Goal: Task Accomplishment & Management: Use online tool/utility

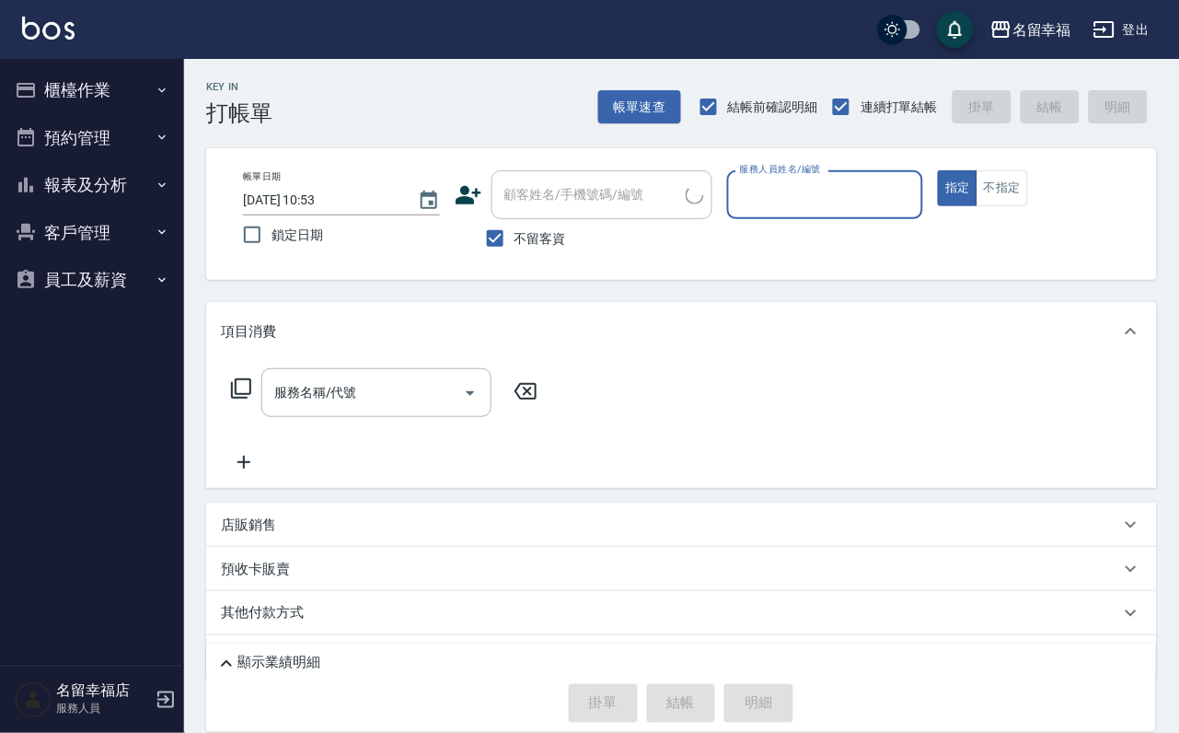
click at [66, 93] on button "櫃檯作業" at bounding box center [91, 90] width 169 height 48
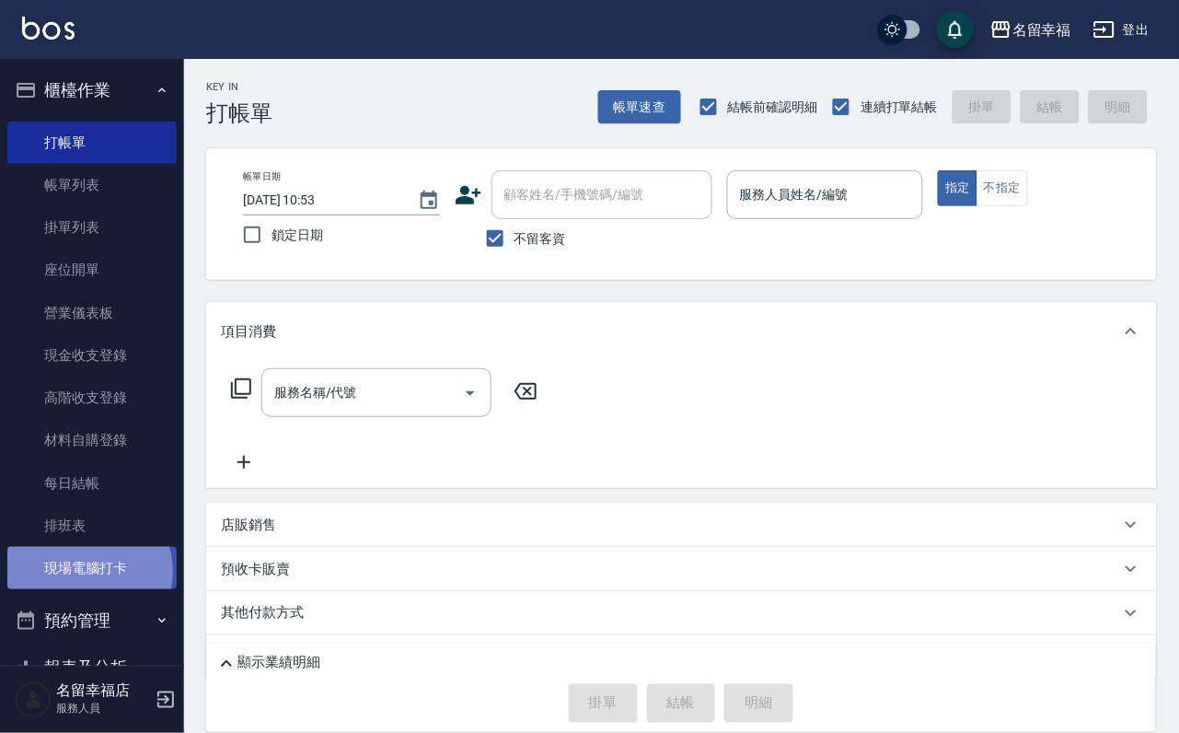
click at [86, 589] on link "現場電腦打卡" at bounding box center [91, 568] width 169 height 42
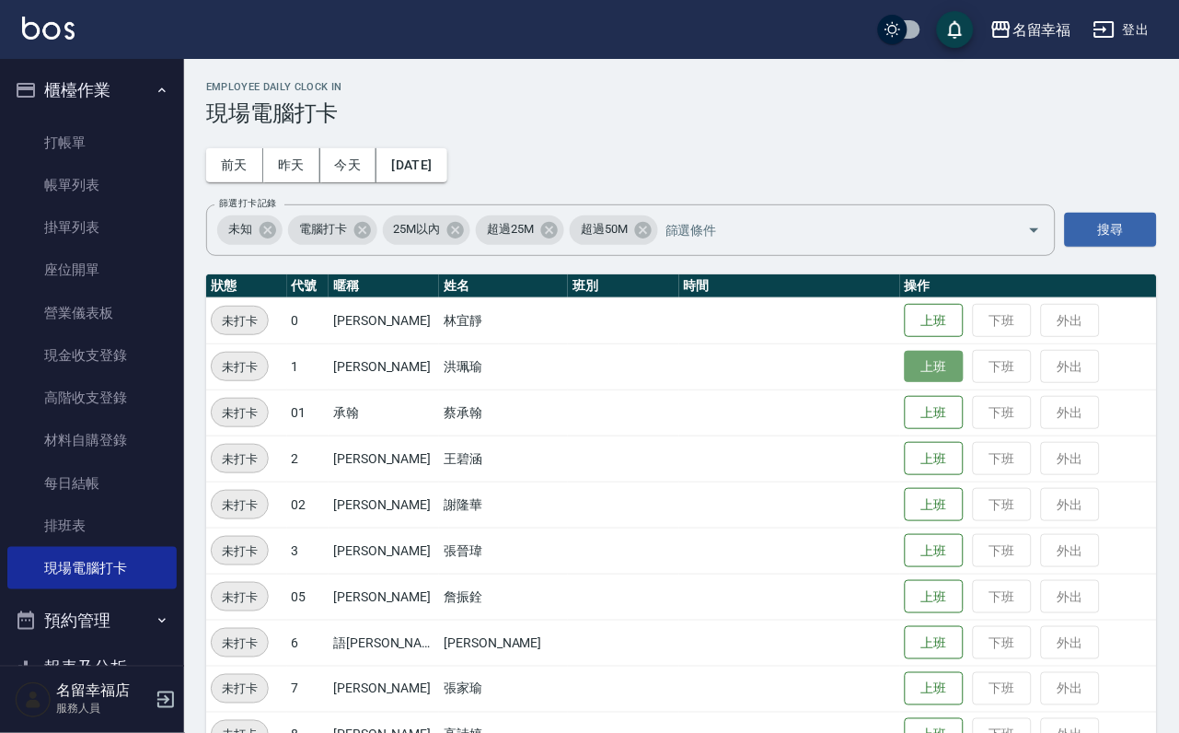
click at [931, 369] on button "上班" at bounding box center [934, 367] width 59 height 32
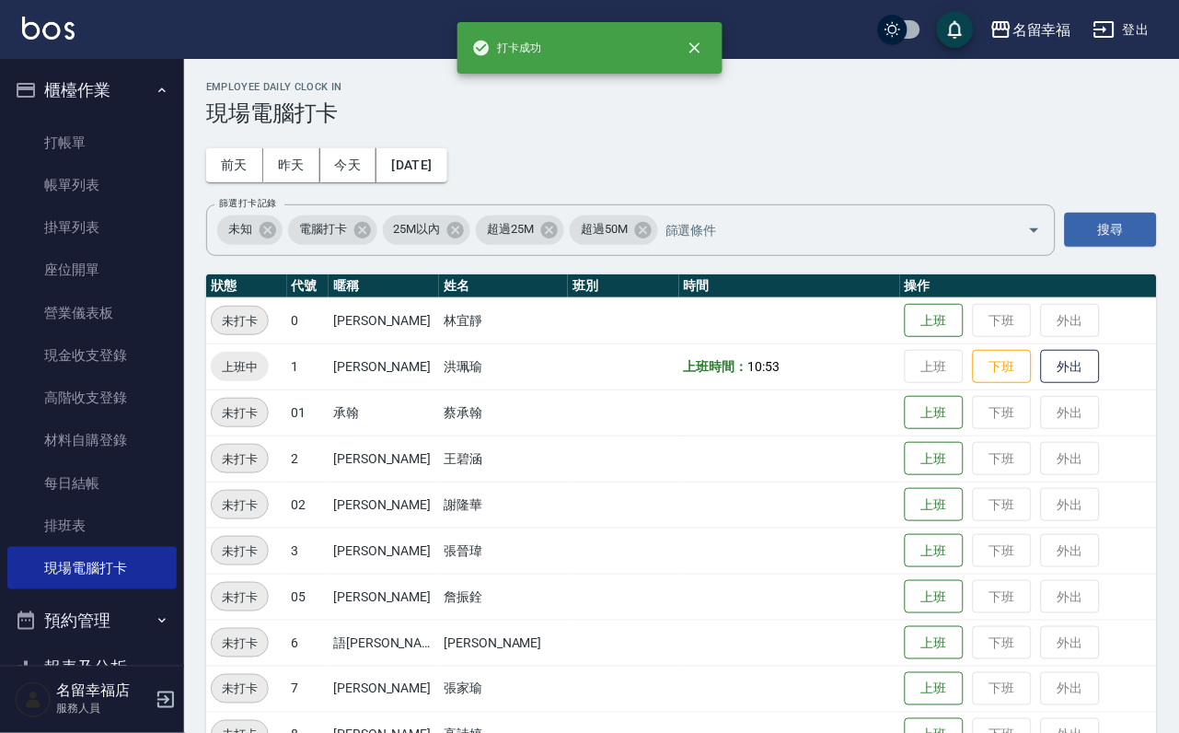
scroll to position [138, 0]
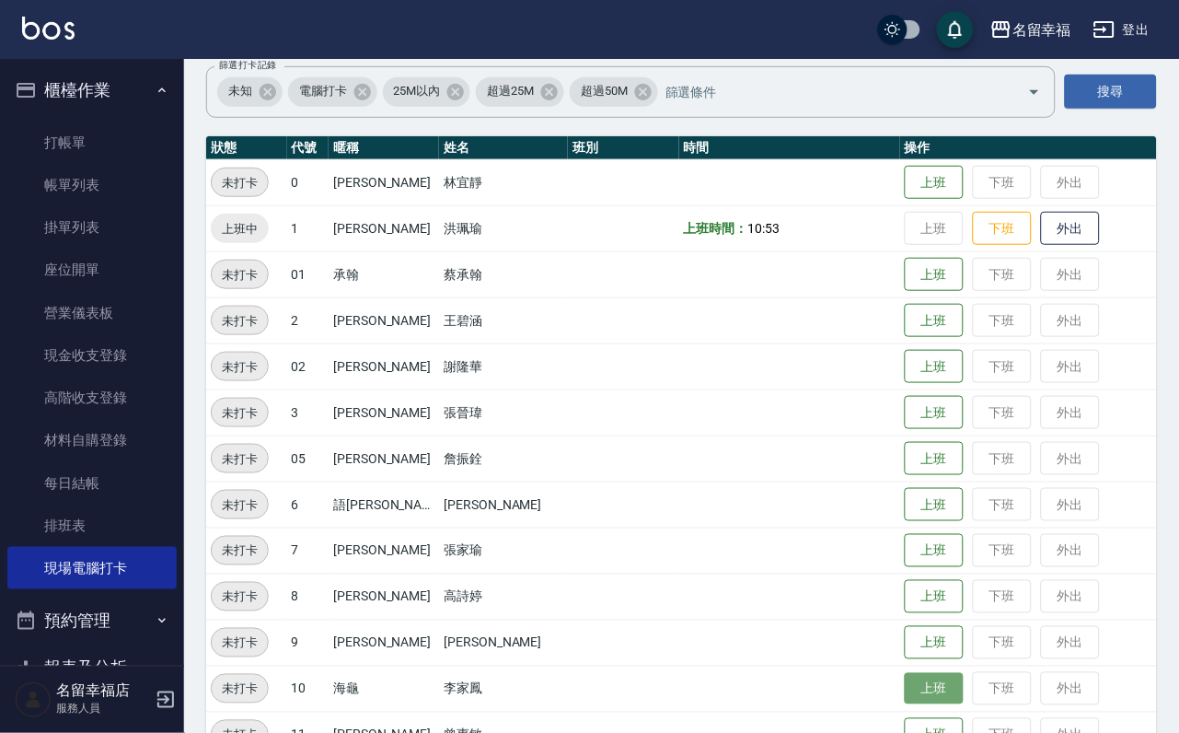
click at [908, 696] on button "上班" at bounding box center [934, 689] width 59 height 32
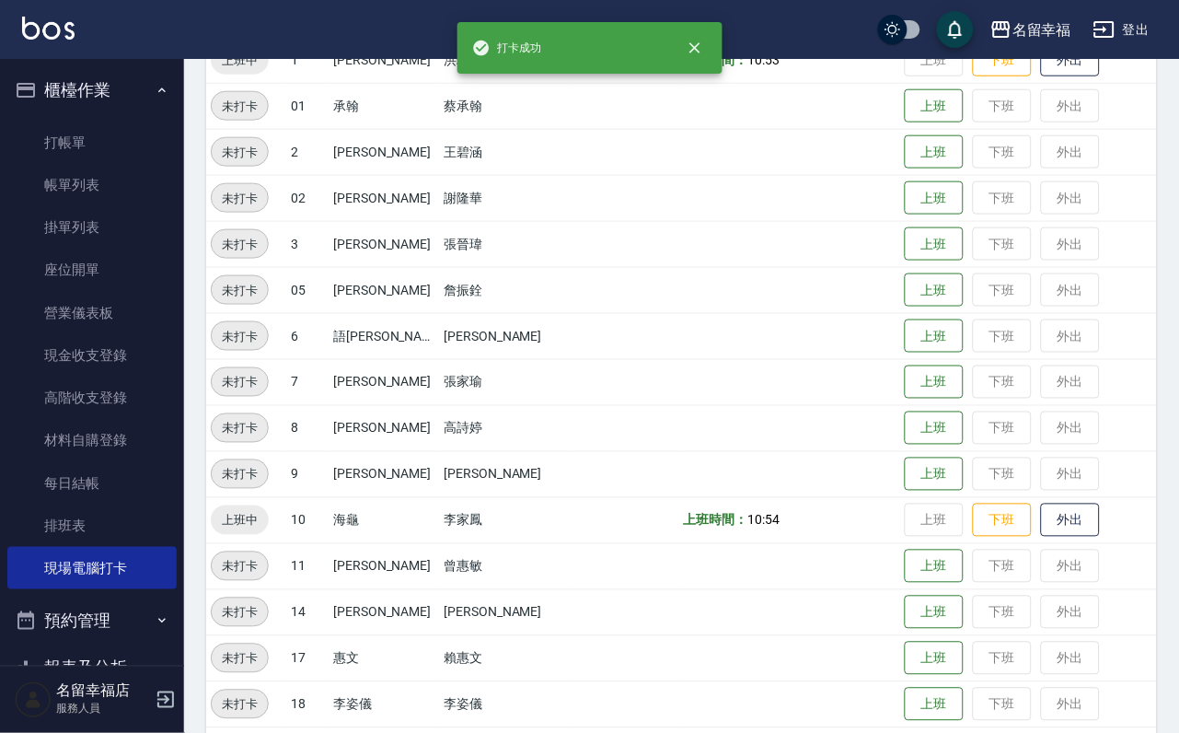
scroll to position [414, 0]
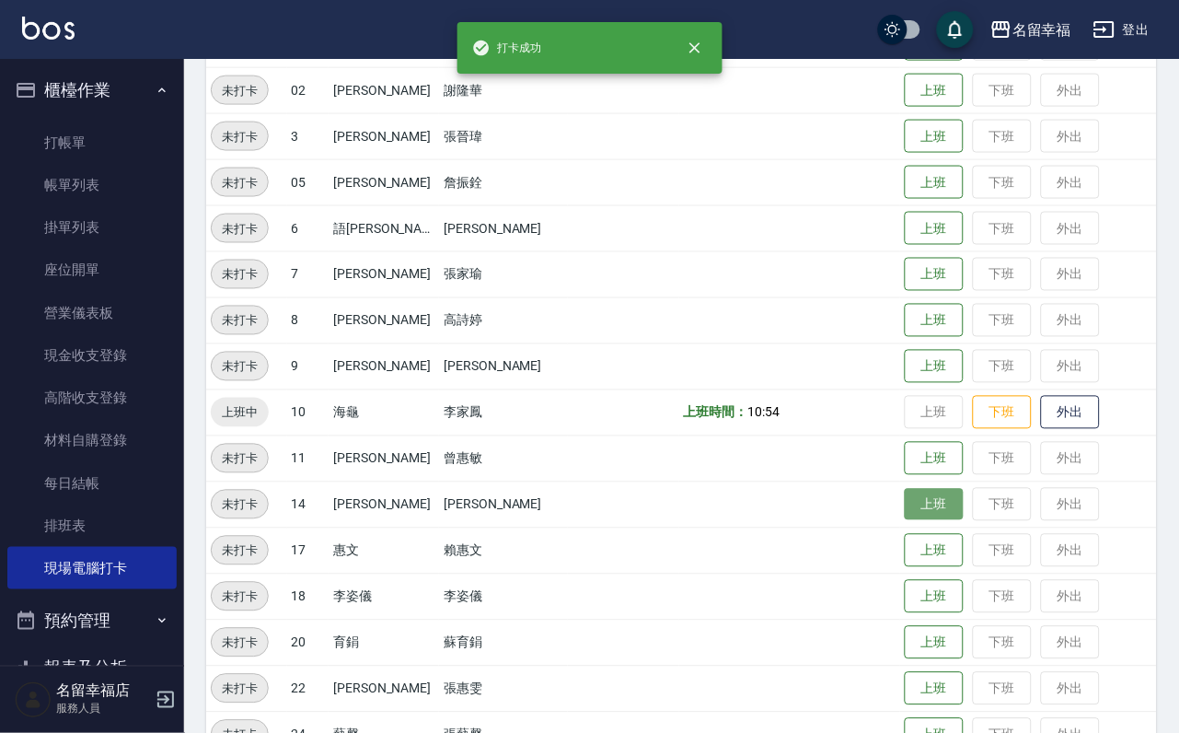
click at [915, 504] on button "上班" at bounding box center [934, 505] width 59 height 32
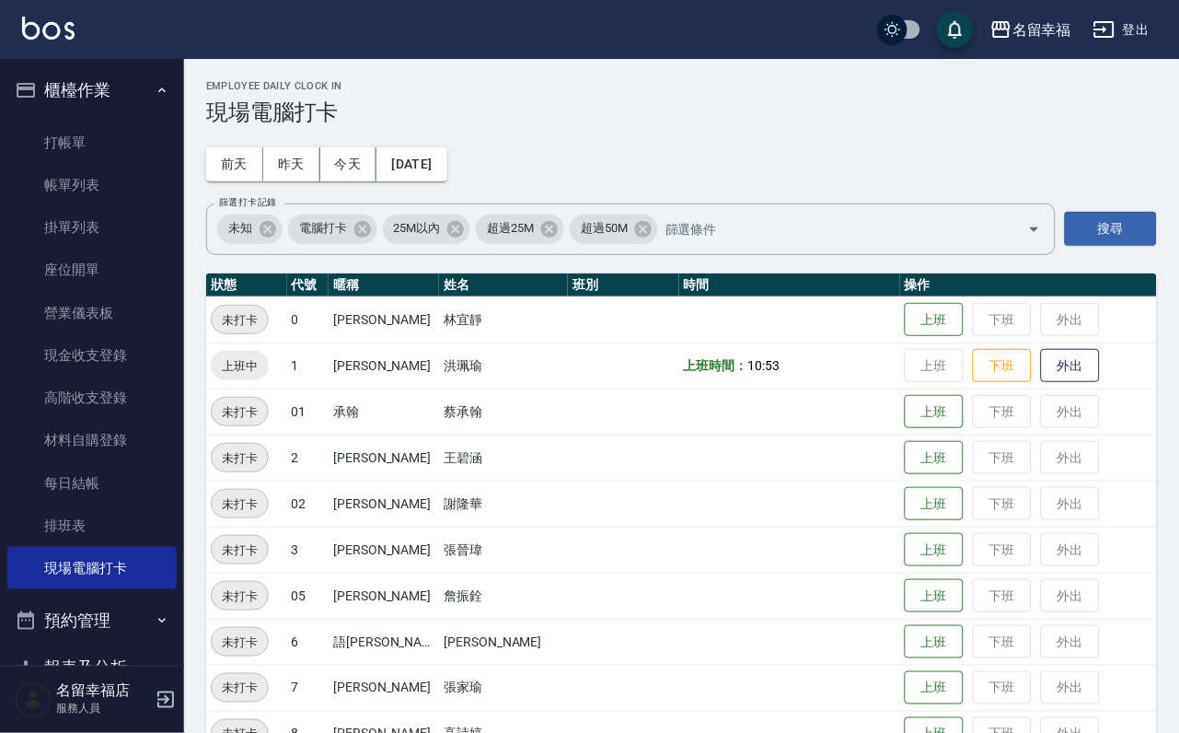
scroll to position [0, 0]
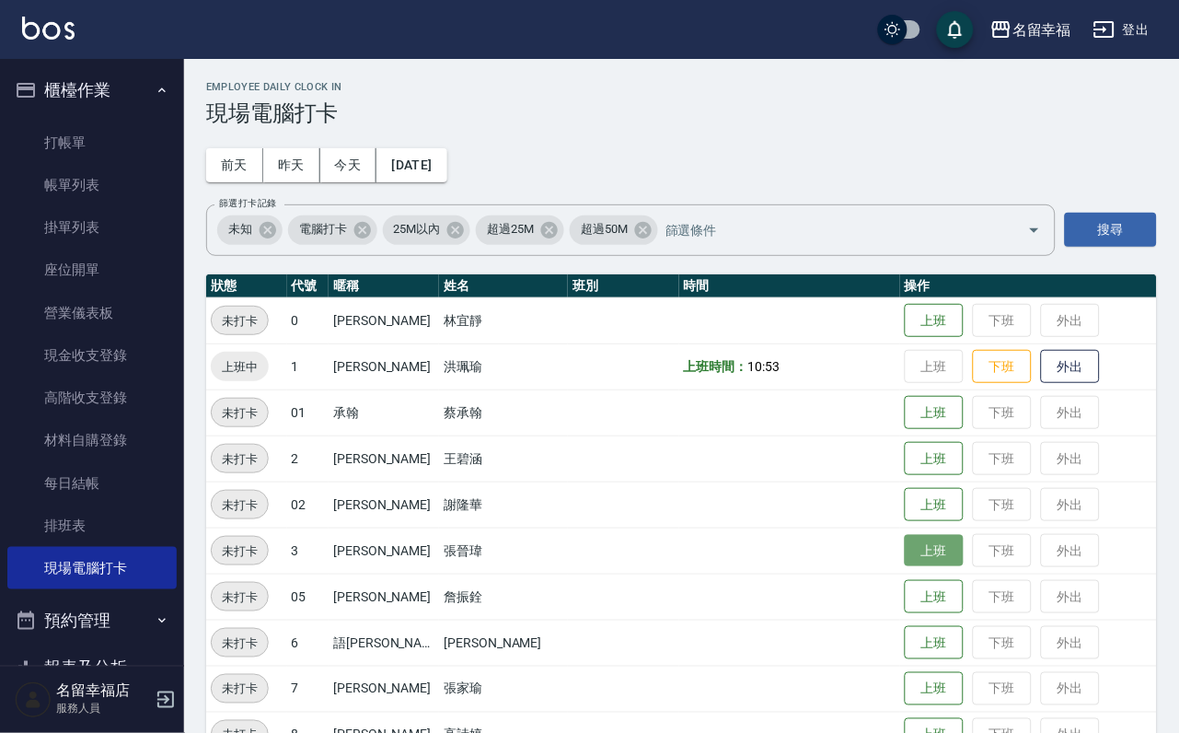
drag, startPoint x: 933, startPoint y: 554, endPoint x: 922, endPoint y: 555, distance: 10.2
click at [921, 555] on button "上班" at bounding box center [934, 551] width 59 height 32
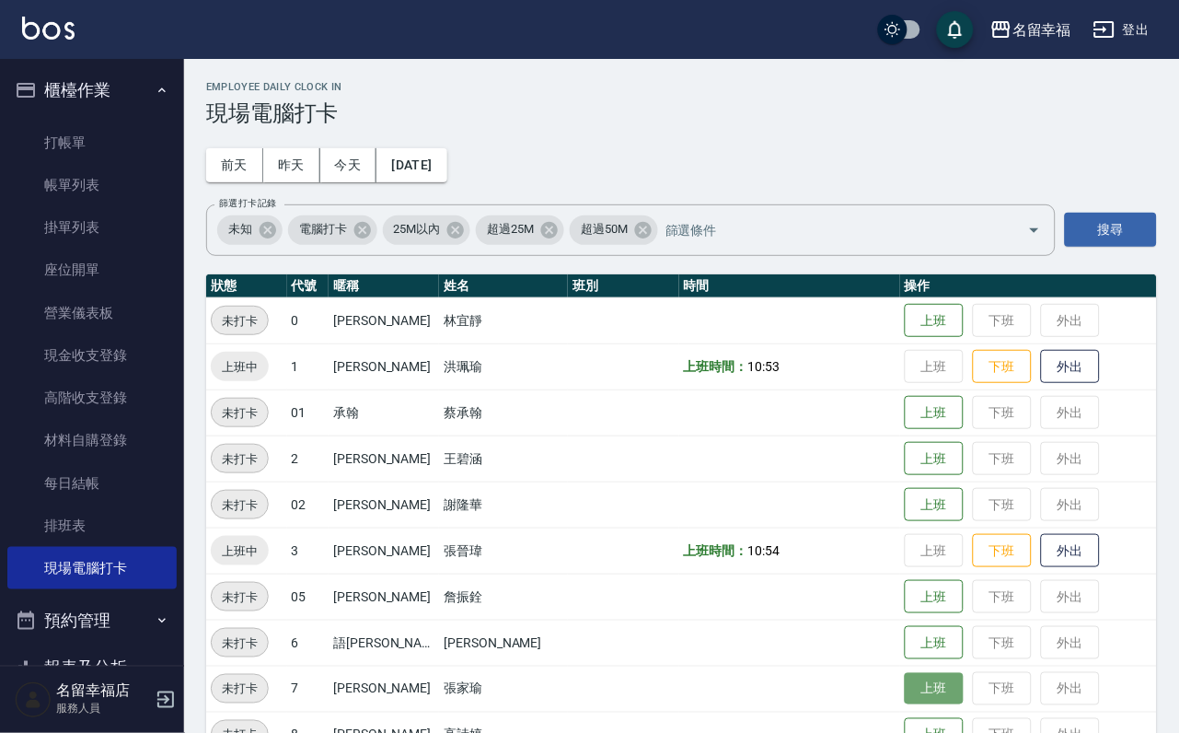
click at [917, 681] on button "上班" at bounding box center [934, 689] width 59 height 32
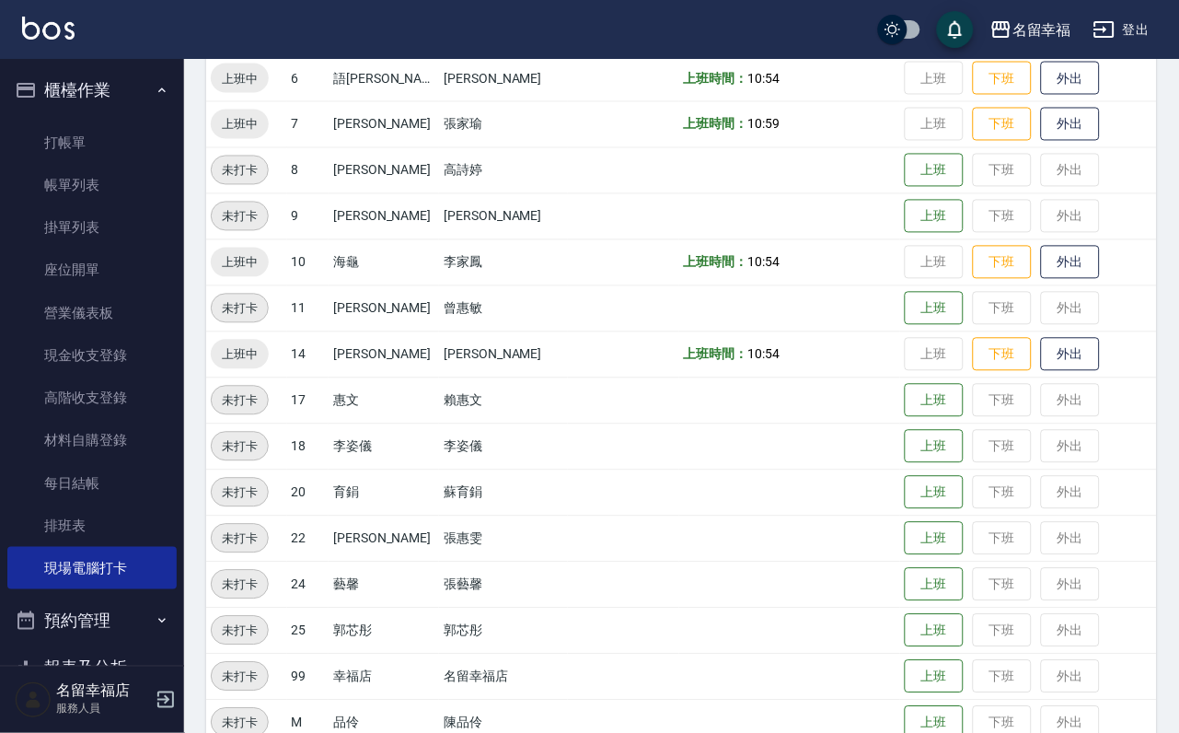
scroll to position [603, 0]
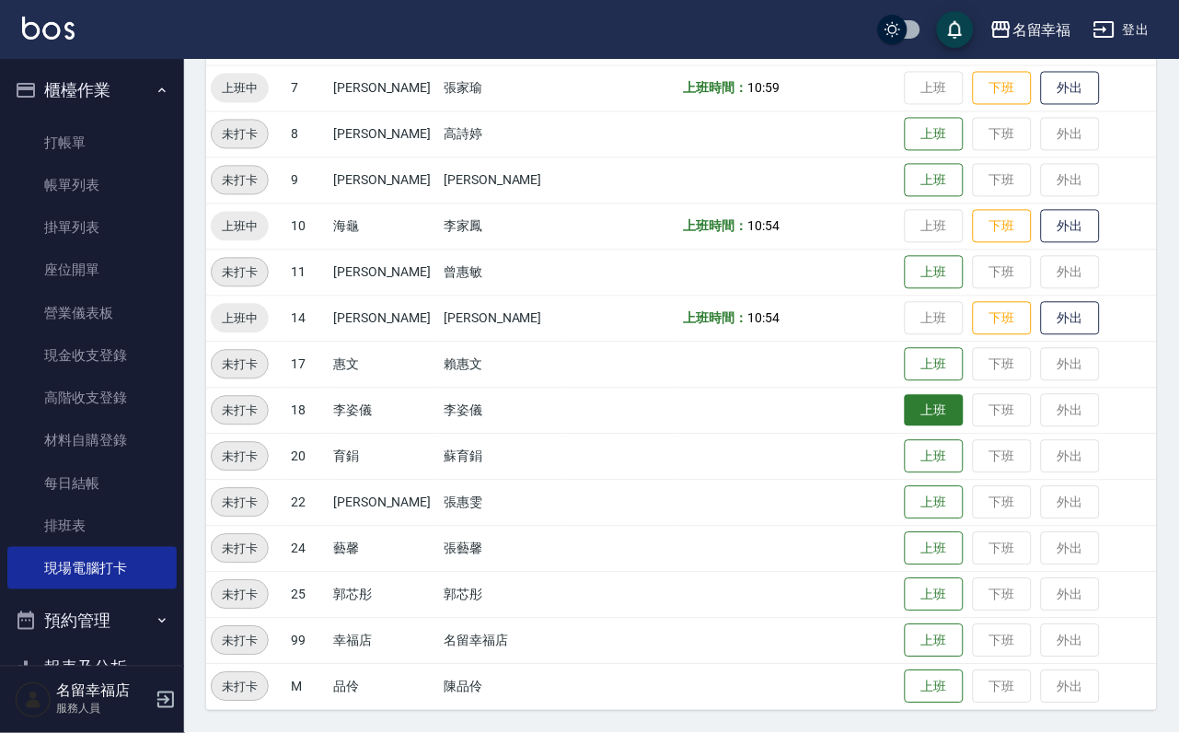
click at [923, 396] on button "上班" at bounding box center [934, 411] width 59 height 32
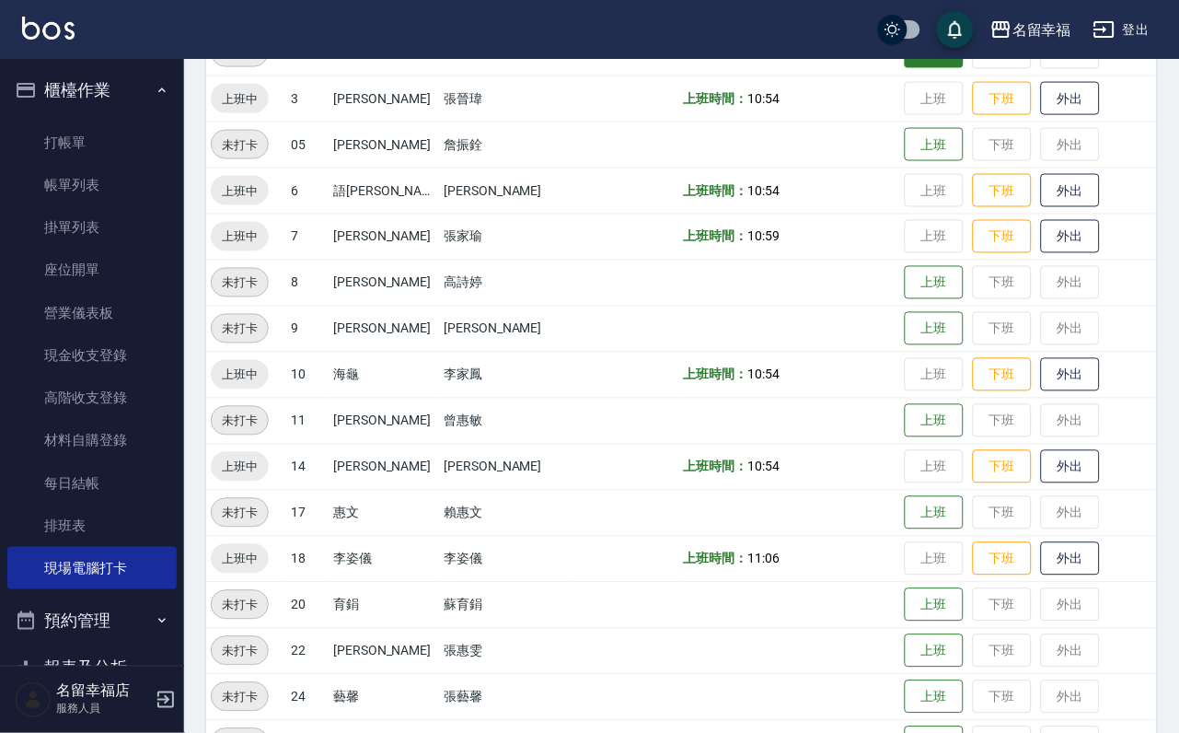
scroll to position [189, 0]
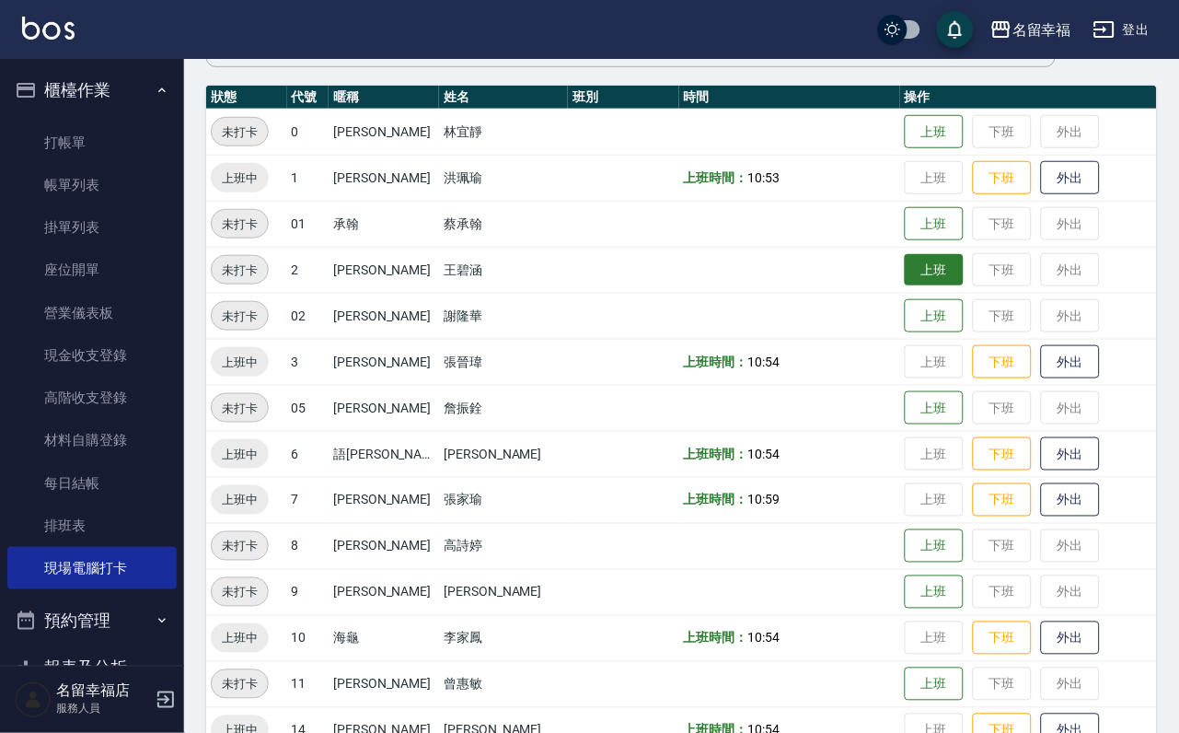
click at [916, 262] on button "上班" at bounding box center [934, 270] width 59 height 32
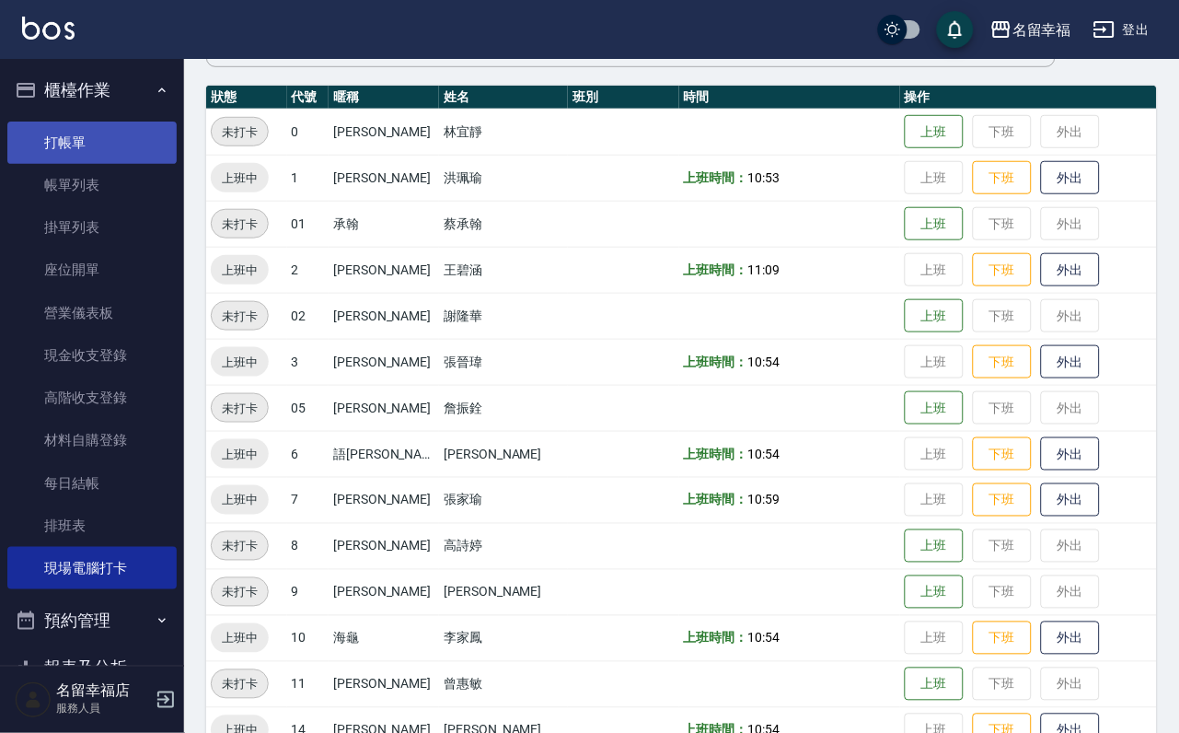
click at [98, 149] on link "打帳單" at bounding box center [91, 143] width 169 height 42
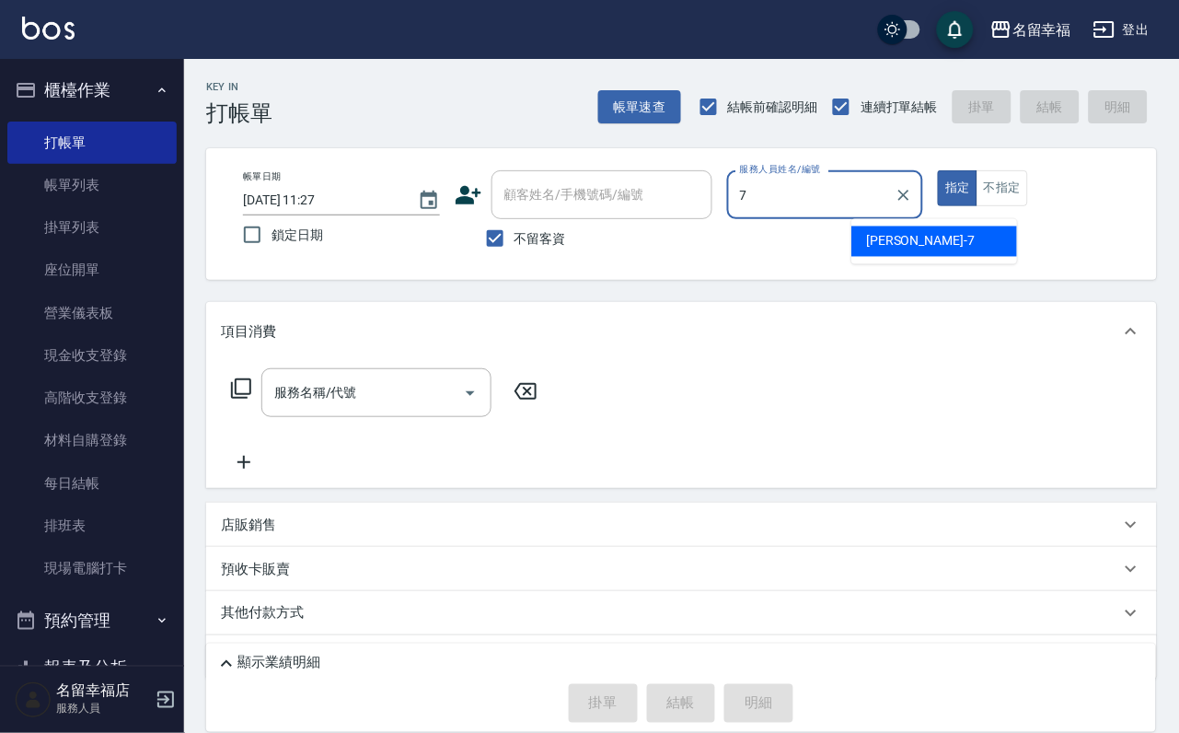
type input "[DEMOGRAPHIC_DATA]-7"
type button "true"
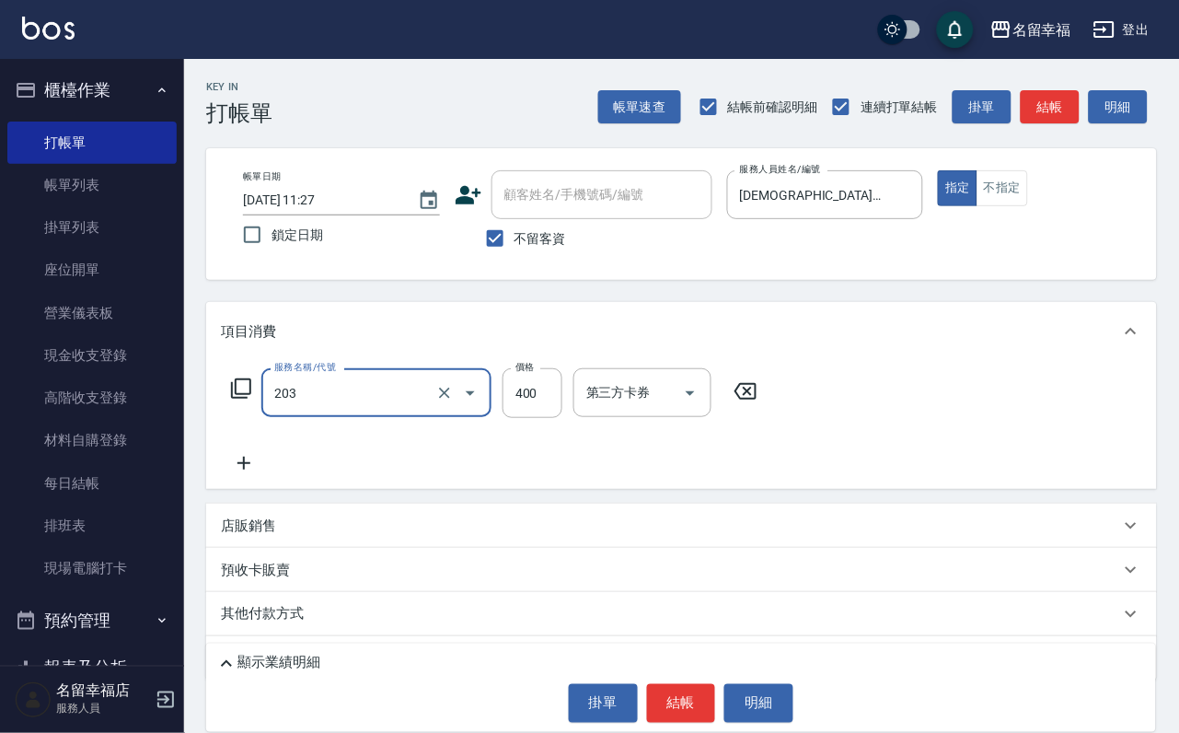
type input "指定單剪(203)"
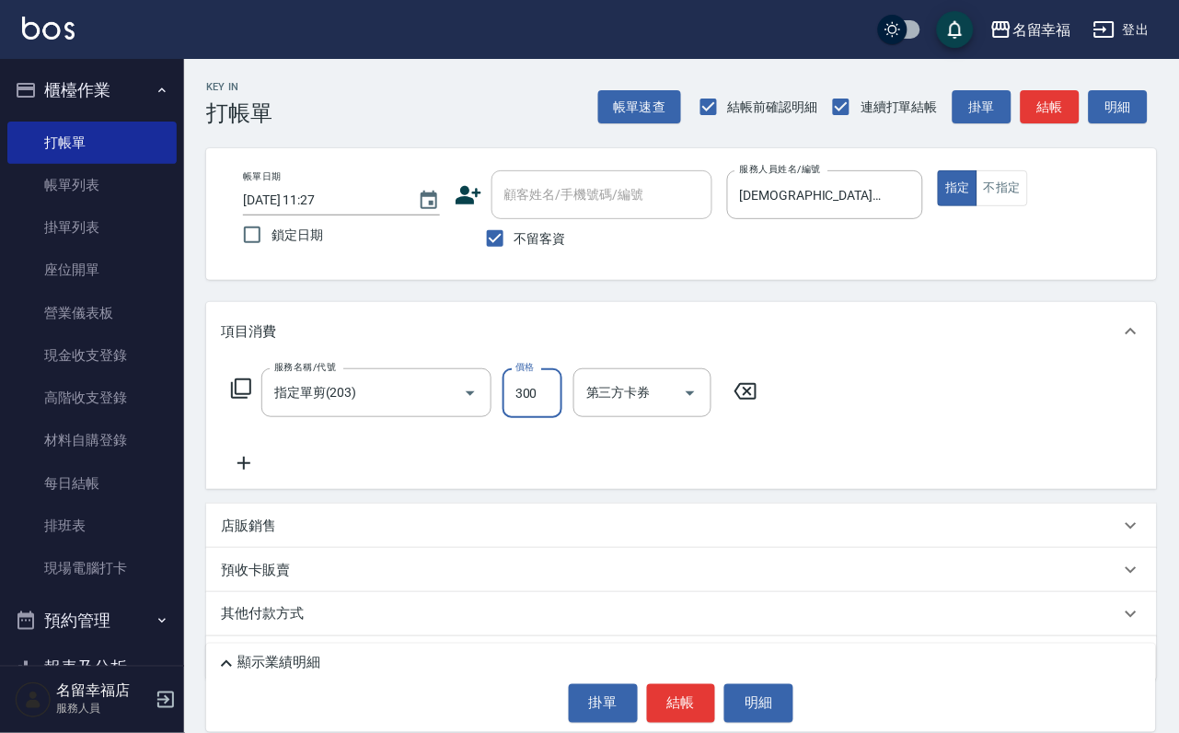
type input "300"
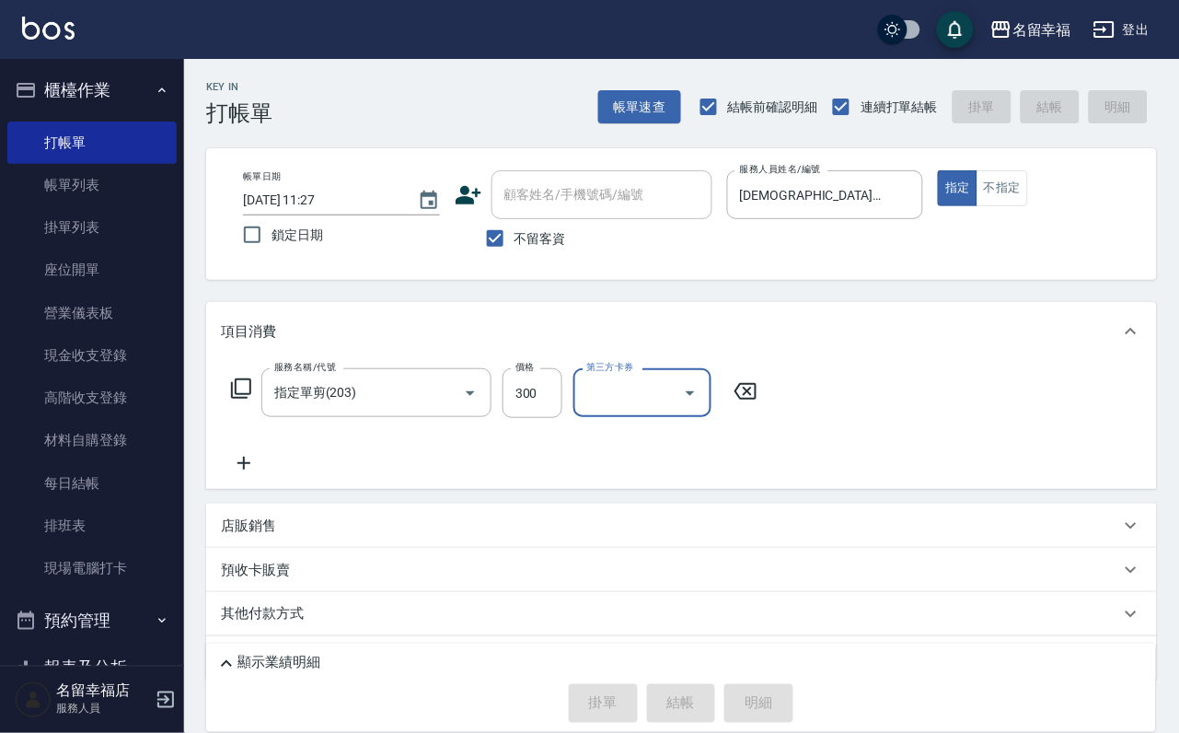
type input "[DATE] 11:49"
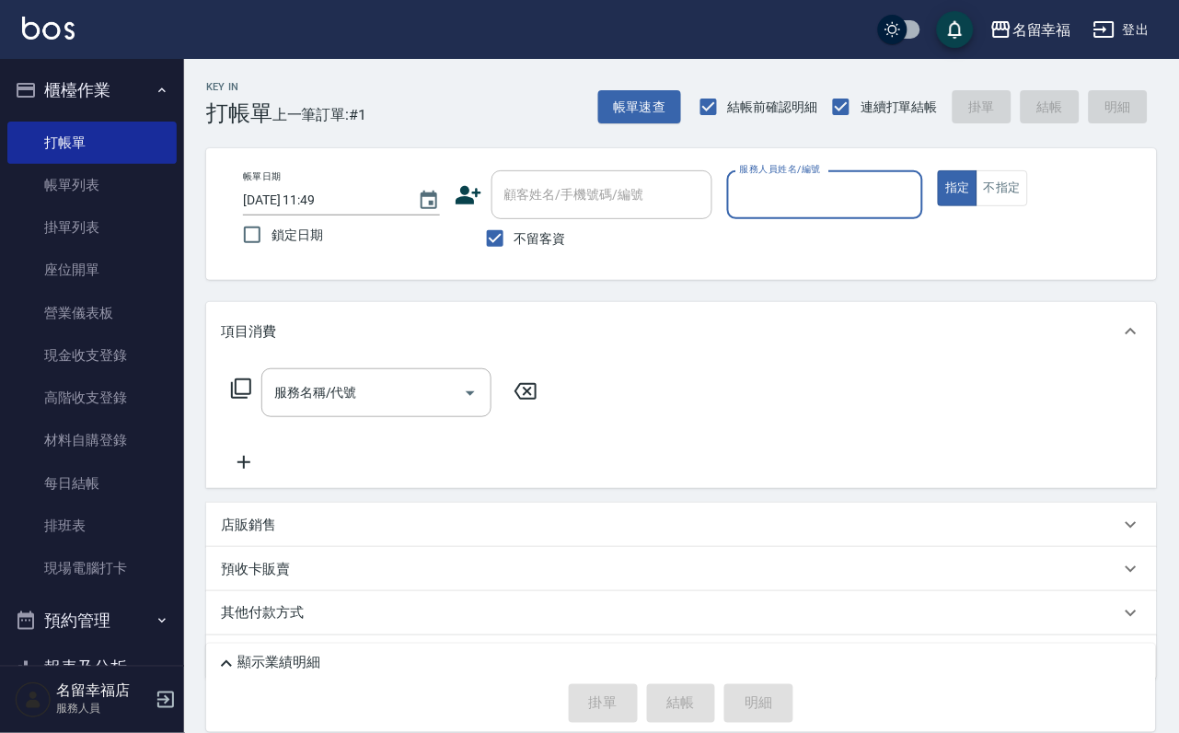
click at [916, 203] on input "服務人員姓名/編號" at bounding box center [826, 195] width 180 height 32
type input "[PERSON_NAME]-3"
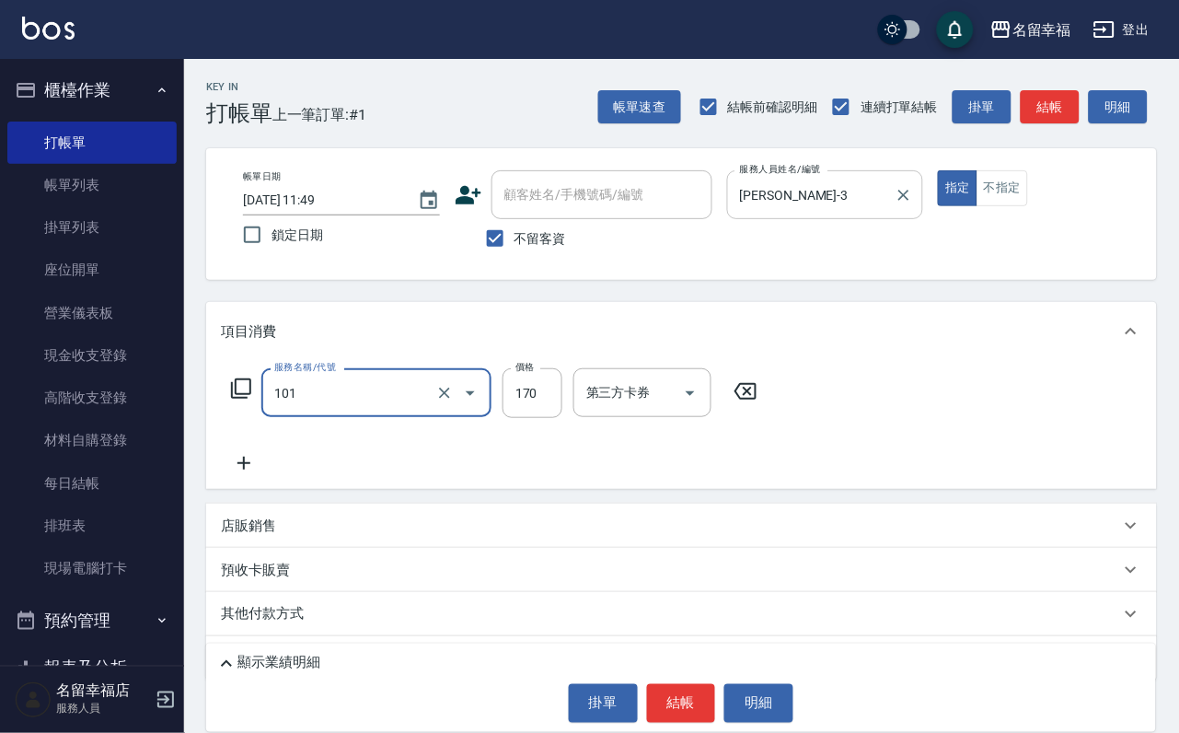
type input "洗髮(101)"
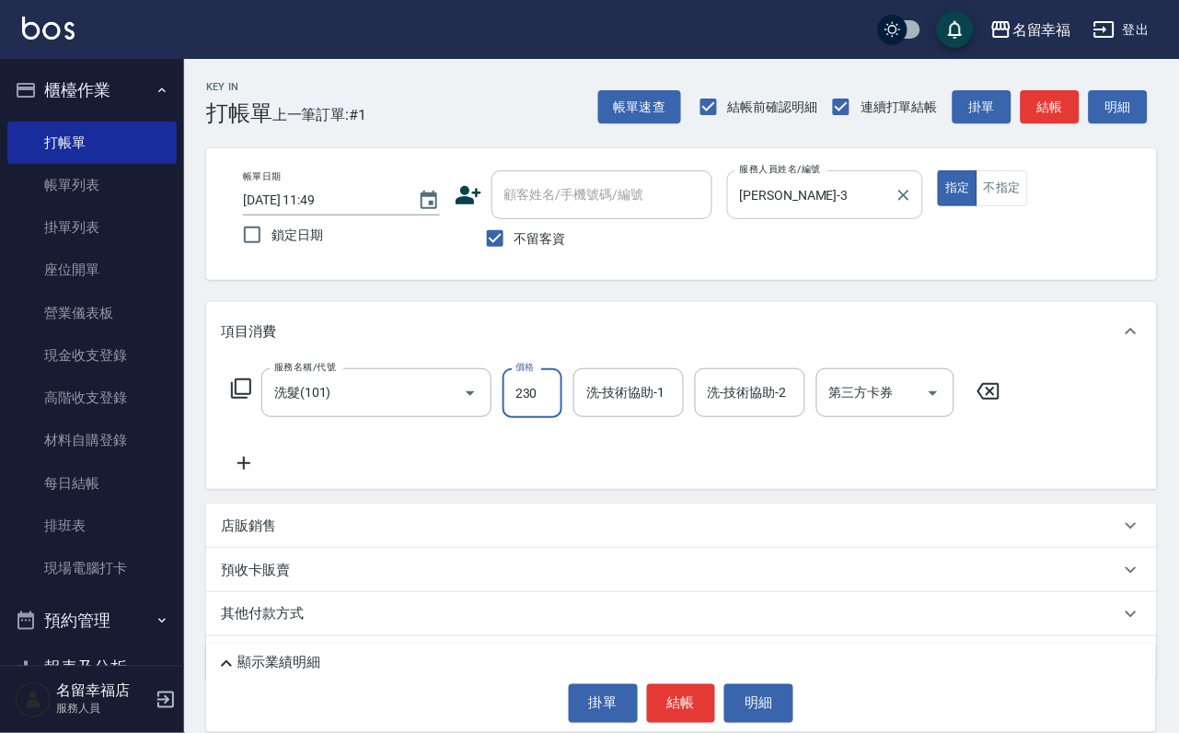
type input "230"
type input "[PERSON_NAME]-3"
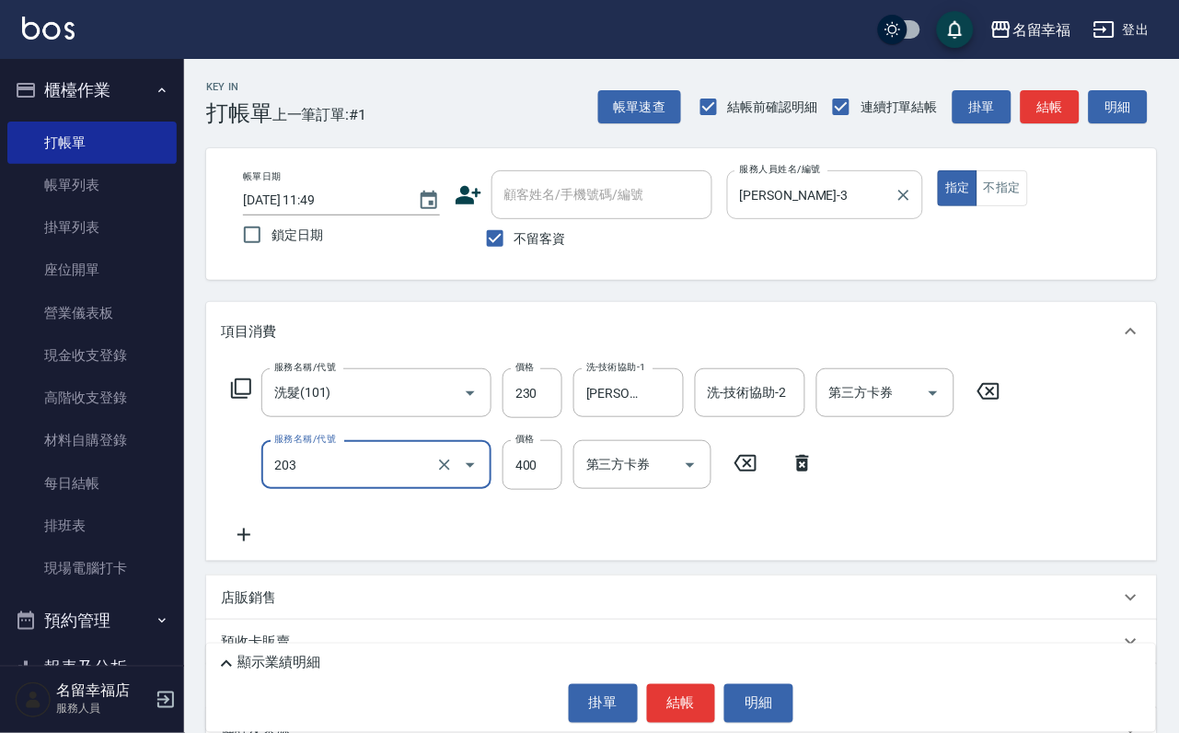
type input "指定單剪(203)"
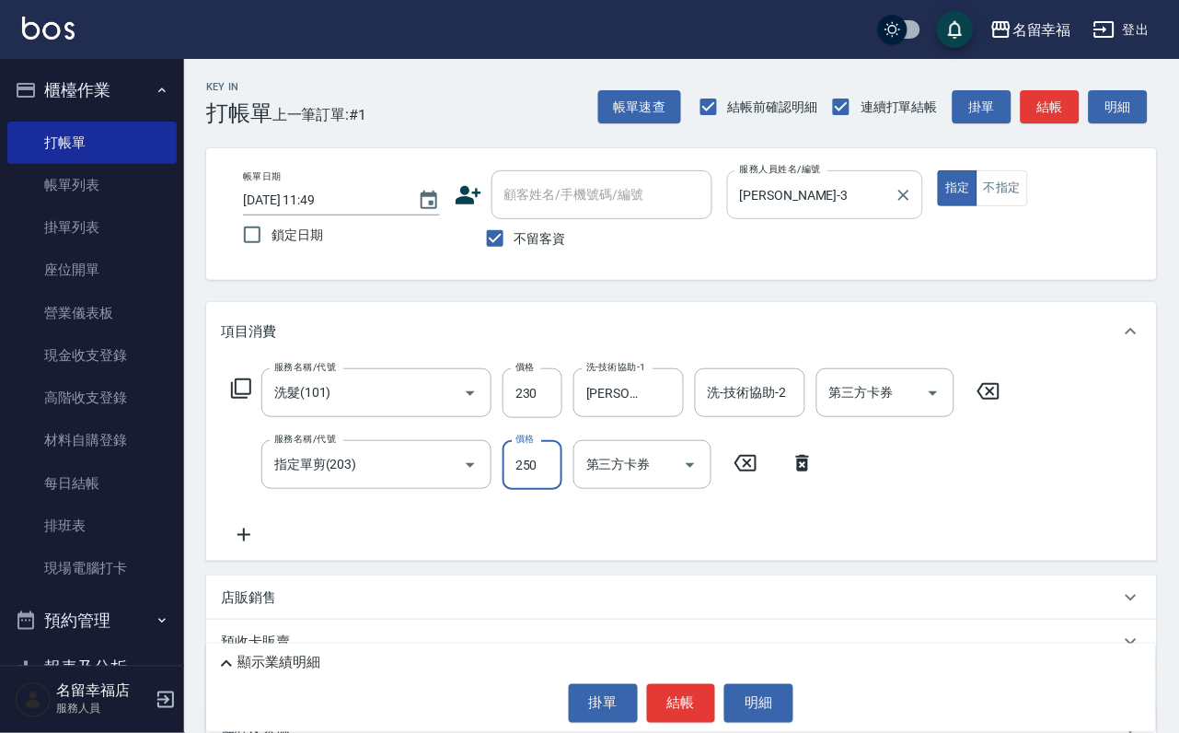
type input "250"
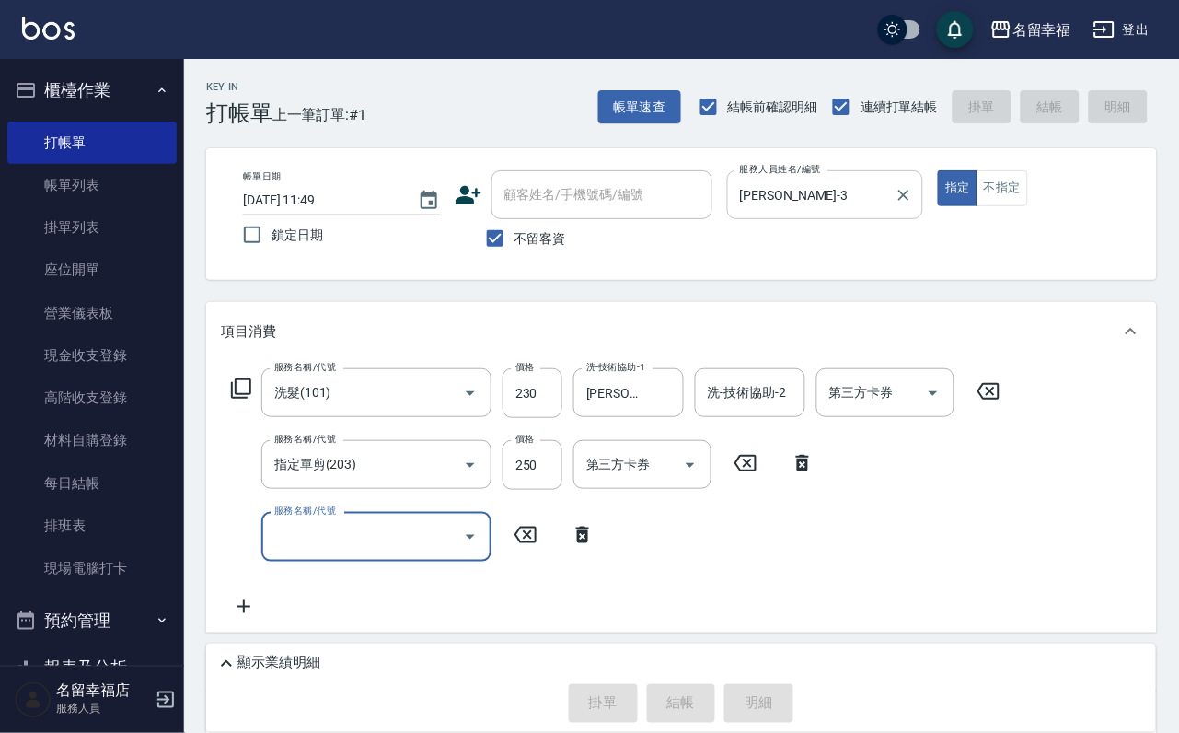
type input "[DATE] 12:27"
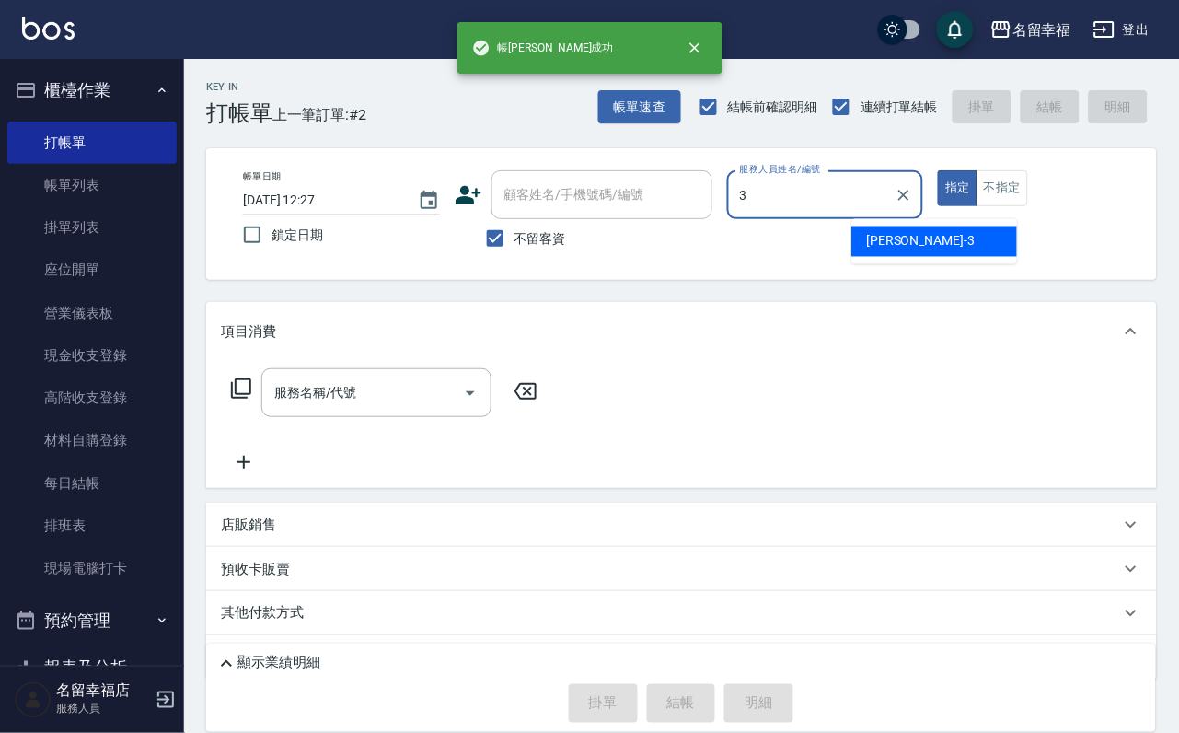
type input "[PERSON_NAME]-3"
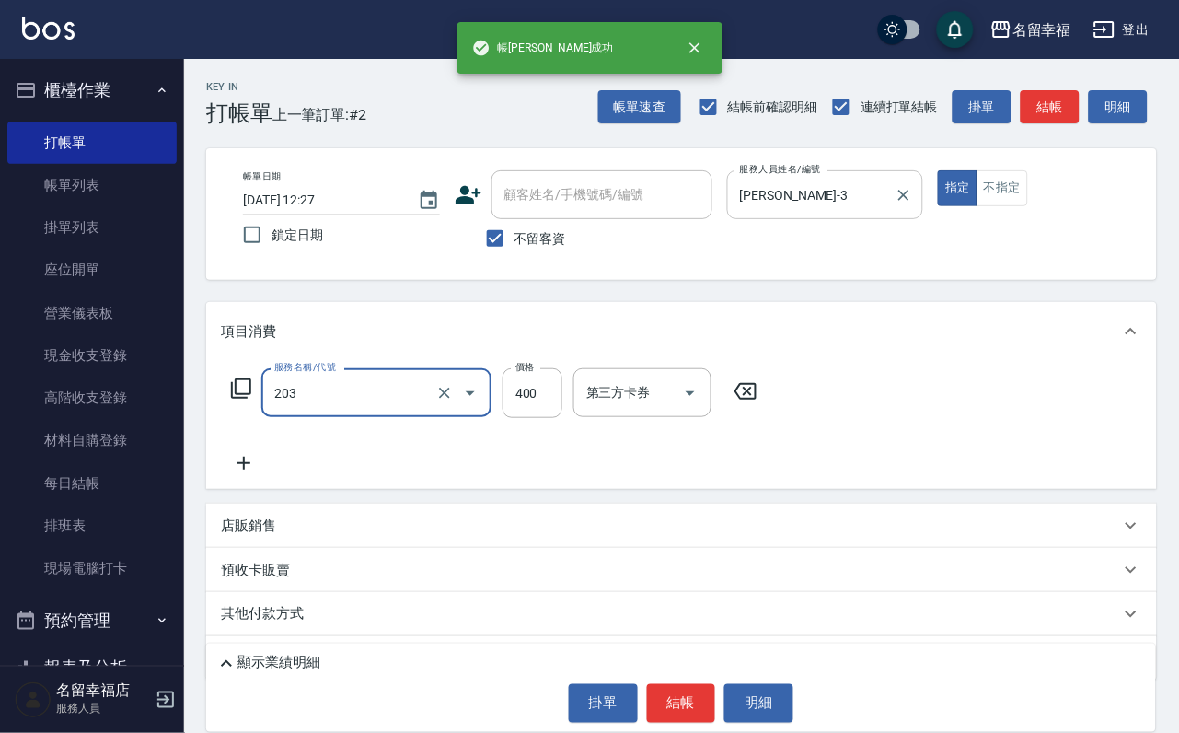
type input "指定單剪(203)"
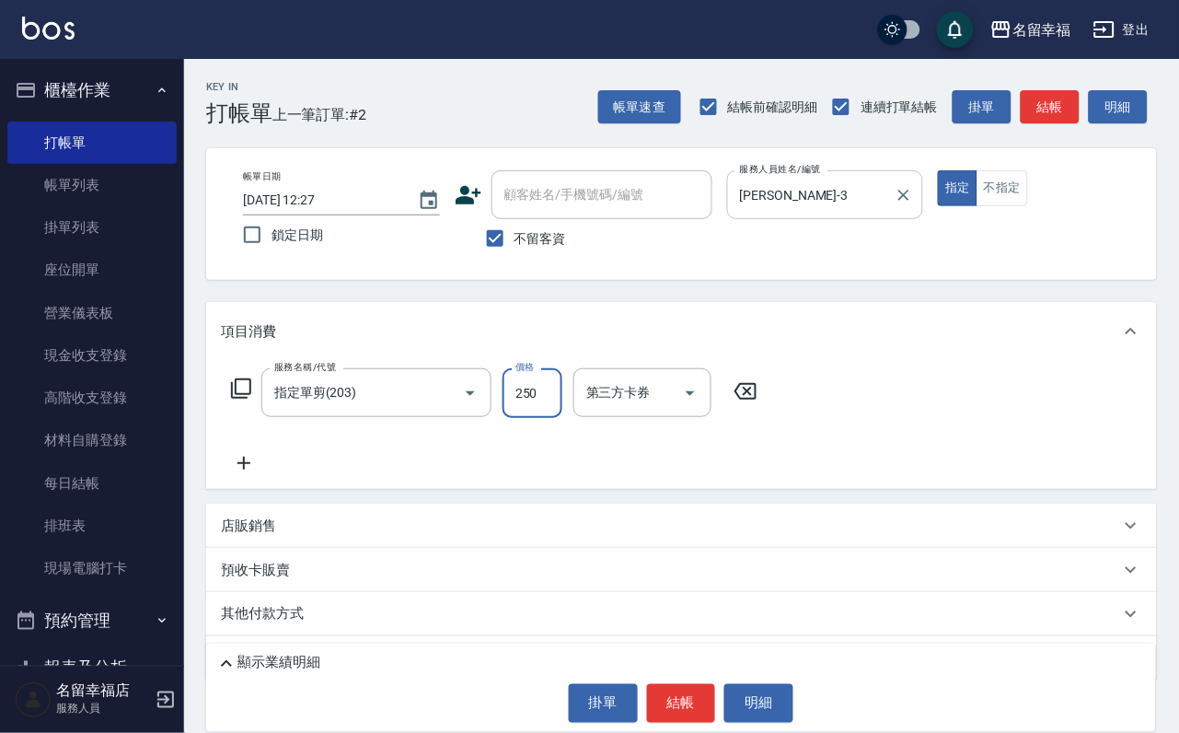
type input "250"
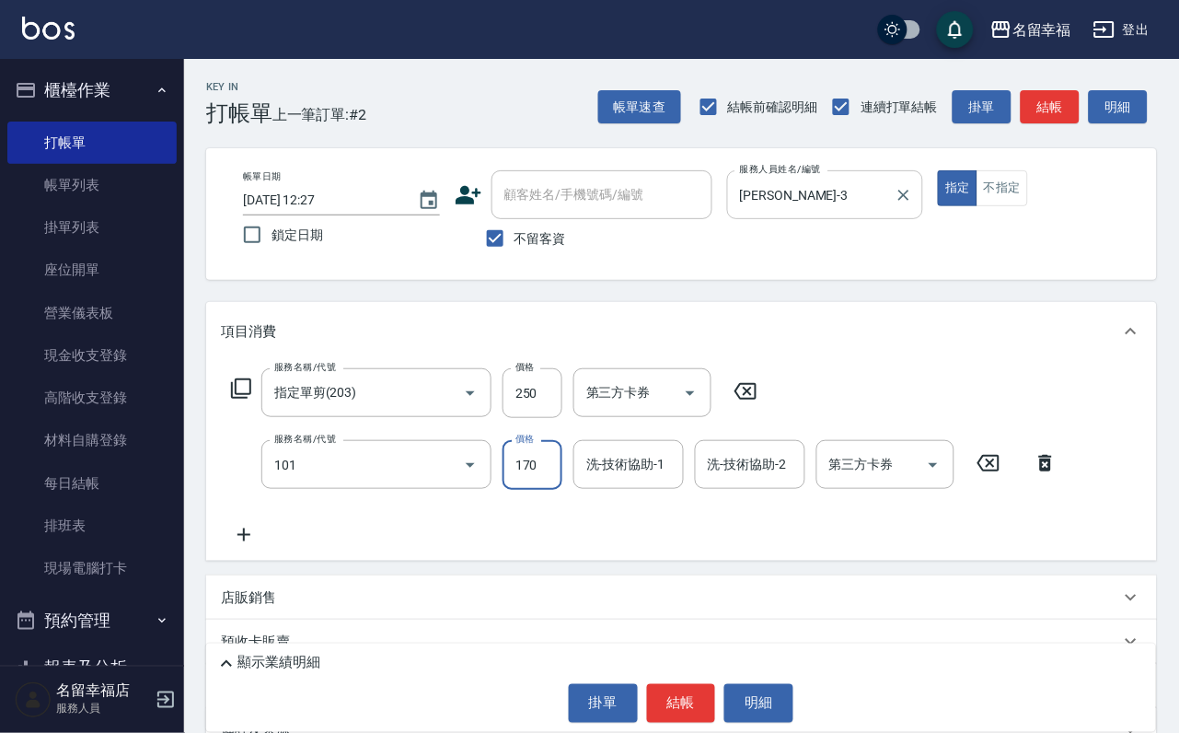
type input "洗髮(101)"
type input "230"
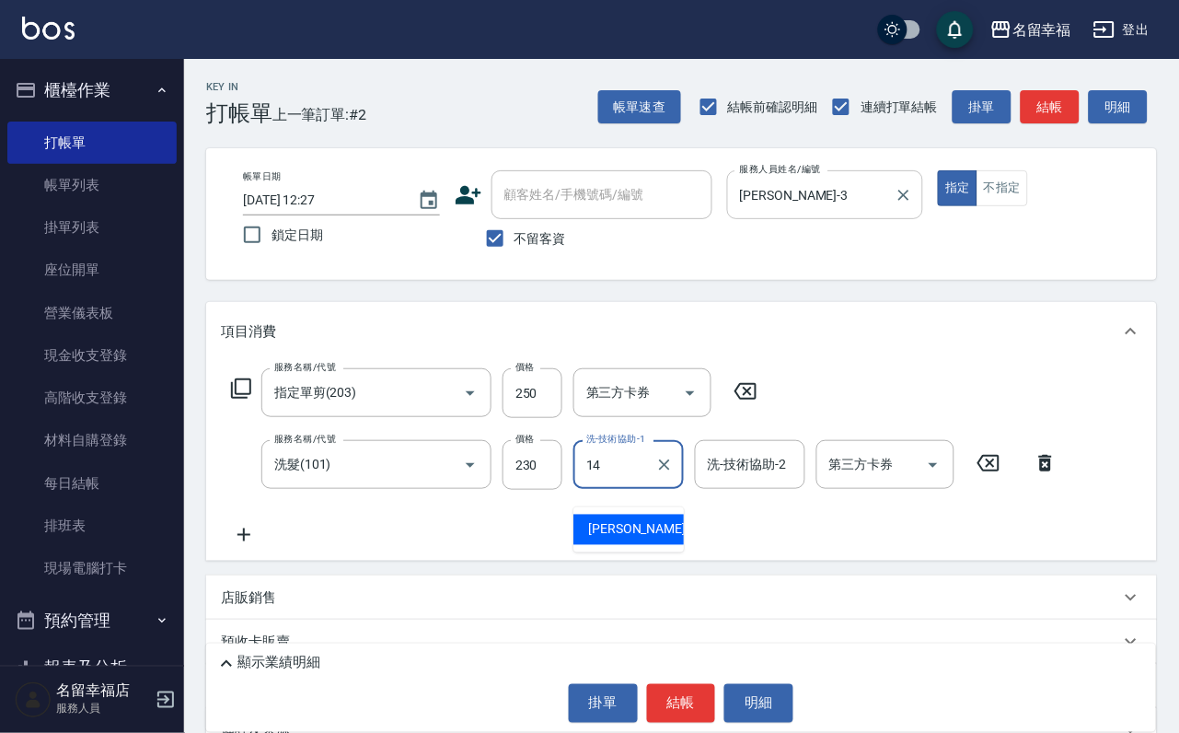
type input "芷萱-14"
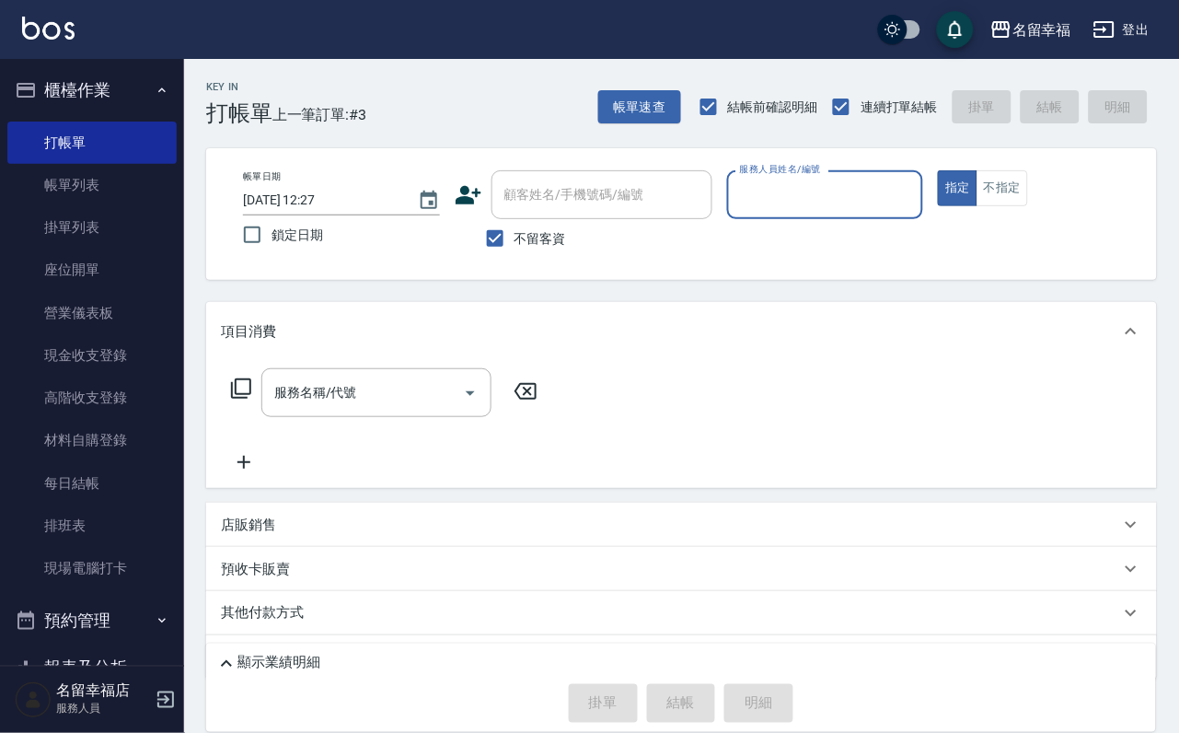
click at [1028, 206] on button "不指定" at bounding box center [1003, 188] width 52 height 36
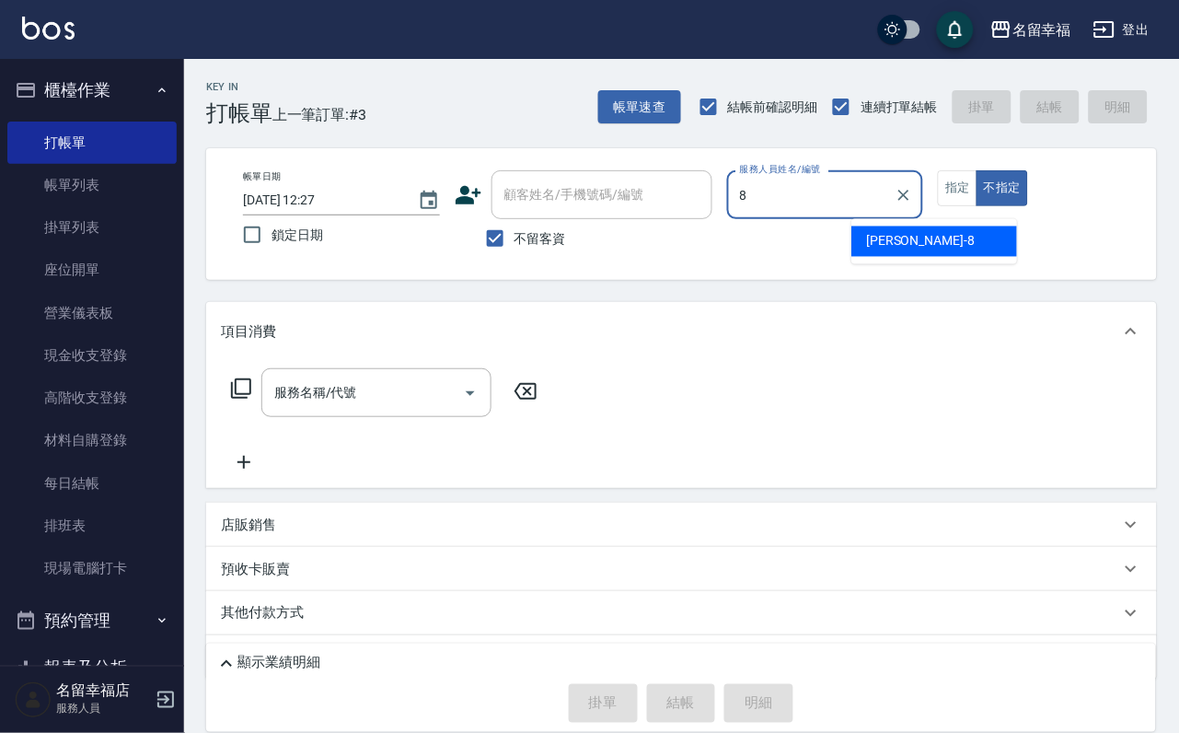
type input "[PERSON_NAME]-8"
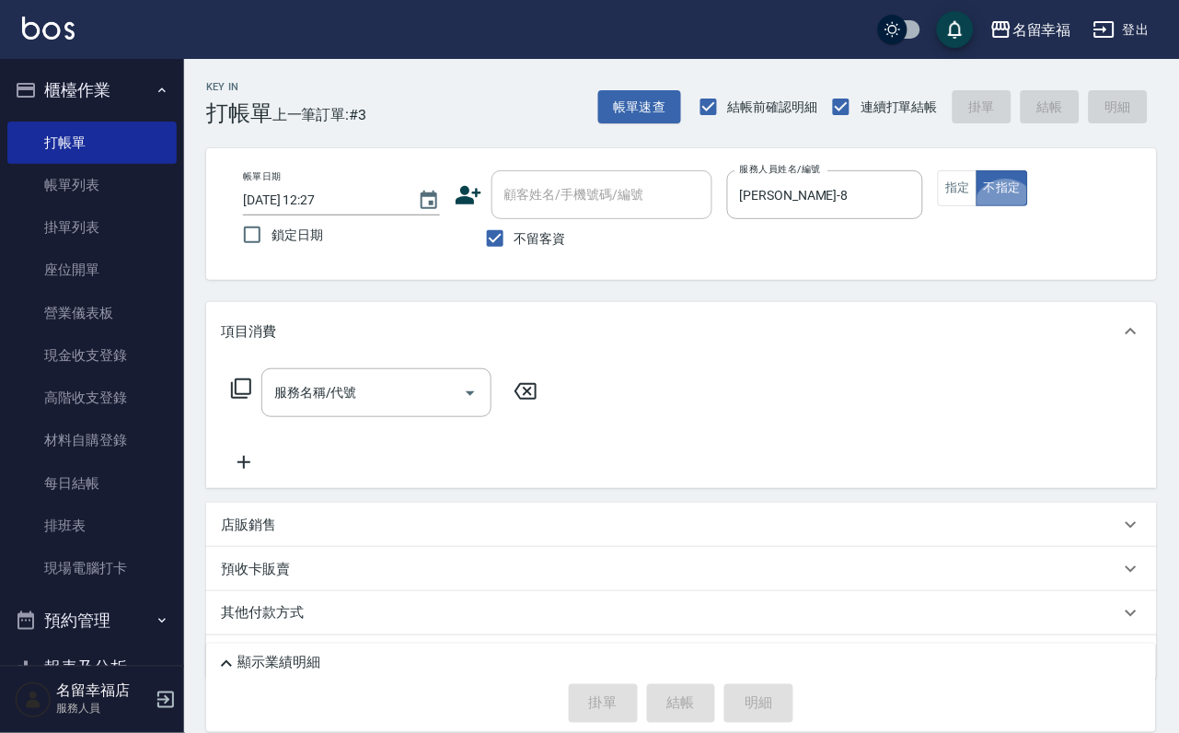
type button "false"
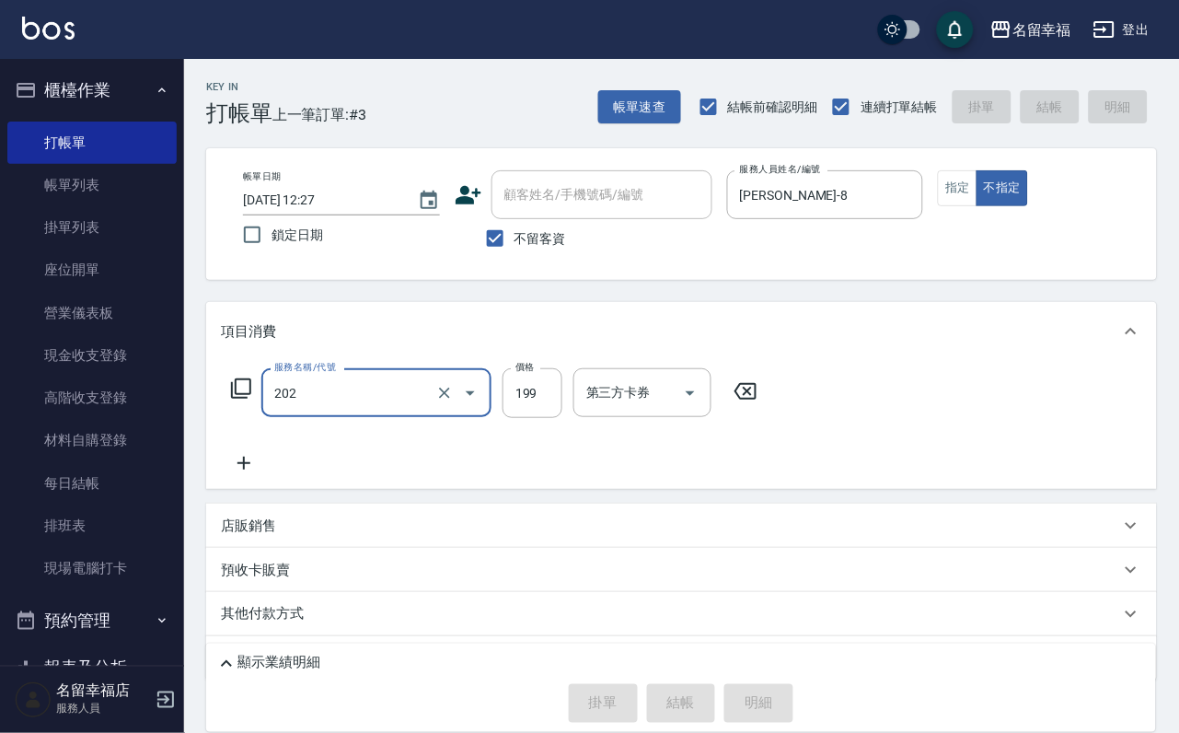
type input "202"
type input "[DATE] 12:28"
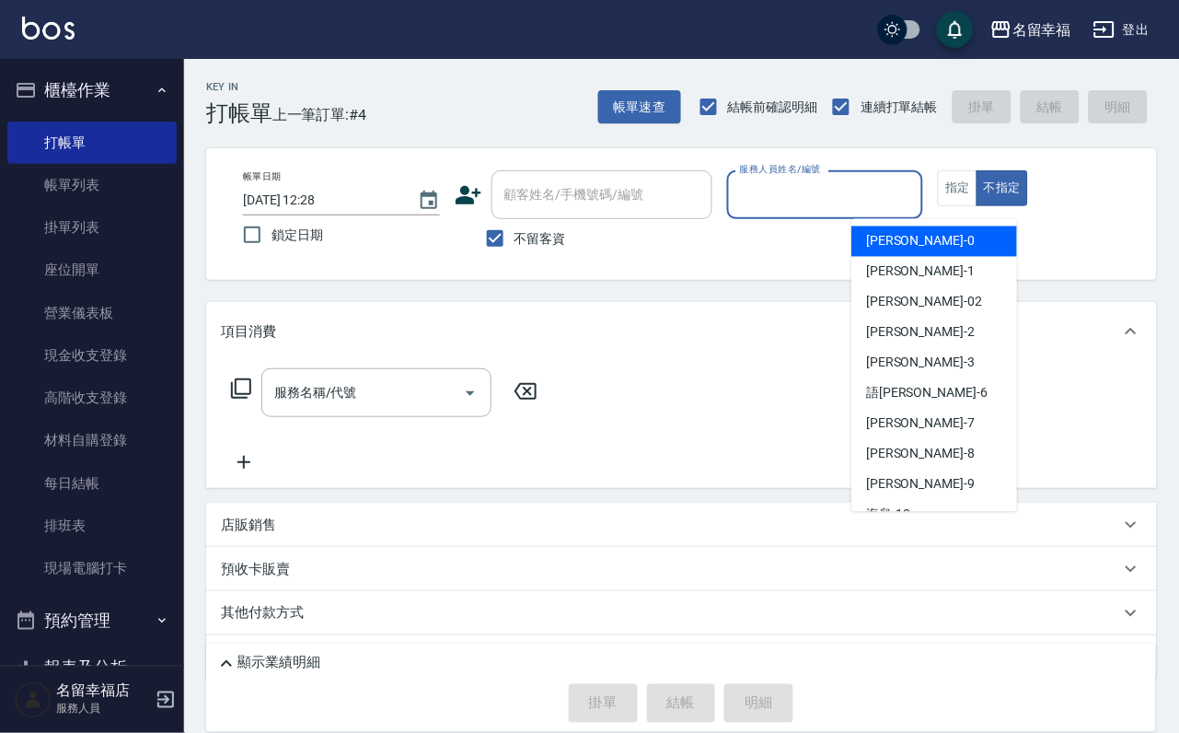
click at [916, 208] on input "服務人員姓名/編號" at bounding box center [826, 195] width 180 height 32
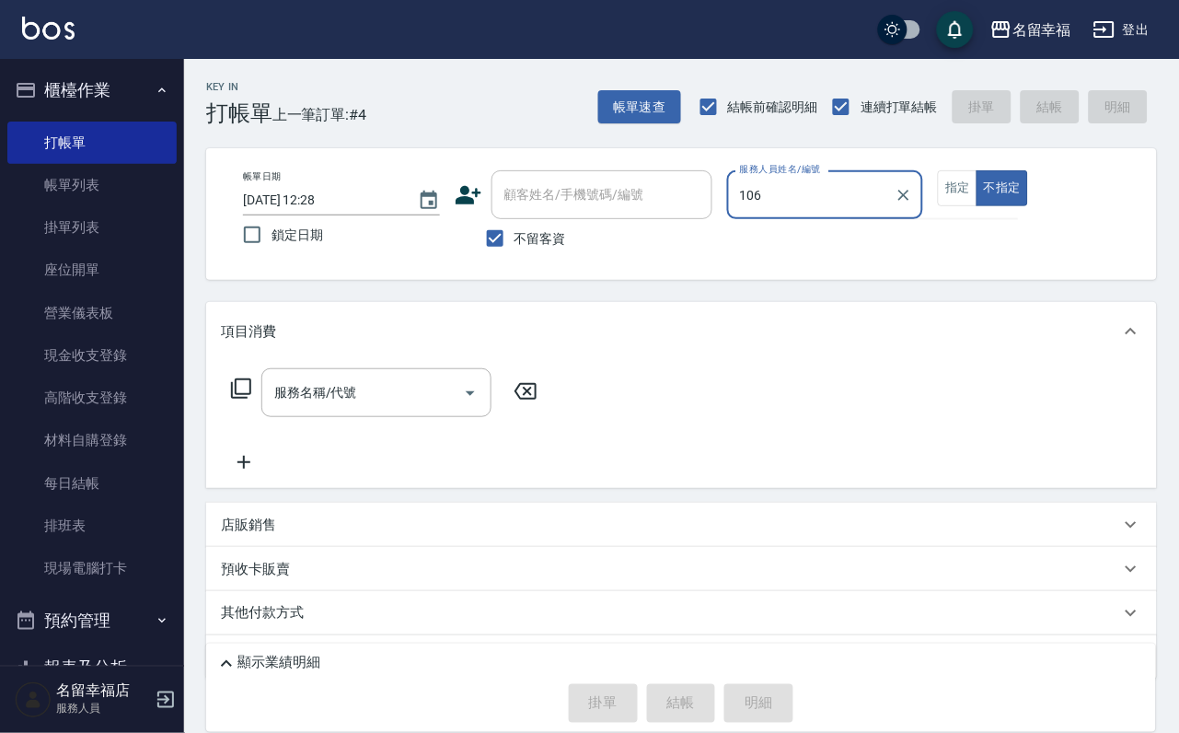
type input "106"
click at [977, 170] on button "不指定" at bounding box center [1003, 188] width 52 height 36
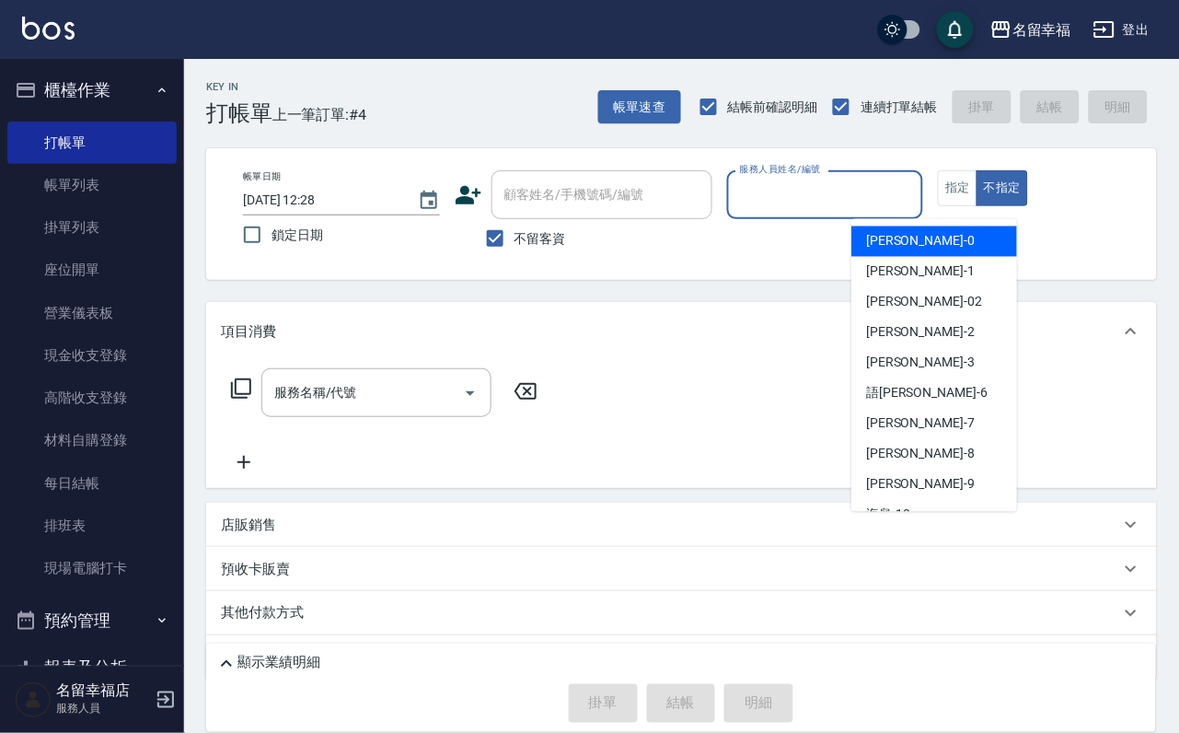
click at [916, 199] on input "服務人員姓名/編號" at bounding box center [826, 195] width 180 height 32
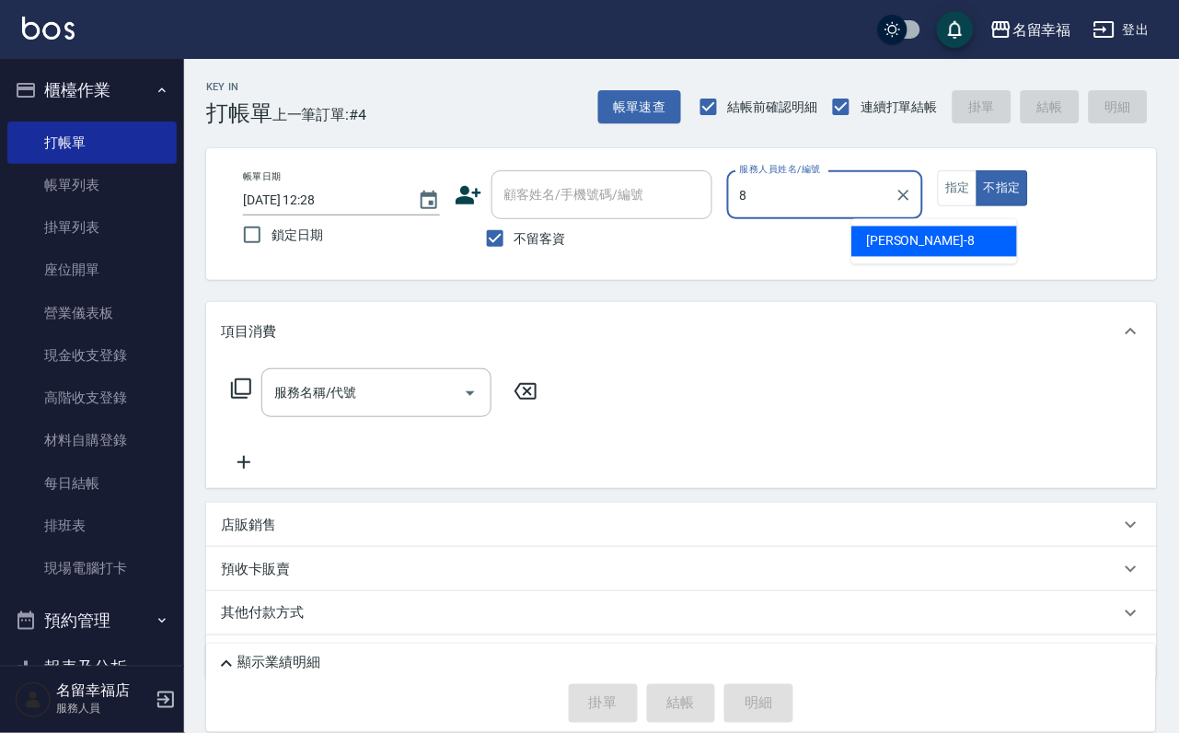
type input "[PERSON_NAME]-8"
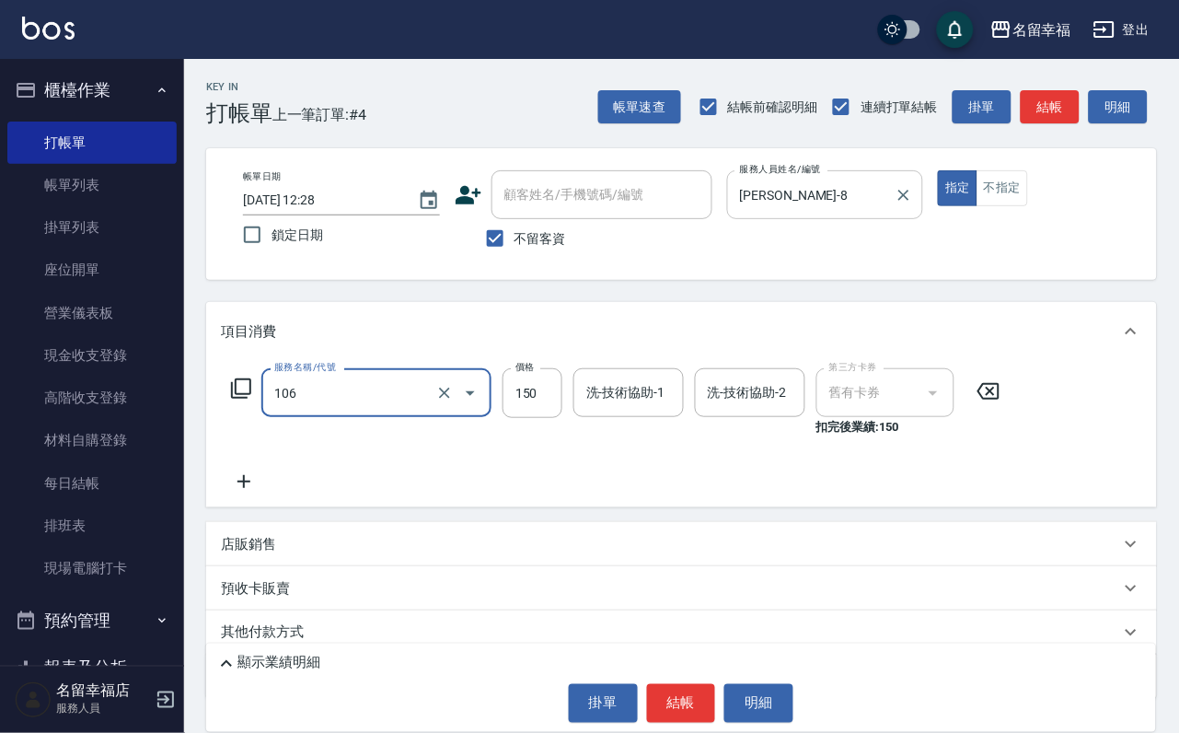
type input "洗髮券抵用(106)"
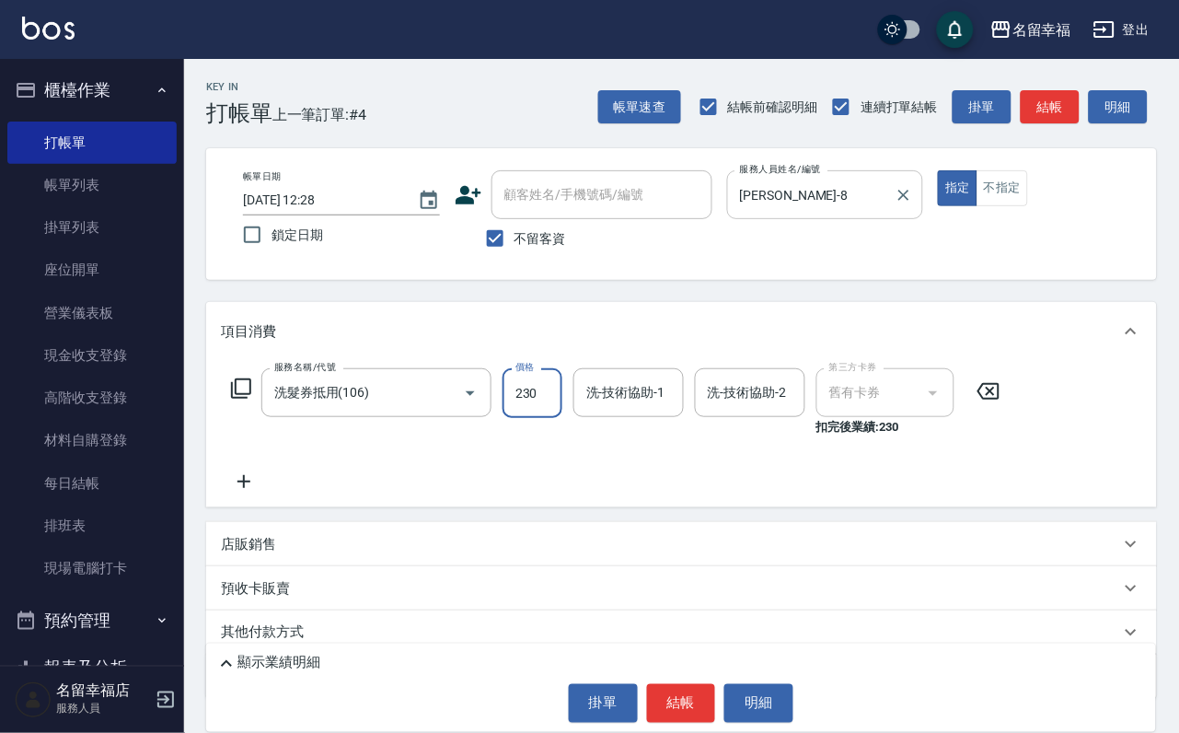
type input "230"
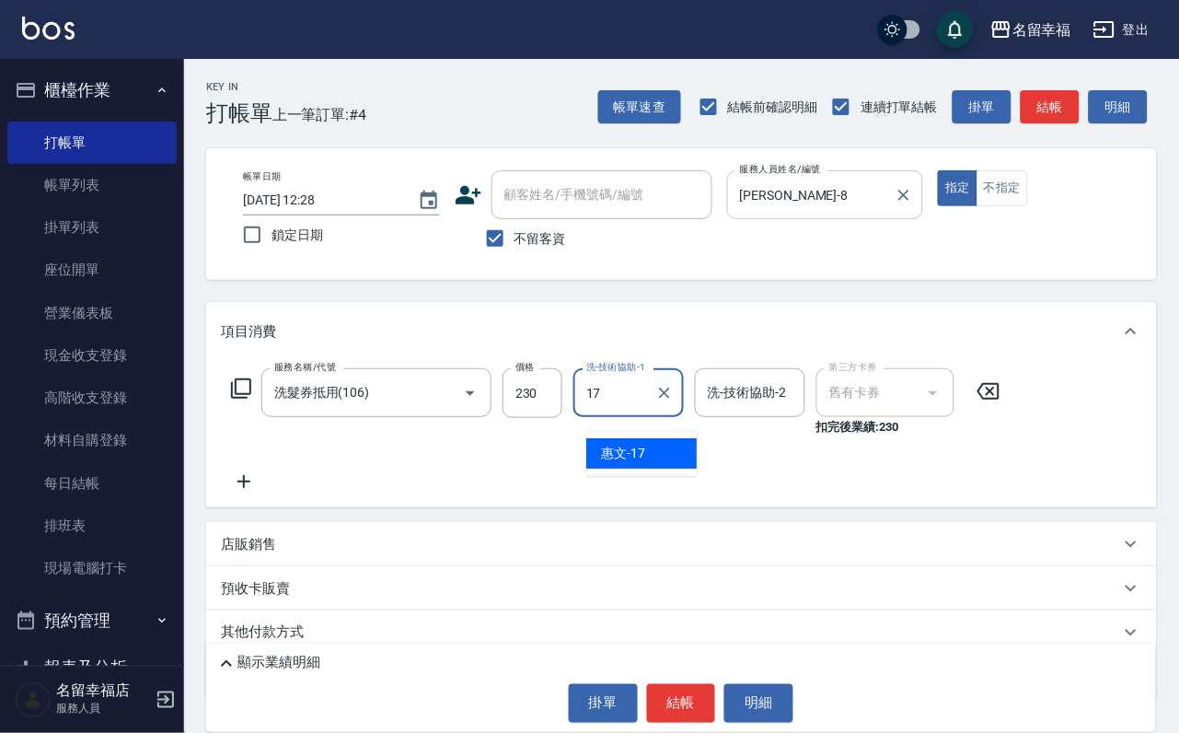
type input "惠文-17"
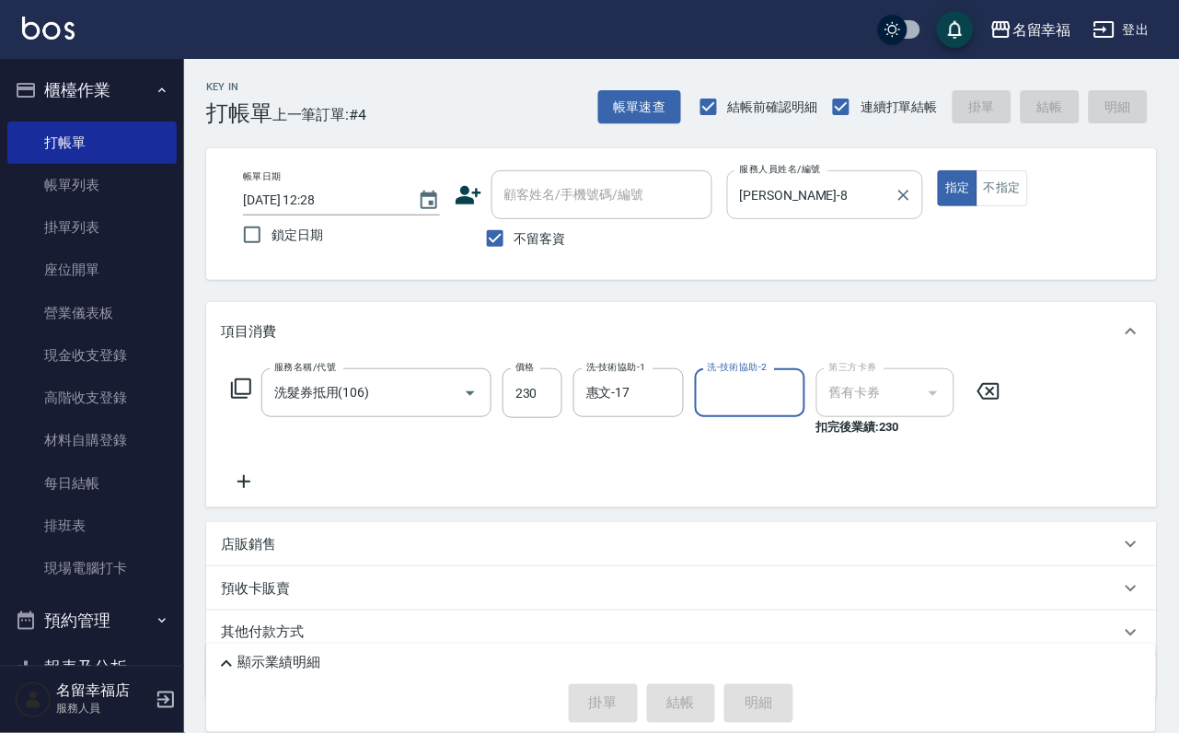
type input "[DATE] 13:30"
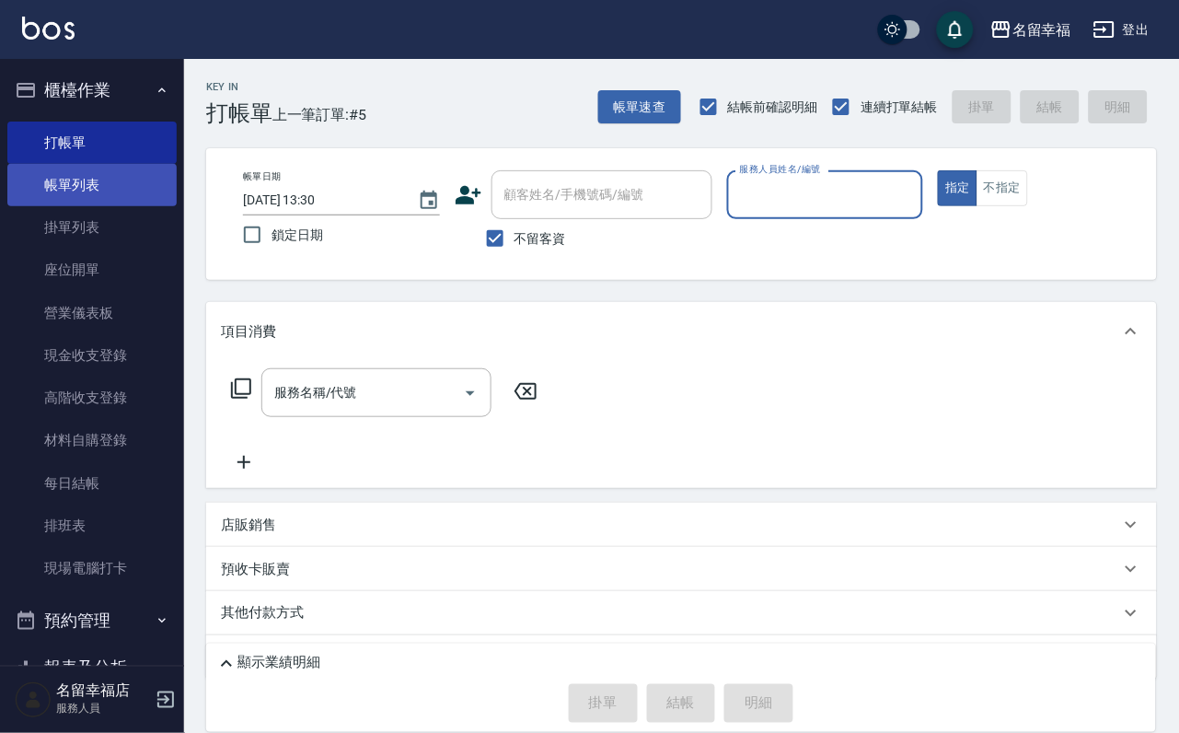
click at [108, 206] on link "帳單列表" at bounding box center [91, 185] width 169 height 42
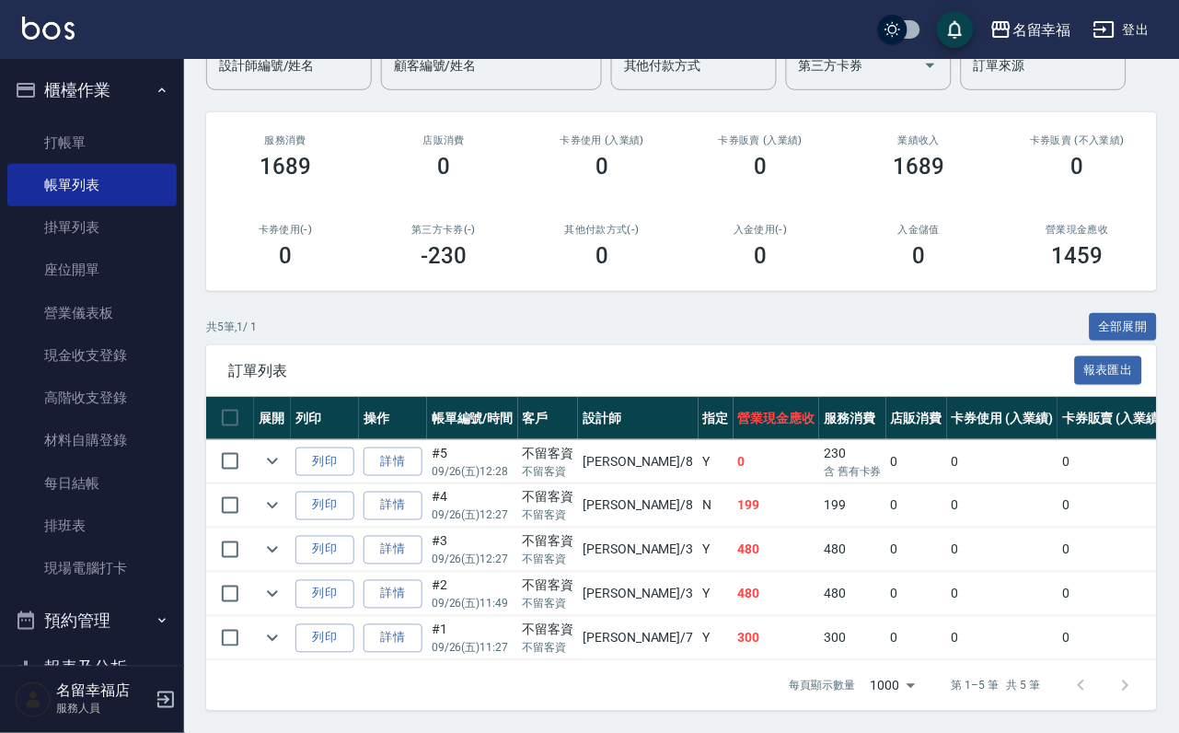
scroll to position [276, 0]
click at [70, 145] on link "打帳單" at bounding box center [91, 143] width 169 height 42
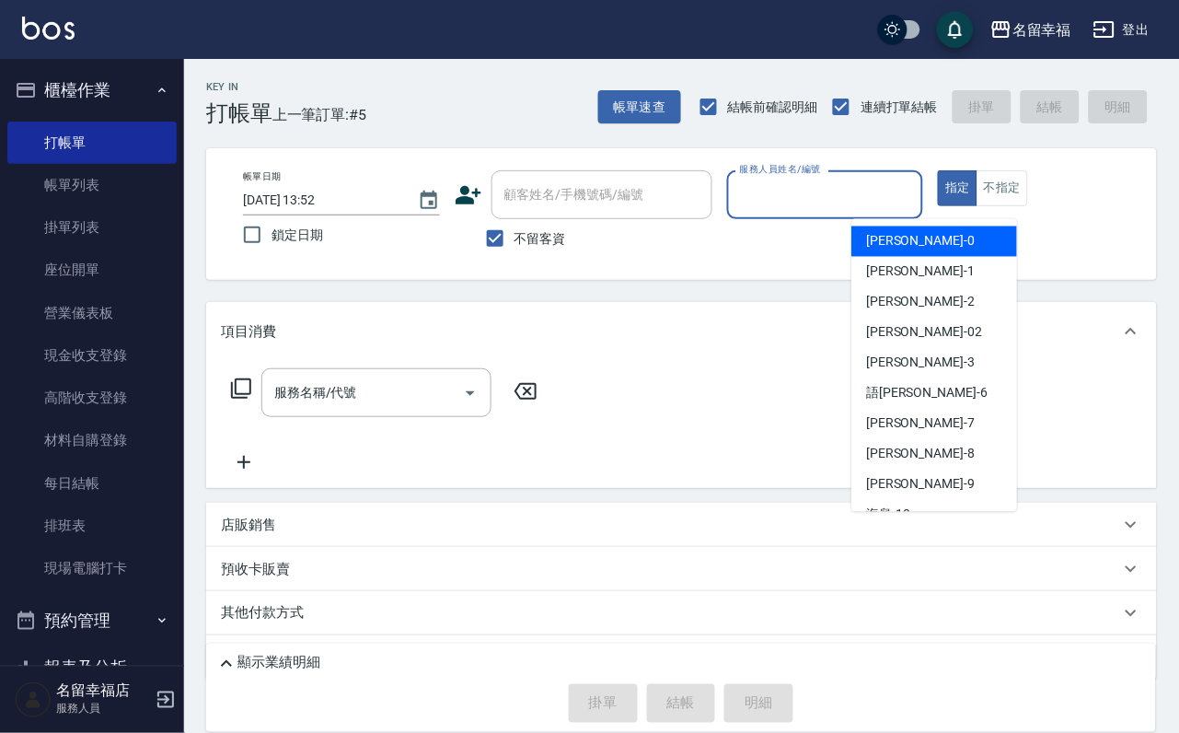
click at [916, 197] on input "服務人員姓名/編號" at bounding box center [826, 195] width 180 height 32
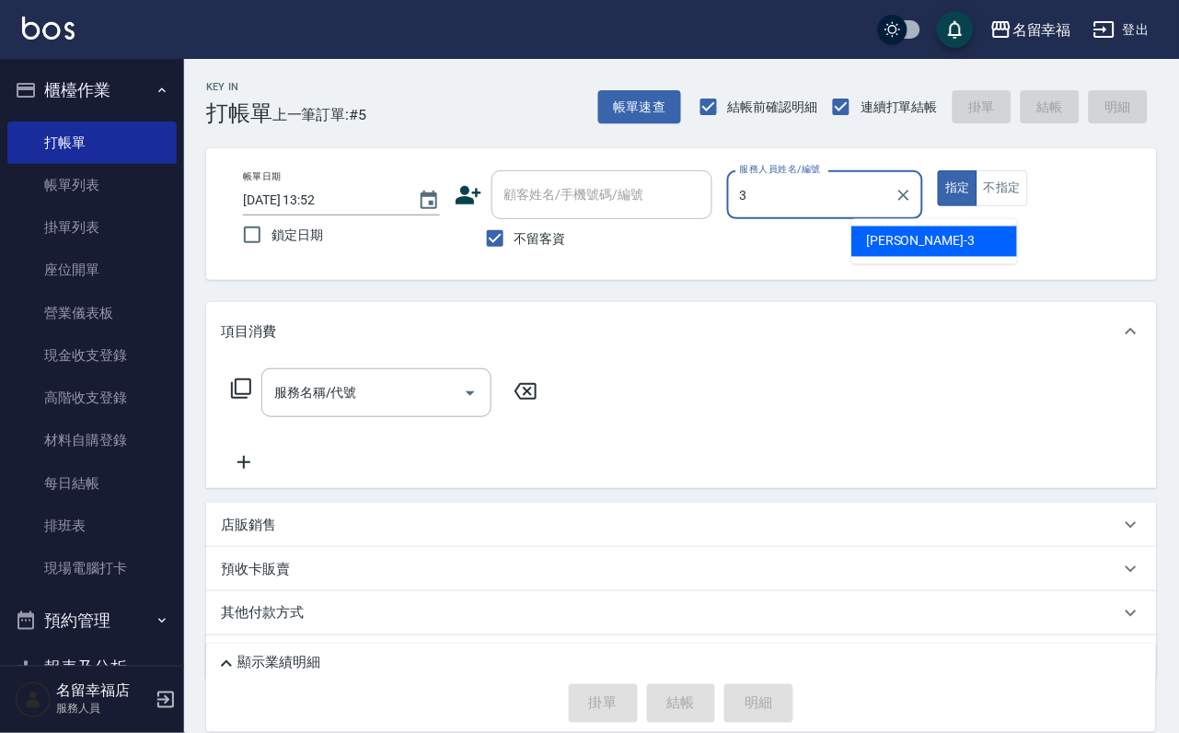
type input "[PERSON_NAME]-3"
type button "true"
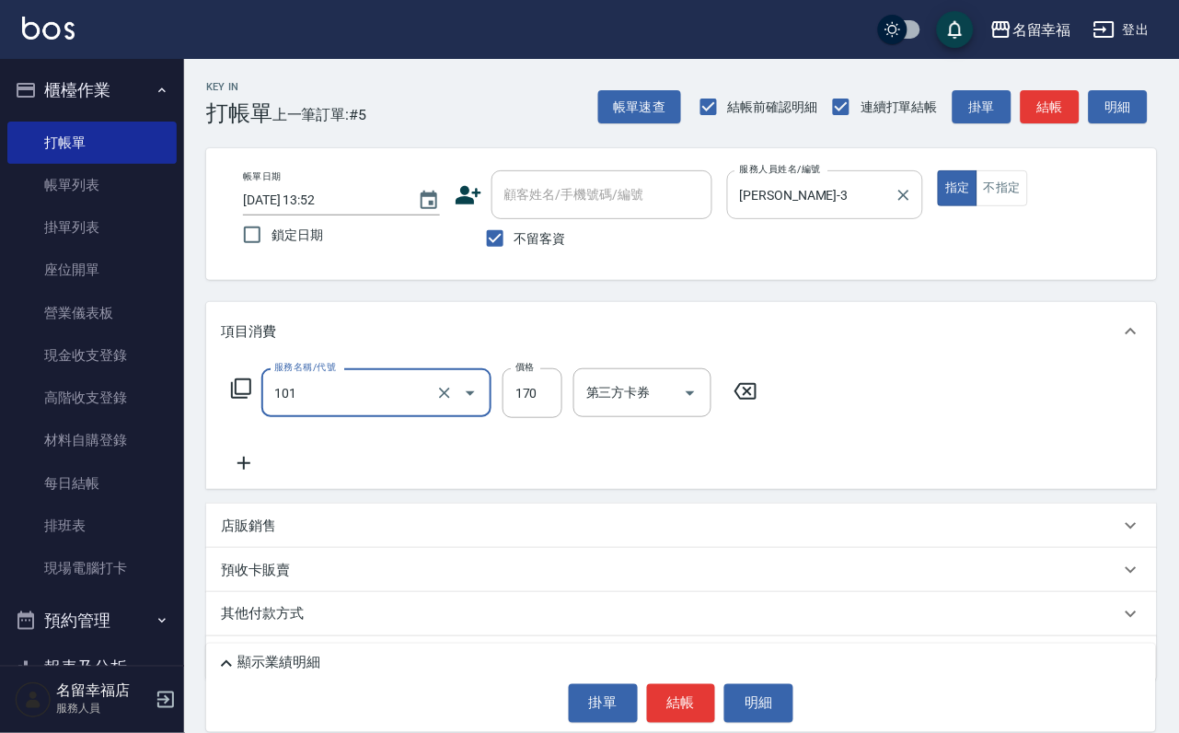
type input "洗髮(101)"
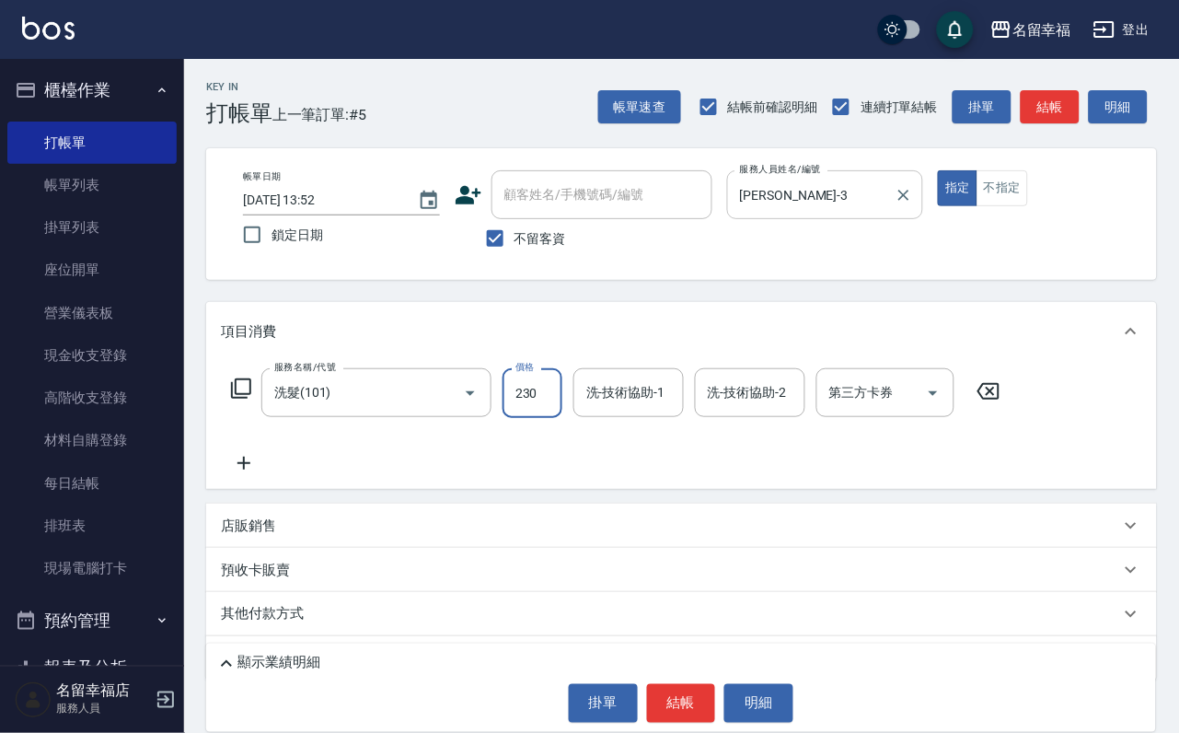
type input "230"
type input "2"
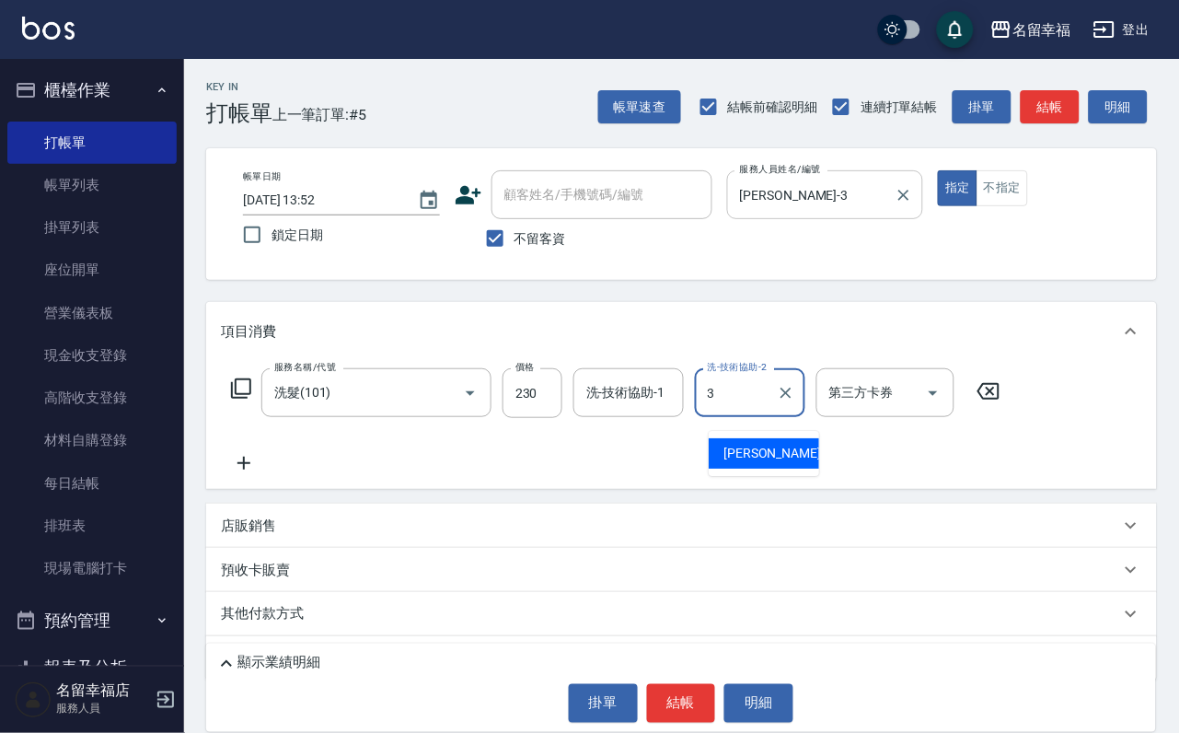
type input "[PERSON_NAME]-3"
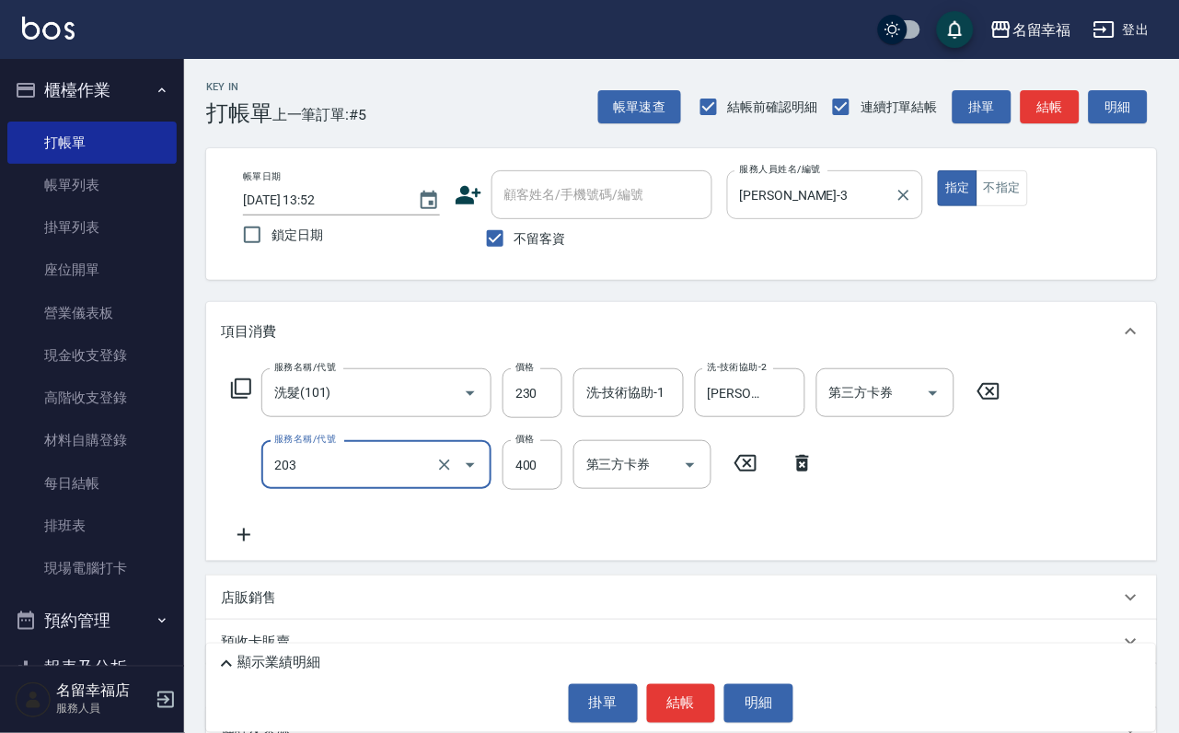
type input "指定單剪(203)"
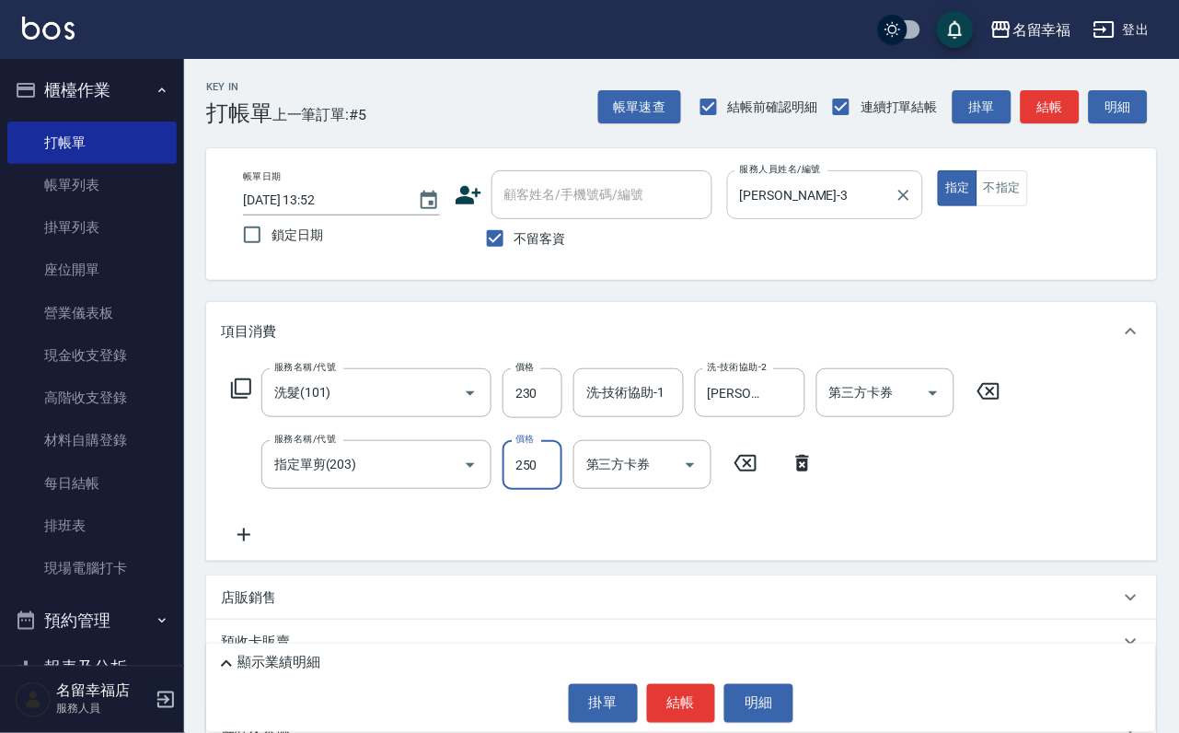
type input "250"
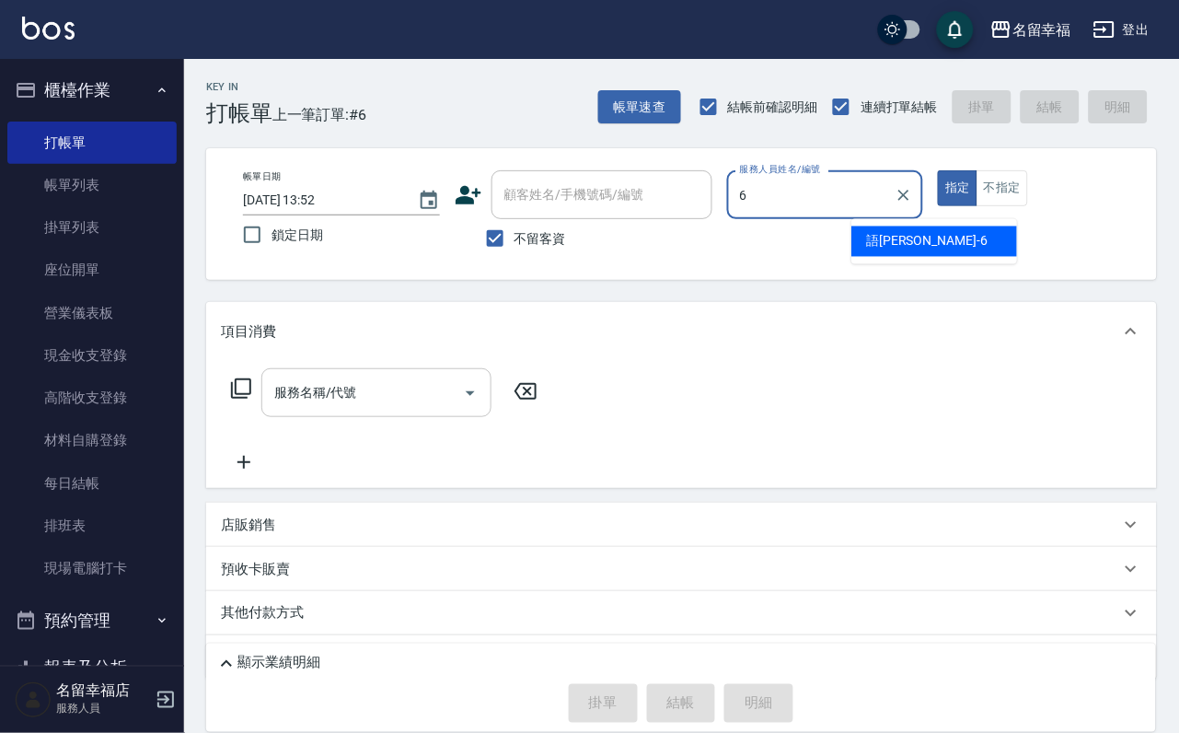
type input "語[PERSON_NAME]-6"
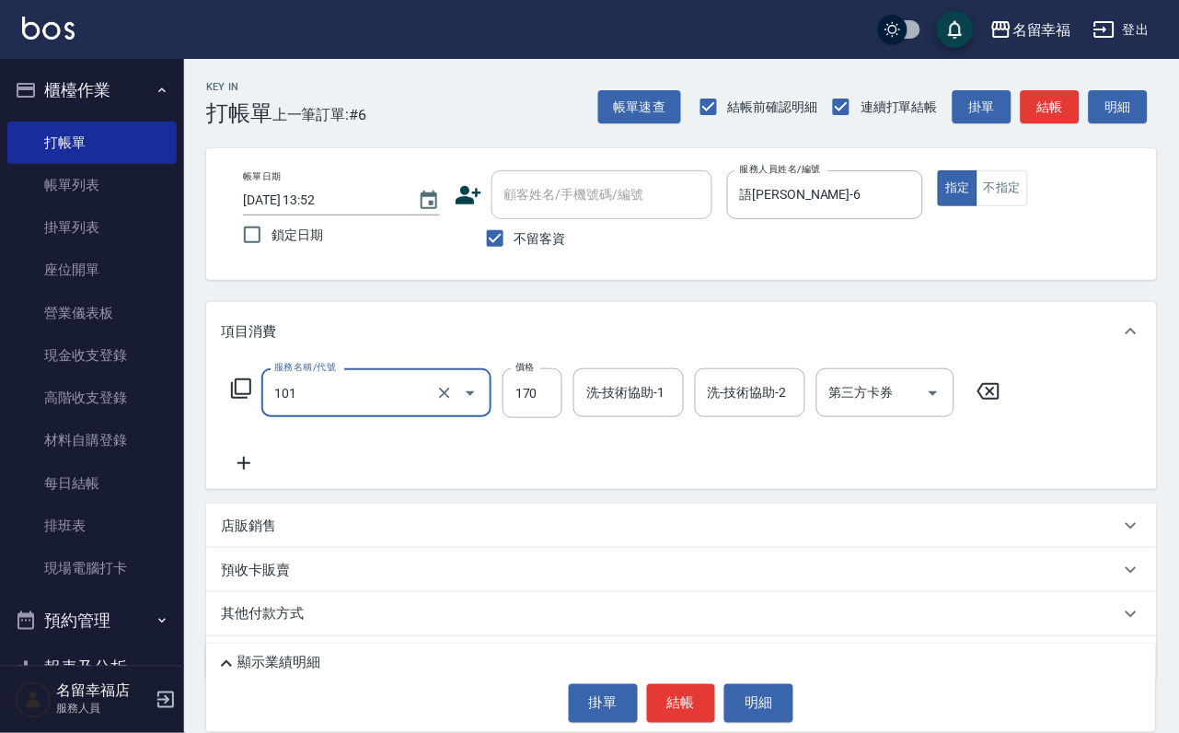
type input "洗髮(101)"
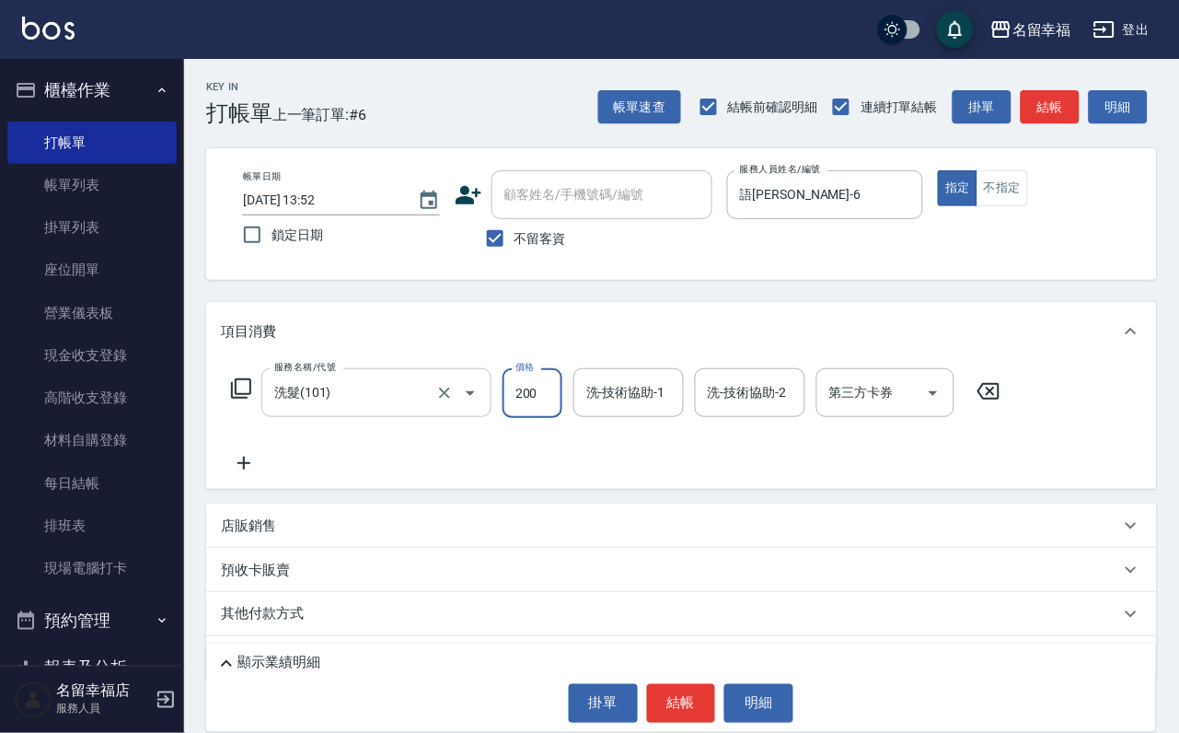
type input "200"
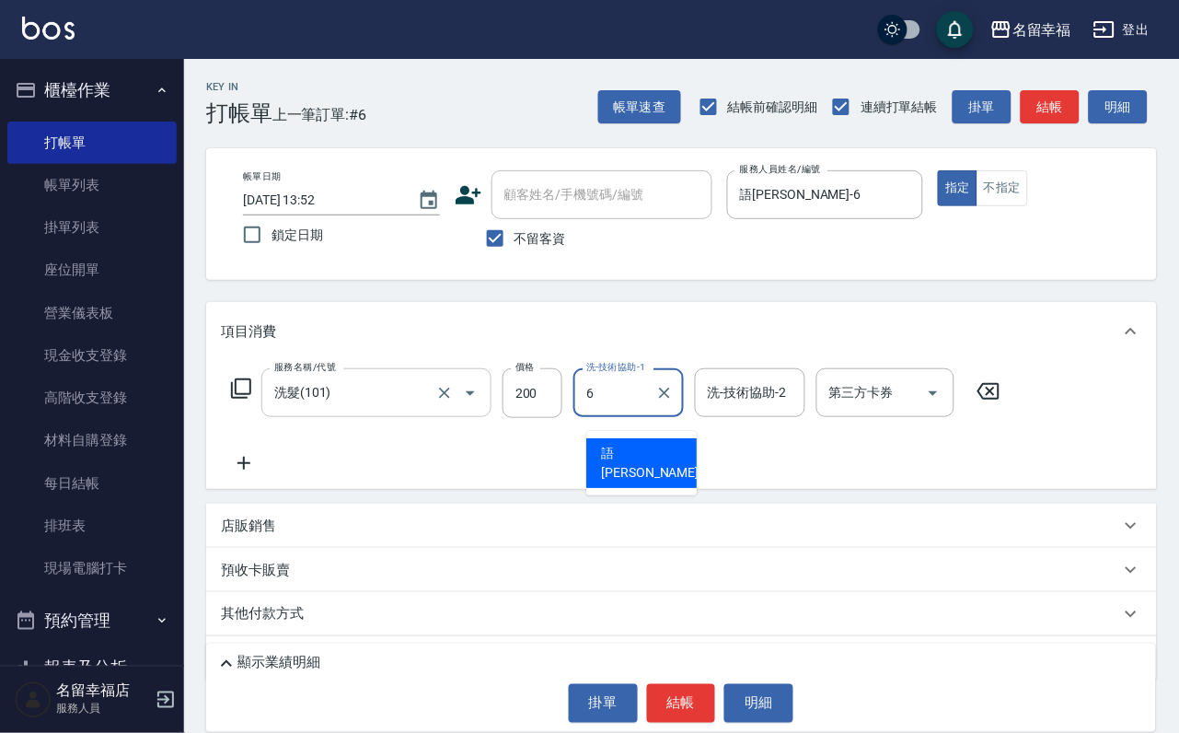
type input "語[PERSON_NAME]-6"
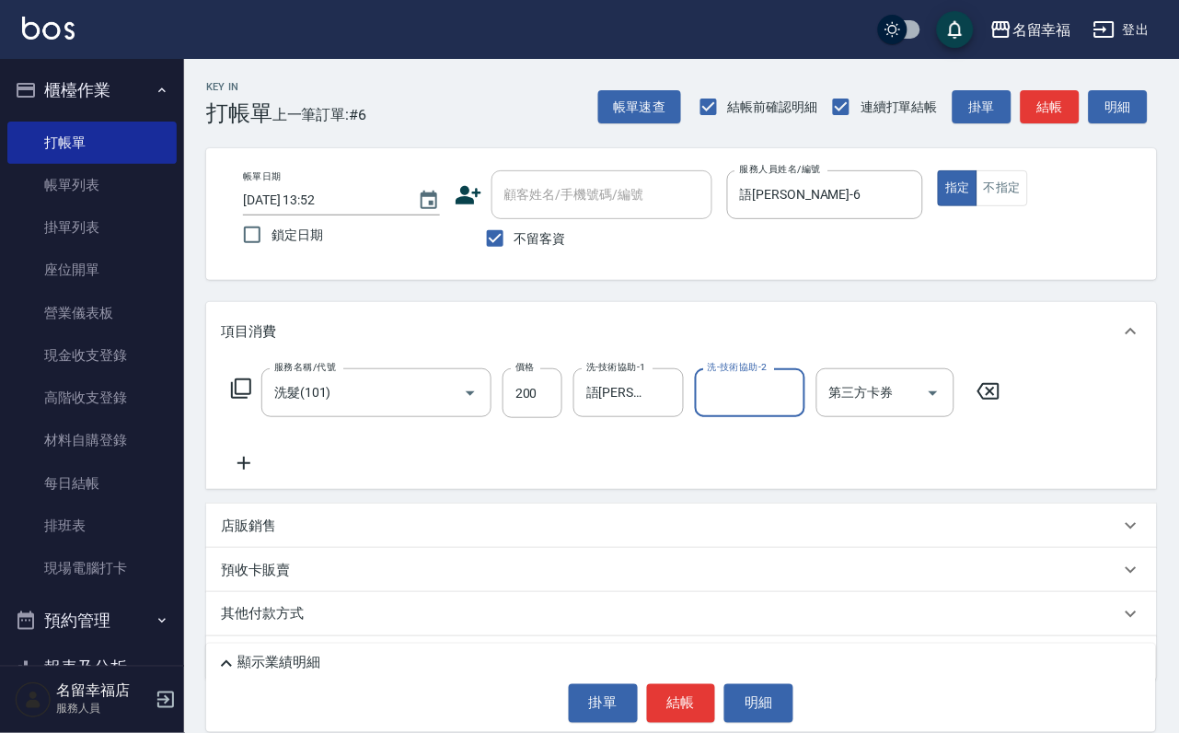
click at [249, 400] on icon at bounding box center [241, 388] width 22 height 22
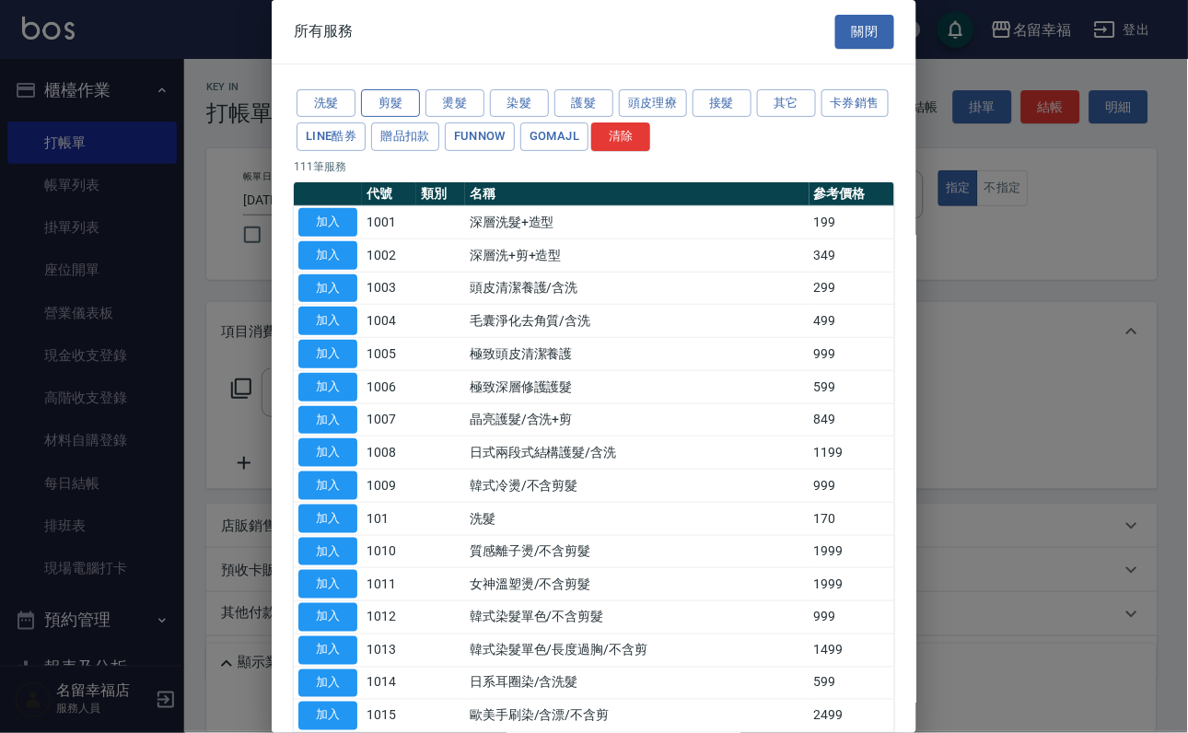
click at [388, 106] on button "剪髮" at bounding box center [390, 103] width 59 height 29
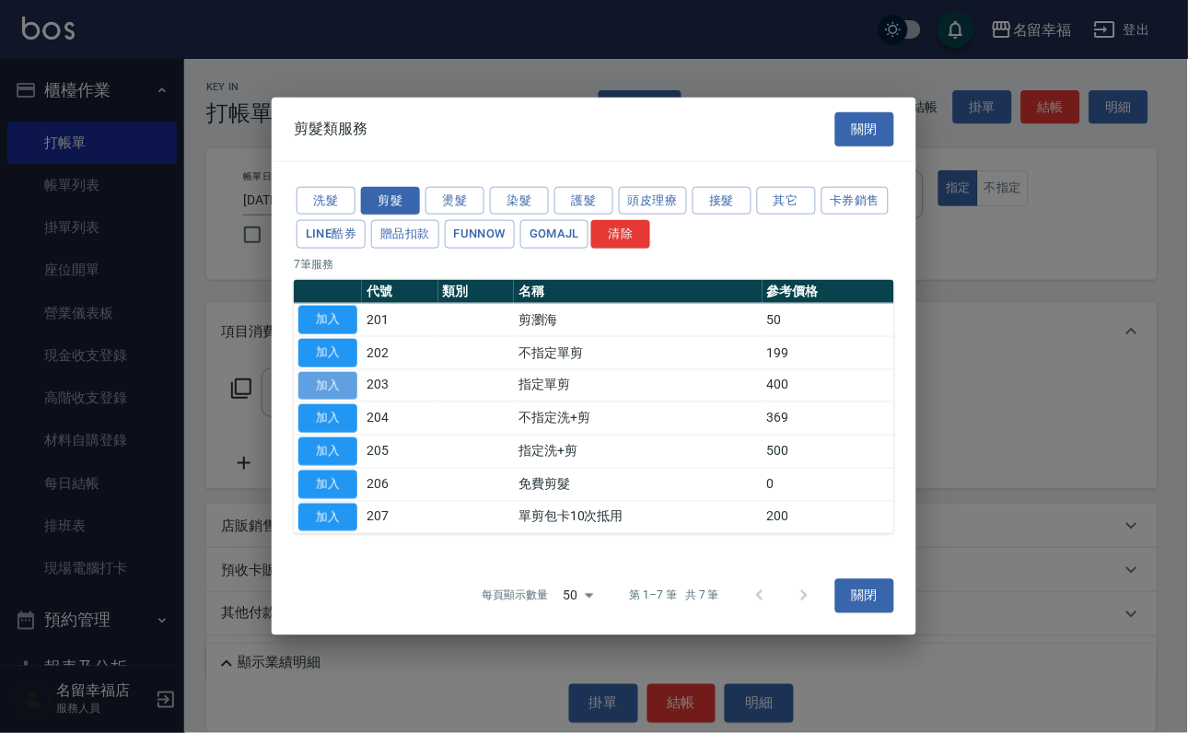
click at [336, 377] on button "加入" at bounding box center [327, 385] width 59 height 29
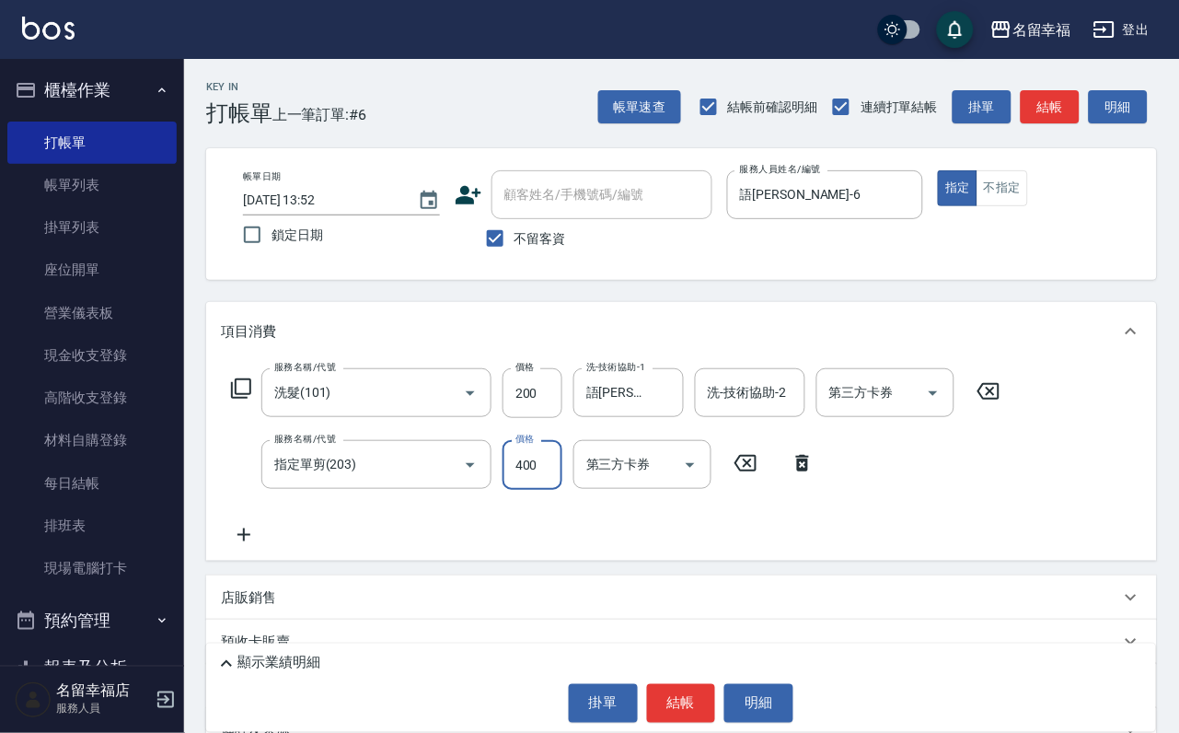
click at [540, 490] on input "400" at bounding box center [533, 465] width 60 height 50
type input "420"
click at [685, 698] on button "結帳" at bounding box center [681, 703] width 69 height 39
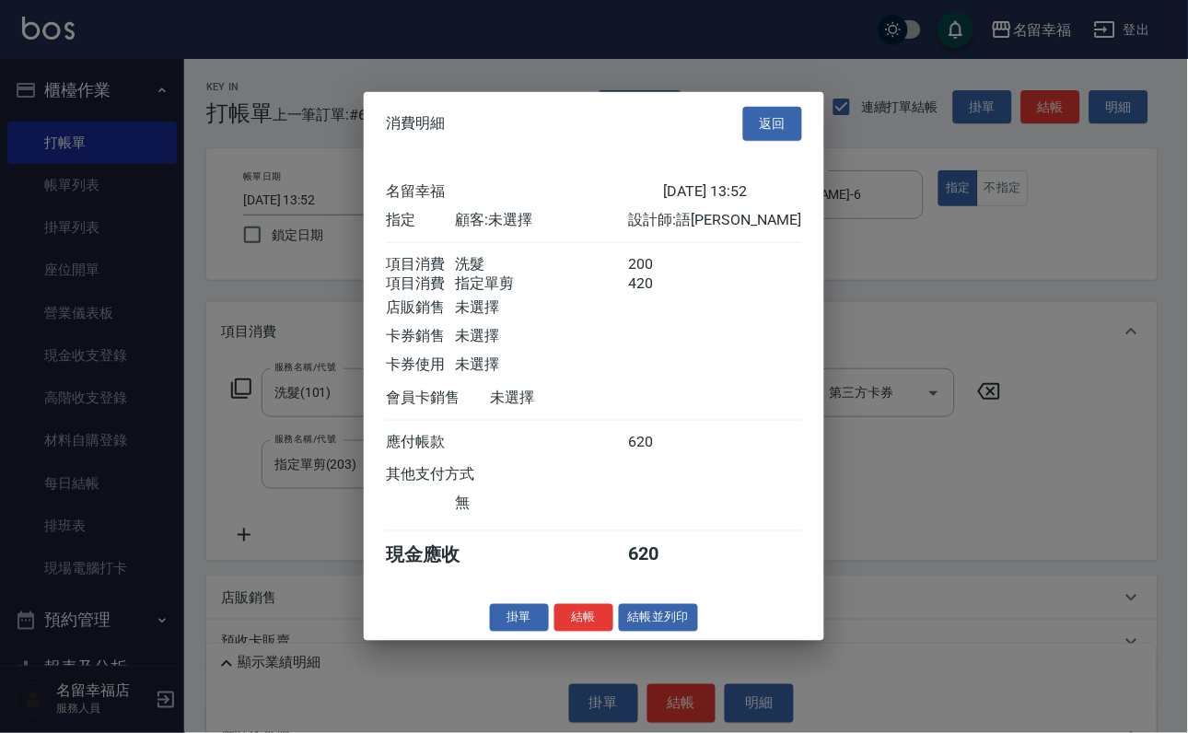
scroll to position [296, 0]
click at [568, 632] on button "結帳" at bounding box center [583, 617] width 59 height 29
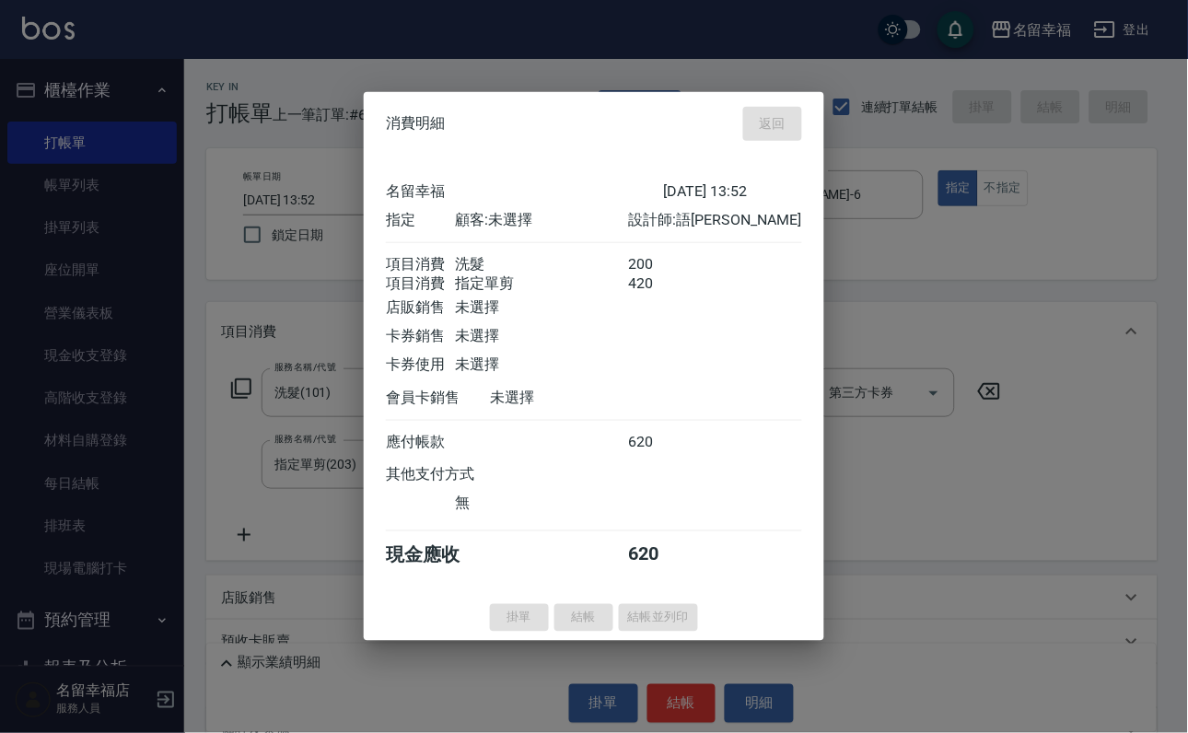
type input "[DATE] 13:53"
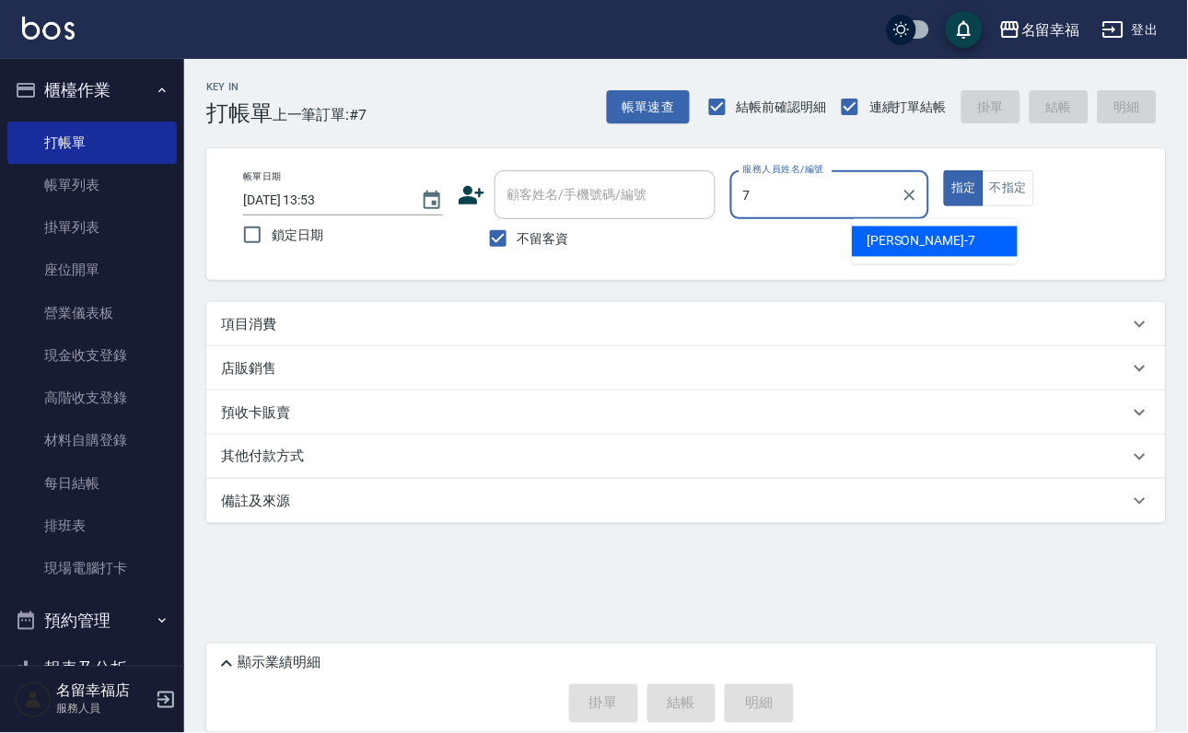
type input "[DEMOGRAPHIC_DATA]-7"
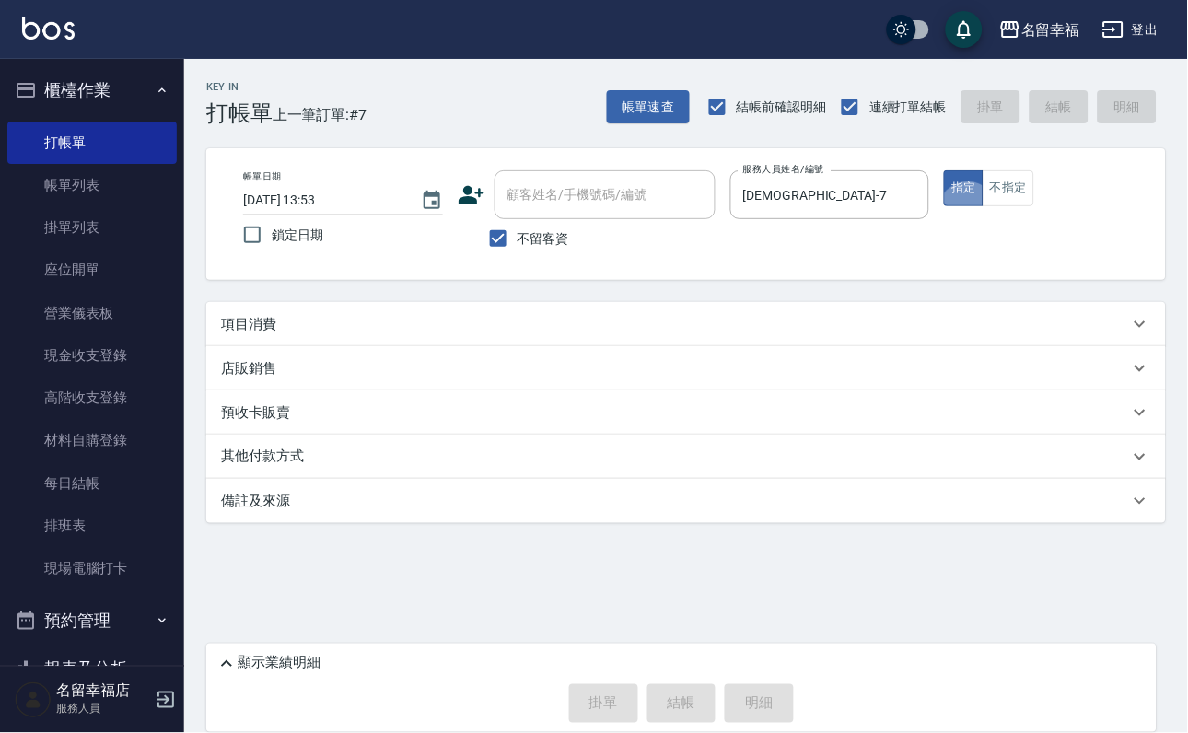
click at [944, 170] on button "指定" at bounding box center [964, 188] width 40 height 36
click at [855, 333] on div "項目消費" at bounding box center [675, 324] width 908 height 19
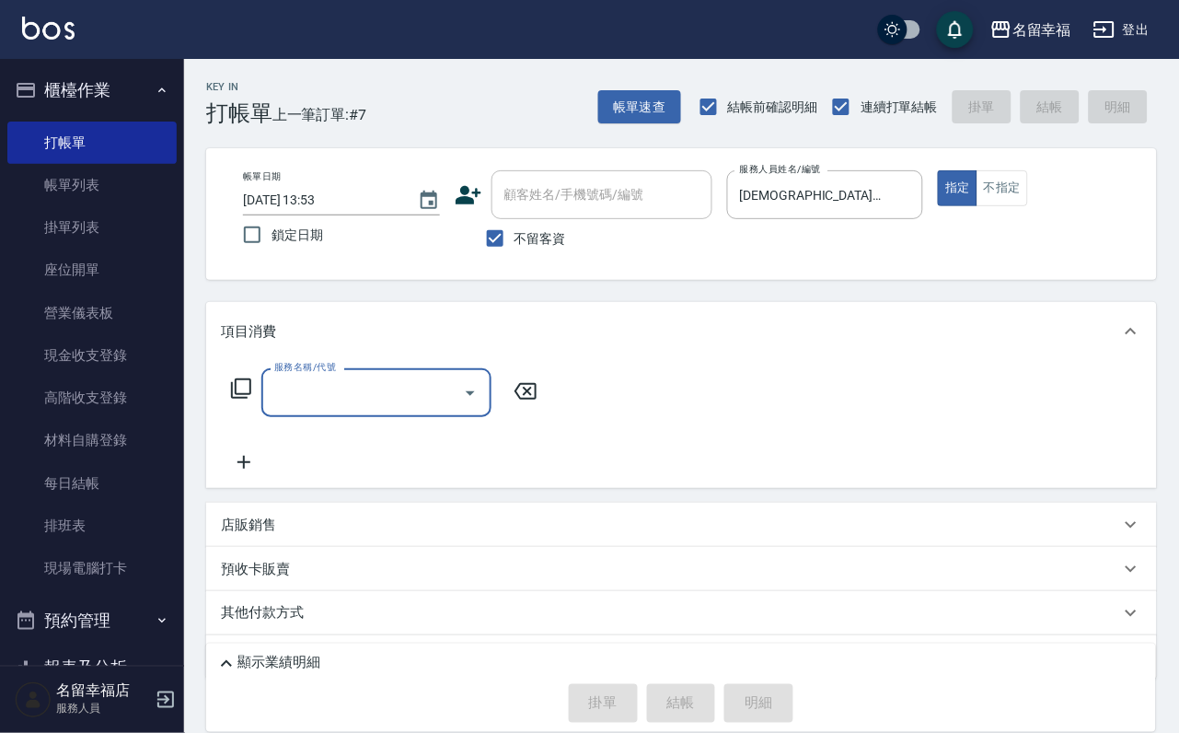
scroll to position [0, 0]
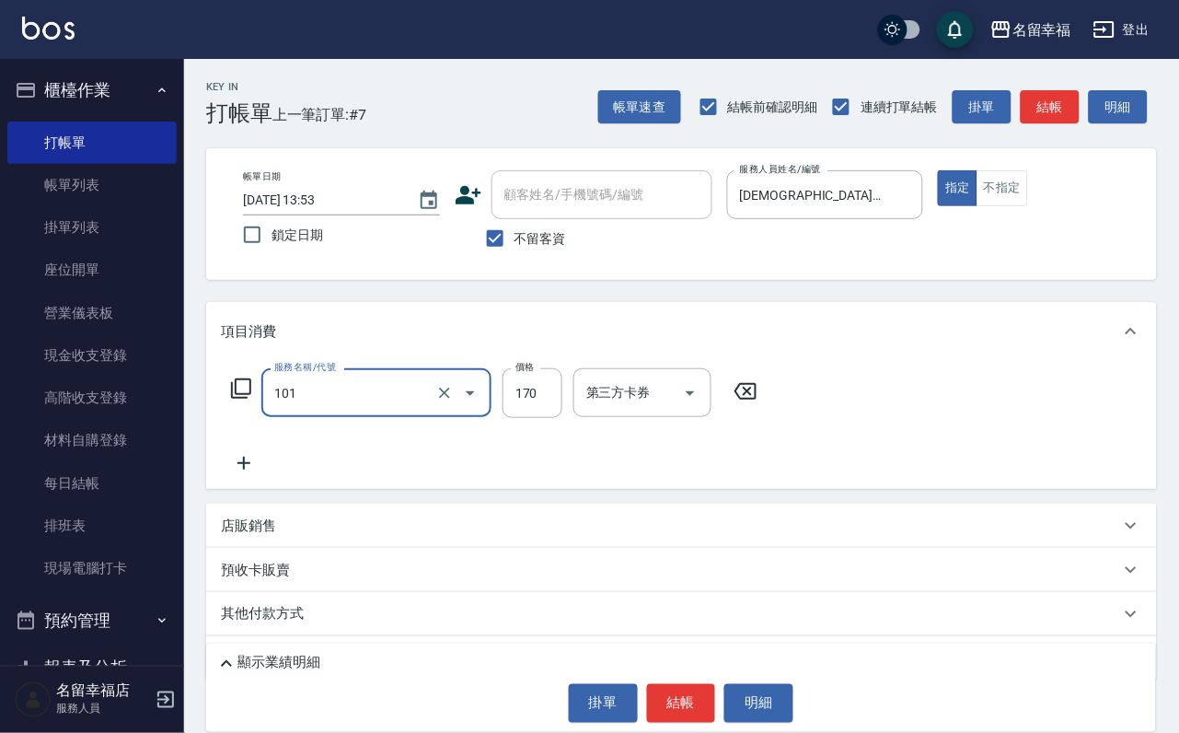
type input "洗髮(101)"
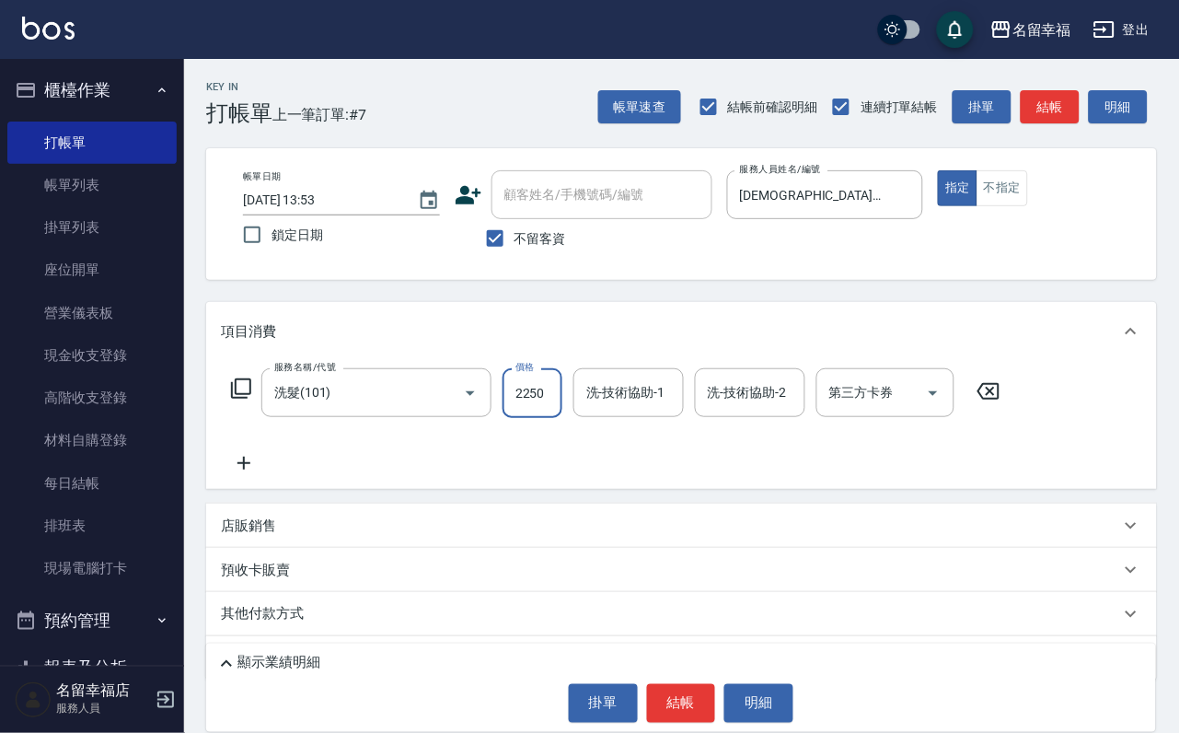
scroll to position [0, 1]
type input "2250"
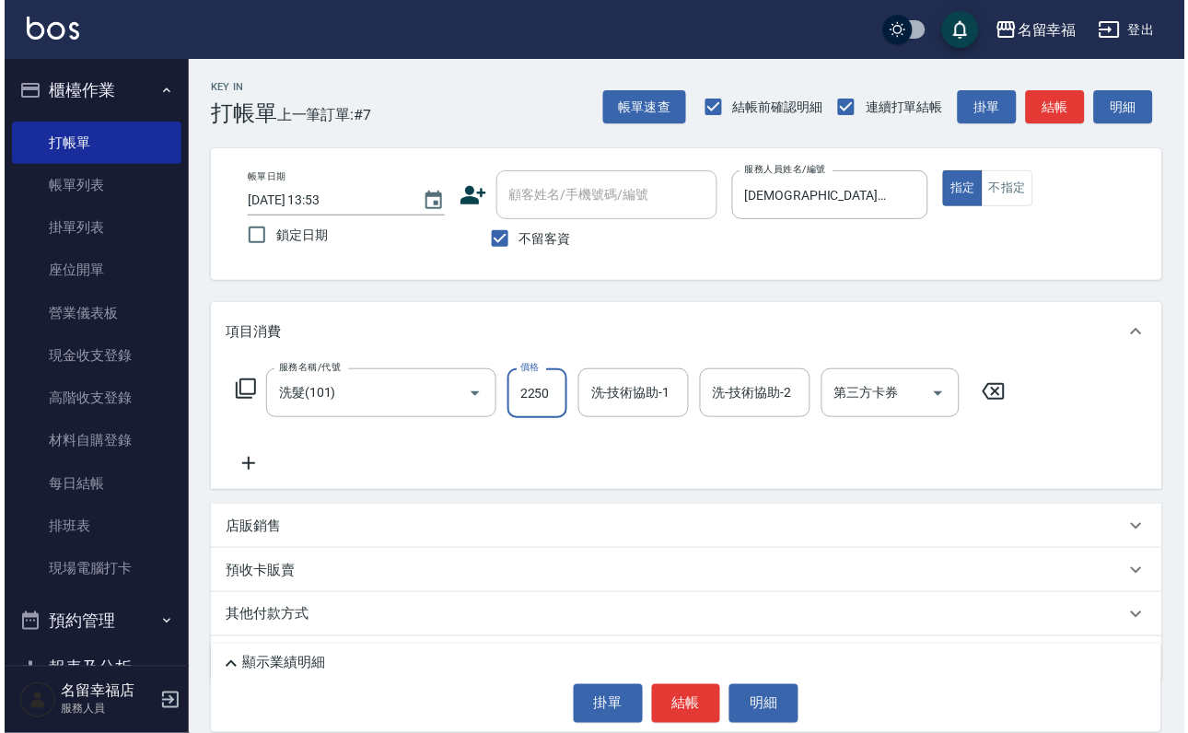
scroll to position [0, 0]
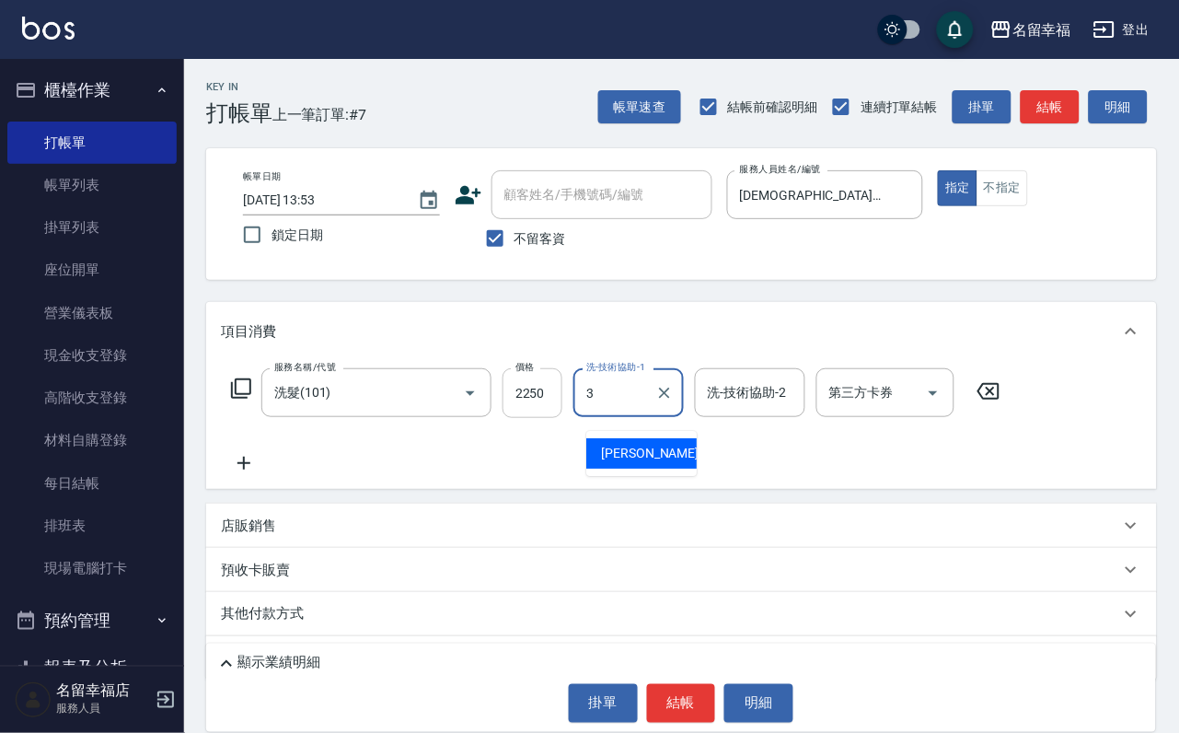
type input "3"
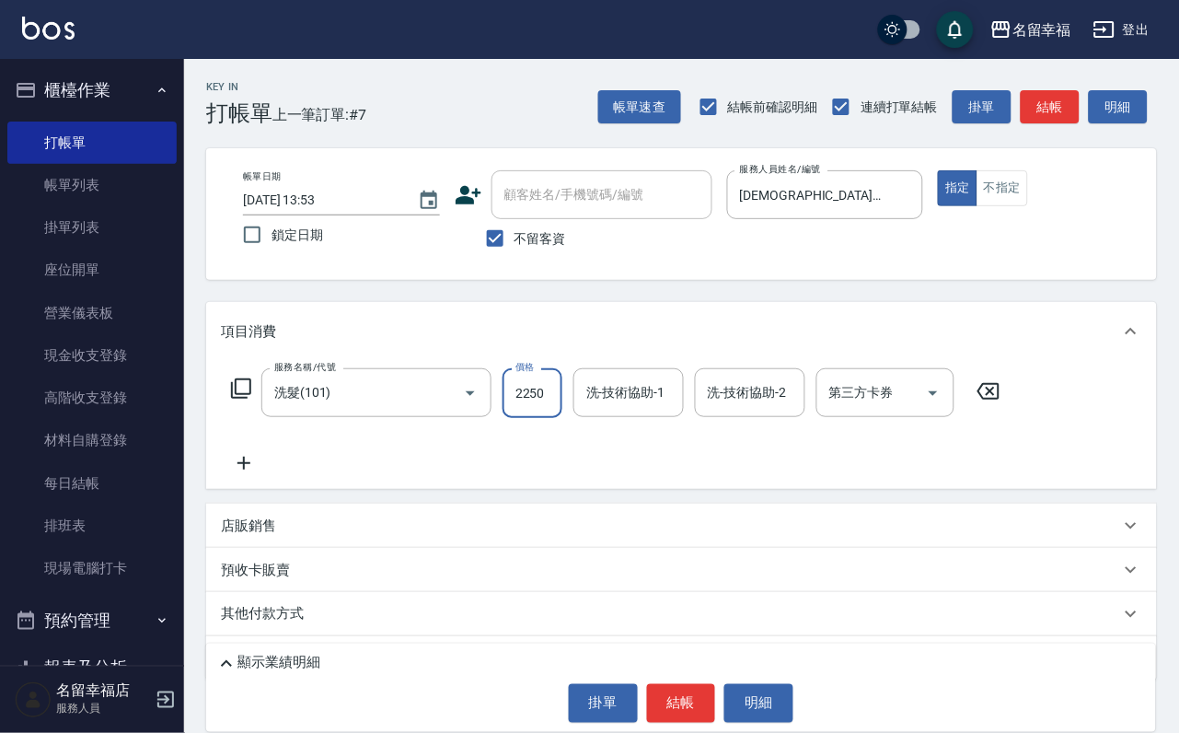
click at [542, 408] on input "2250" at bounding box center [533, 393] width 60 height 50
type input "250"
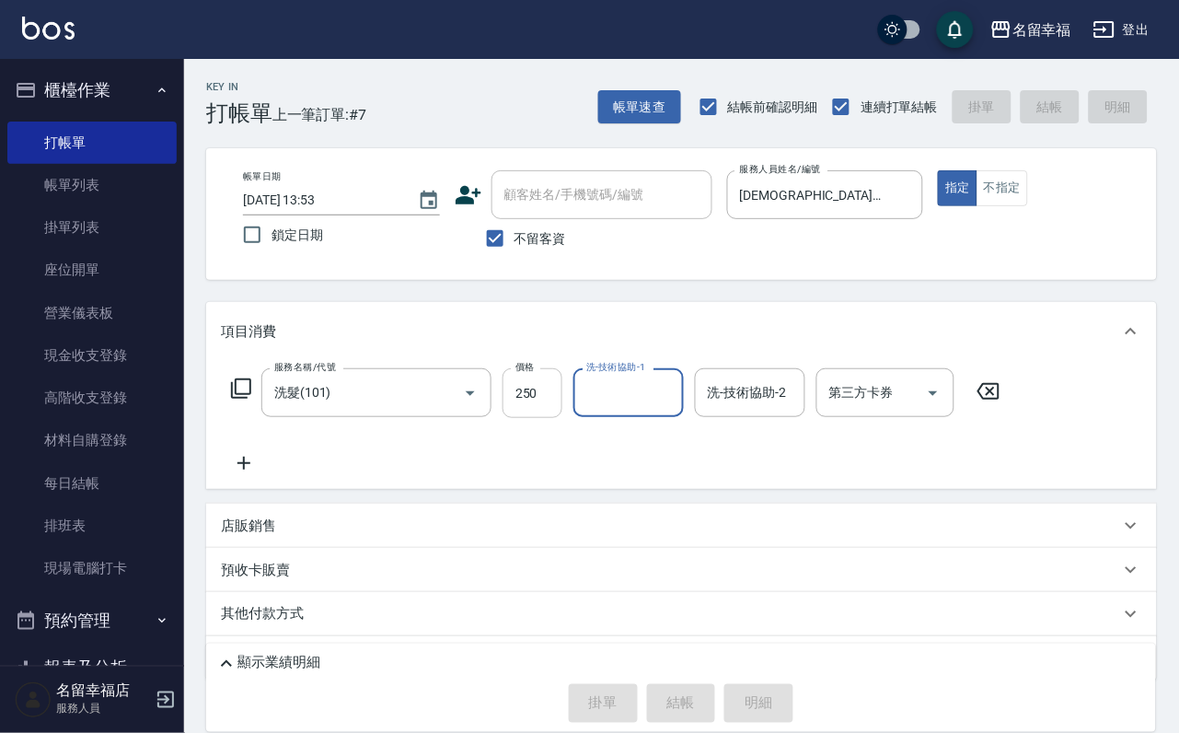
type input "[DATE] 14:26"
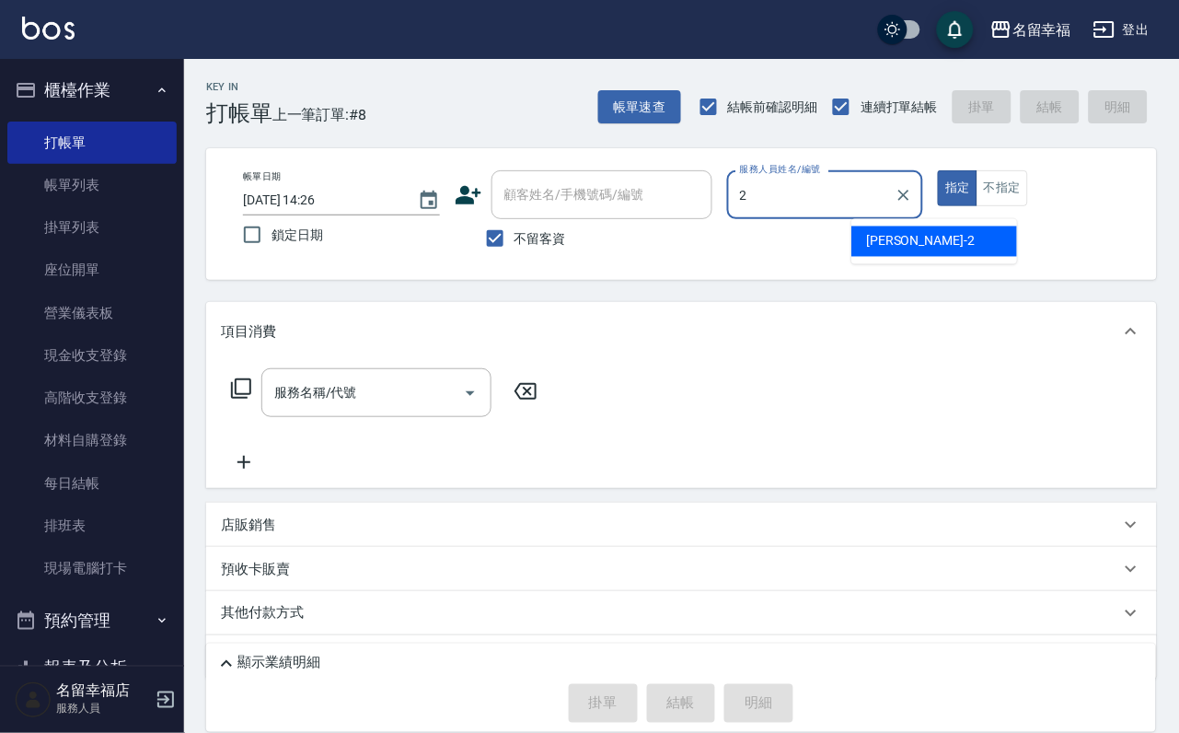
type input "碧涵-2"
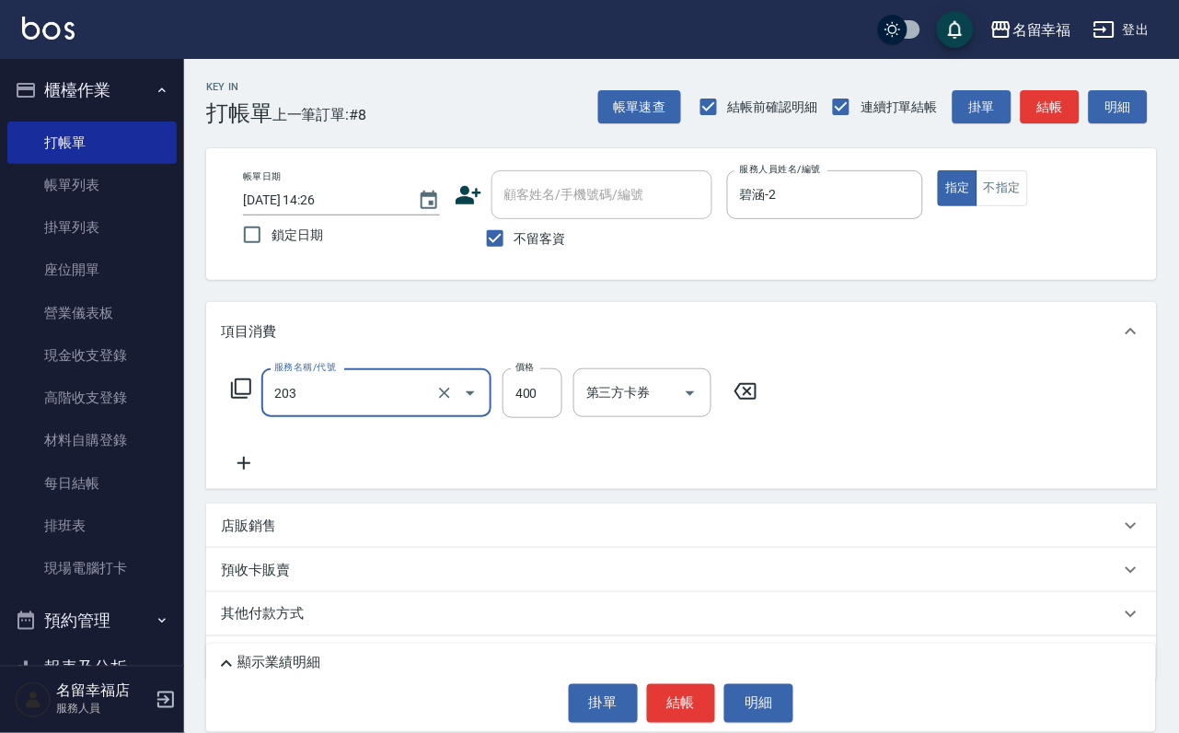
type input "指定單剪(203)"
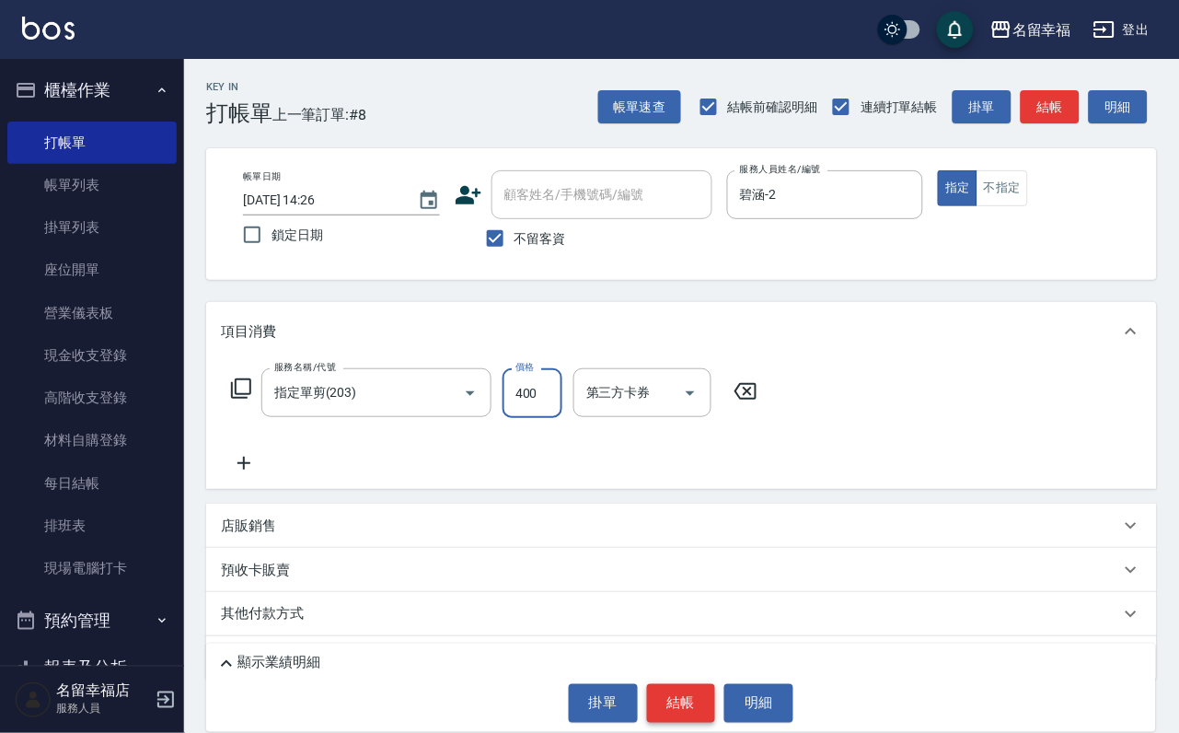
click at [708, 690] on button "結帳" at bounding box center [681, 703] width 69 height 39
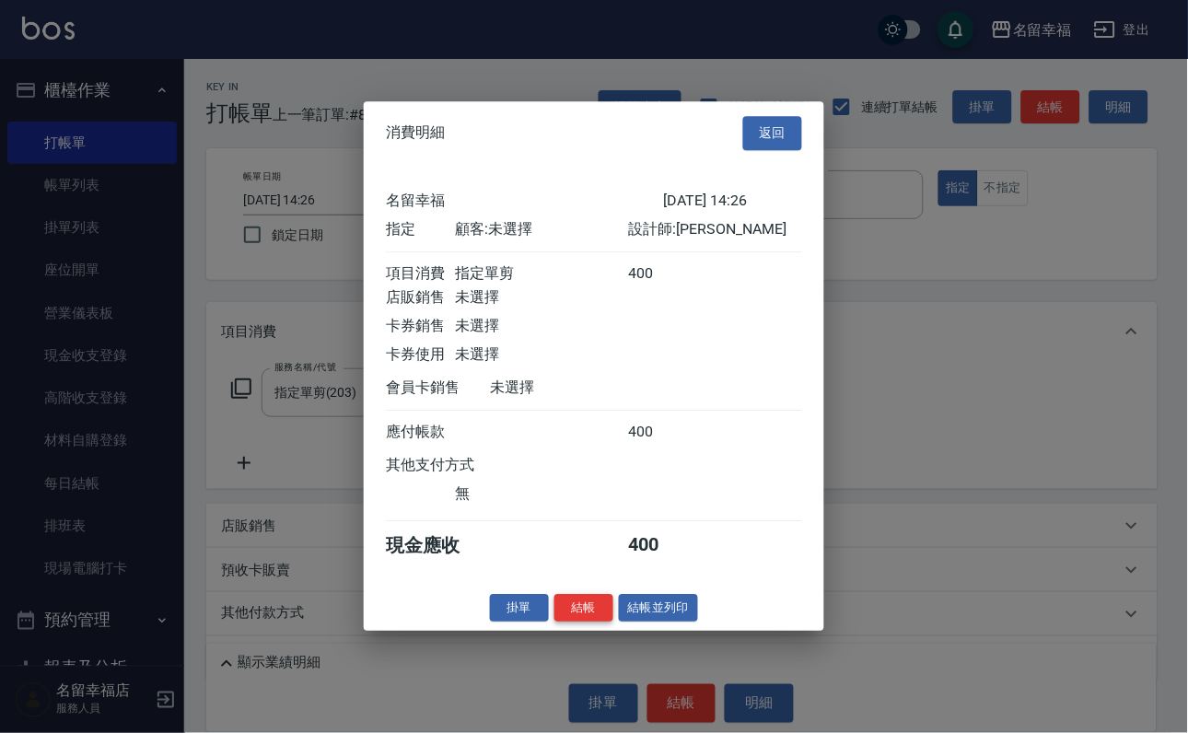
scroll to position [227, 0]
click at [554, 622] on button "結帳" at bounding box center [583, 608] width 59 height 29
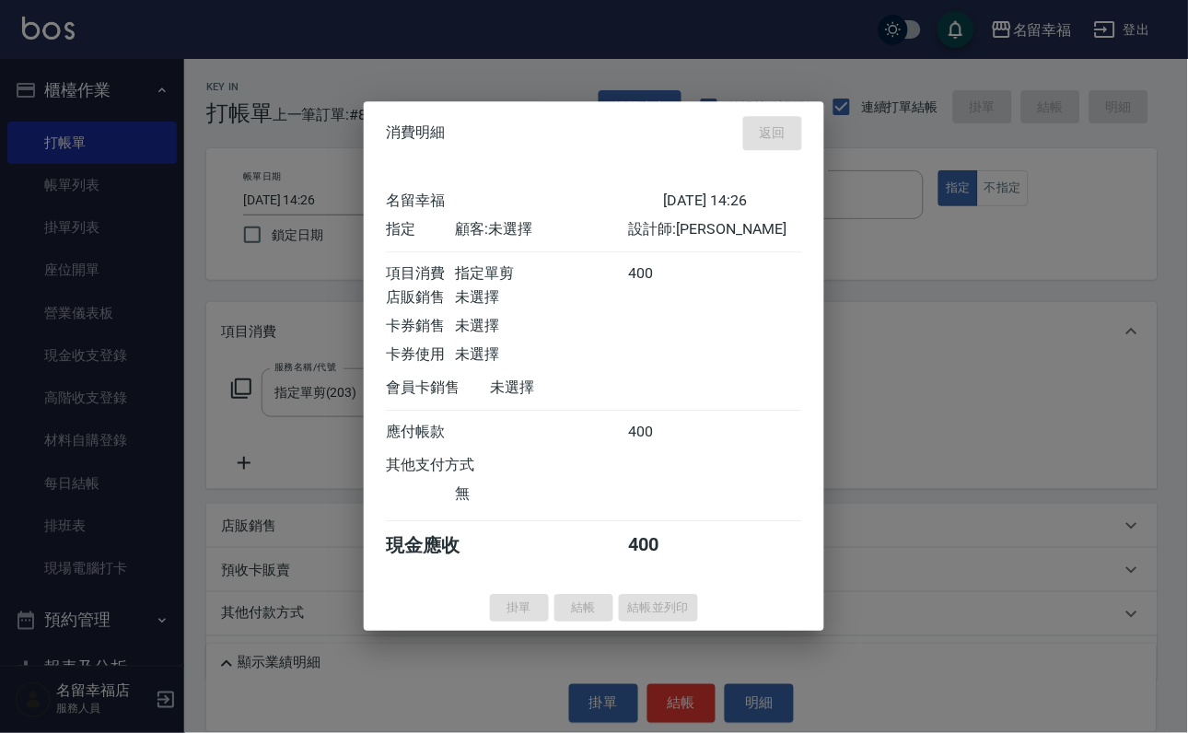
type input "[DATE] 14:49"
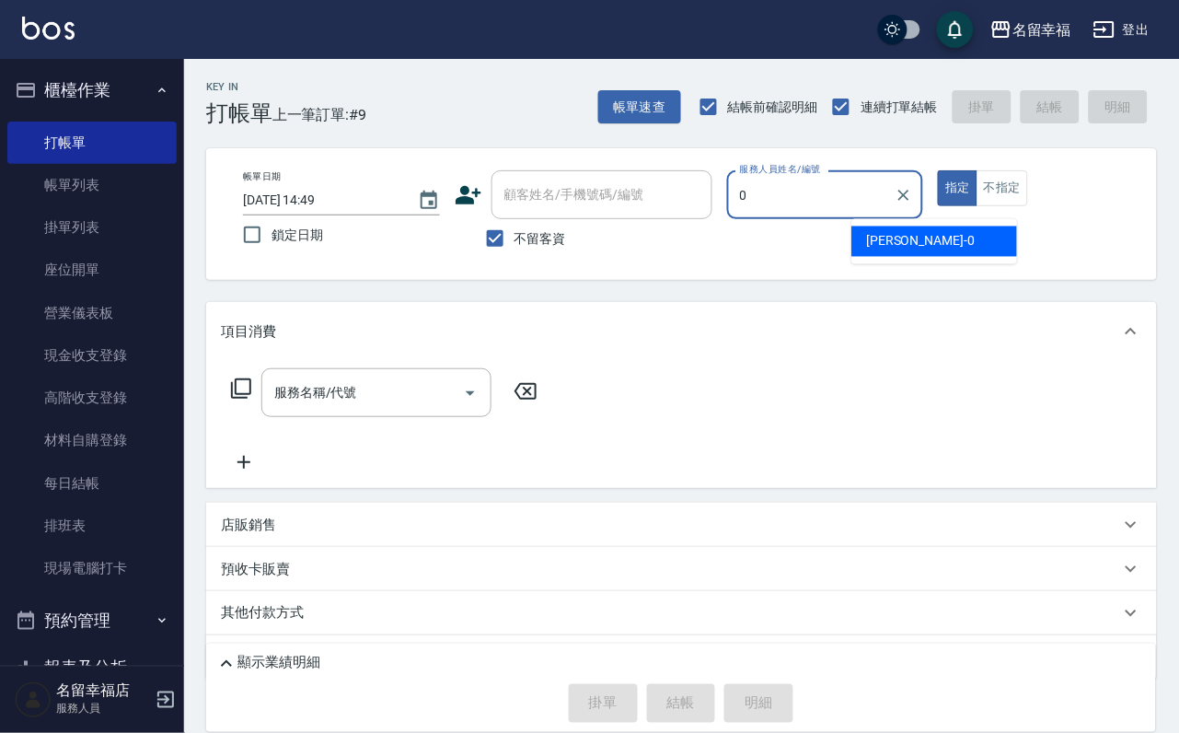
type input "小靜-0"
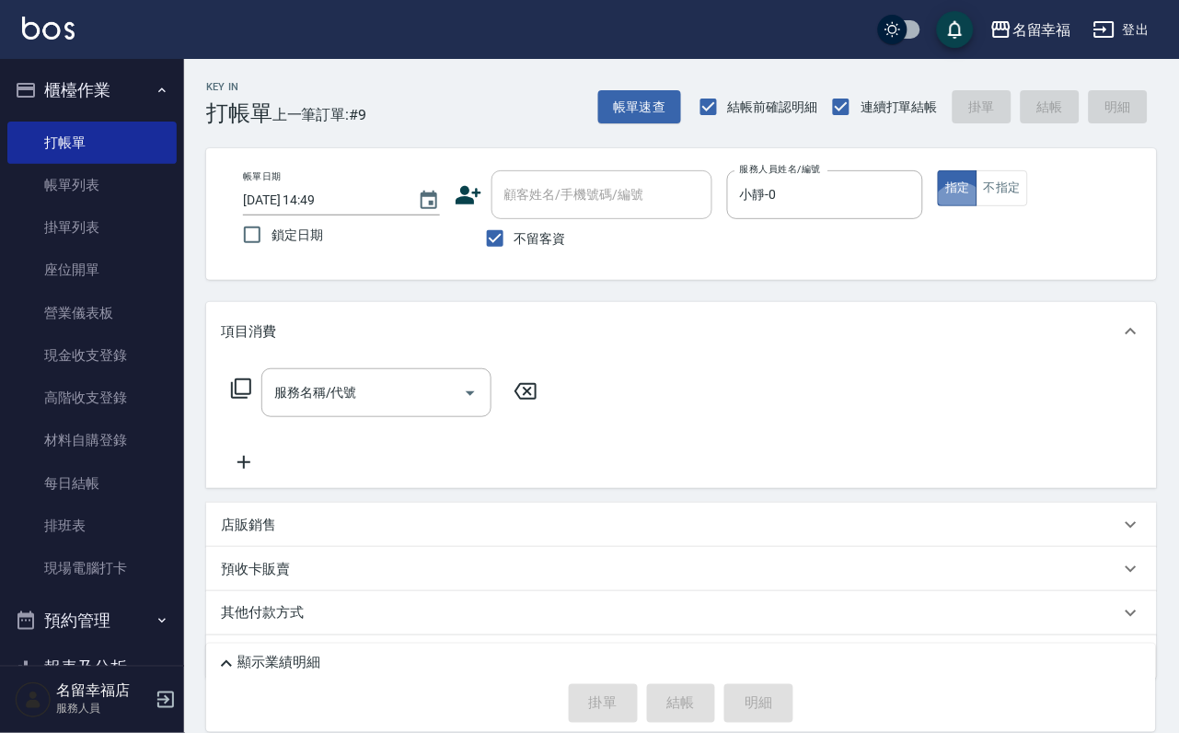
click at [249, 398] on icon at bounding box center [241, 388] width 22 height 22
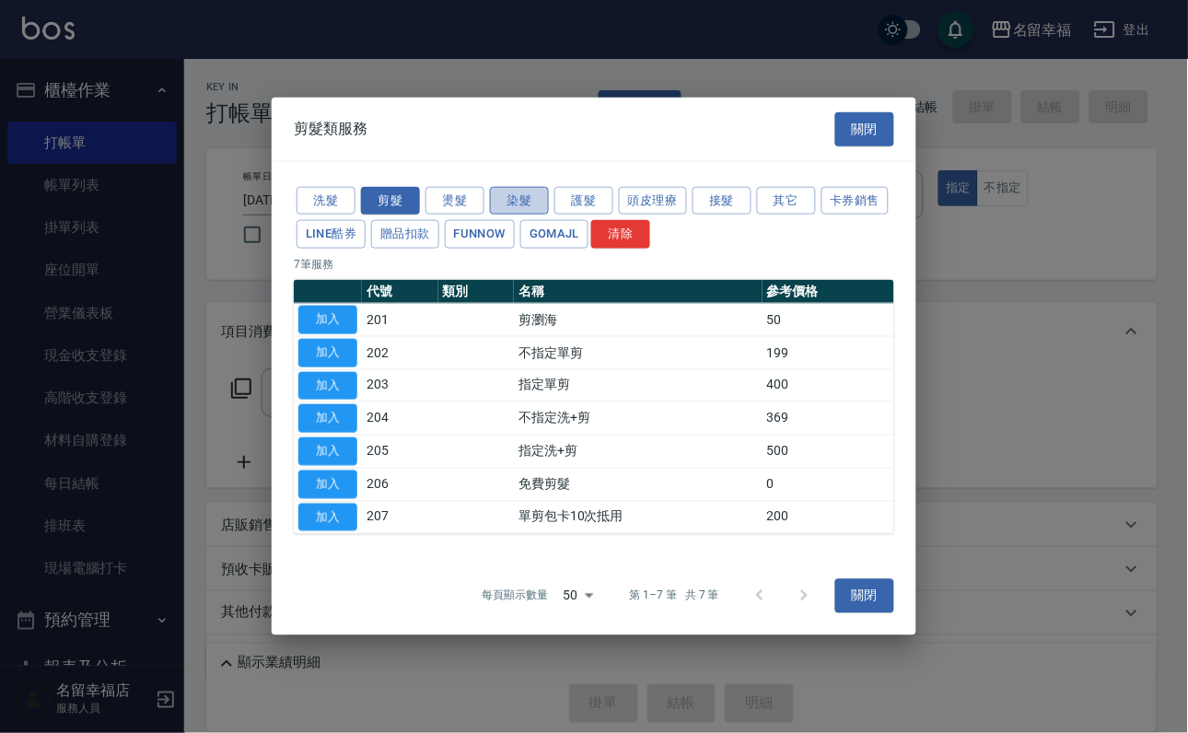
click at [516, 186] on button "染髮" at bounding box center [519, 200] width 59 height 29
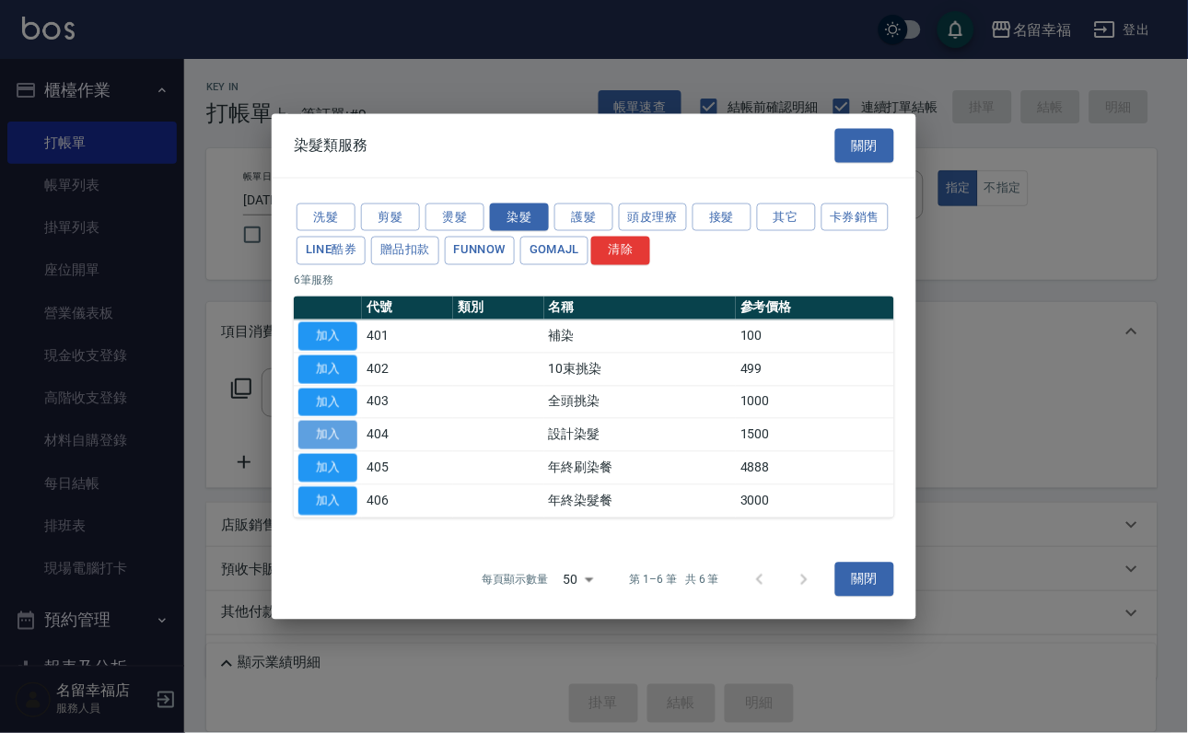
click at [342, 449] on button "加入" at bounding box center [327, 435] width 59 height 29
type input "設計染髮(404)"
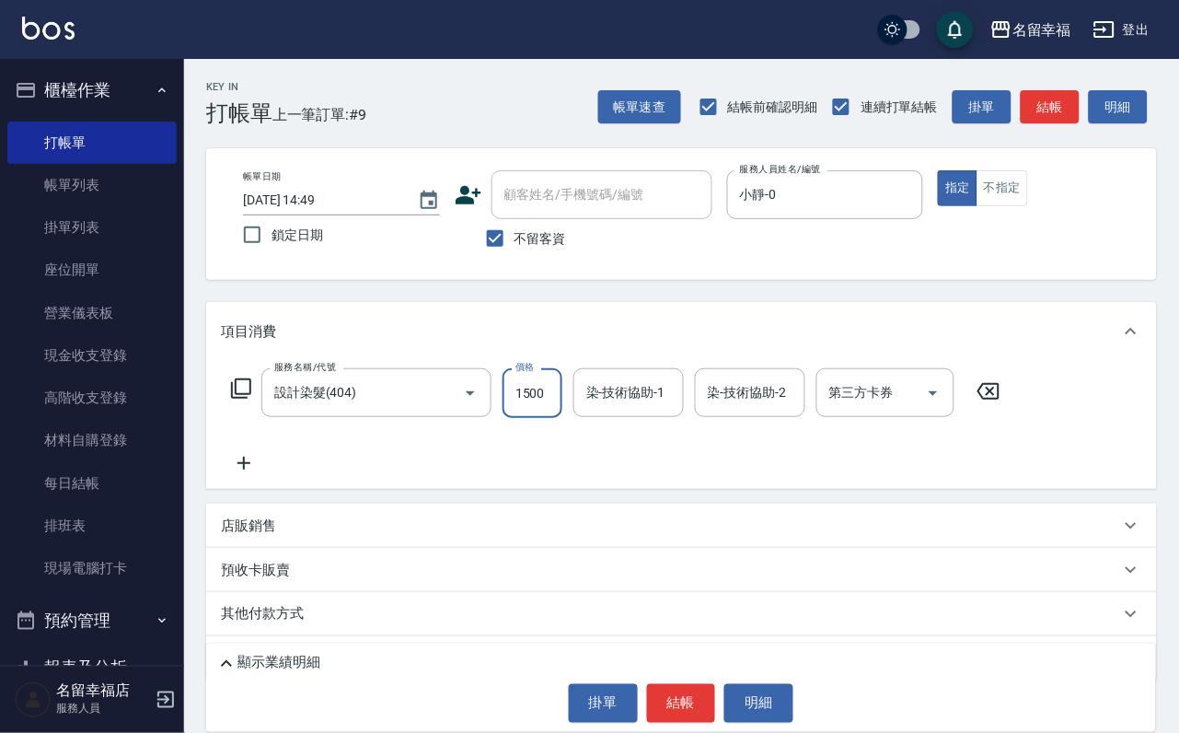
click at [521, 406] on input "1500" at bounding box center [533, 393] width 60 height 50
type input "699"
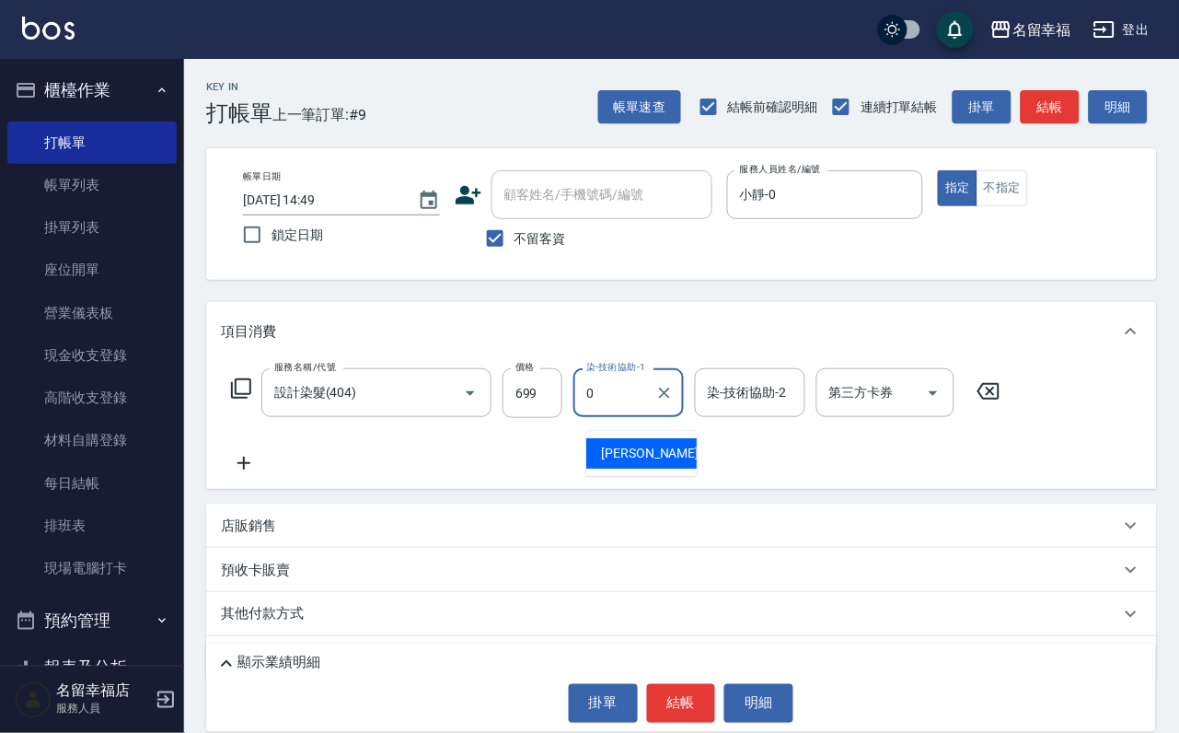
type input "小靜-0"
drag, startPoint x: 238, startPoint y: 388, endPoint x: 246, endPoint y: 408, distance: 21.6
click at [240, 390] on div "服務名稱/代號 設計染髮(404) 服務名稱/代號 價格 699 價格 染-技術協助-1 小靜-0 染-技術協助-1 染-技術協助-2 染-技術協助-2 第三…" at bounding box center [616, 393] width 791 height 50
click at [249, 400] on icon at bounding box center [241, 388] width 22 height 22
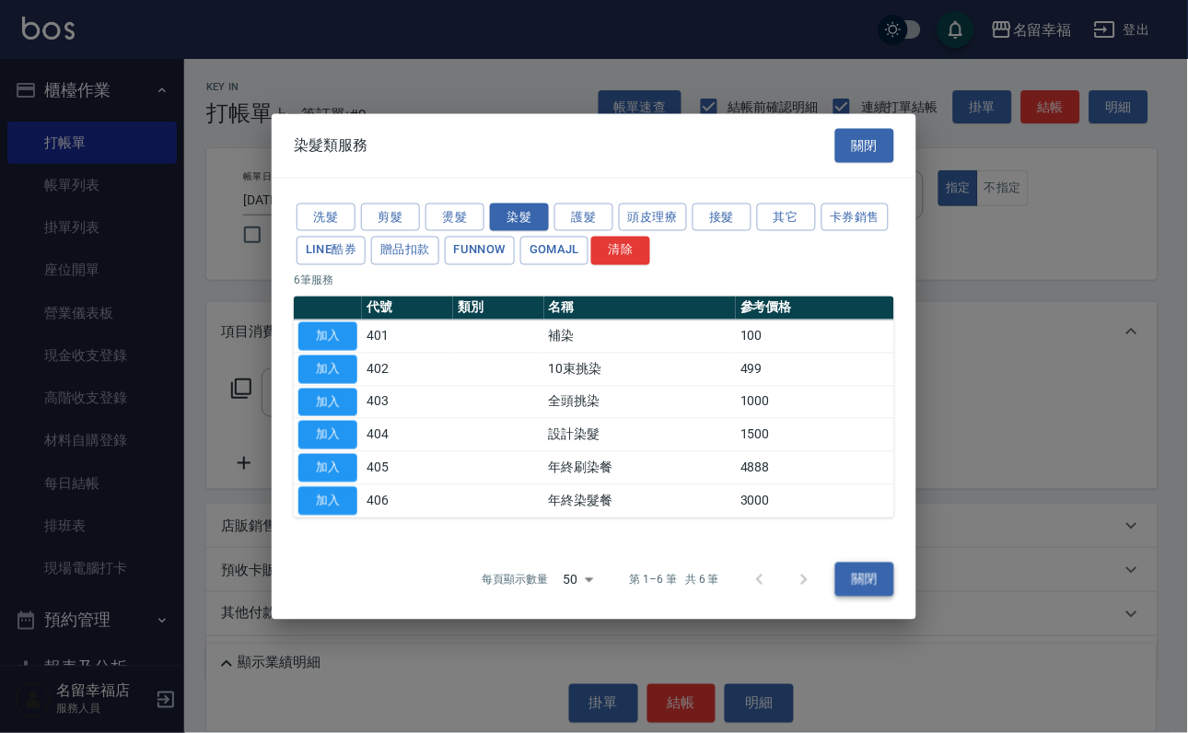
click at [858, 597] on button "關閉" at bounding box center [864, 580] width 59 height 34
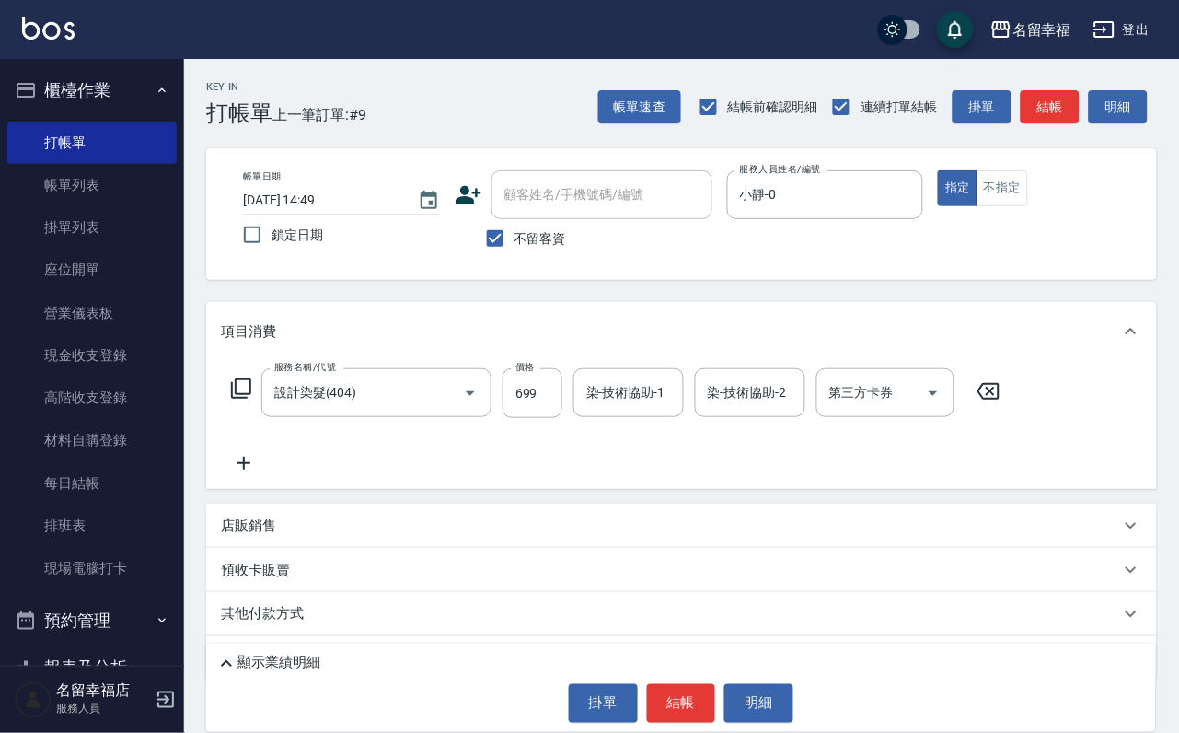
click at [647, 409] on input "染-技術協助-1" at bounding box center [629, 393] width 94 height 32
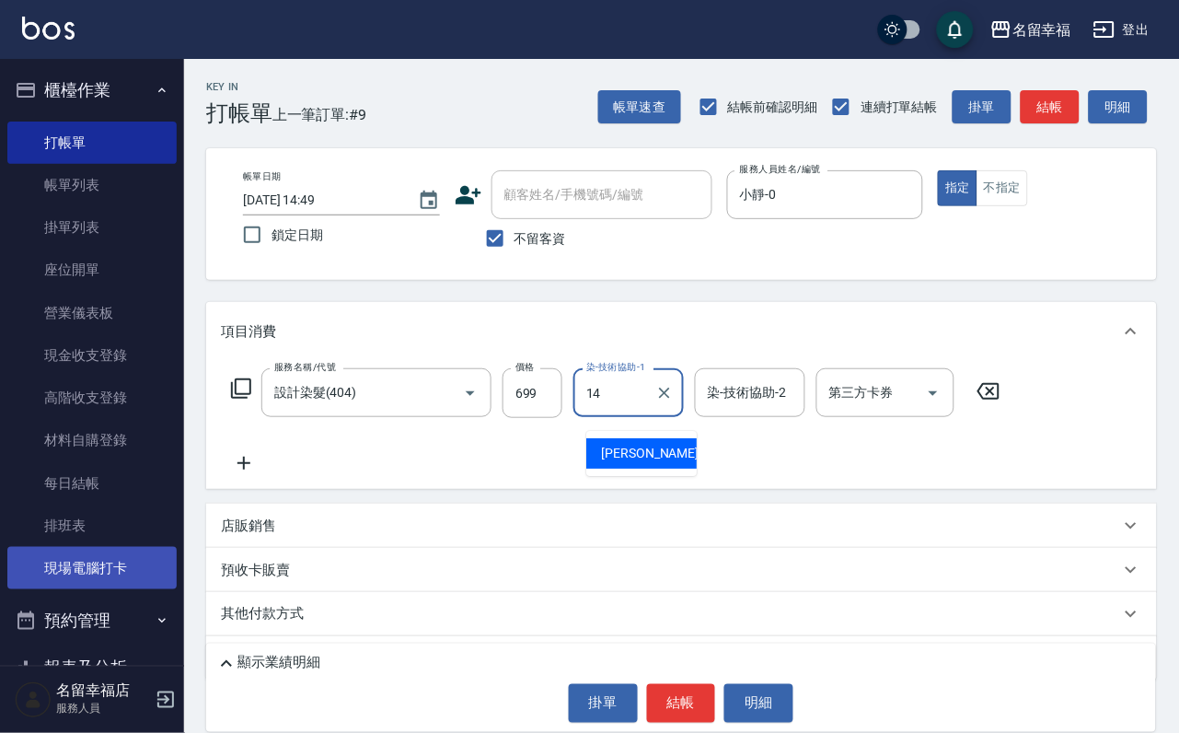
type input "芷萱-14"
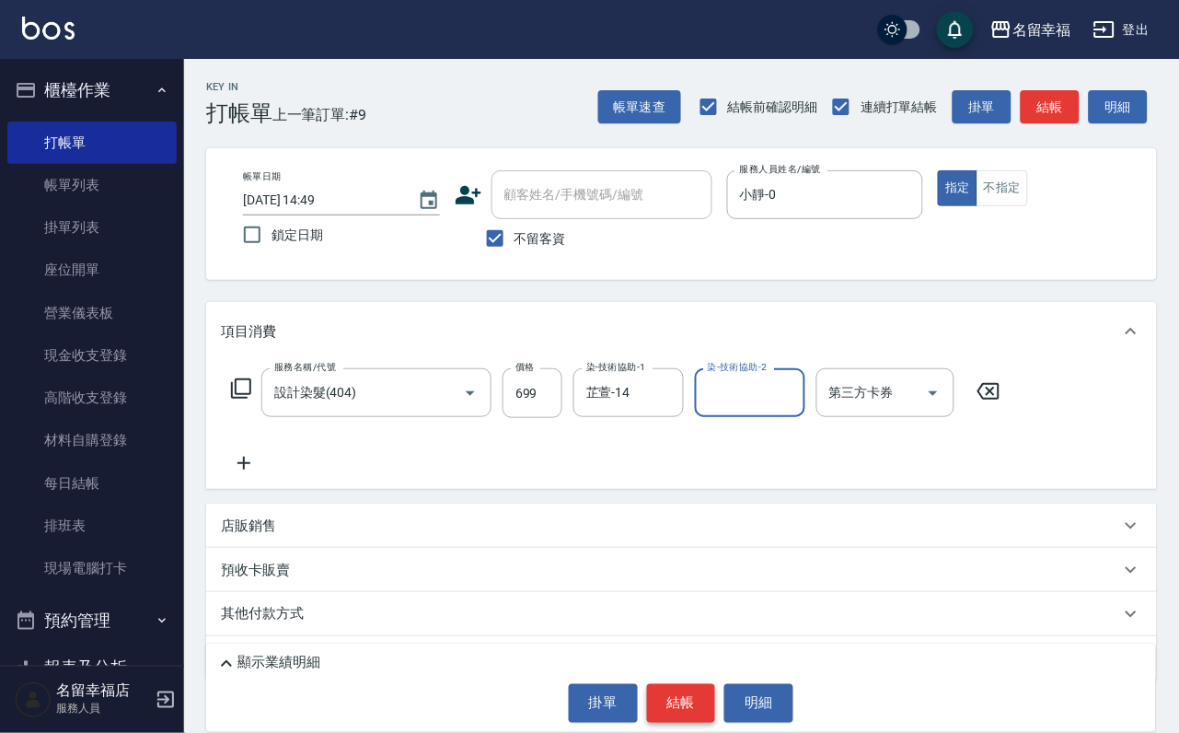
click at [694, 688] on button "結帳" at bounding box center [681, 703] width 69 height 39
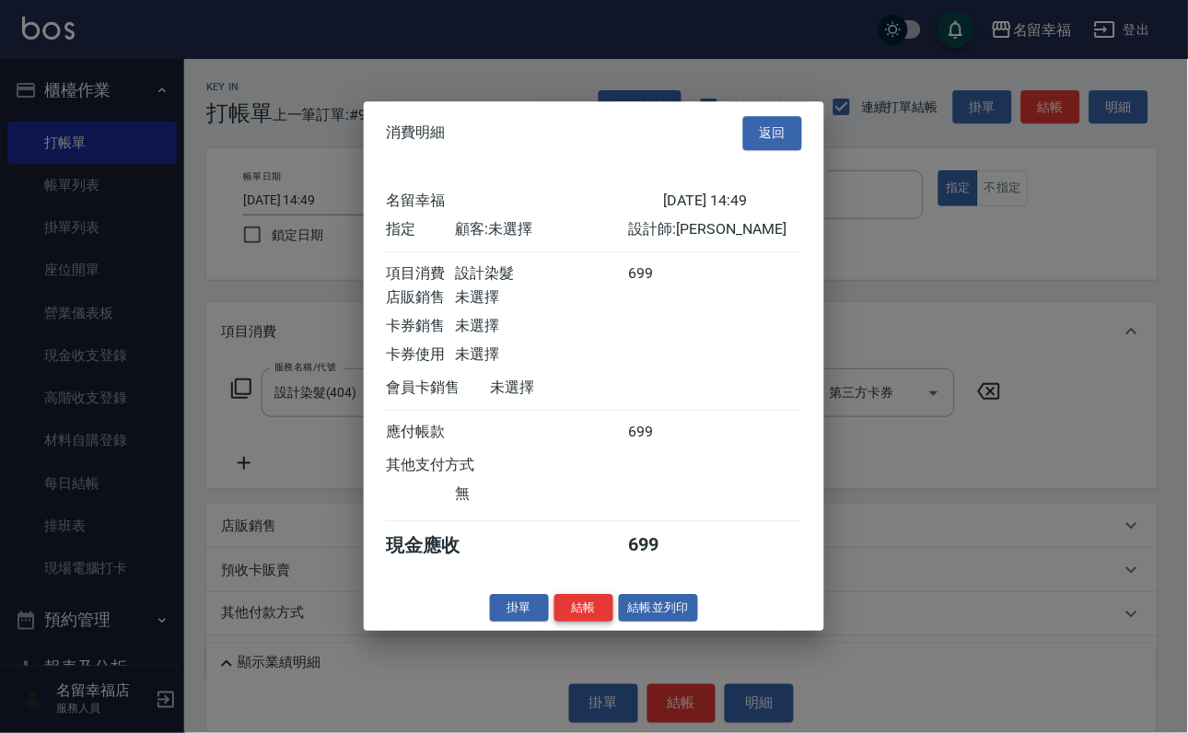
click at [587, 622] on button "結帳" at bounding box center [583, 608] width 59 height 29
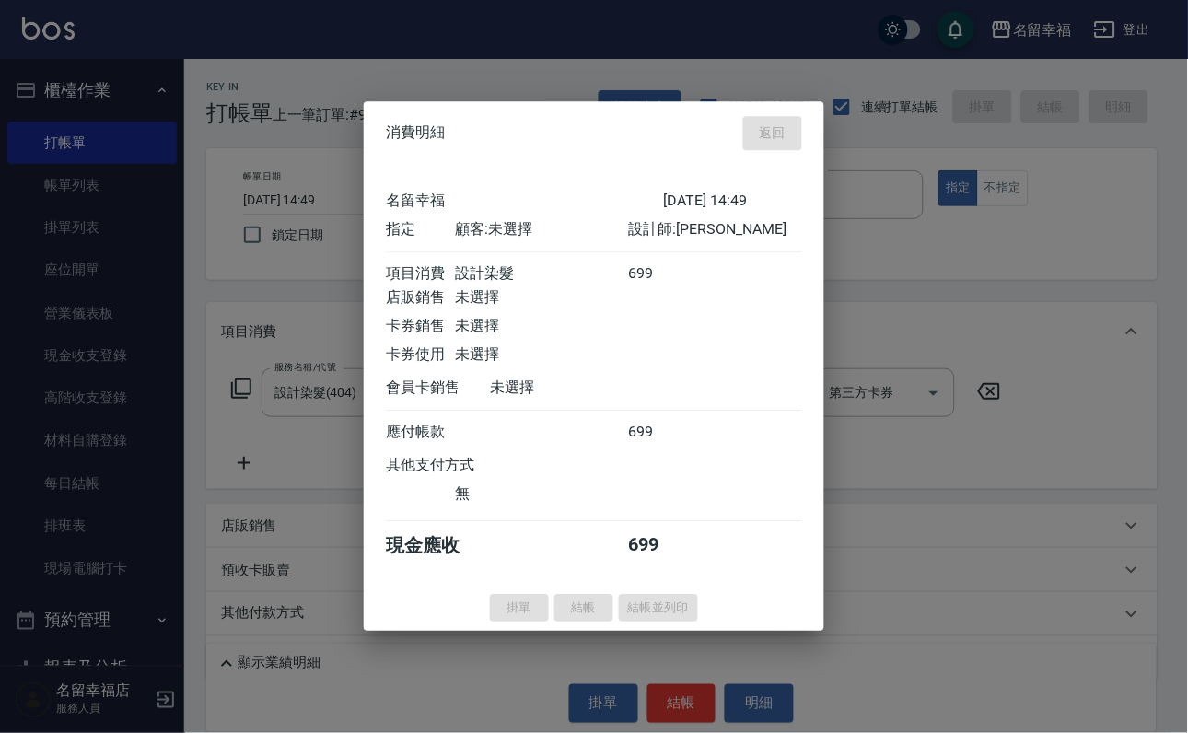
type input "[DATE] 15:05"
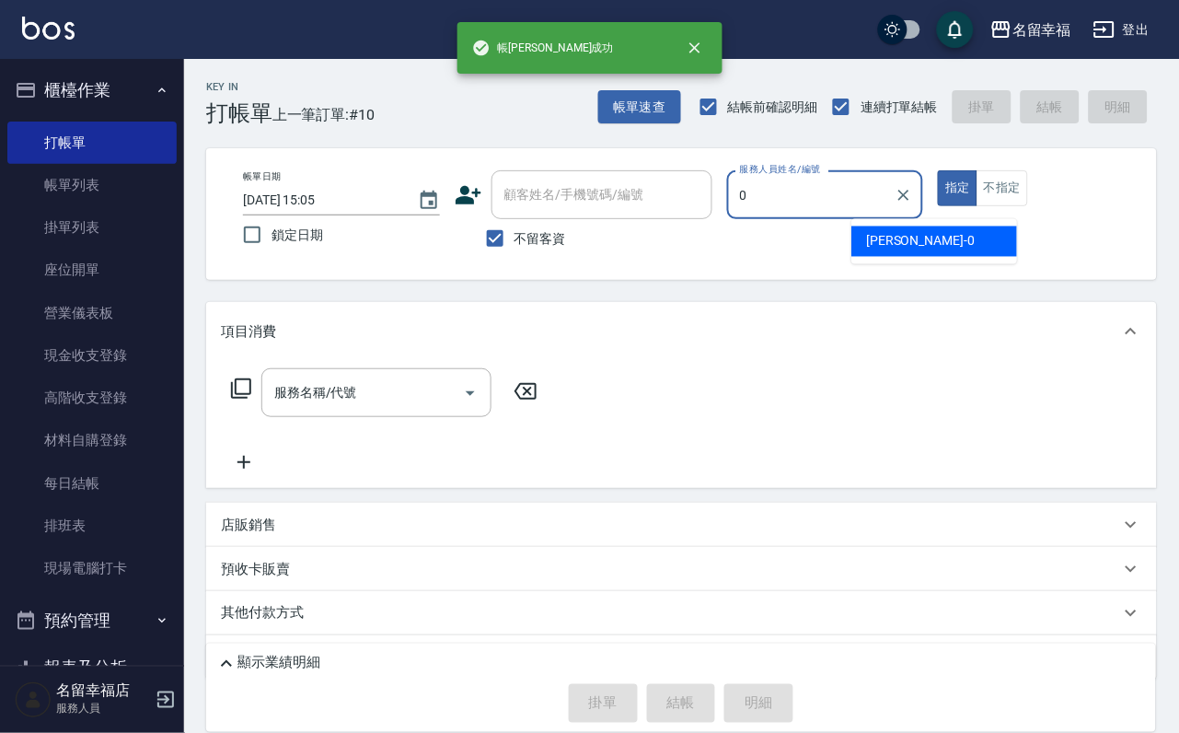
type input "小靜-0"
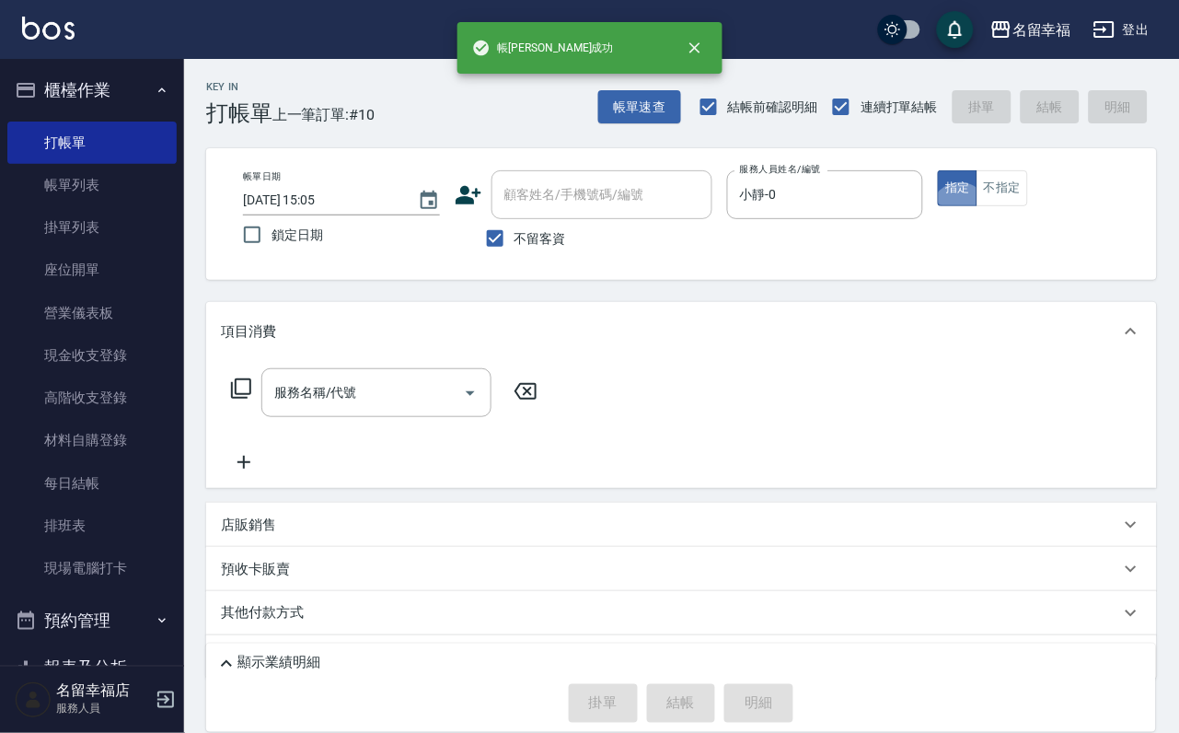
click at [242, 400] on icon at bounding box center [241, 388] width 22 height 22
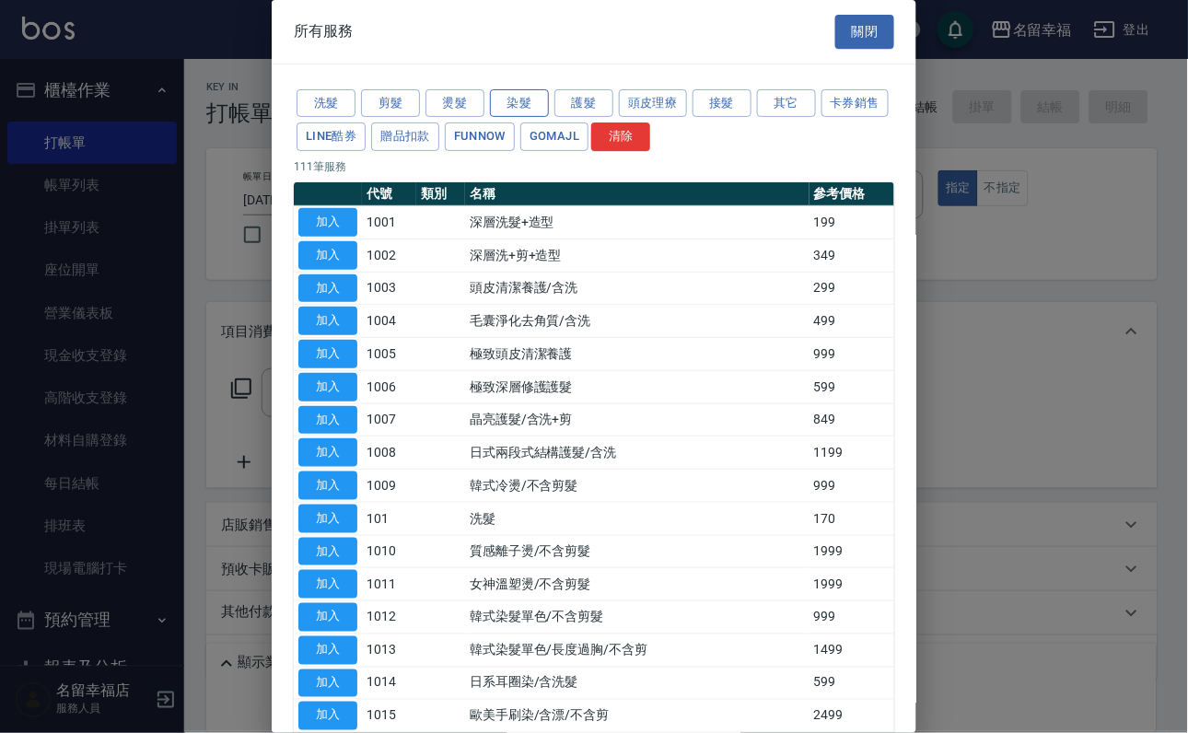
click at [506, 105] on button "染髮" at bounding box center [519, 103] width 59 height 29
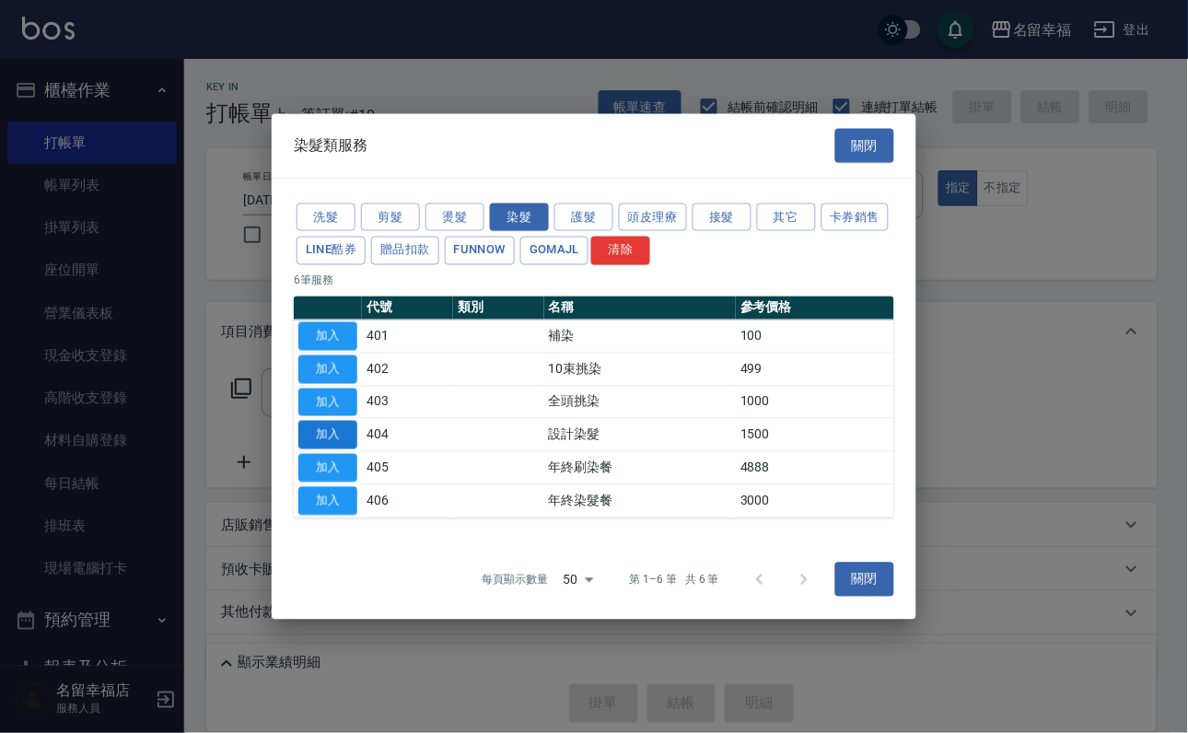
click at [329, 449] on button "加入" at bounding box center [327, 435] width 59 height 29
type input "設計染髮(404)"
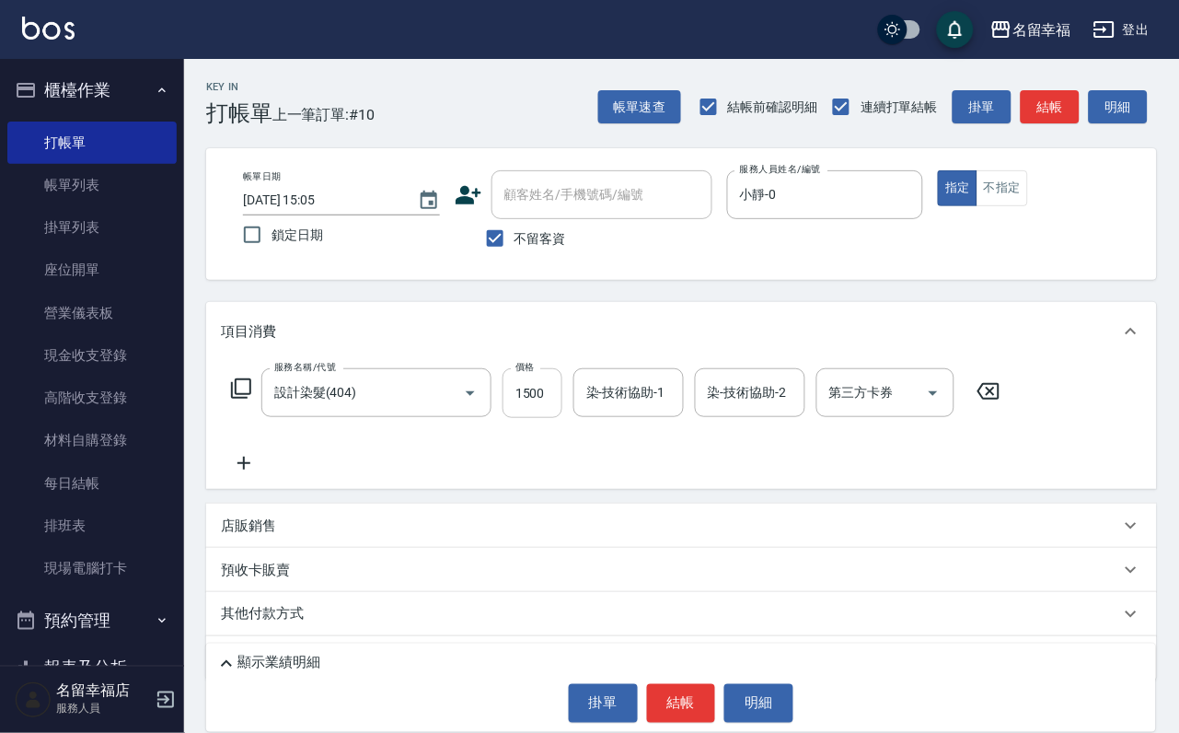
click at [557, 407] on input "1500" at bounding box center [533, 393] width 60 height 50
type input "699"
type input "[PERSON_NAME]-18"
click at [251, 400] on icon at bounding box center [241, 388] width 22 height 22
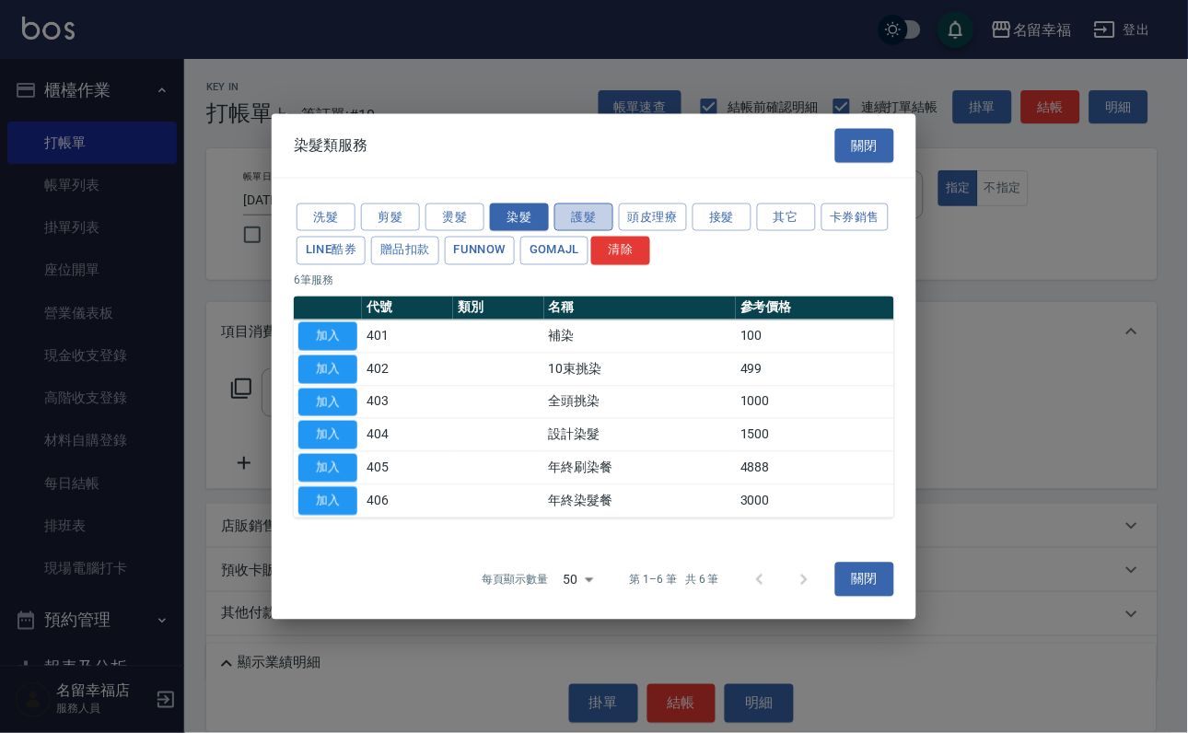
click at [594, 203] on button "護髮" at bounding box center [583, 217] width 59 height 29
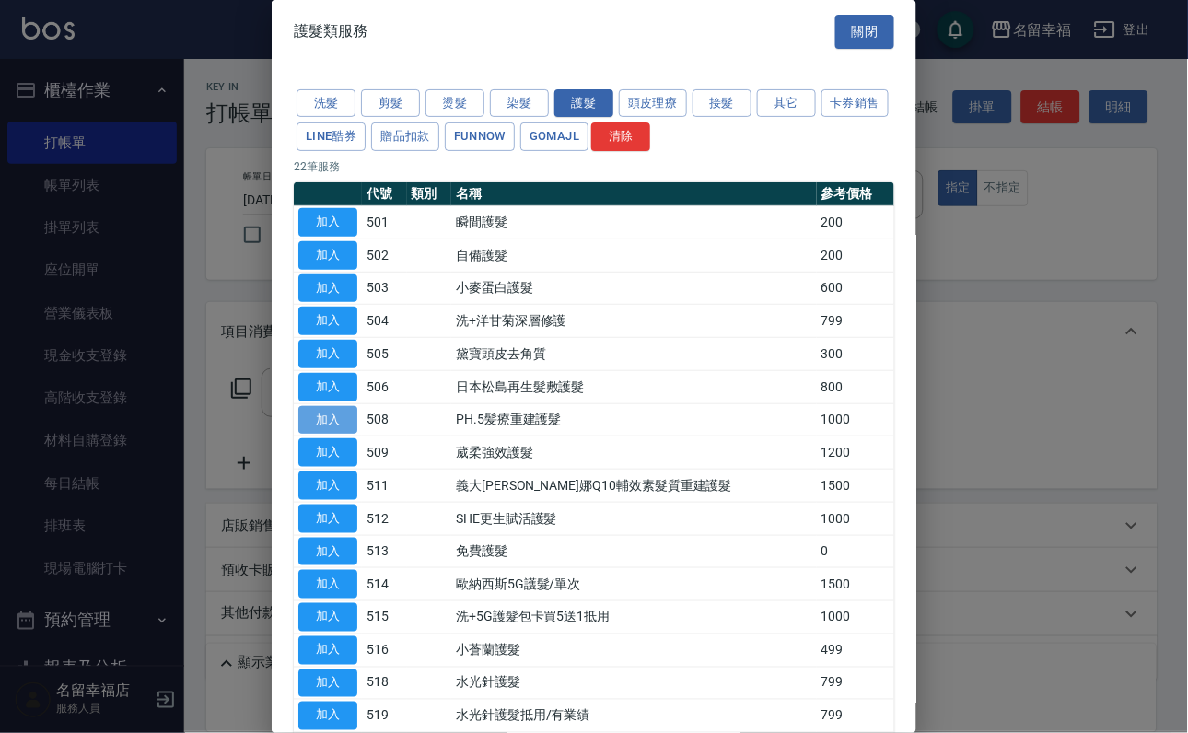
click at [331, 435] on button "加入" at bounding box center [327, 420] width 59 height 29
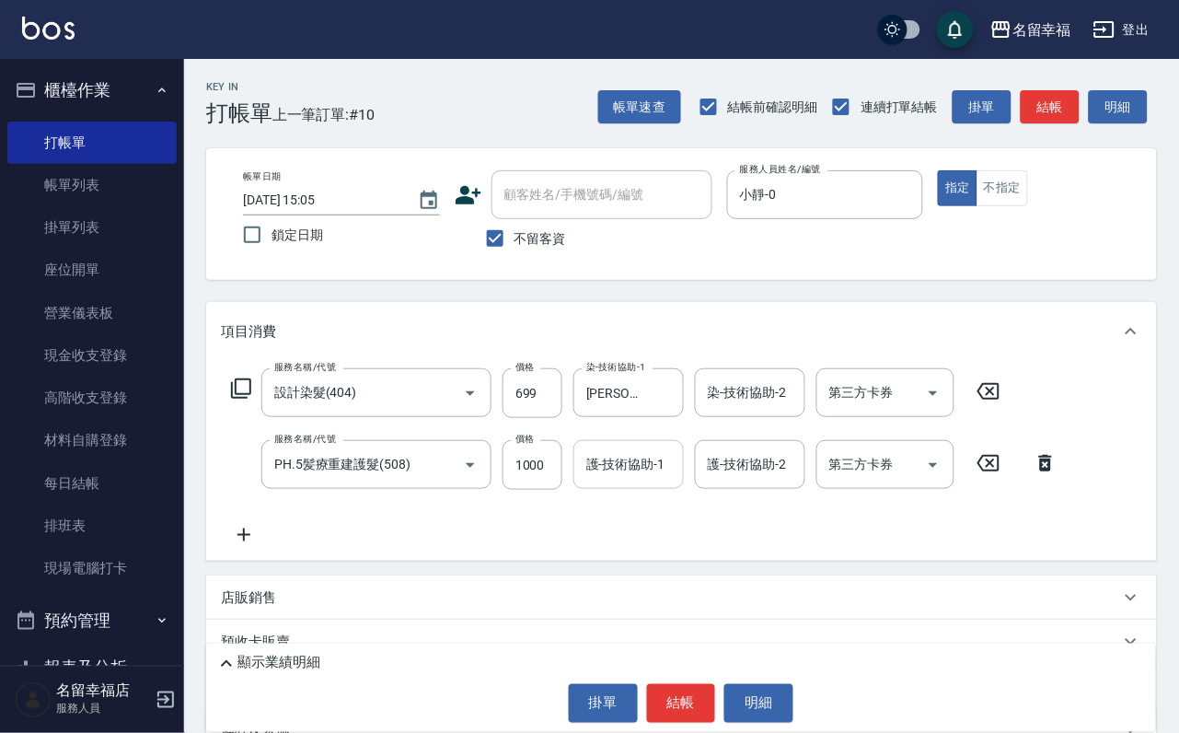
click at [657, 481] on input "護-技術協助-1" at bounding box center [629, 464] width 94 height 32
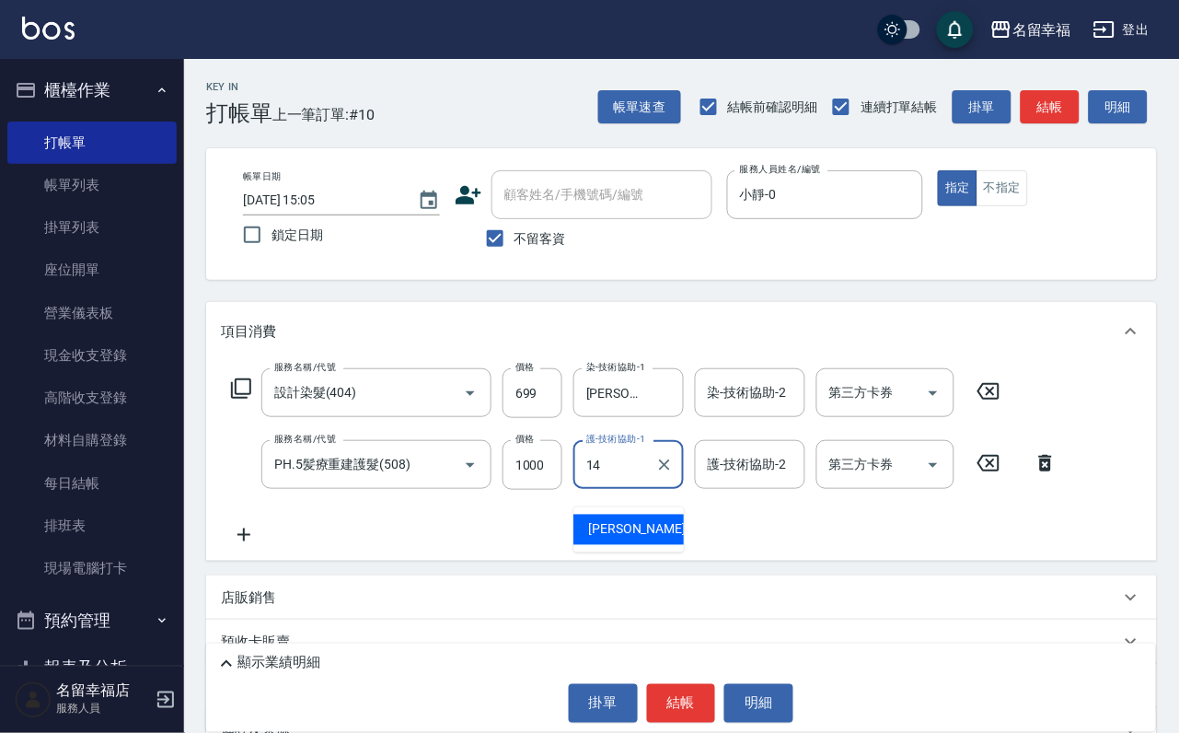
type input "芷萱-14"
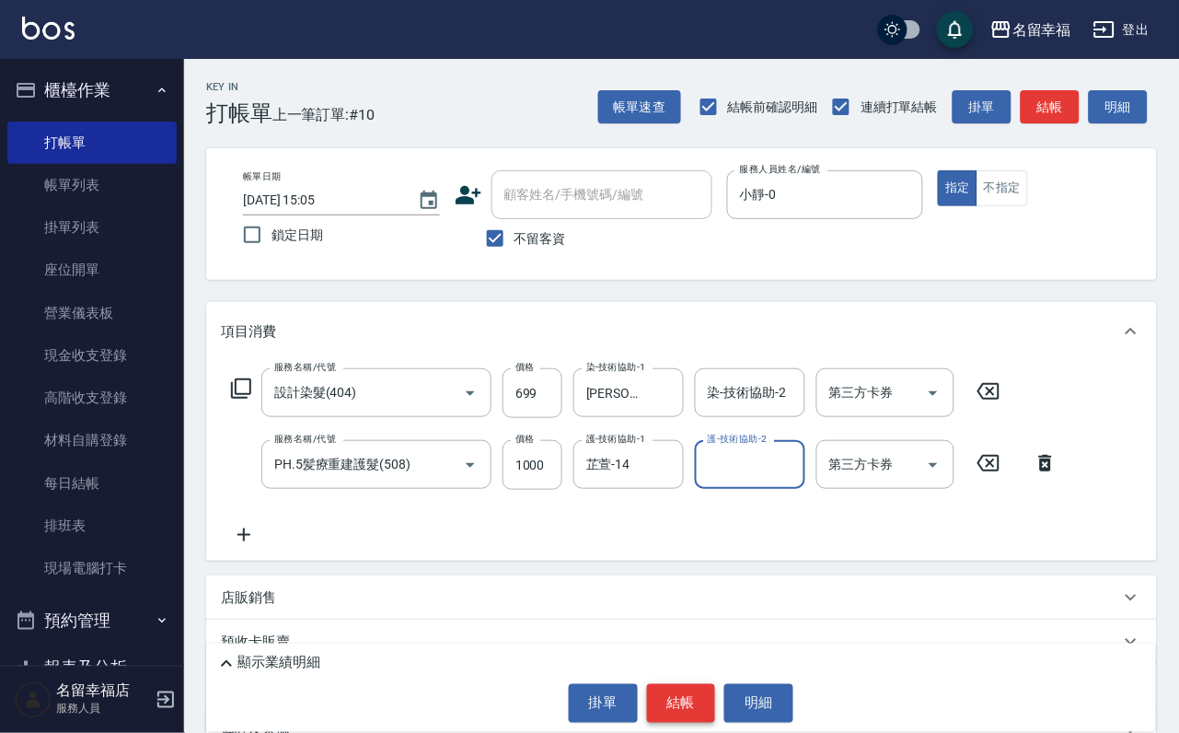
click at [680, 692] on button "結帳" at bounding box center [681, 703] width 69 height 39
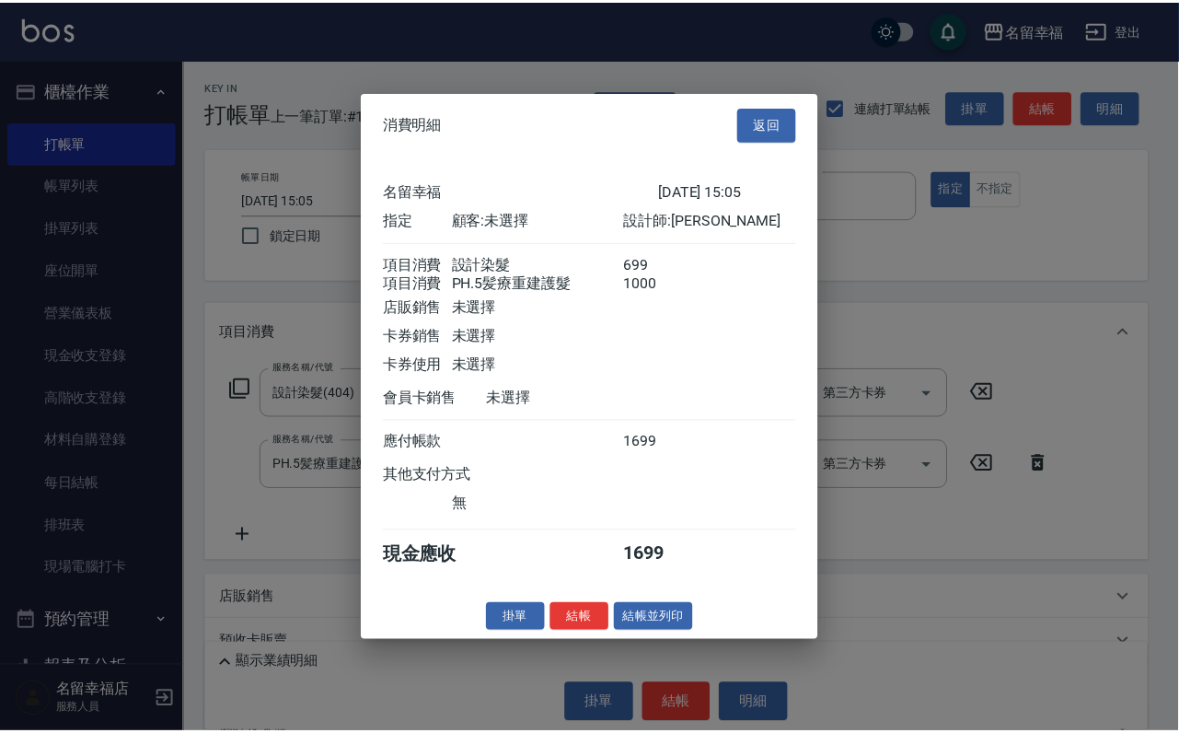
scroll to position [296, 0]
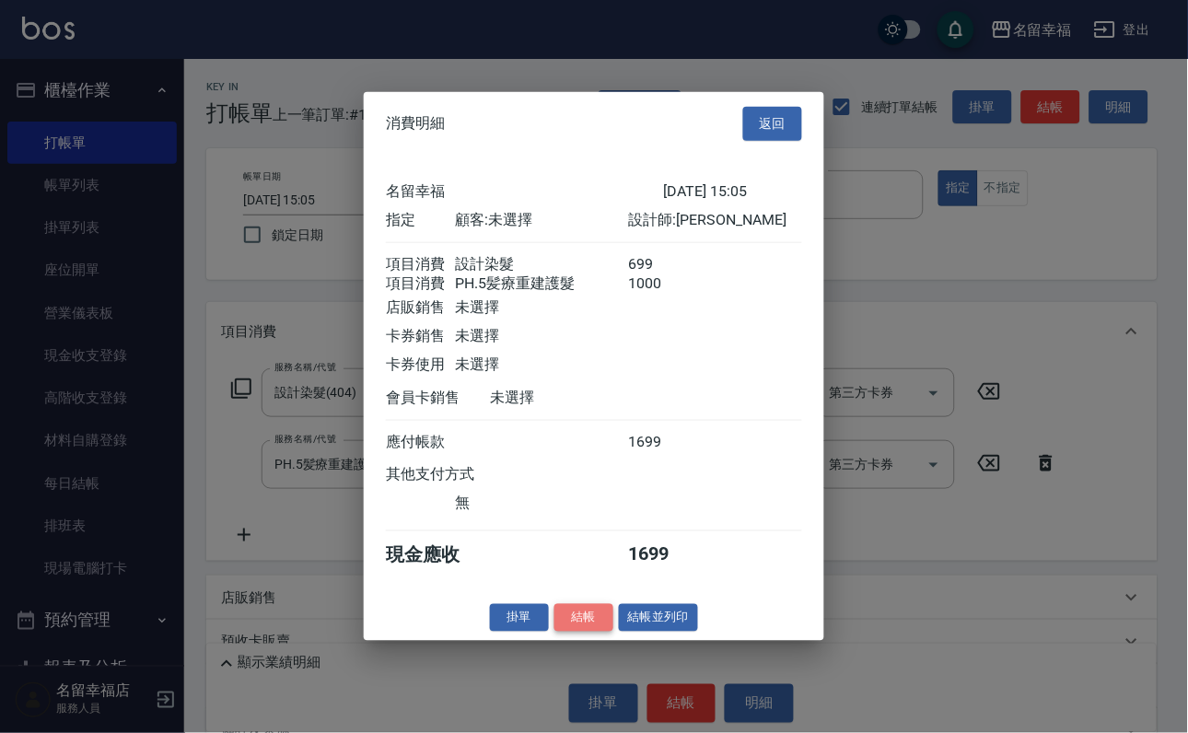
click at [576, 632] on button "結帳" at bounding box center [583, 617] width 59 height 29
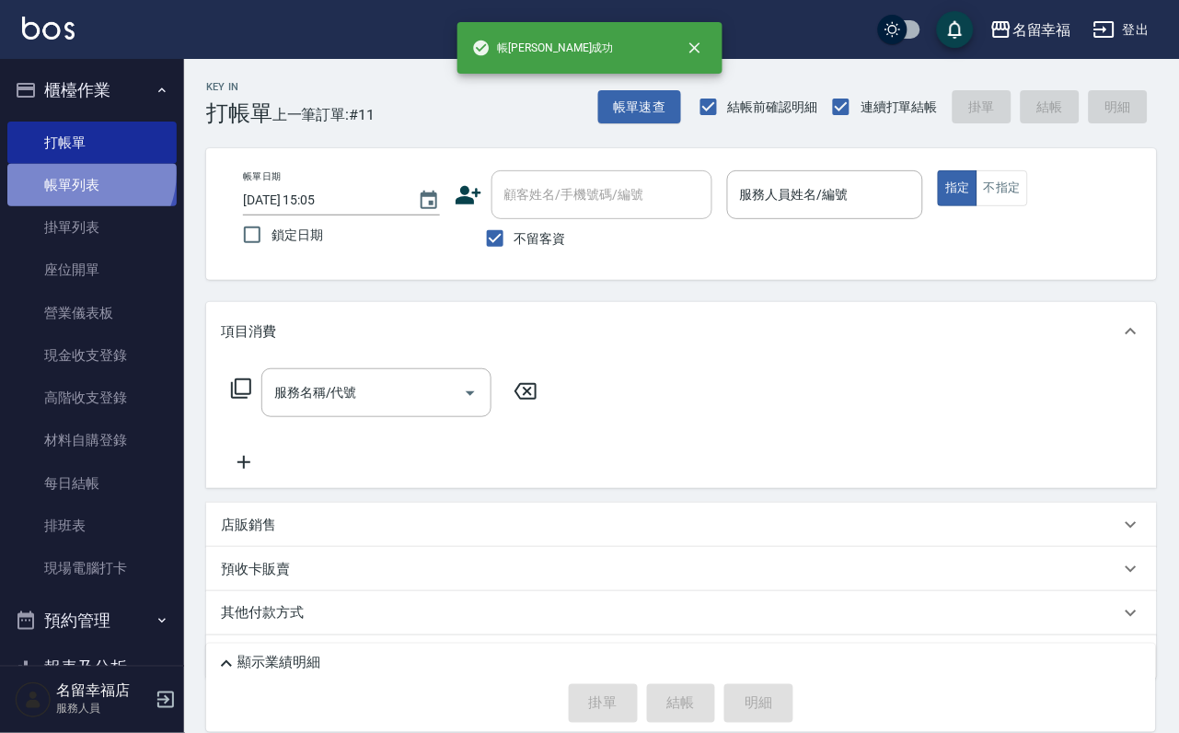
click at [82, 182] on link "帳單列表" at bounding box center [91, 185] width 169 height 42
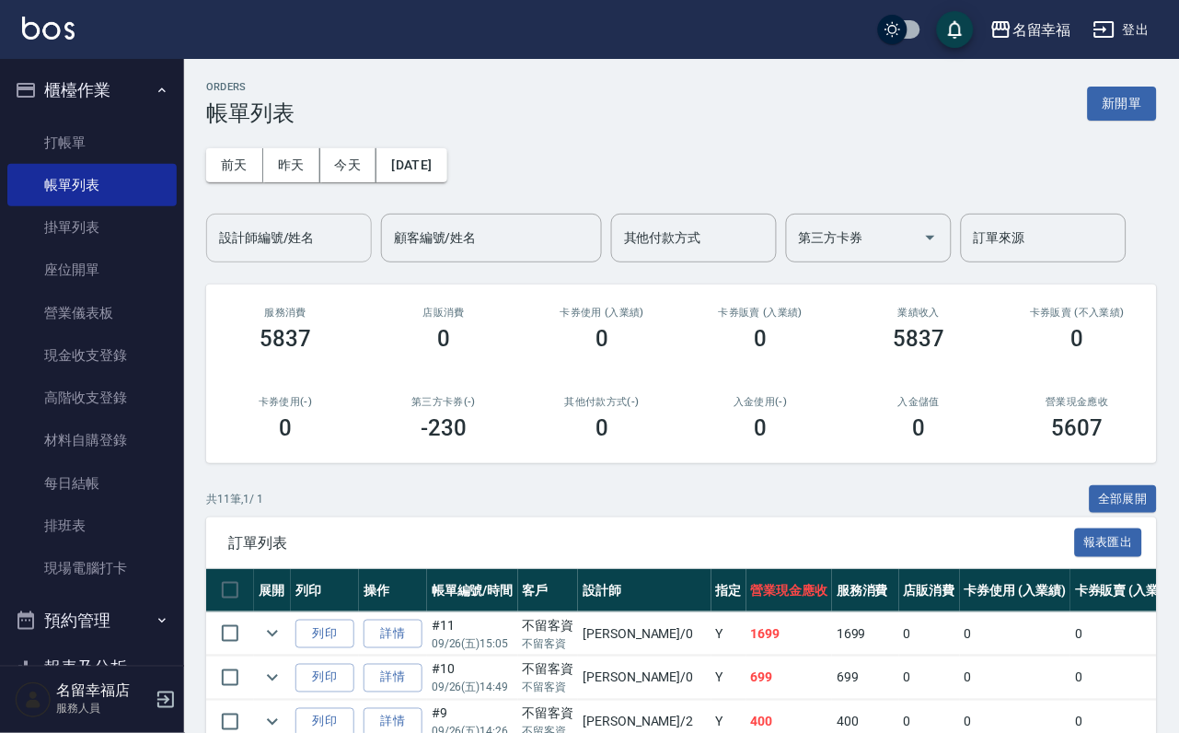
click at [282, 252] on input "設計師編號/姓名" at bounding box center [289, 238] width 149 height 32
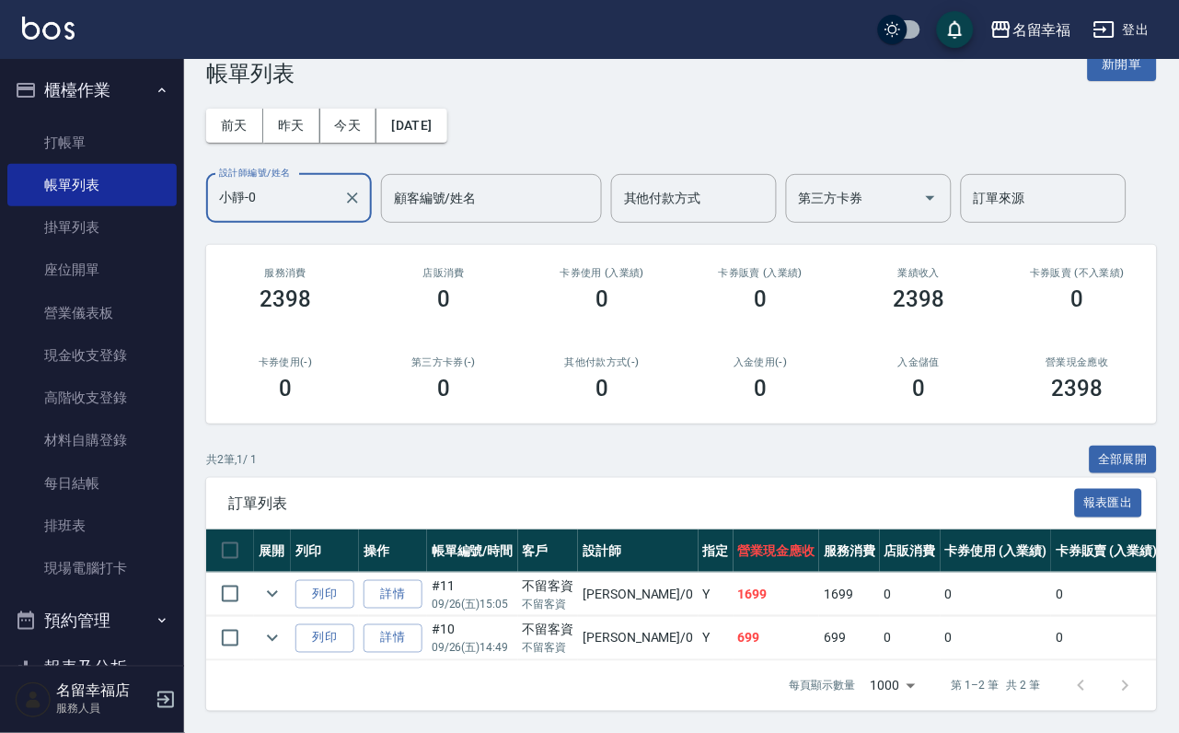
scroll to position [138, 0]
type input "小靜-0"
click at [412, 624] on link "詳情" at bounding box center [393, 638] width 59 height 29
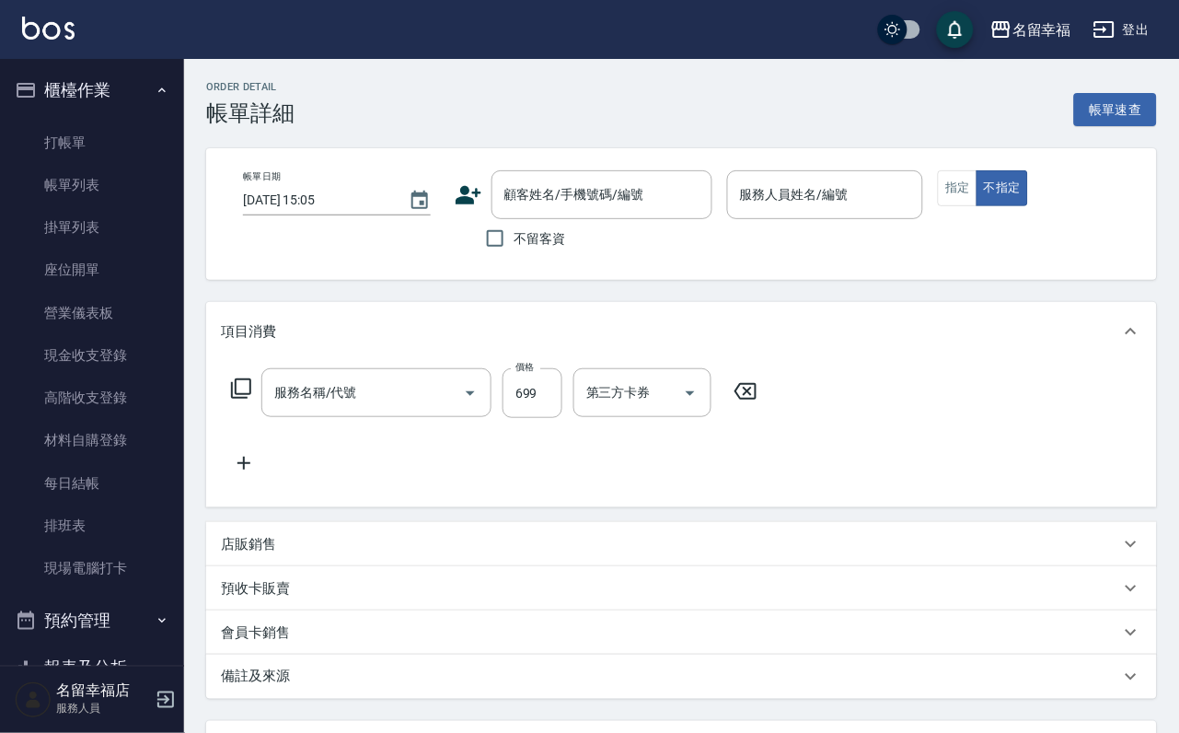
type input "設計染髮(404)"
type input "[DATE] 14:49"
checkbox input "true"
type input "小靜-0"
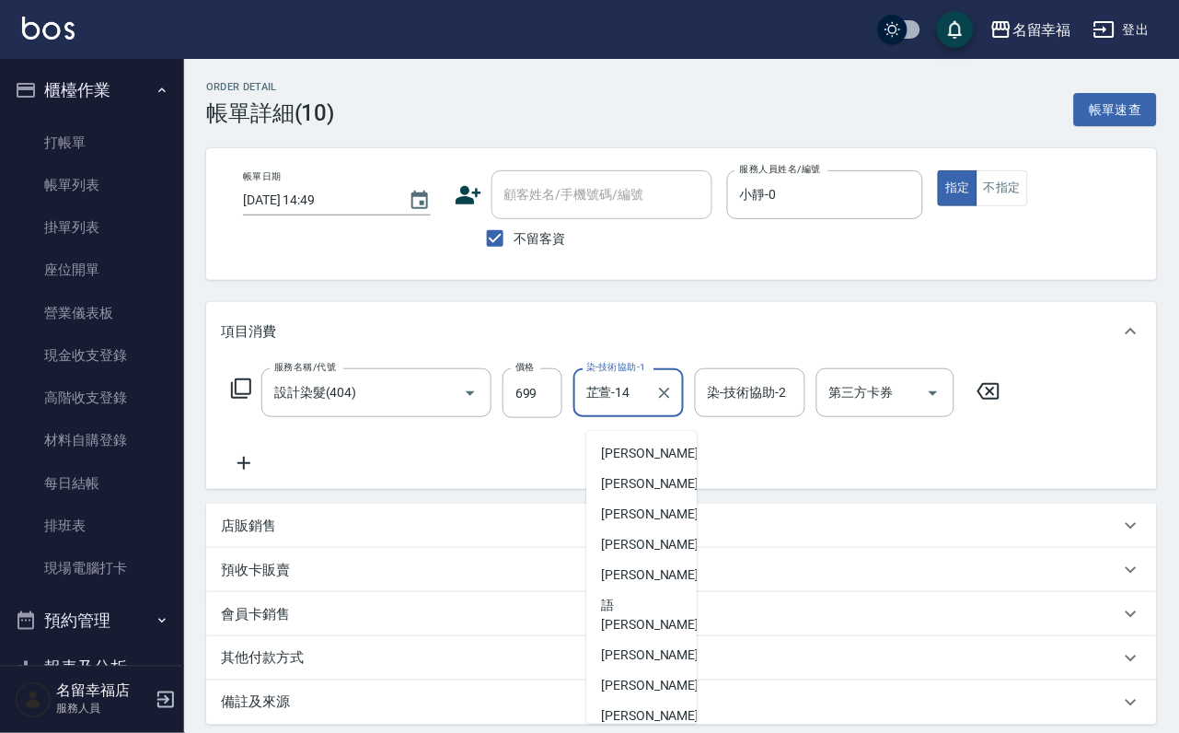
drag, startPoint x: 628, startPoint y: 406, endPoint x: 637, endPoint y: 411, distance: 10.3
click at [637, 409] on input "芷萱-14" at bounding box center [615, 393] width 66 height 32
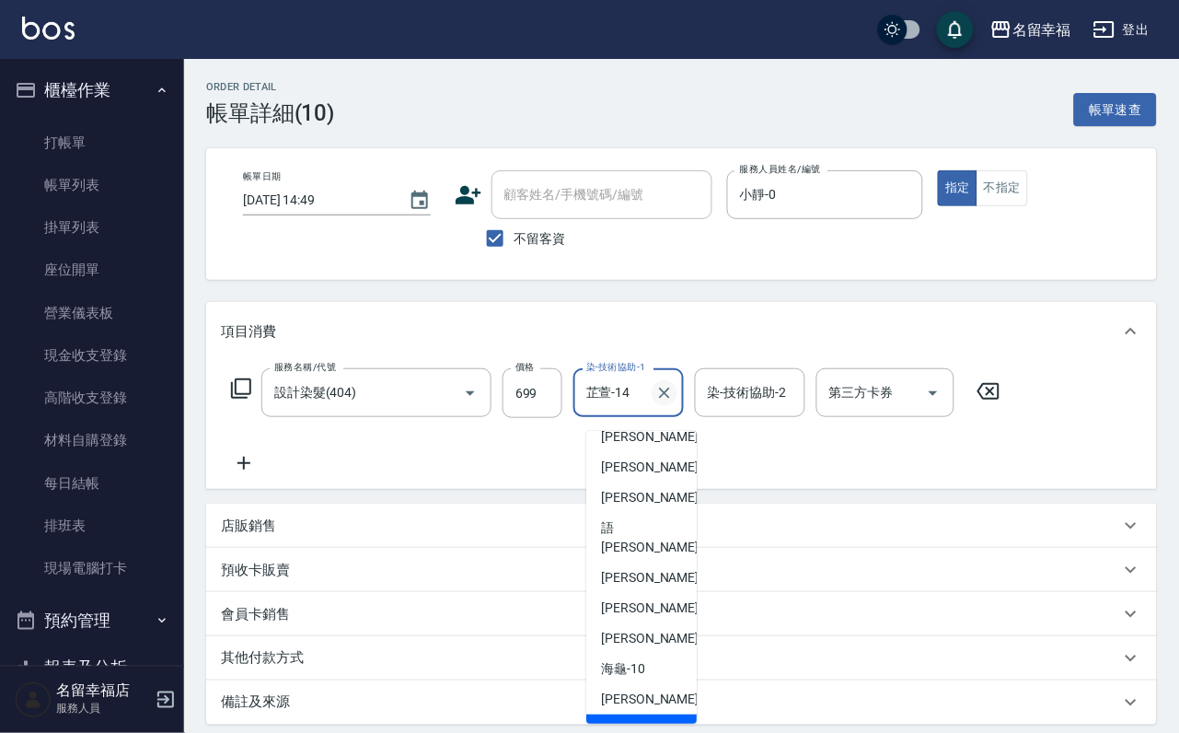
click at [667, 402] on icon "Clear" at bounding box center [664, 393] width 18 height 18
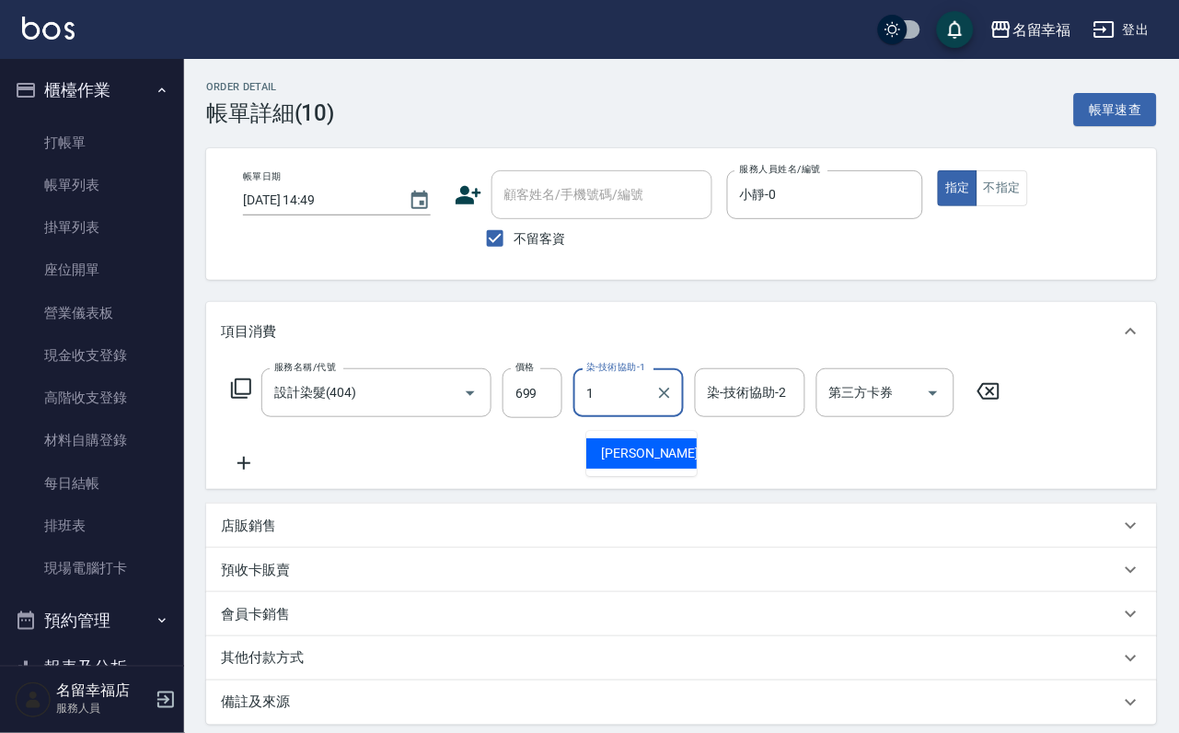
scroll to position [0, 0]
type input "[PERSON_NAME]-18"
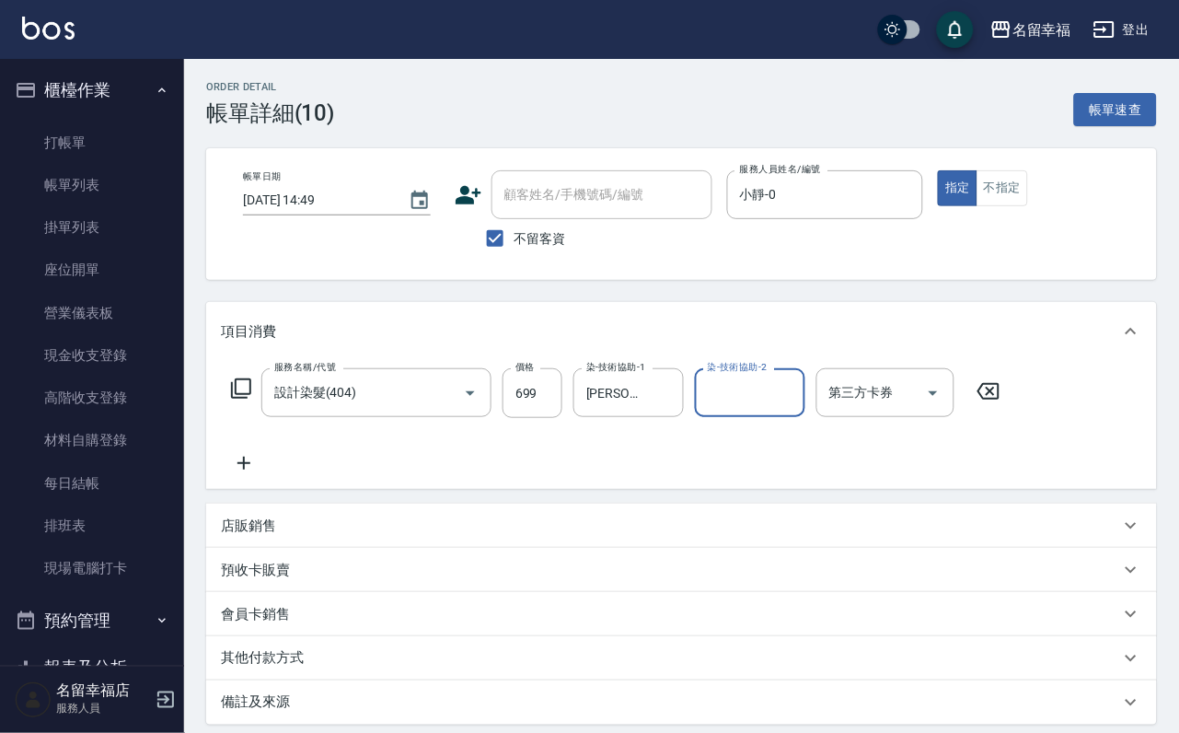
scroll to position [258, 0]
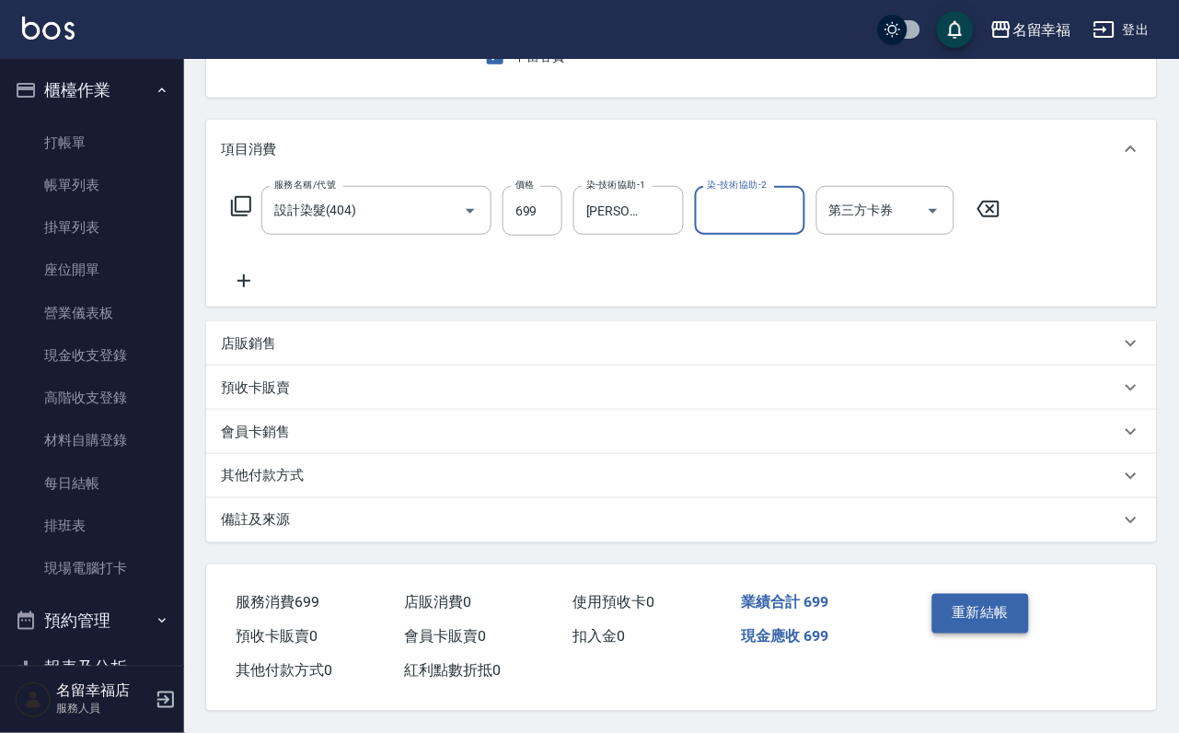
click at [984, 594] on button "重新結帳" at bounding box center [982, 613] width 98 height 39
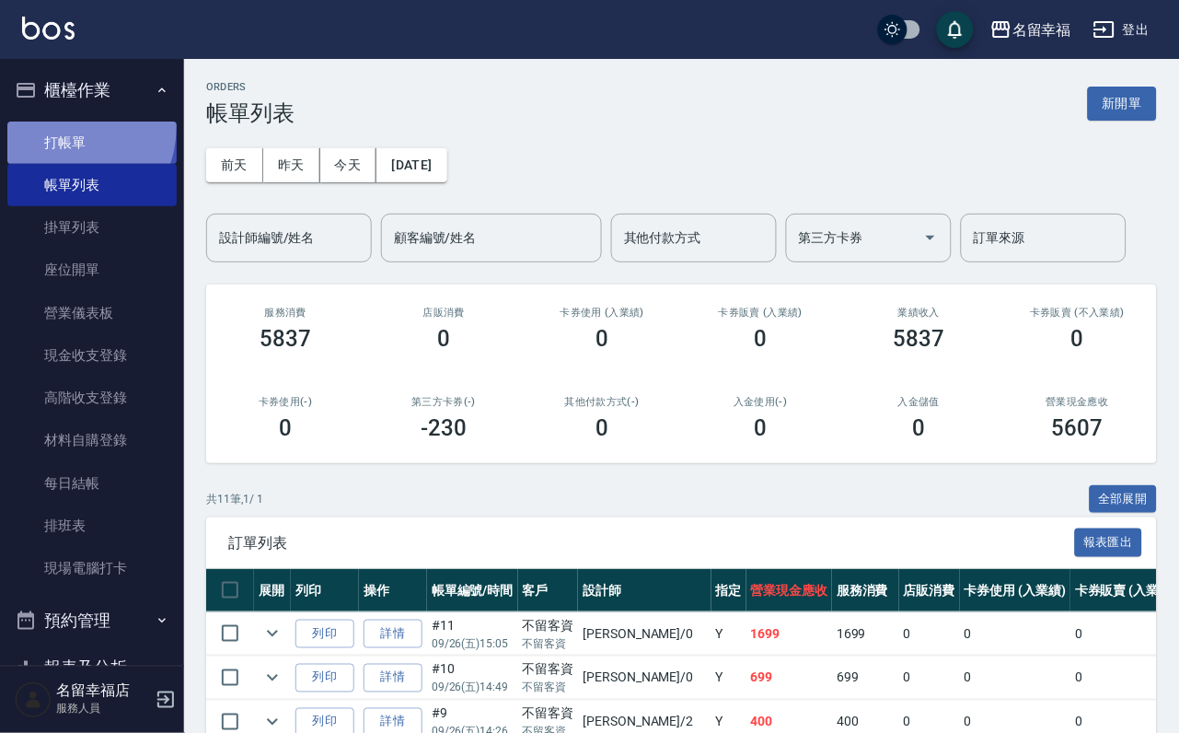
click at [53, 134] on link "打帳單" at bounding box center [91, 143] width 169 height 42
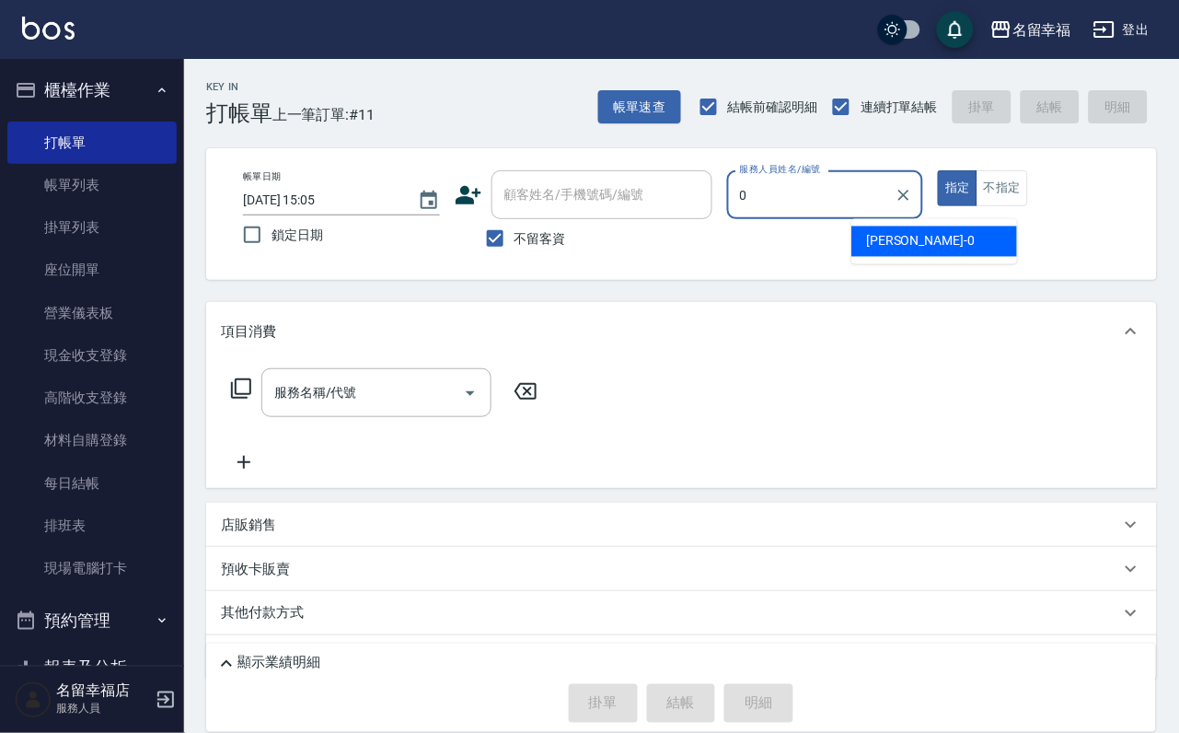
type input "0"
type button "true"
type input "小靜-0"
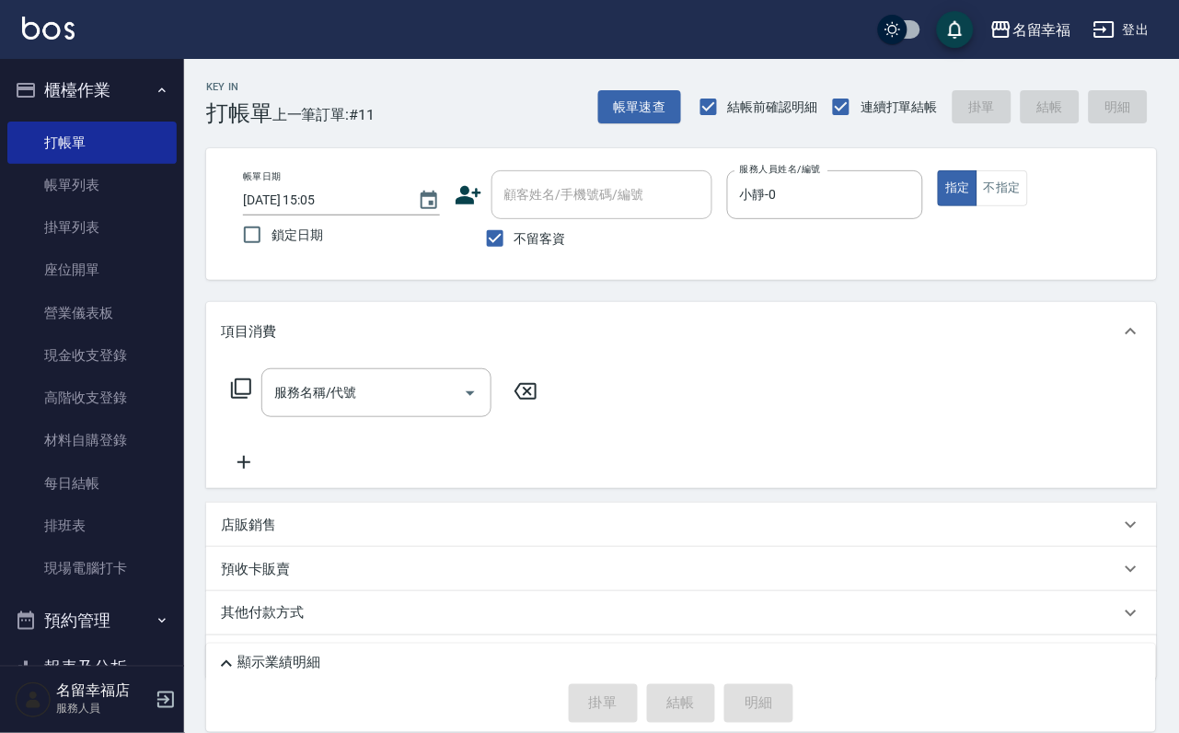
click at [249, 400] on icon at bounding box center [241, 388] width 22 height 22
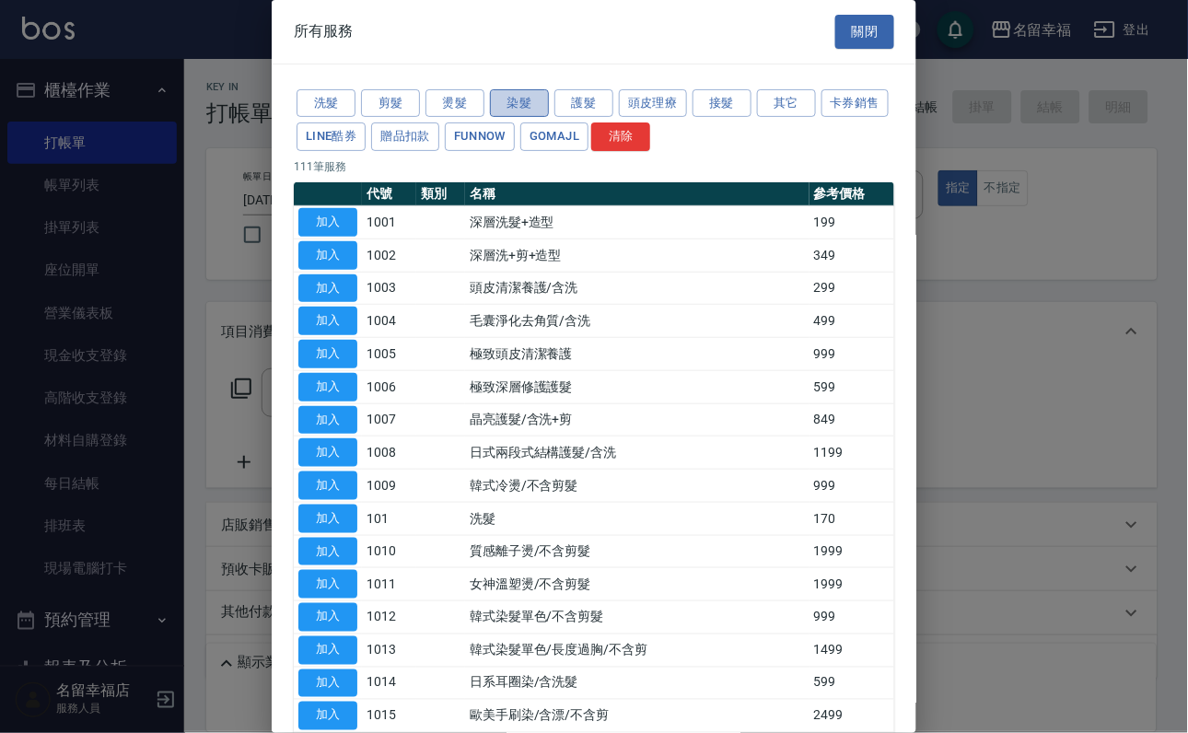
click at [515, 112] on button "染髮" at bounding box center [519, 103] width 59 height 29
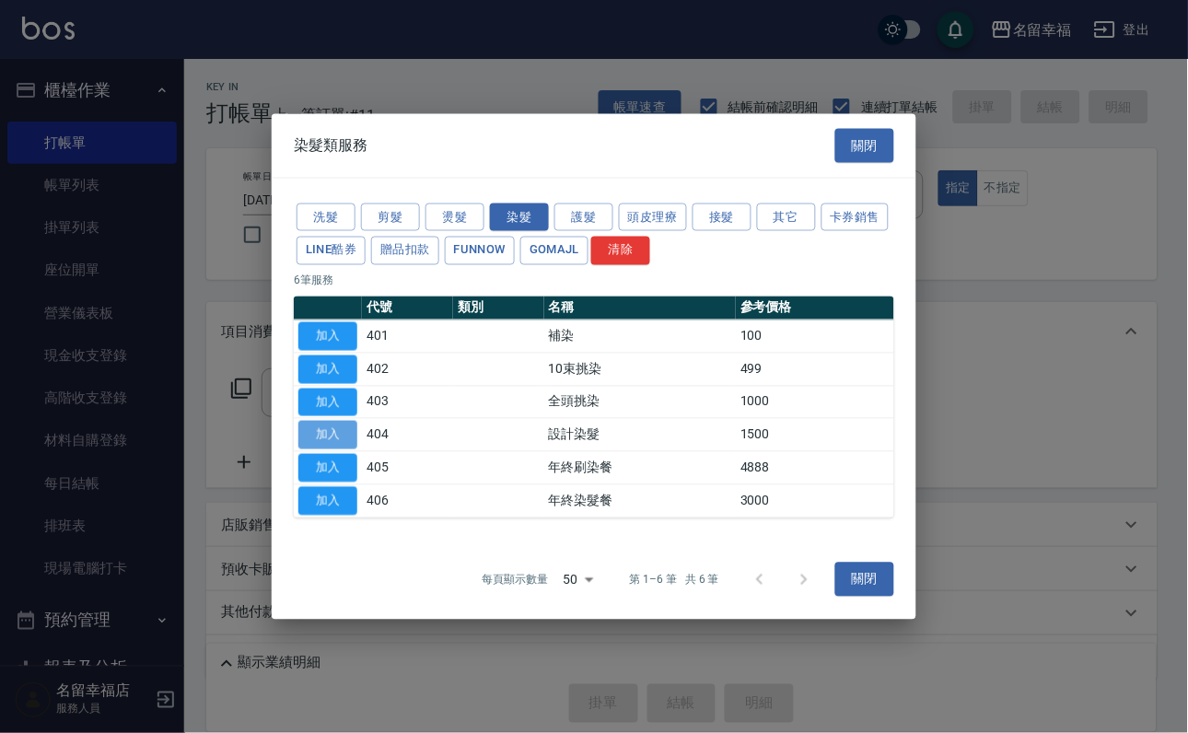
click at [339, 445] on button "加入" at bounding box center [327, 435] width 59 height 29
type input "設計染髮(404)"
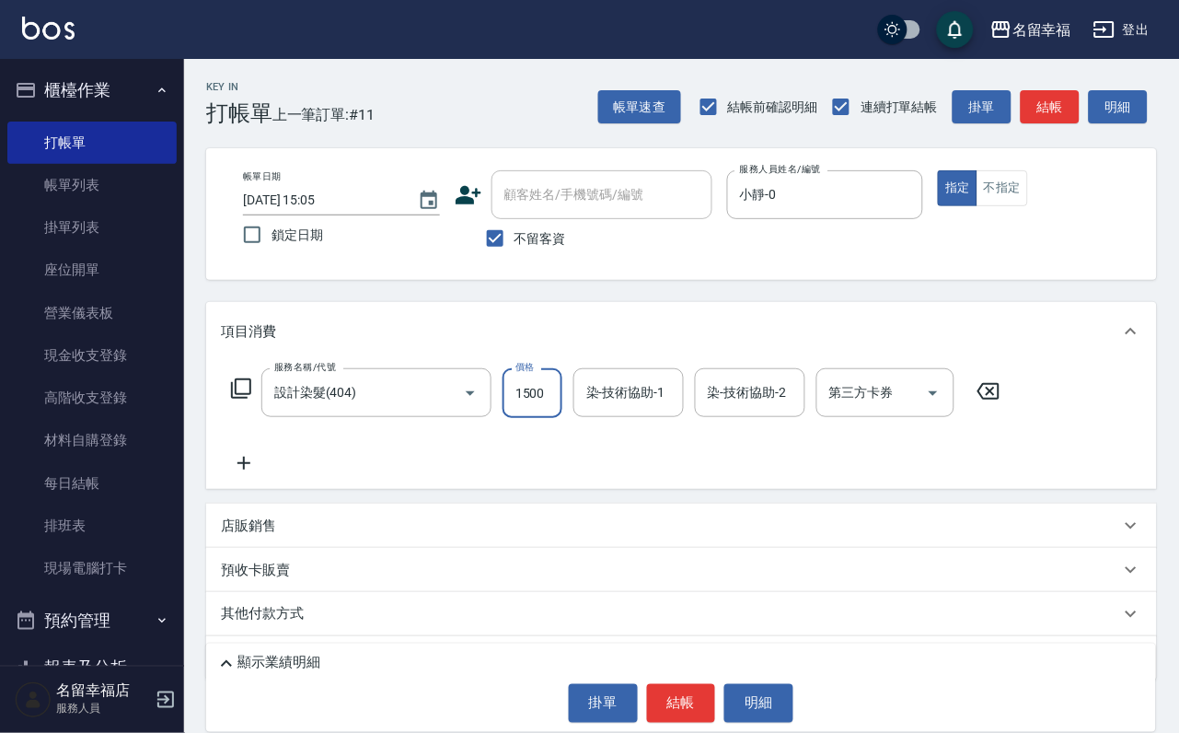
click at [561, 400] on input "1500" at bounding box center [533, 393] width 60 height 50
type input "699"
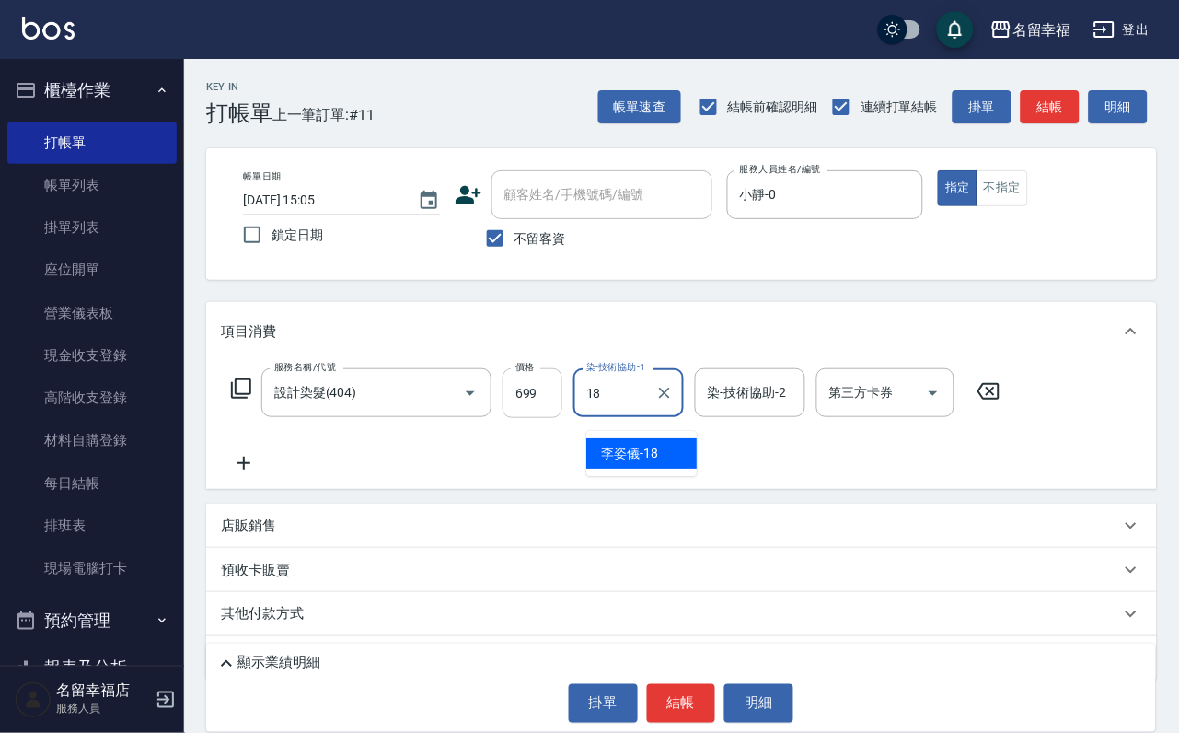
type input "[PERSON_NAME]-18"
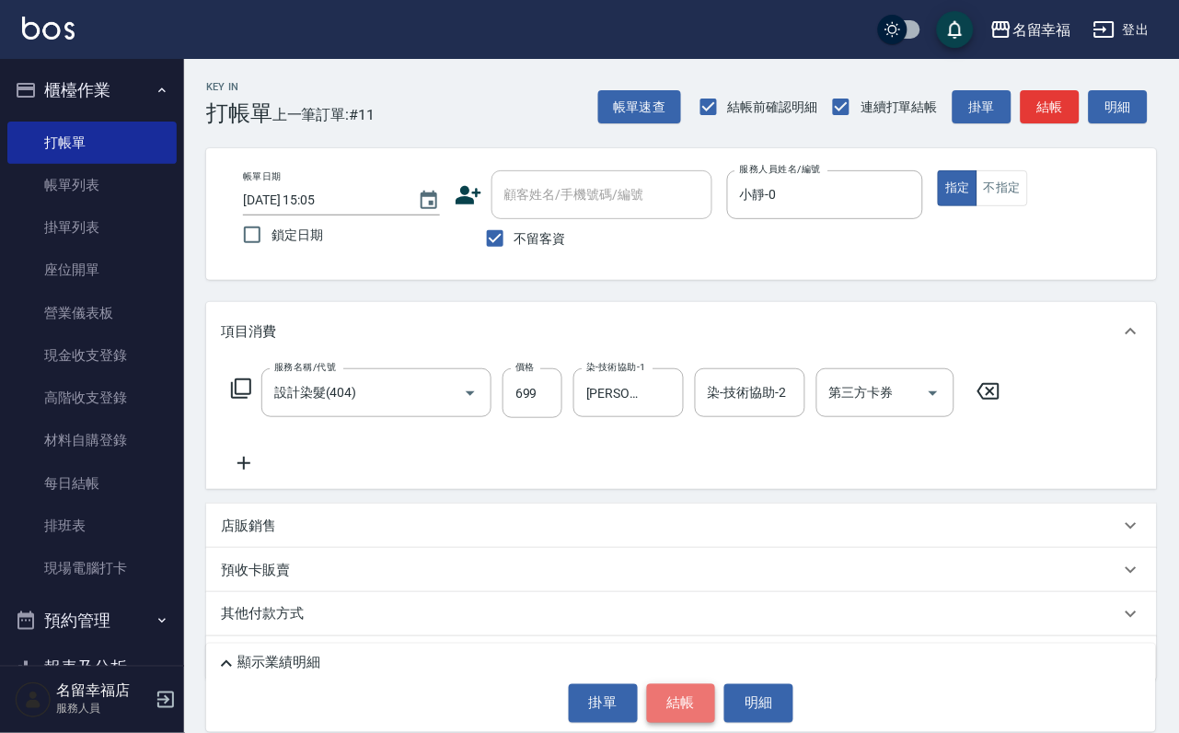
click at [674, 684] on button "結帳" at bounding box center [681, 703] width 69 height 39
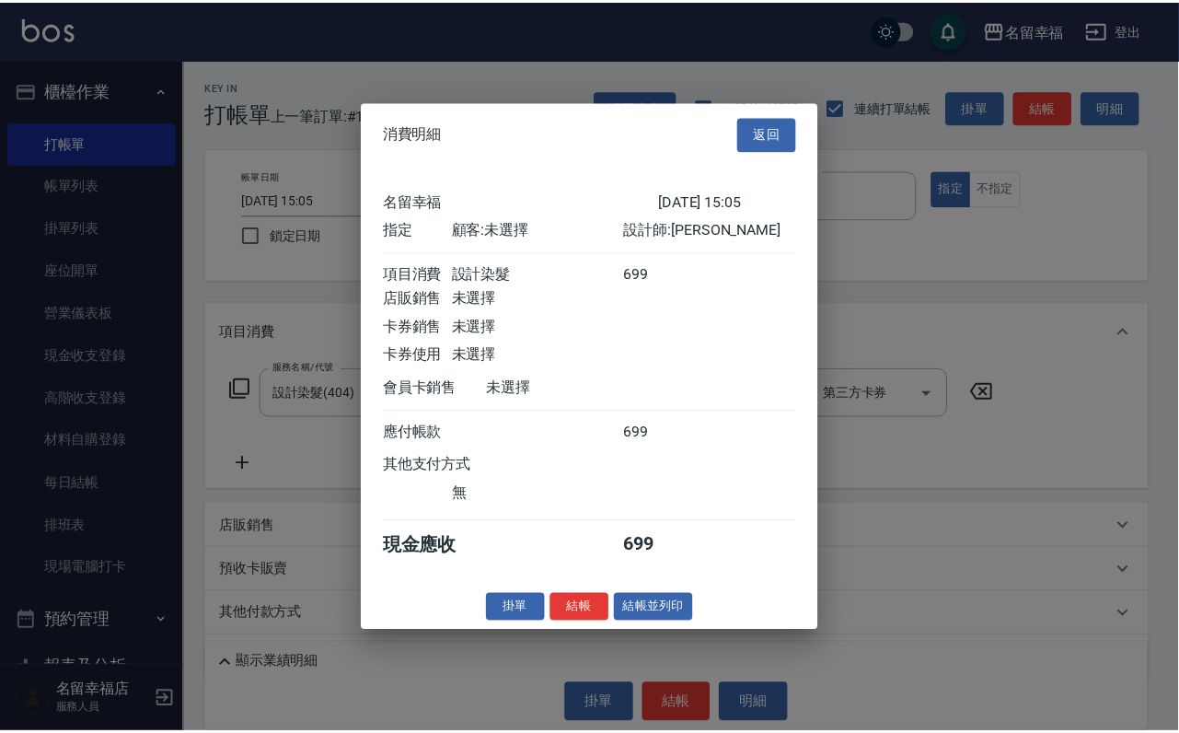
scroll to position [227, 0]
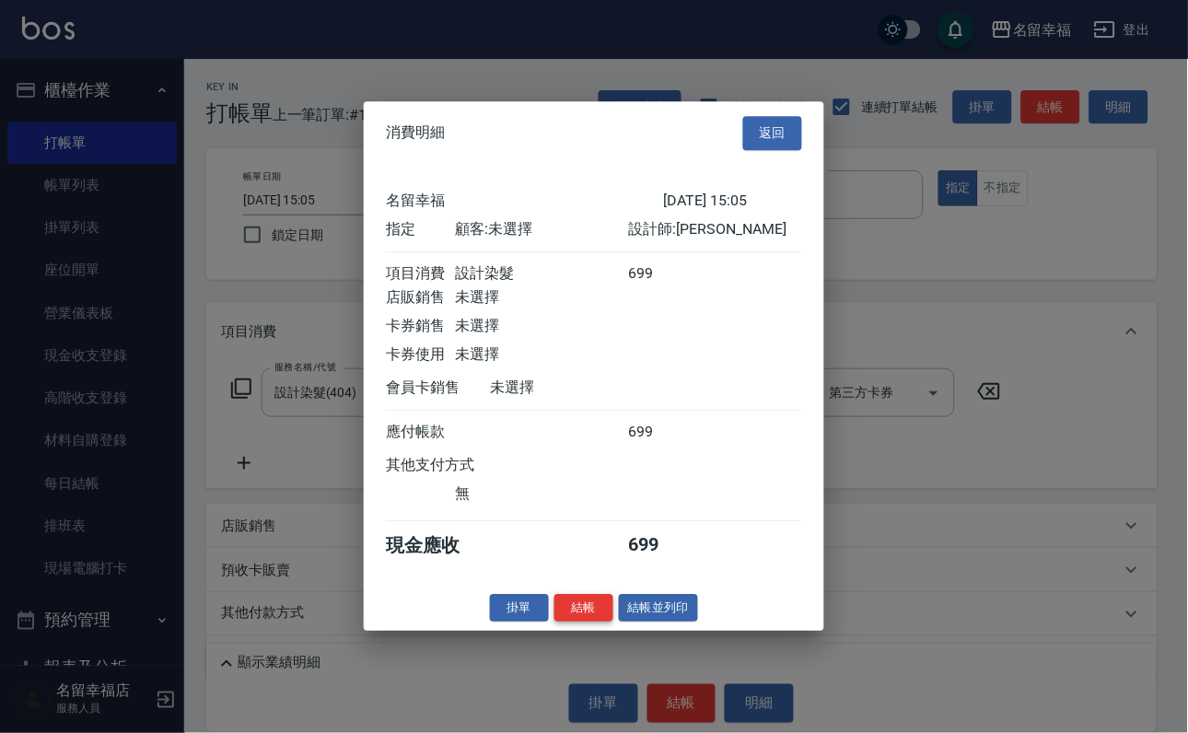
click at [554, 622] on button "結帳" at bounding box center [583, 608] width 59 height 29
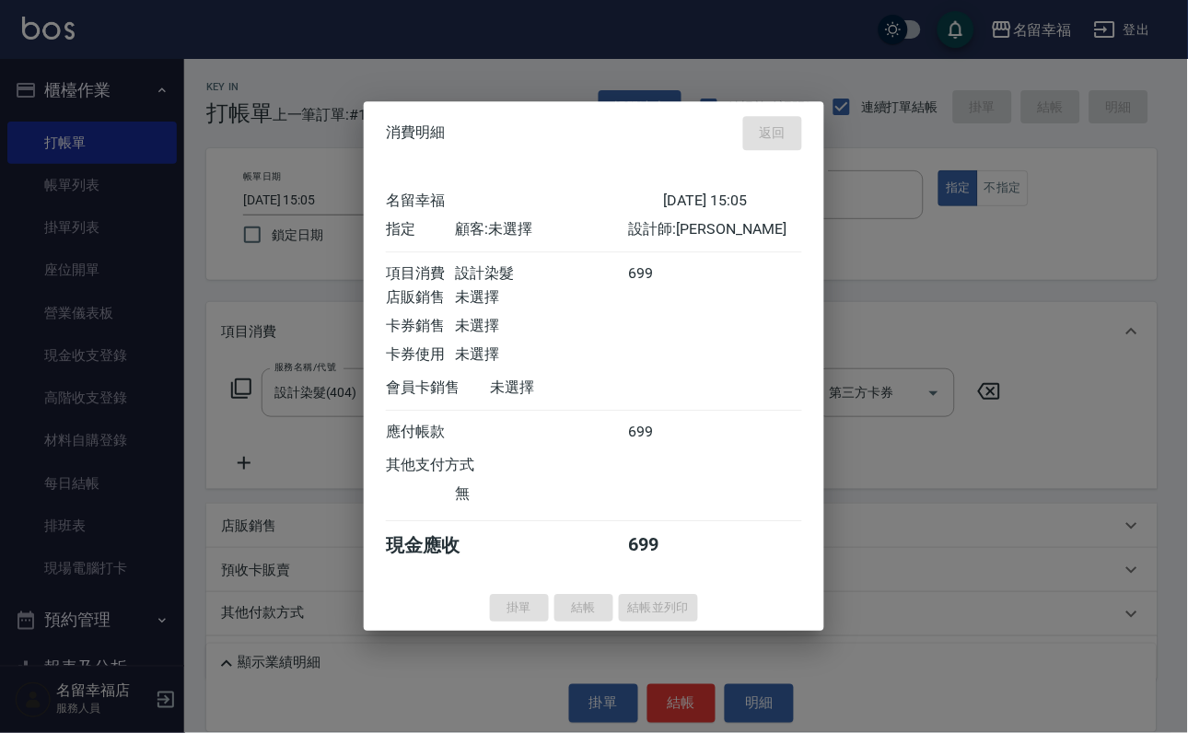
type input "[DATE] 15:06"
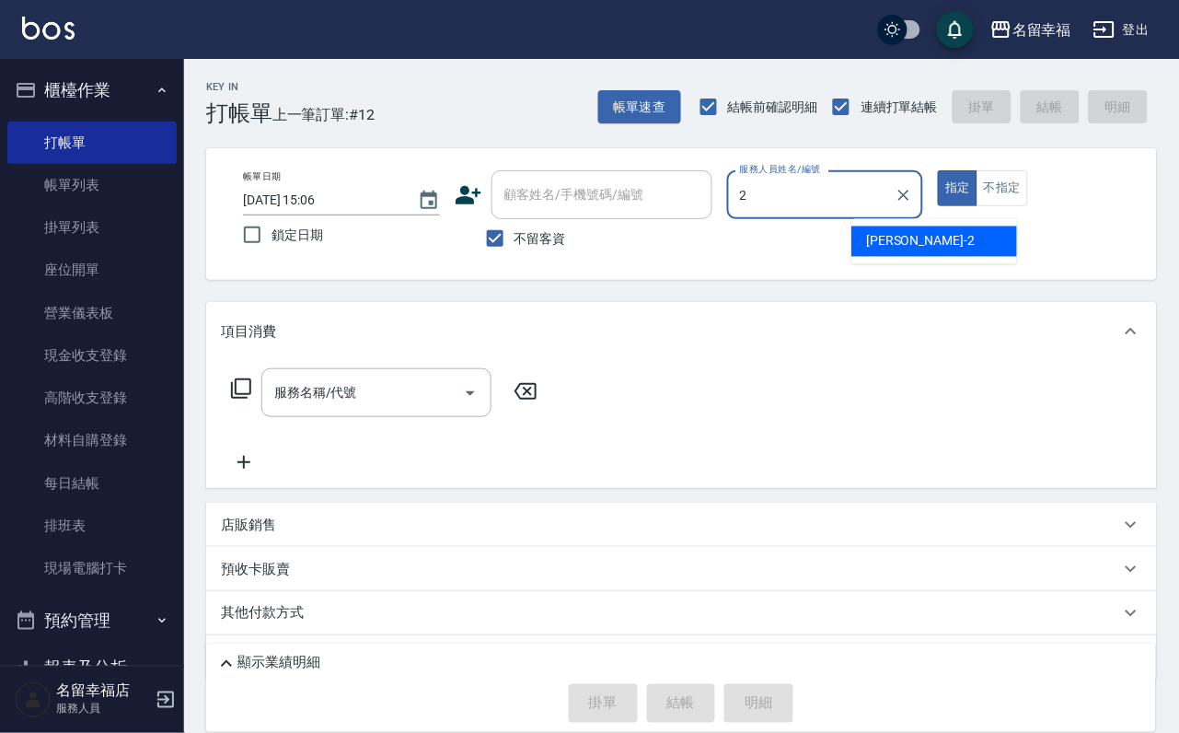
type input "碧涵-2"
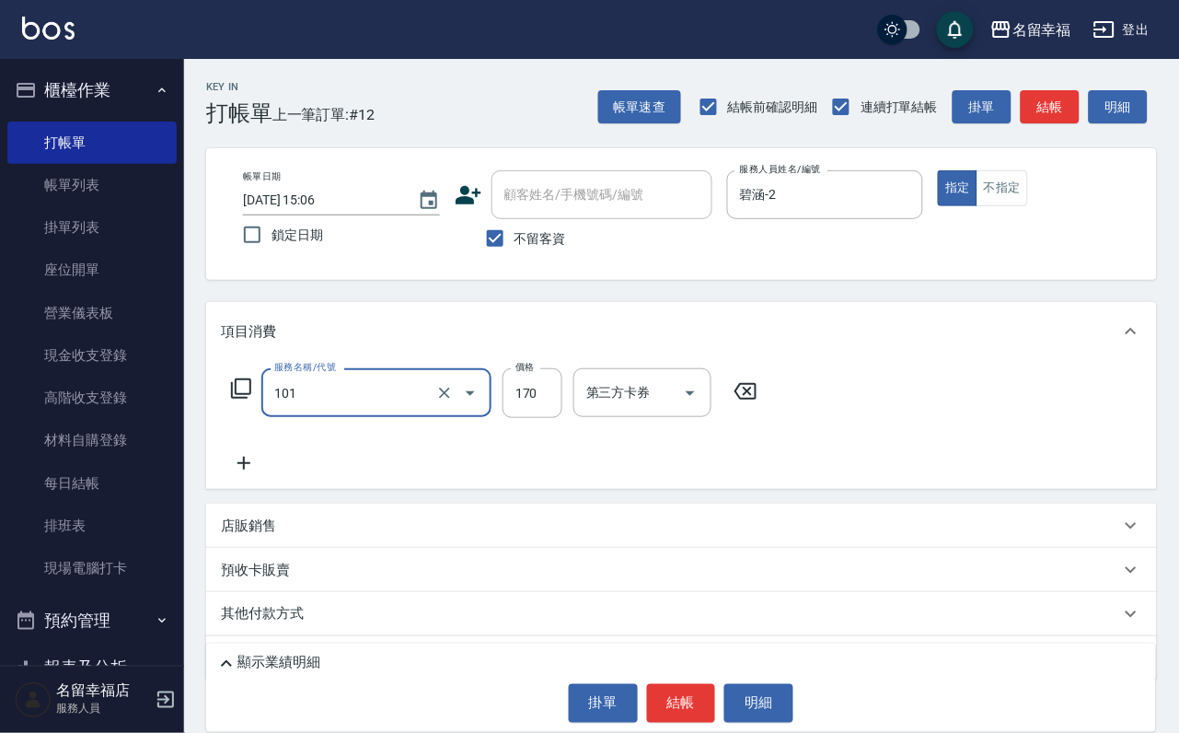
type input "洗髮(101)"
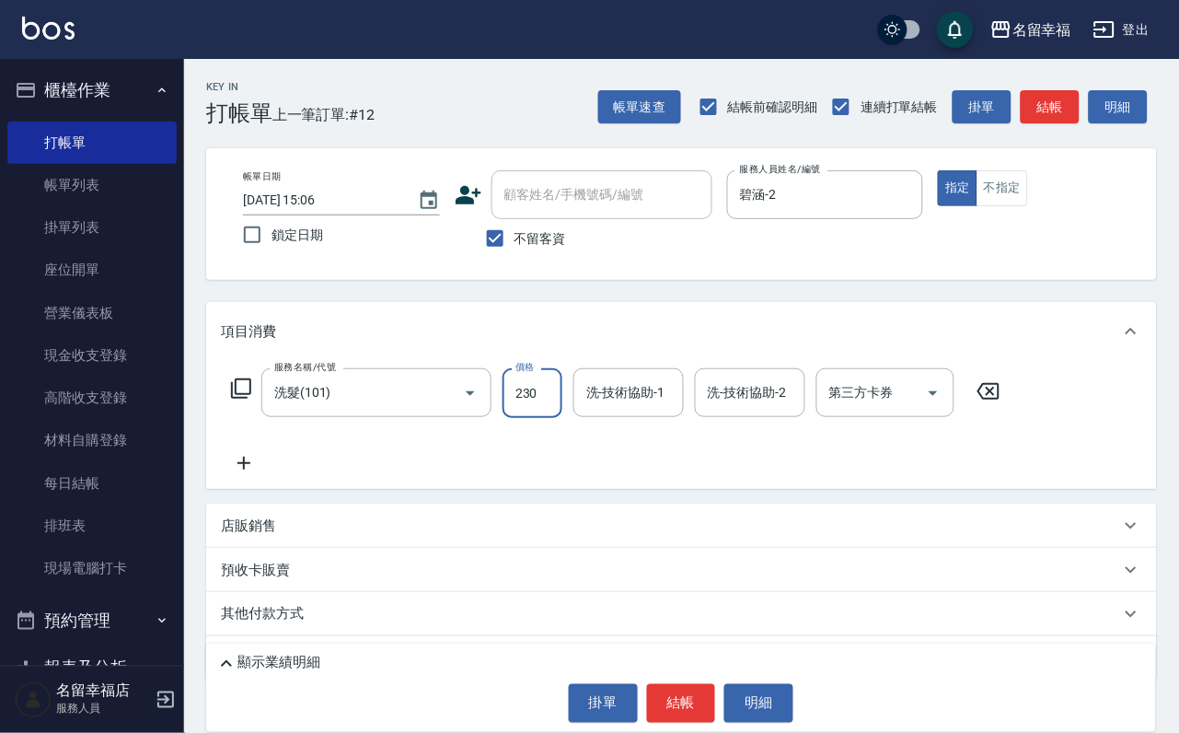
type input "230"
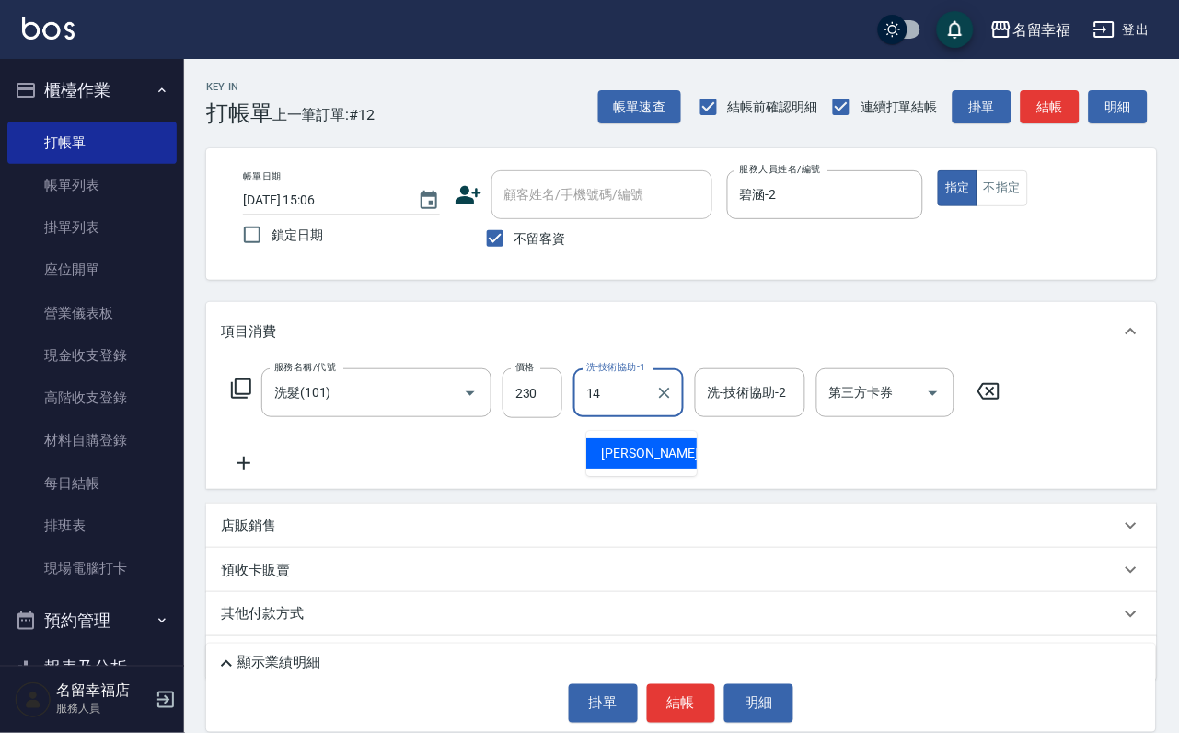
type input "芷萱-14"
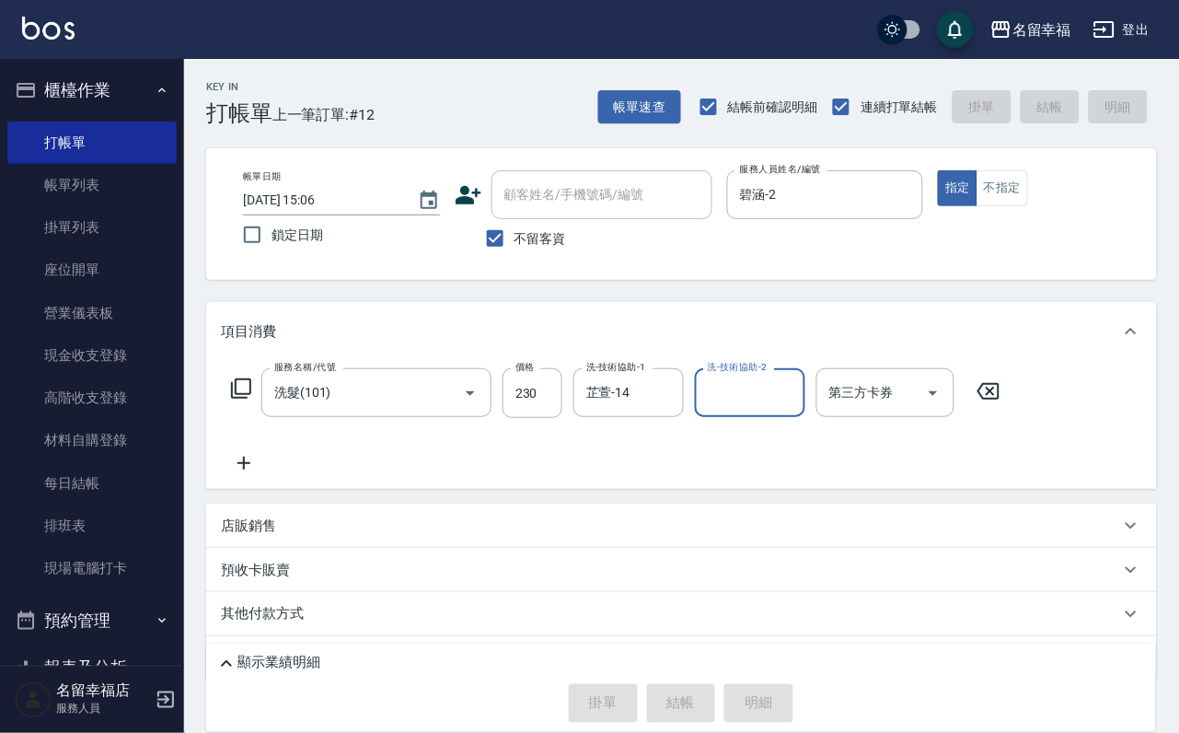
type input "[DATE] 15:09"
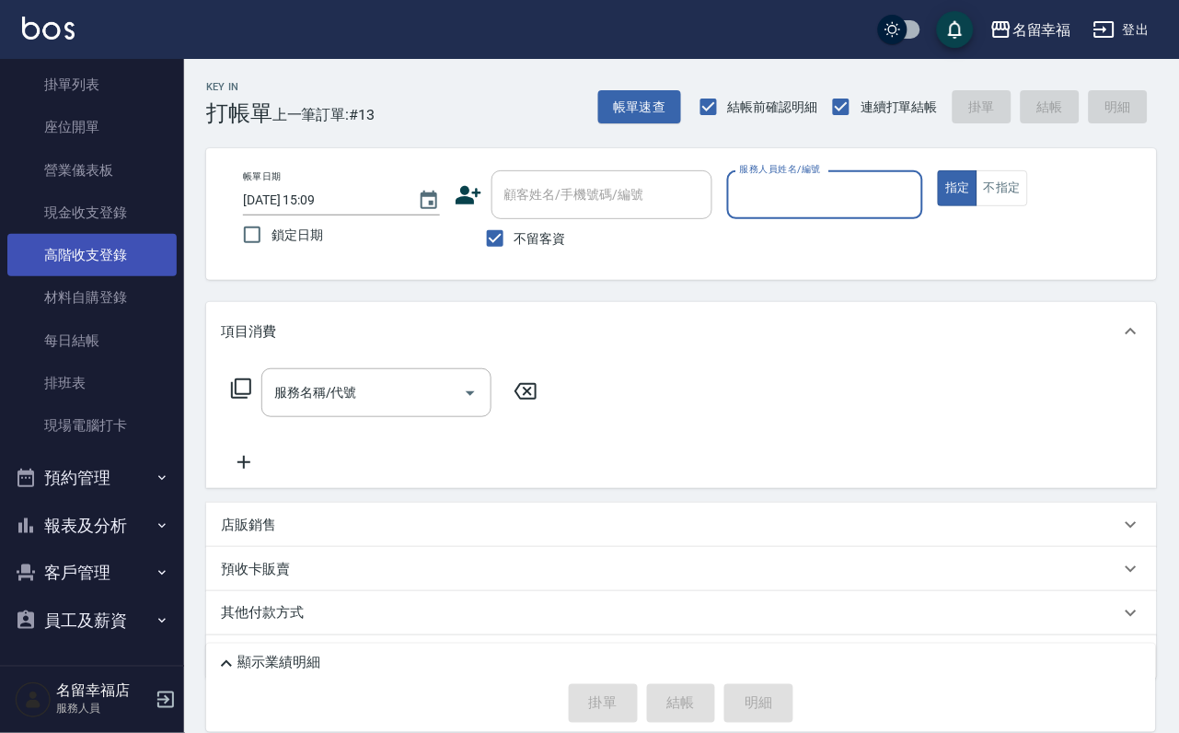
scroll to position [211, 0]
click at [93, 567] on button "客戶管理" at bounding box center [91, 573] width 169 height 48
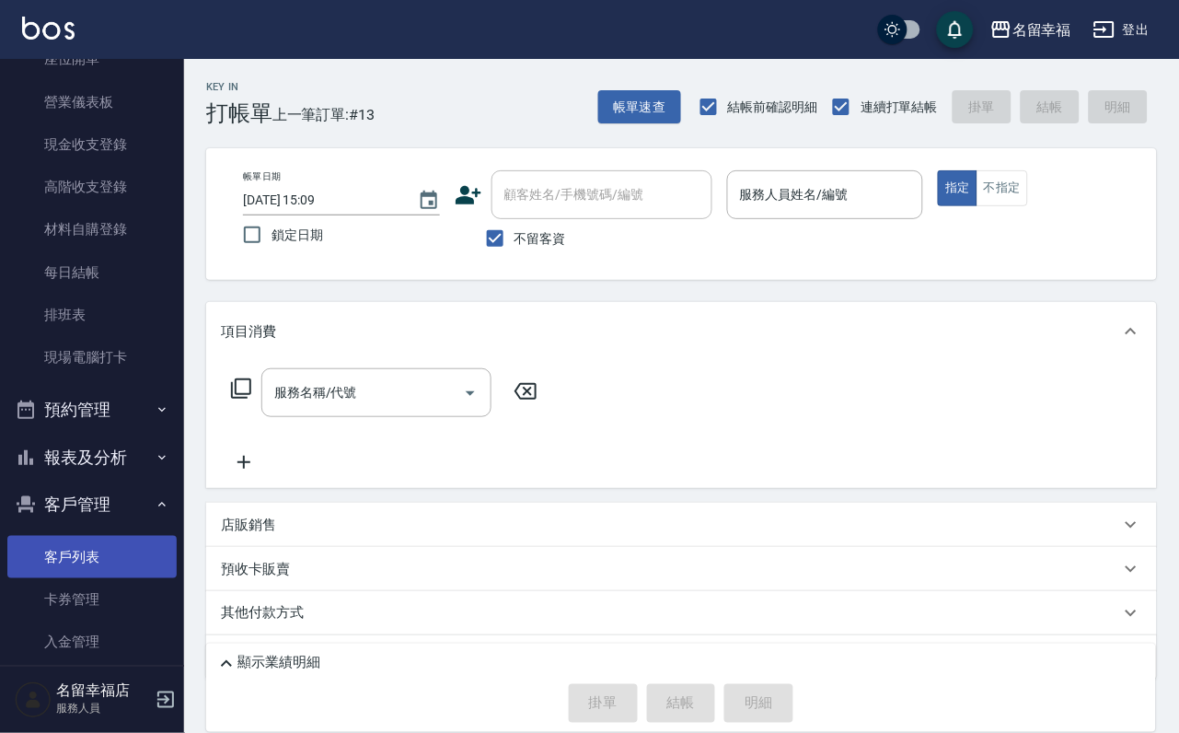
click at [98, 578] on link "客戶列表" at bounding box center [91, 557] width 169 height 42
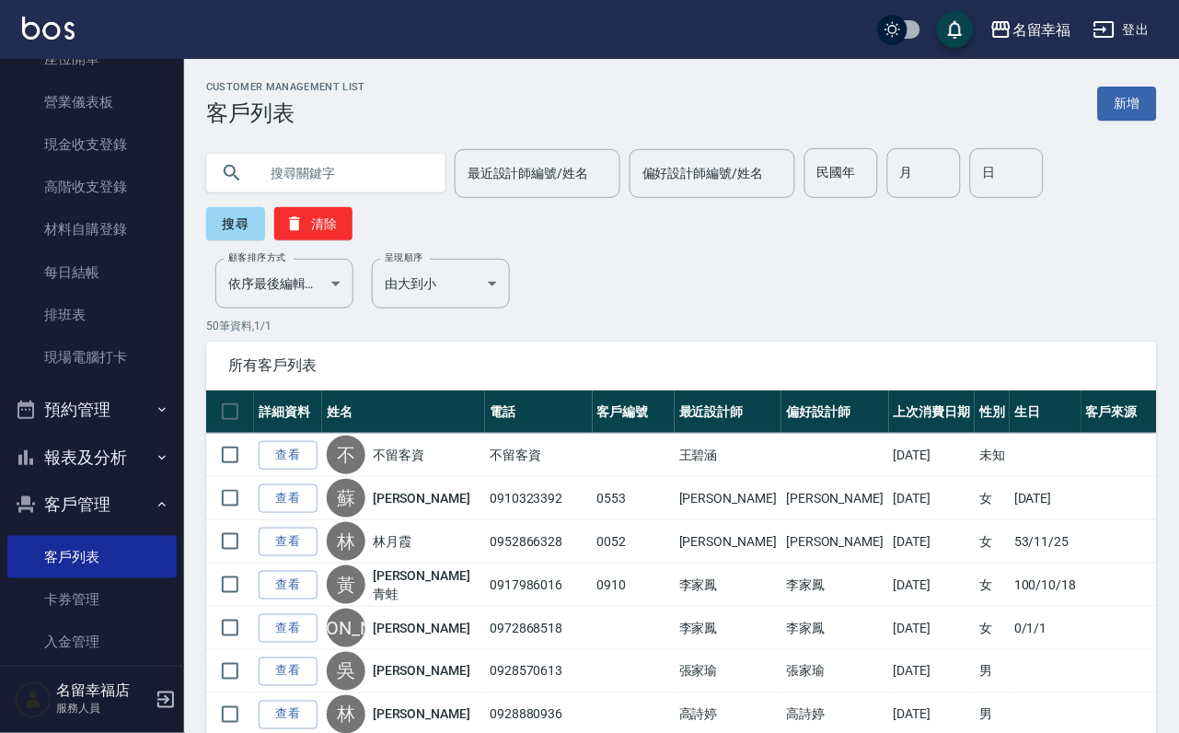
click at [363, 182] on input "text" at bounding box center [344, 173] width 173 height 50
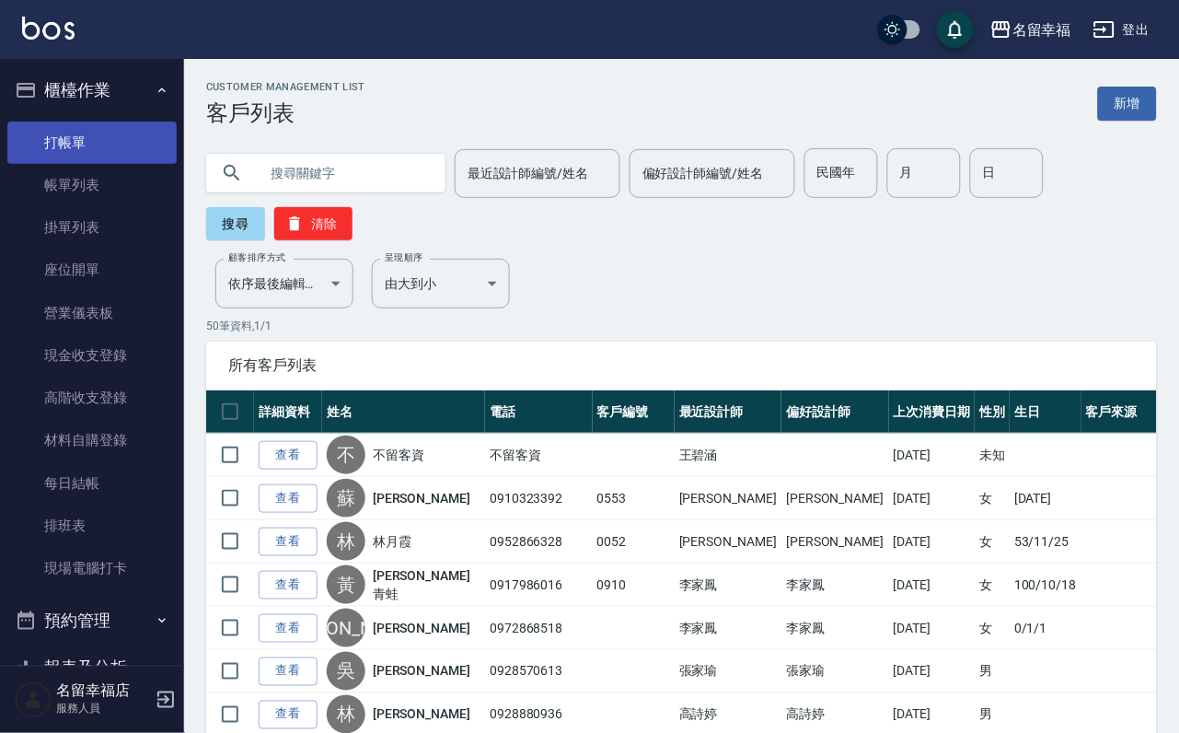
click at [88, 138] on link "打帳單" at bounding box center [91, 143] width 169 height 42
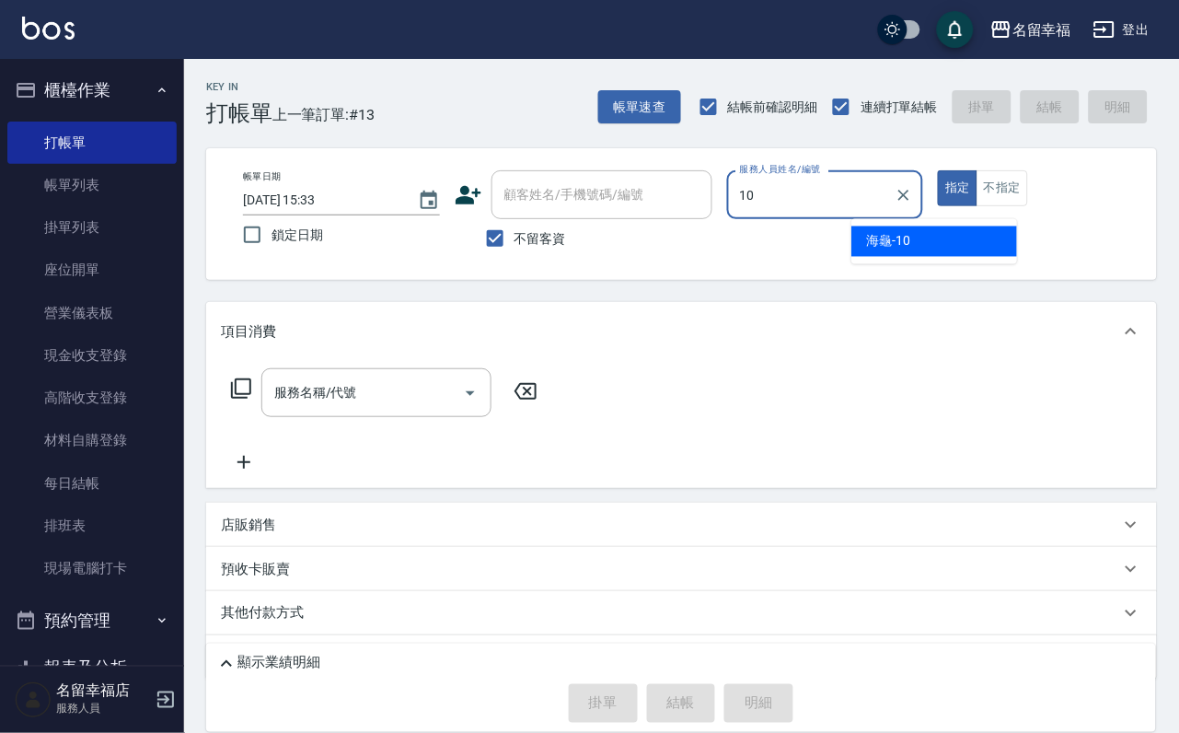
type input "海龜-10"
type button "true"
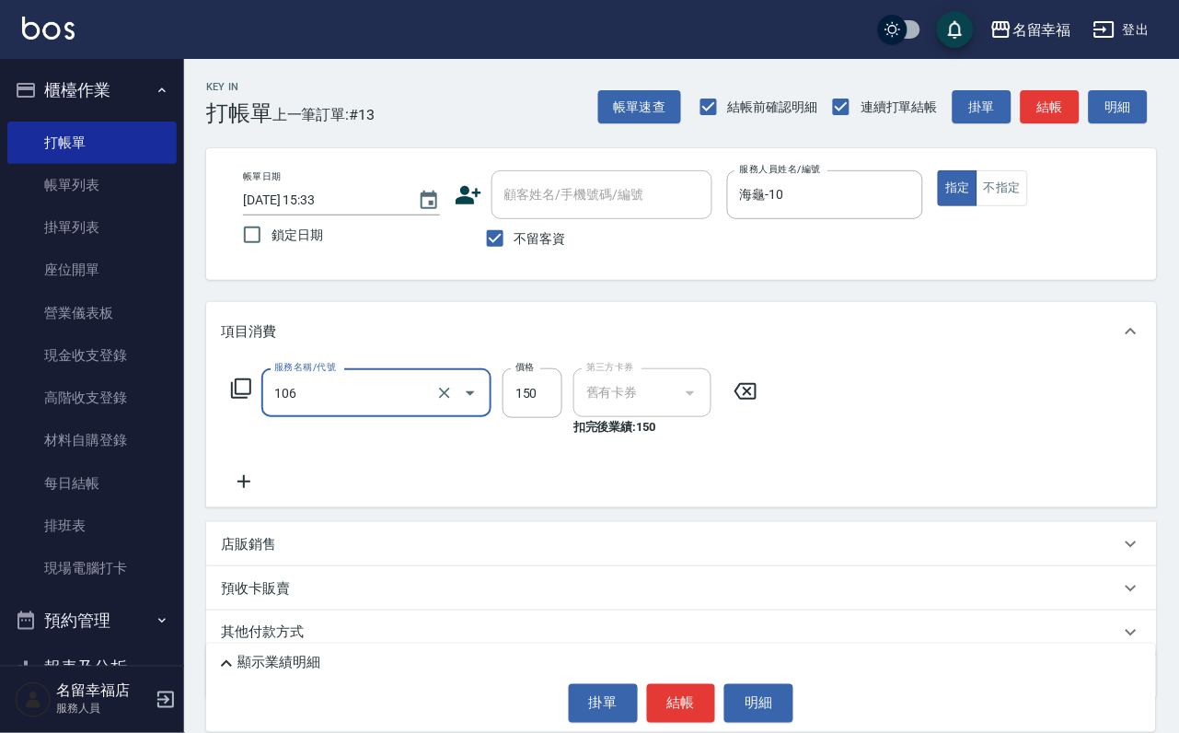
type input "洗髮券抵用(106)"
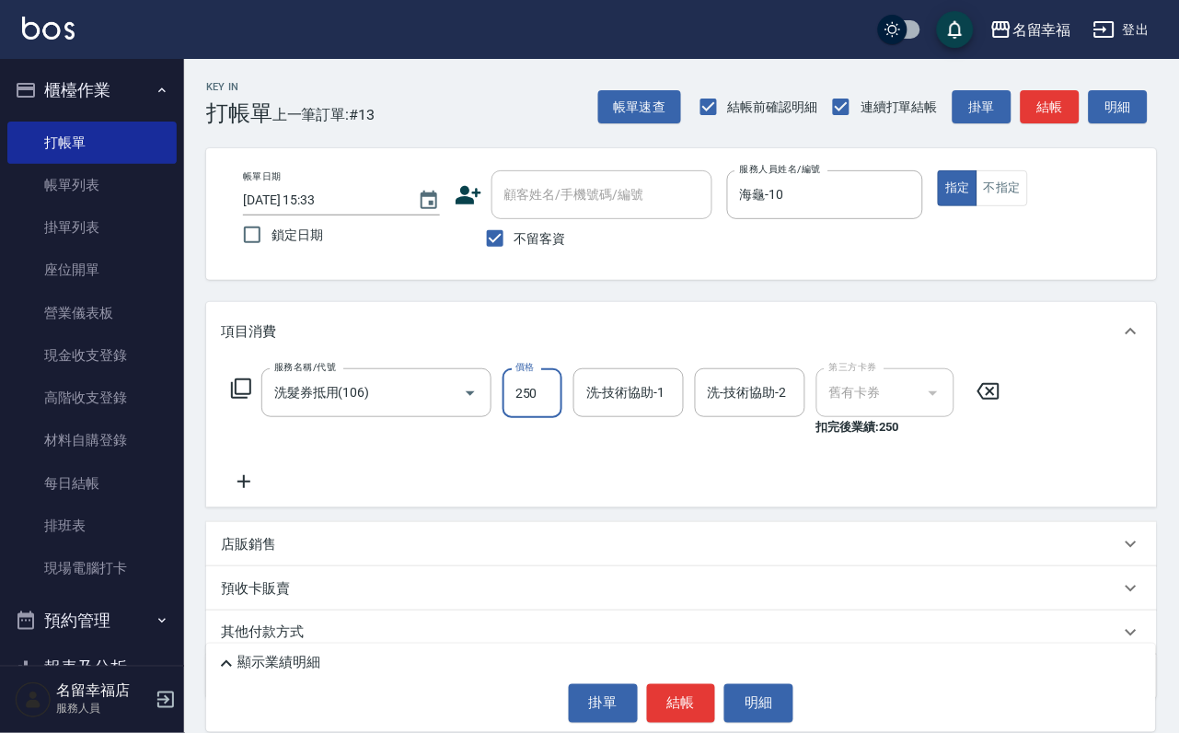
type input "250"
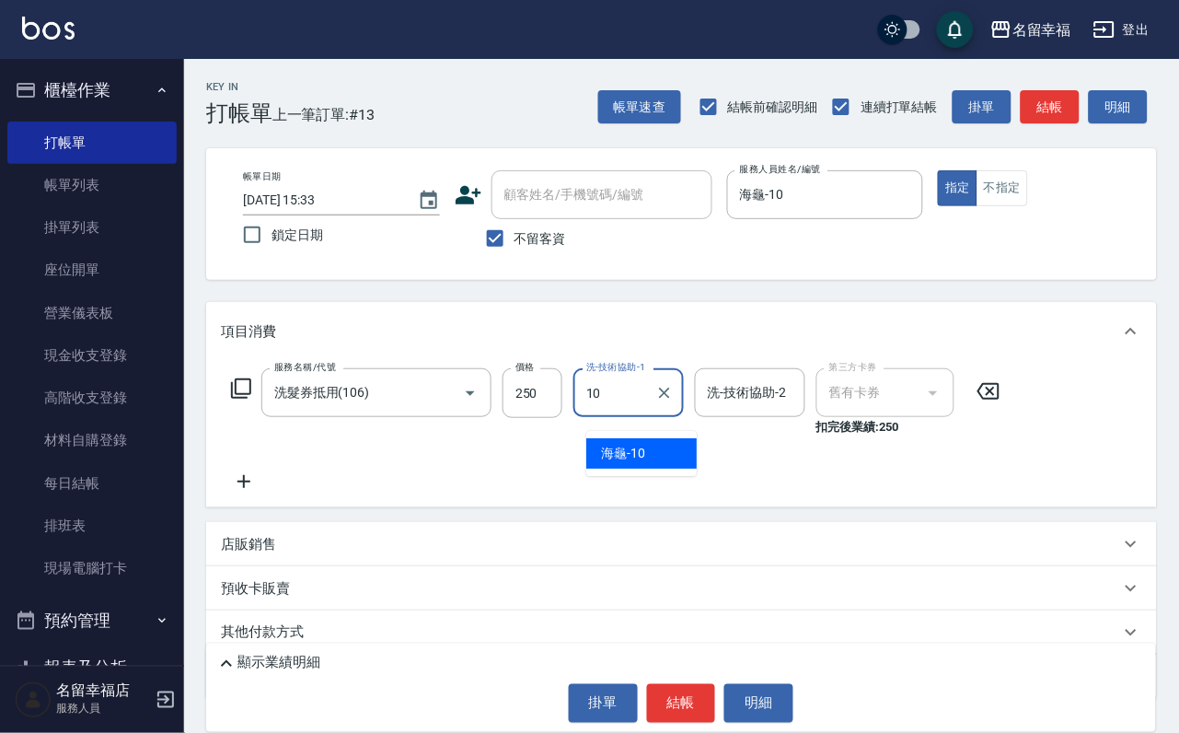
type input "海龜-10"
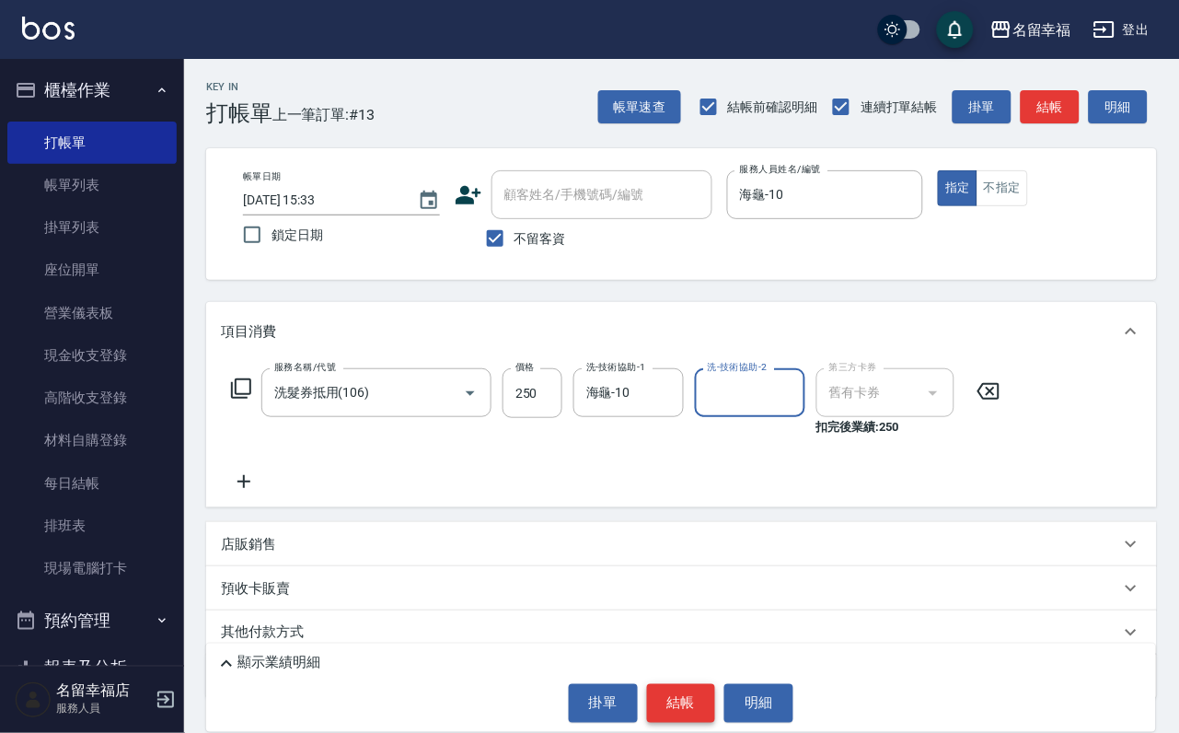
click at [693, 684] on button "結帳" at bounding box center [681, 703] width 69 height 39
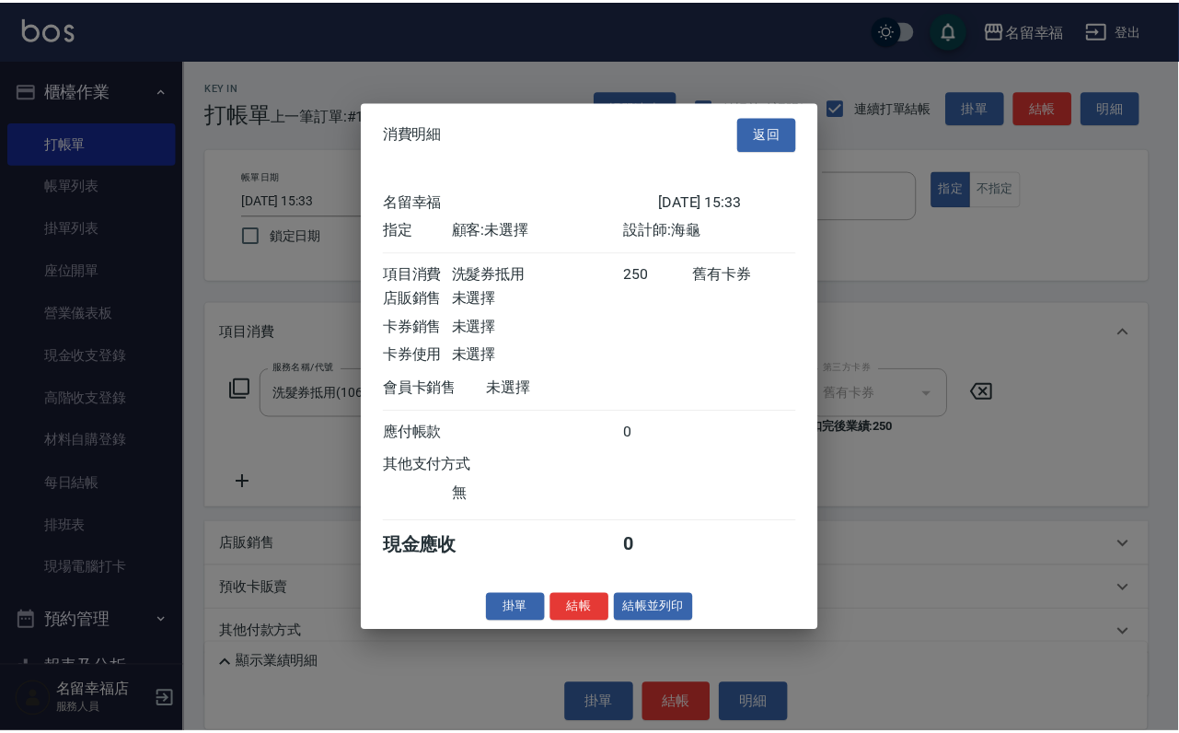
scroll to position [227, 0]
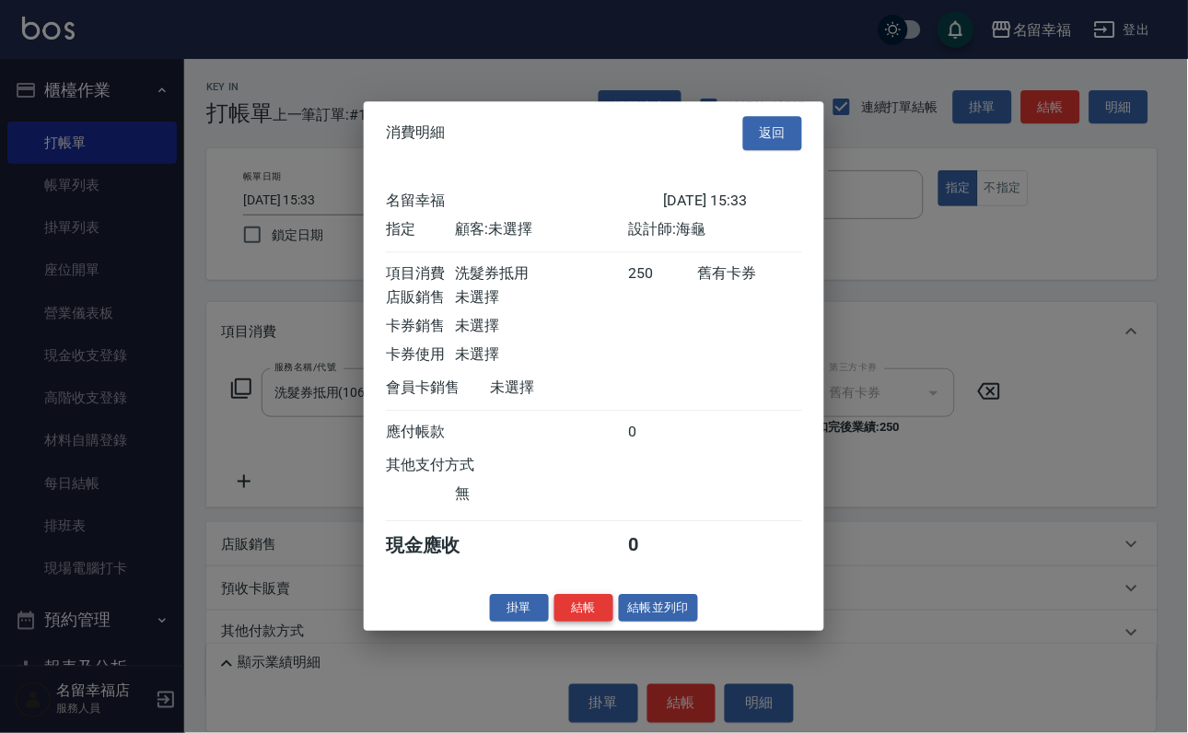
click at [554, 622] on button "結帳" at bounding box center [583, 608] width 59 height 29
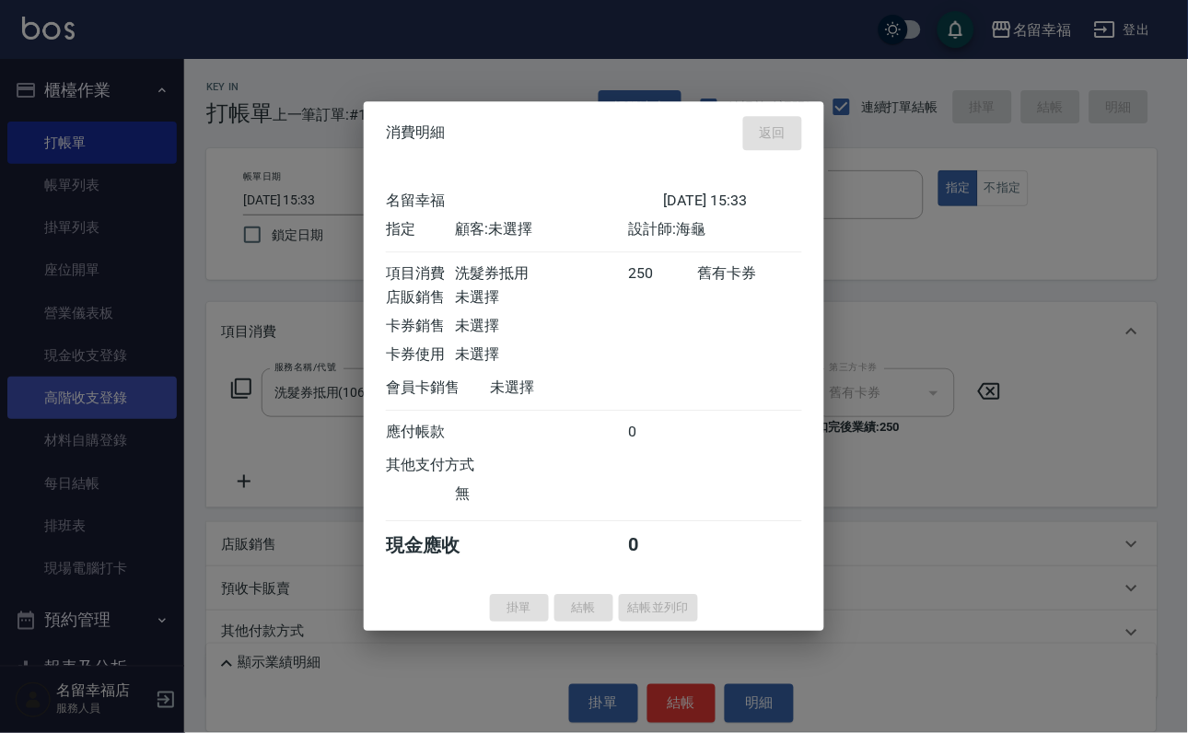
type input "[DATE] 15:34"
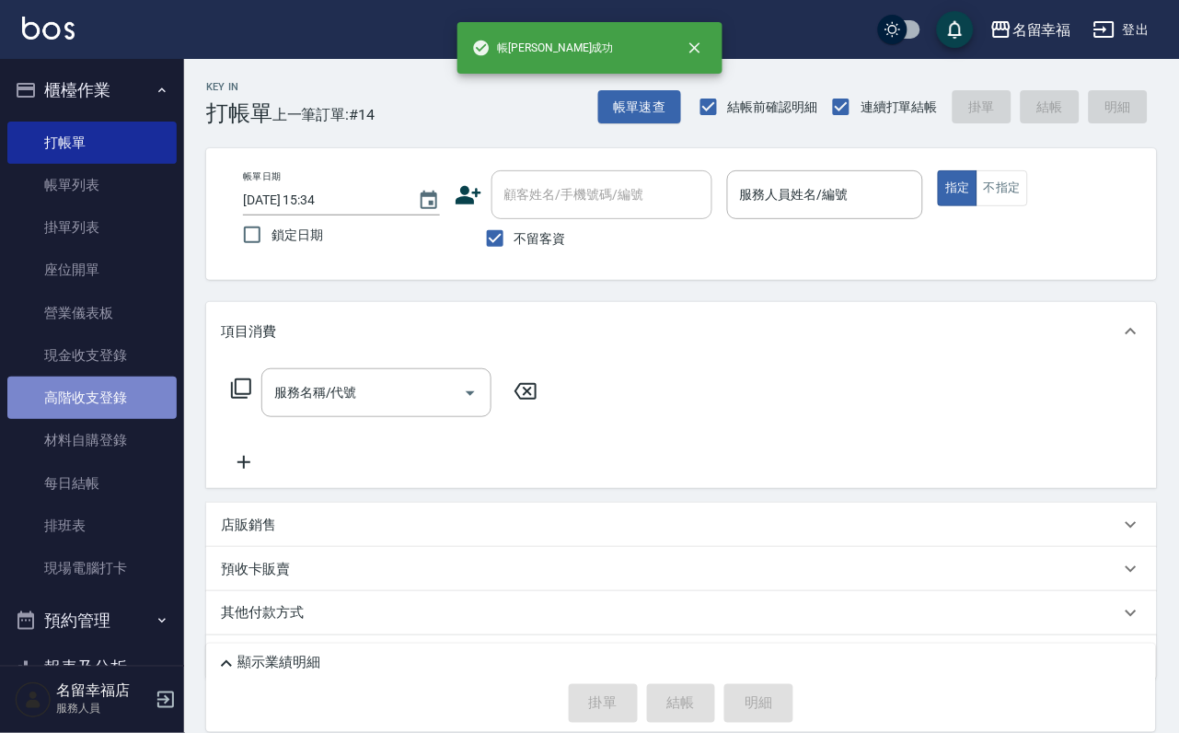
click at [109, 411] on link "高階收支登錄" at bounding box center [91, 398] width 169 height 42
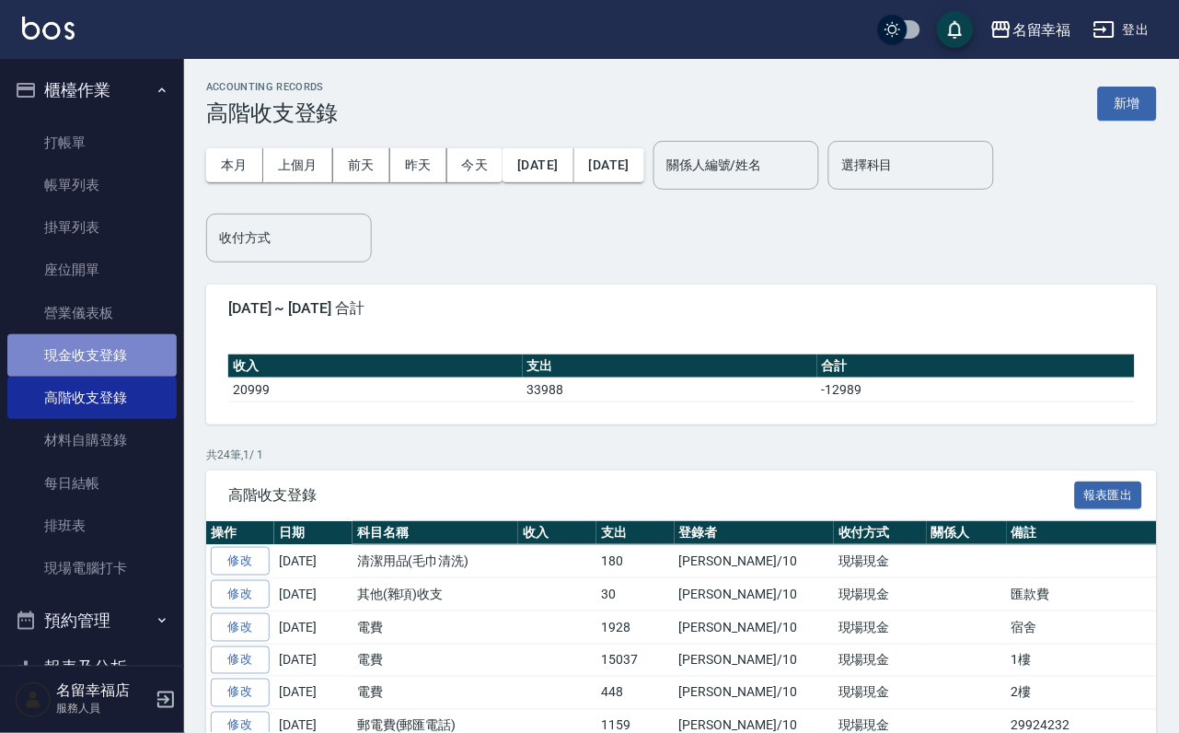
click at [128, 364] on link "現金收支登錄" at bounding box center [91, 355] width 169 height 42
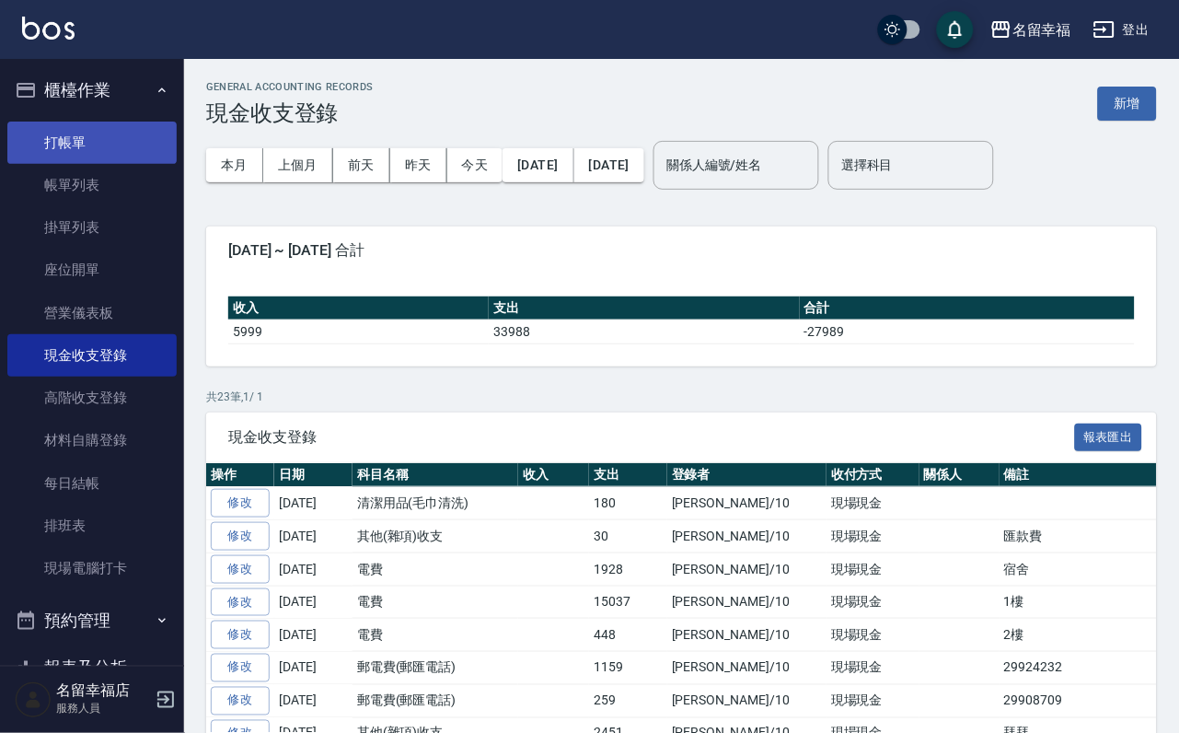
click at [103, 150] on link "打帳單" at bounding box center [91, 143] width 169 height 42
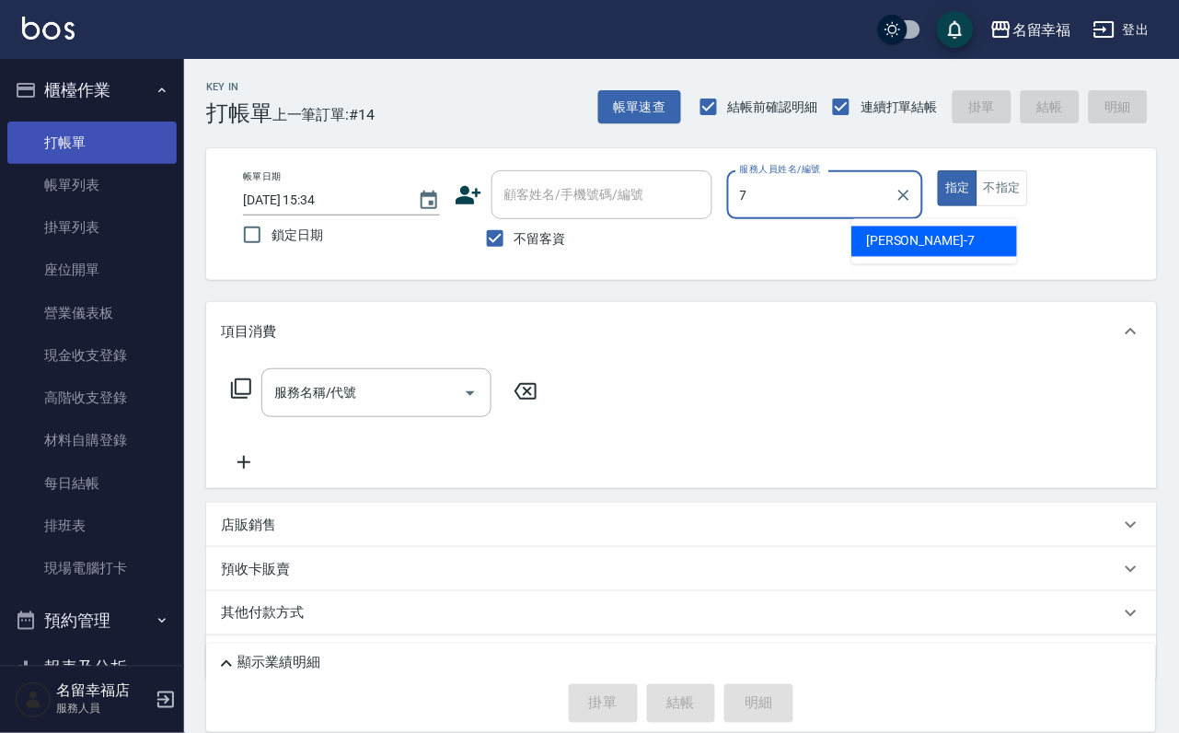
type input "[DEMOGRAPHIC_DATA]-7"
type button "true"
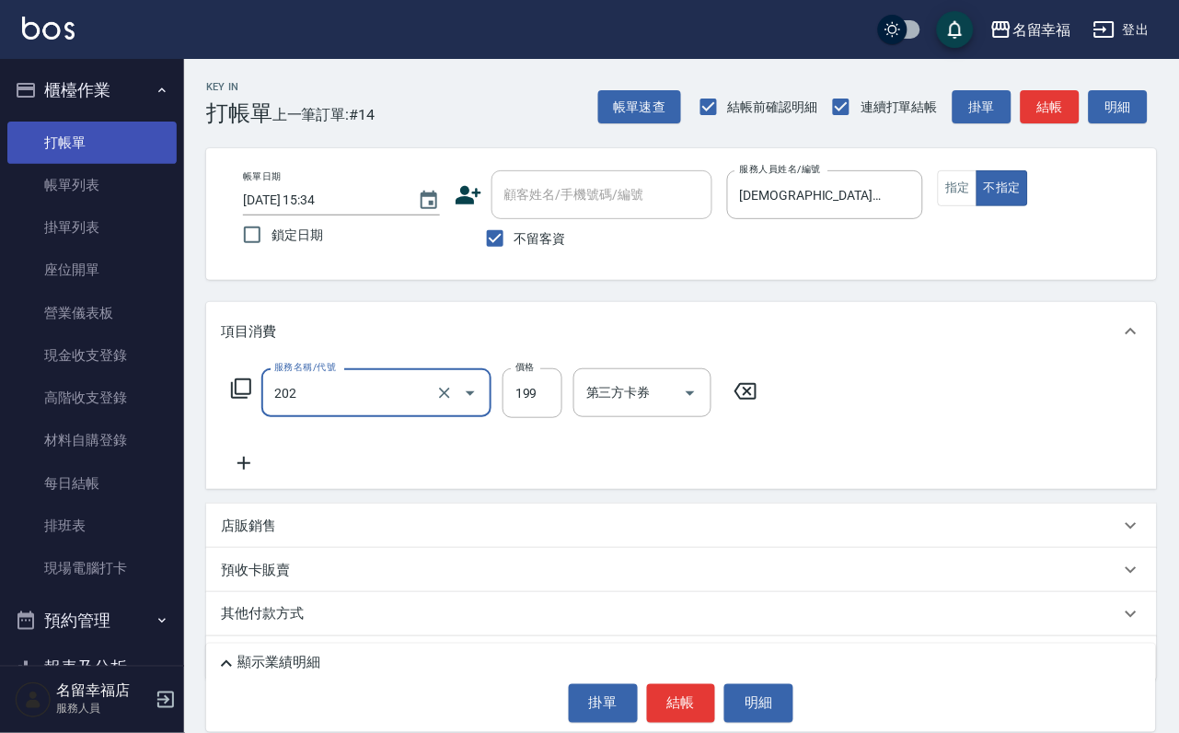
type input "不指定單剪(202)"
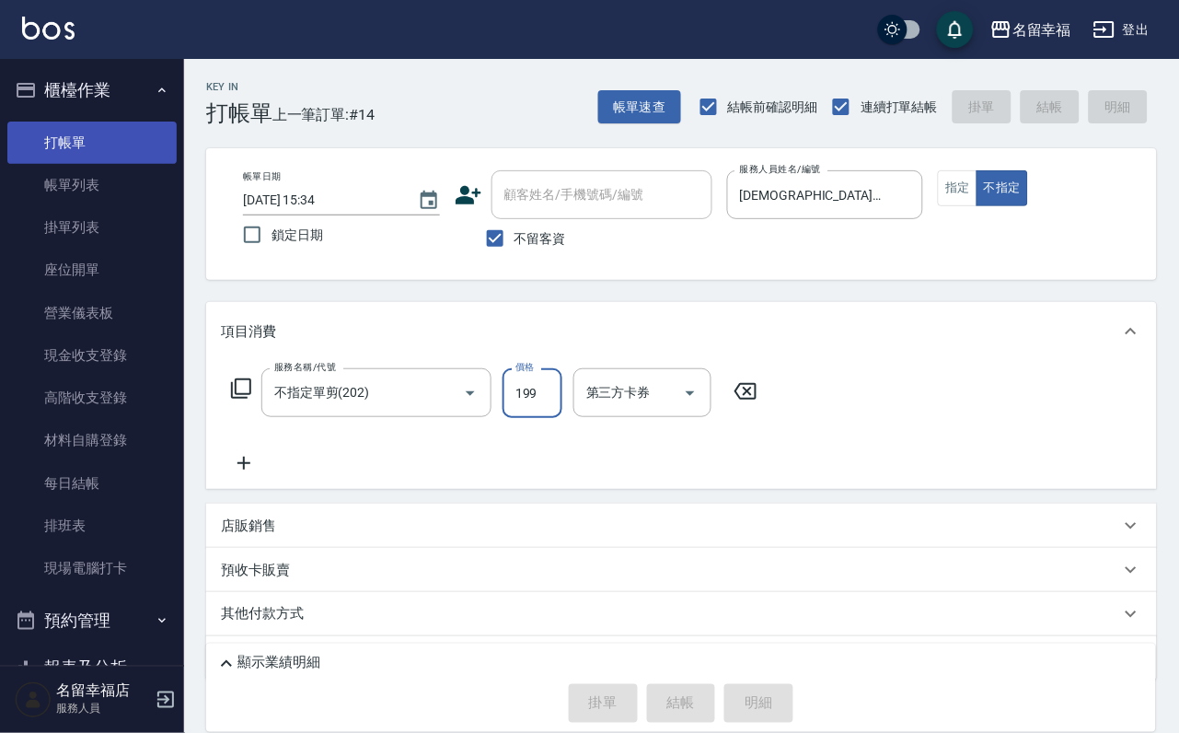
type input "[DATE] 16:01"
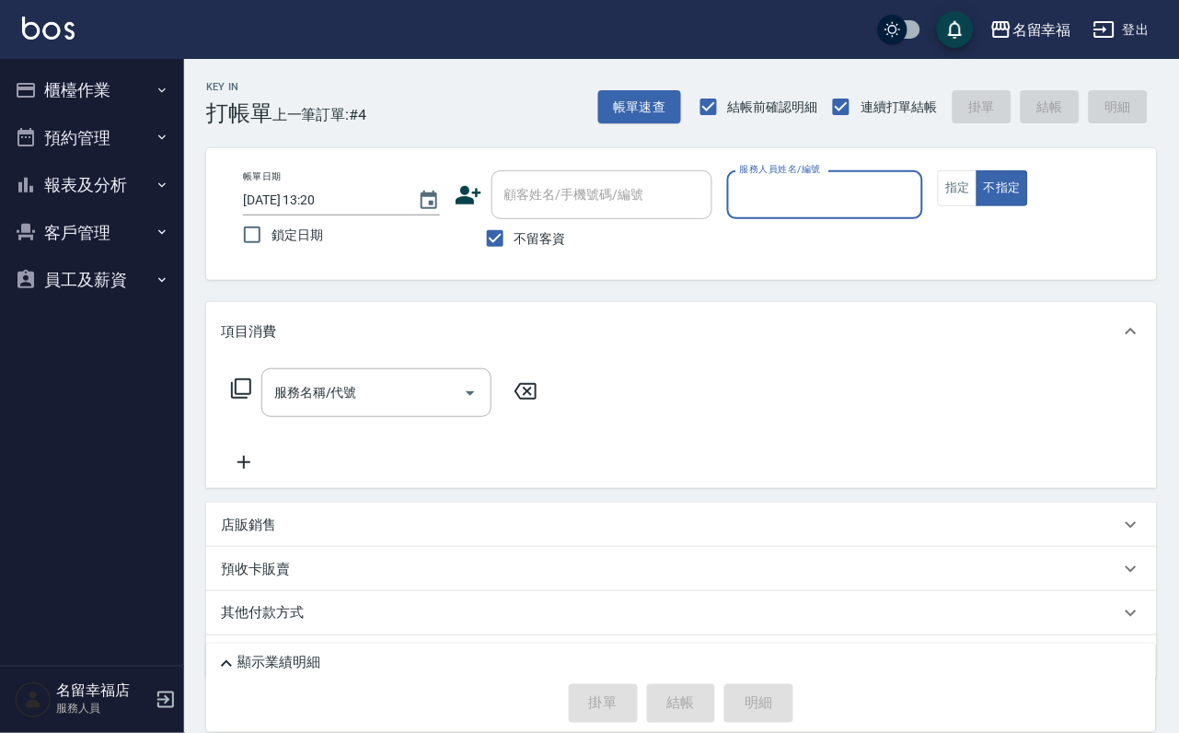
click at [143, 257] on button "客戶管理" at bounding box center [91, 233] width 169 height 48
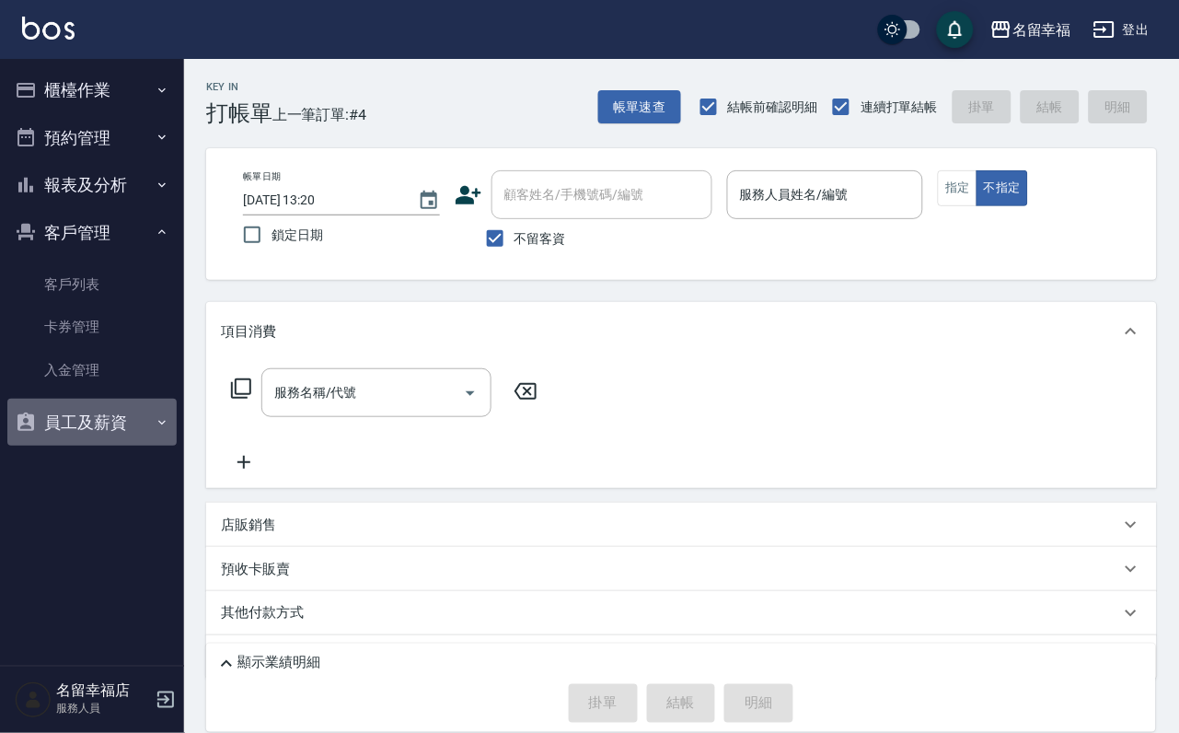
click at [106, 447] on button "員工及薪資" at bounding box center [91, 423] width 169 height 48
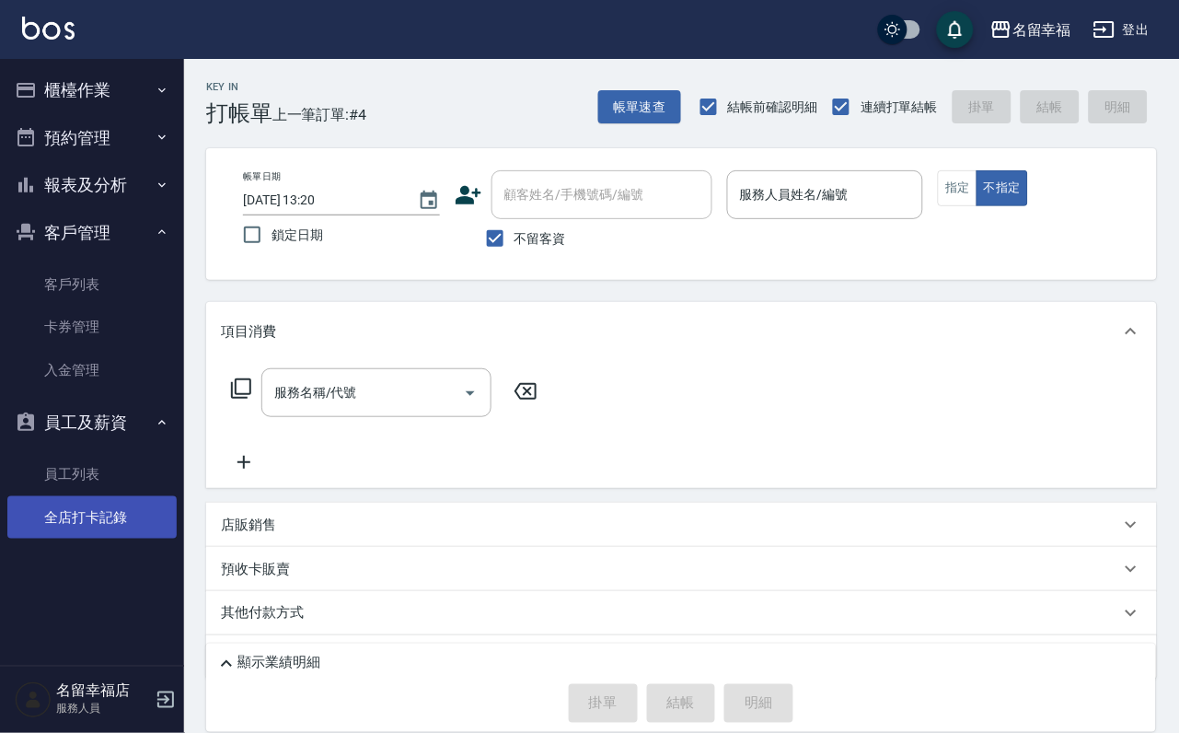
click at [119, 539] on link "全店打卡記錄" at bounding box center [91, 517] width 169 height 42
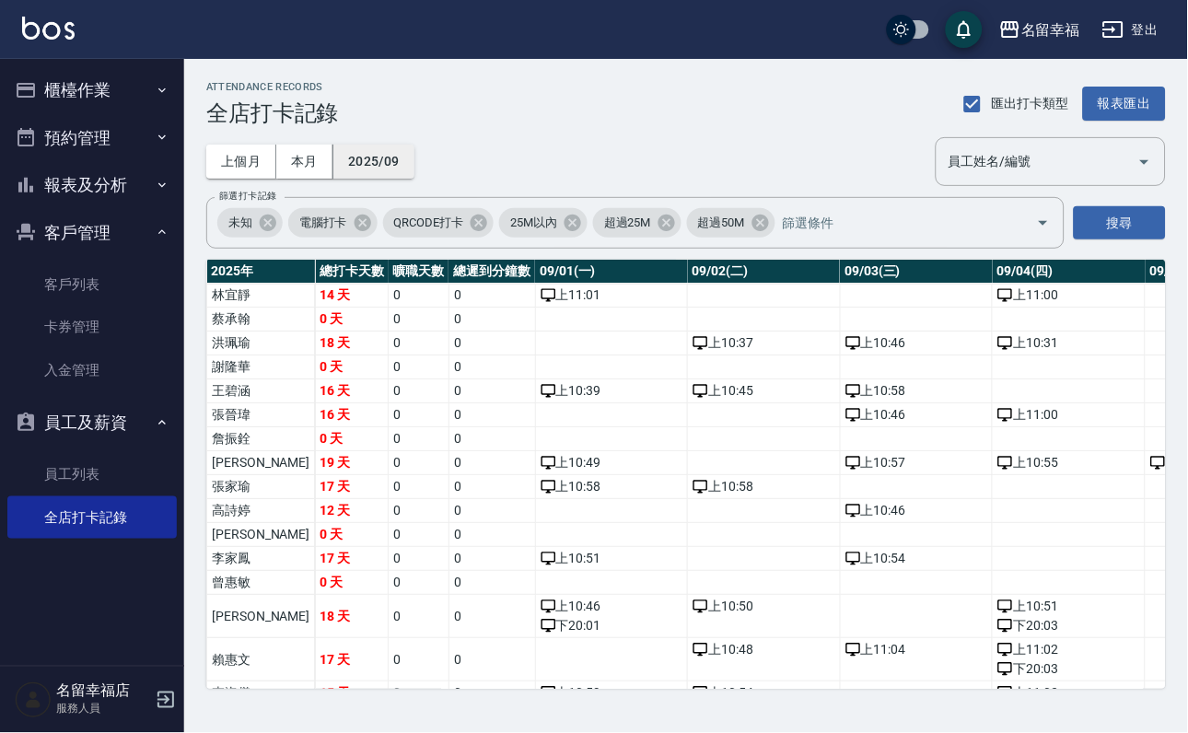
click at [414, 167] on button "2025/09" at bounding box center [373, 162] width 81 height 34
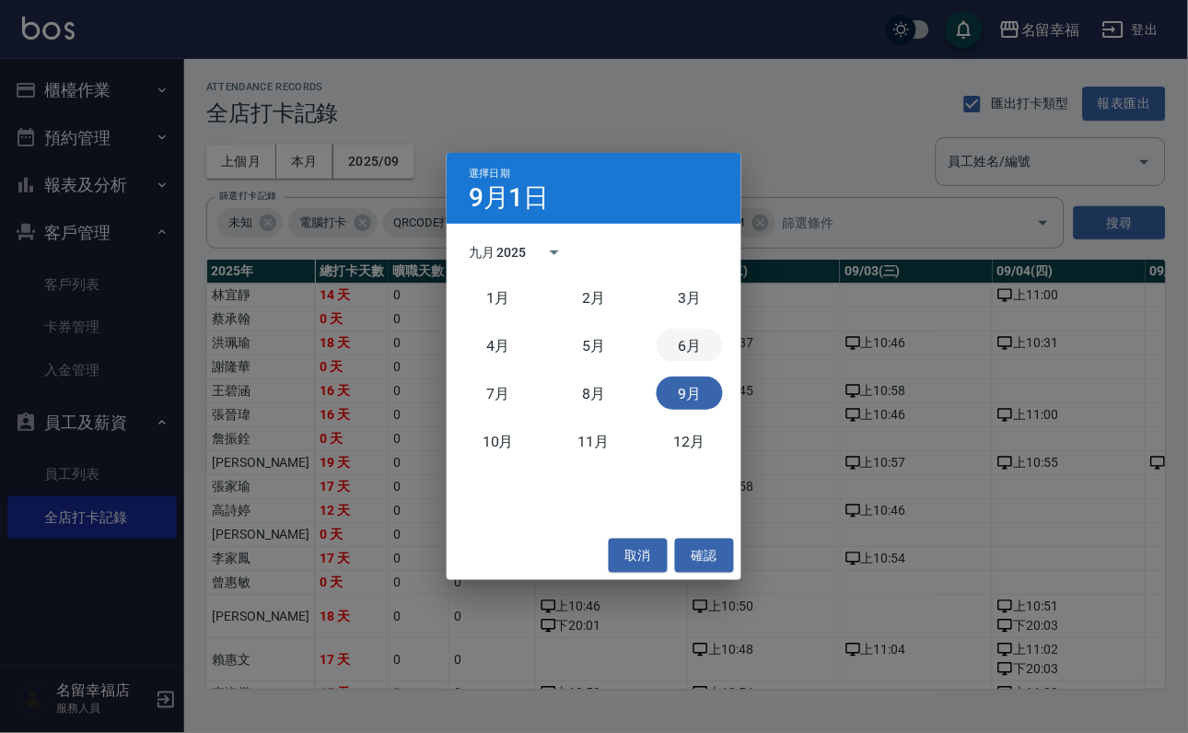
click at [694, 344] on button "6月" at bounding box center [689, 345] width 66 height 33
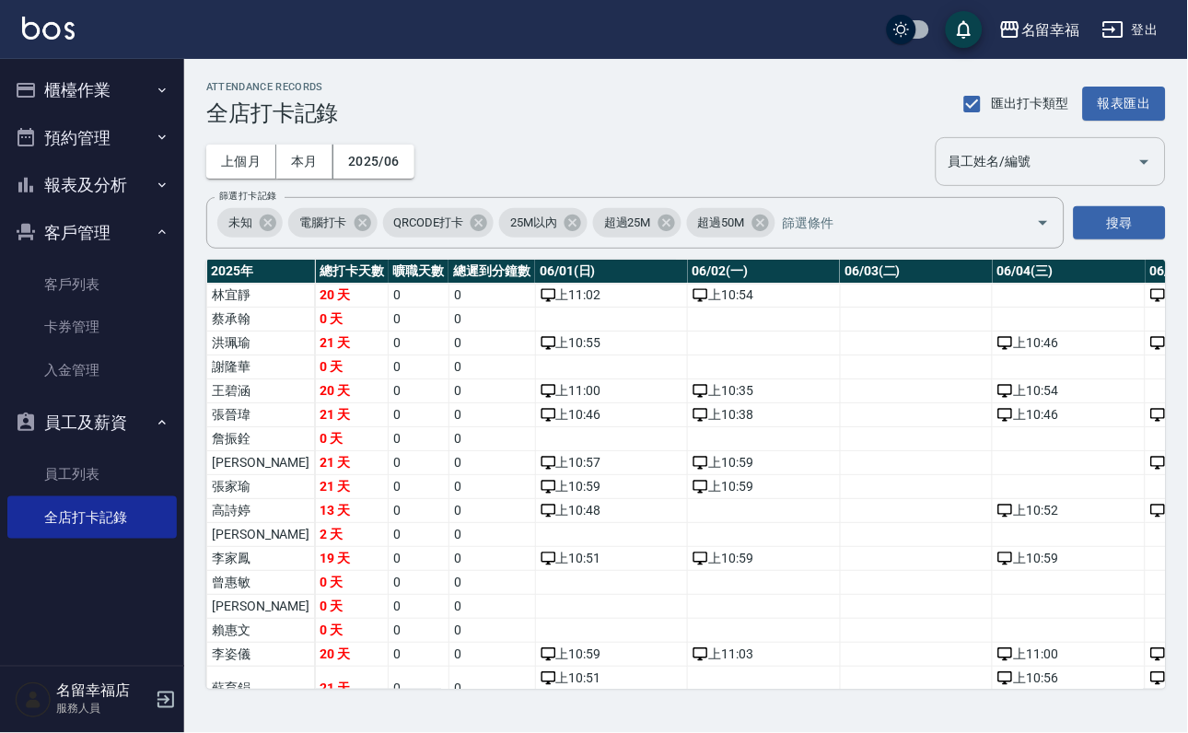
click at [984, 157] on div "員工姓名/編號 員工姓名/編號" at bounding box center [1050, 161] width 230 height 49
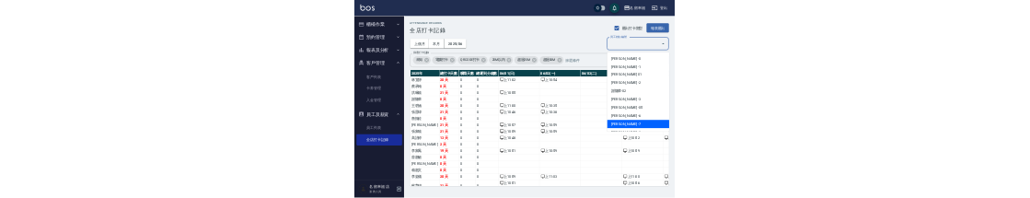
scroll to position [389, 0]
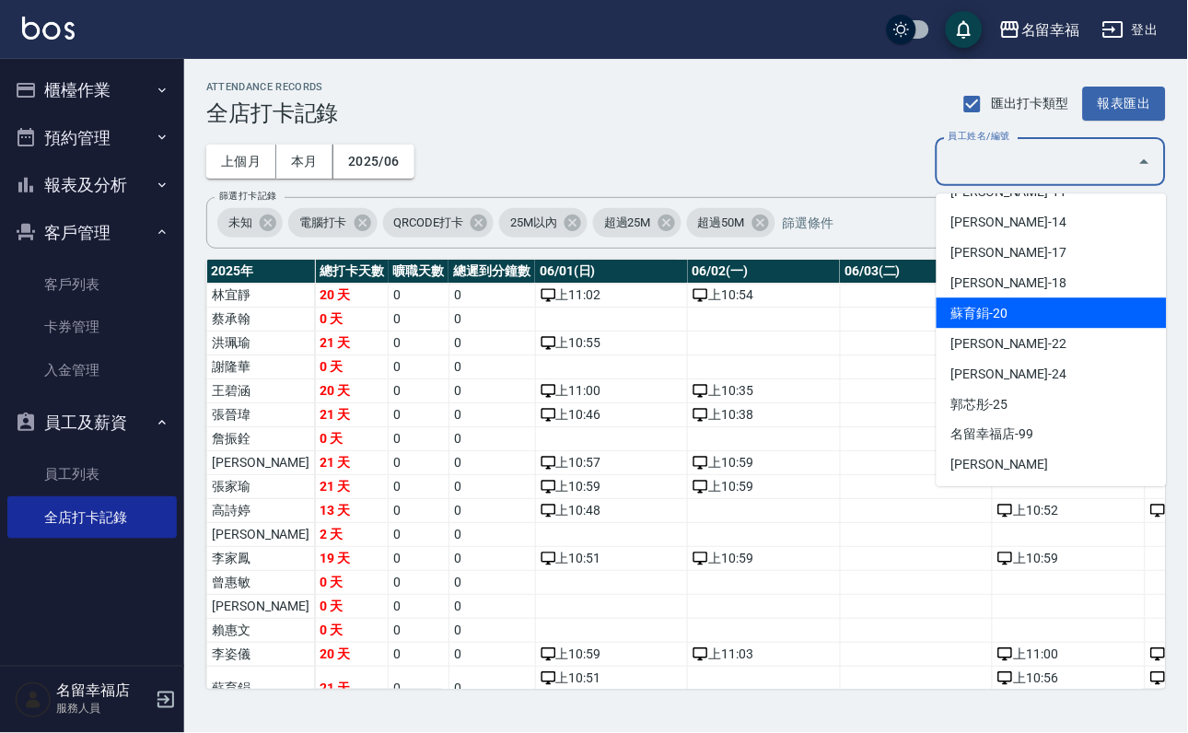
click at [1038, 322] on li "蘇育鋗-20" at bounding box center [1051, 312] width 230 height 30
type input "蘇育鋗"
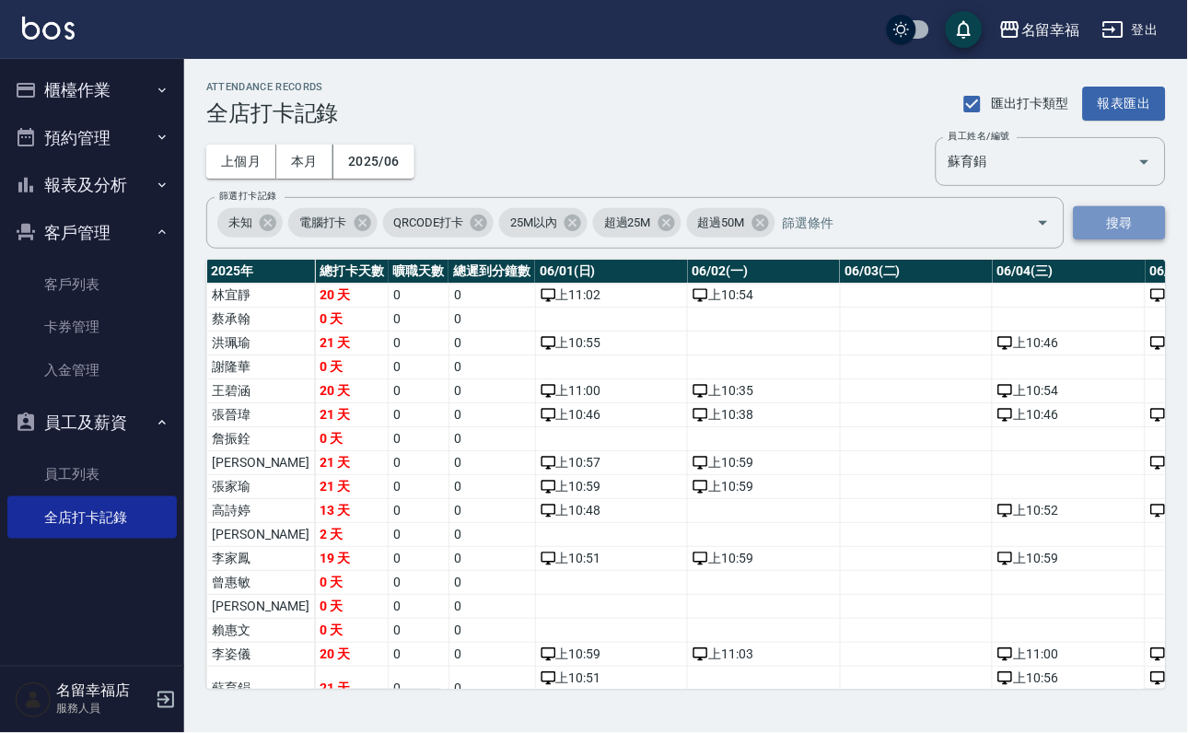
click at [1149, 240] on button "搜尋" at bounding box center [1119, 223] width 92 height 34
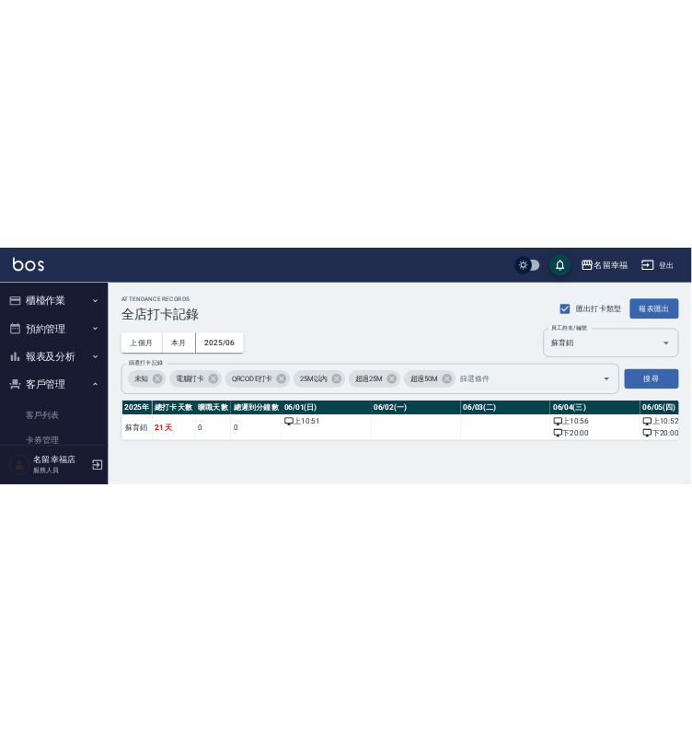
scroll to position [0, 0]
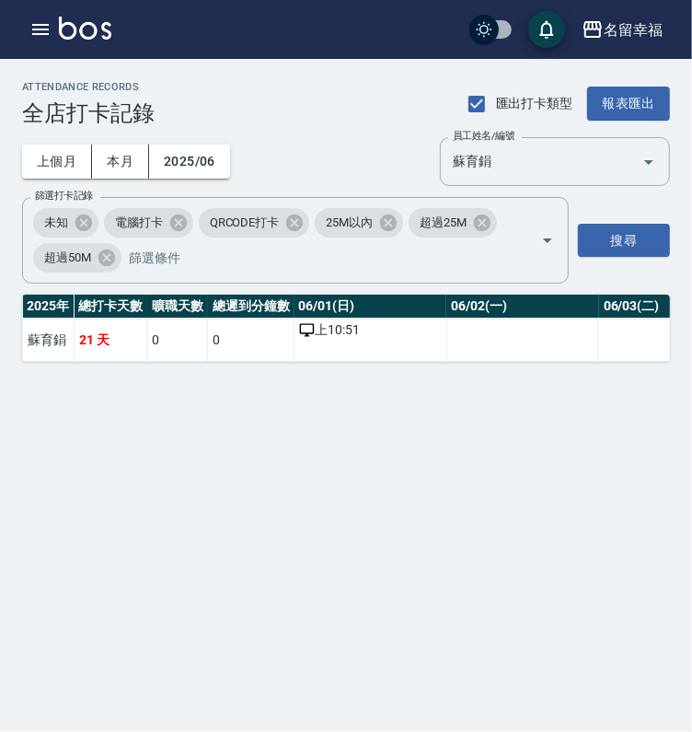
drag, startPoint x: 412, startPoint y: 391, endPoint x: 407, endPoint y: 406, distance: 15.7
click at [412, 384] on div "ATTENDANCE RECORDS 全店打卡記錄 匯出打卡類型 報表匯出 上個月 本月 2025/06 員工姓名/編號 蘇育鋗 員工姓名/編號 篩選打卡記錄…" at bounding box center [346, 221] width 692 height 325
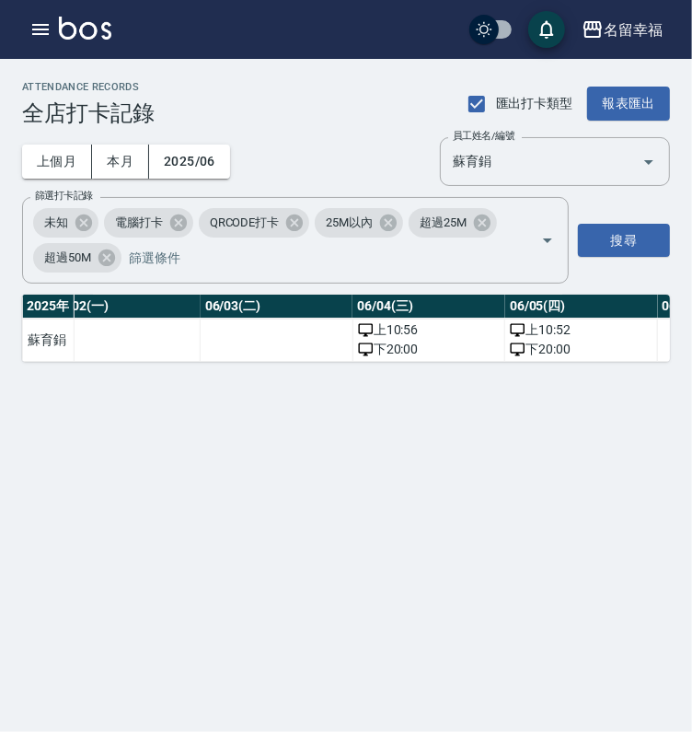
scroll to position [0, 361]
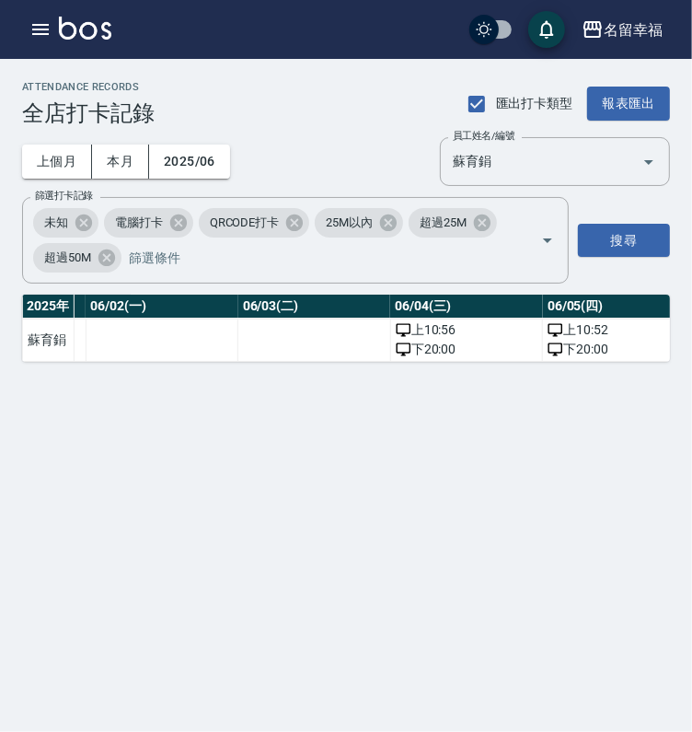
drag, startPoint x: 122, startPoint y: 392, endPoint x: 163, endPoint y: 394, distance: 41.5
click at [163, 384] on div "ATTENDANCE RECORDS 全店打卡記錄 匯出打卡類型 報表匯出 上個月 本月 2025/06 員工姓名/編號 蘇育鋗 員工姓名/編號 篩選打卡記錄…" at bounding box center [346, 221] width 692 height 325
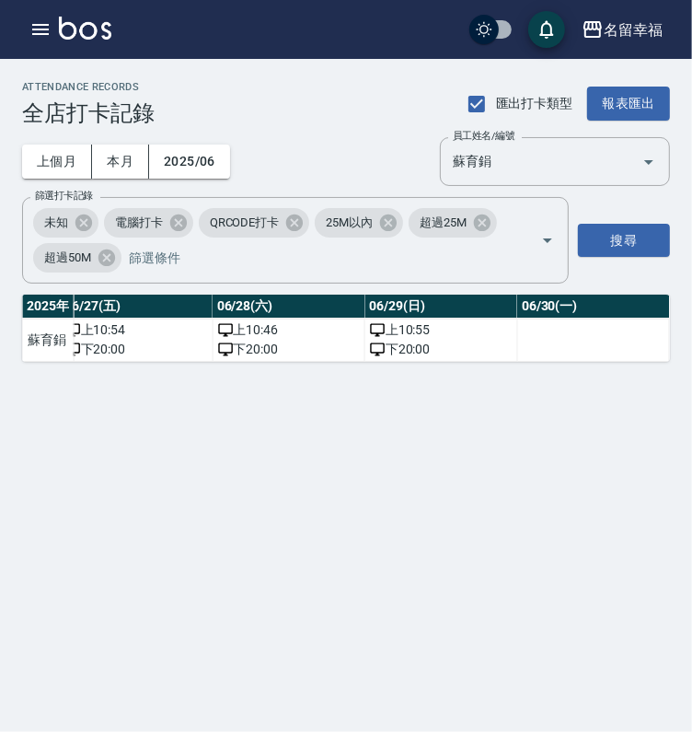
scroll to position [0, 4613]
click at [216, 168] on button "2025/06" at bounding box center [189, 162] width 81 height 34
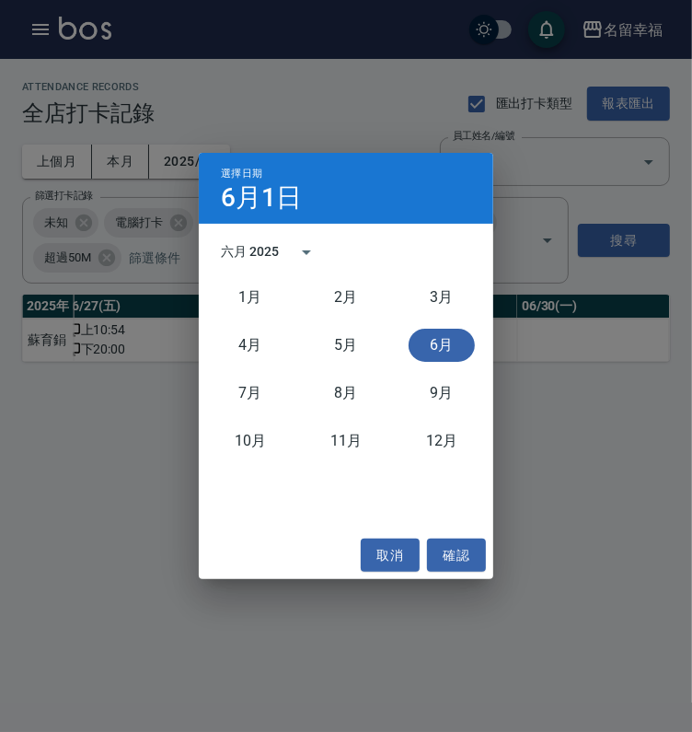
click at [209, 395] on div "7月" at bounding box center [251, 393] width 96 height 48
click at [252, 384] on button "7月" at bounding box center [250, 393] width 66 height 33
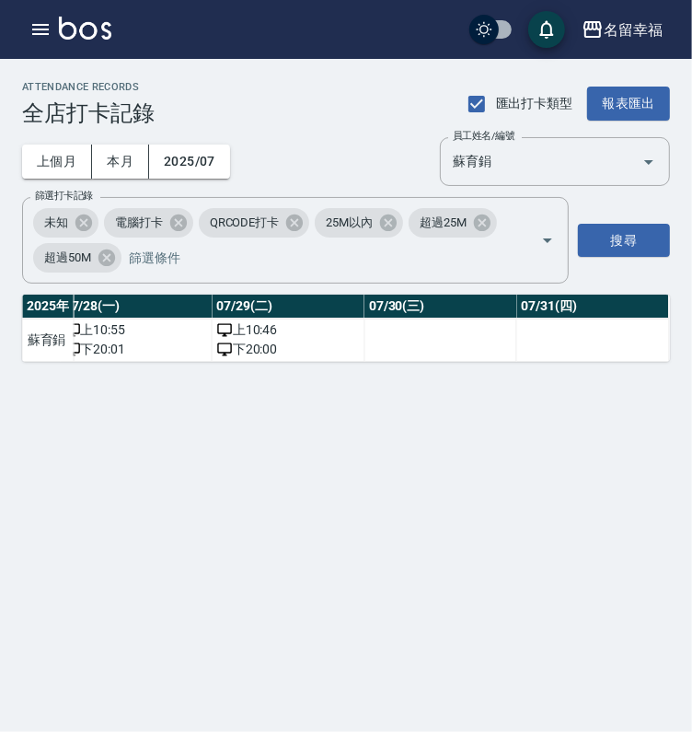
scroll to position [0, 4778]
click at [211, 177] on button "2025/07" at bounding box center [189, 162] width 81 height 34
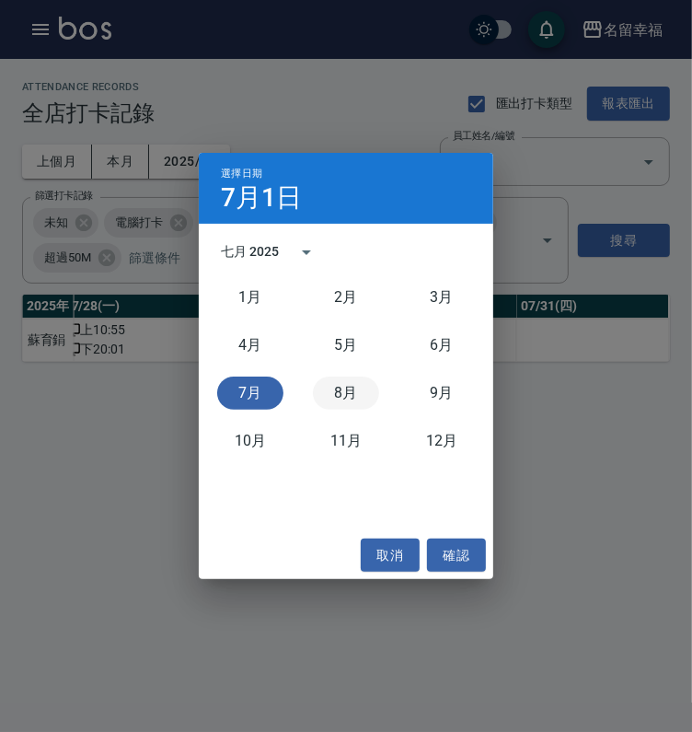
click at [337, 382] on button "8月" at bounding box center [346, 393] width 66 height 33
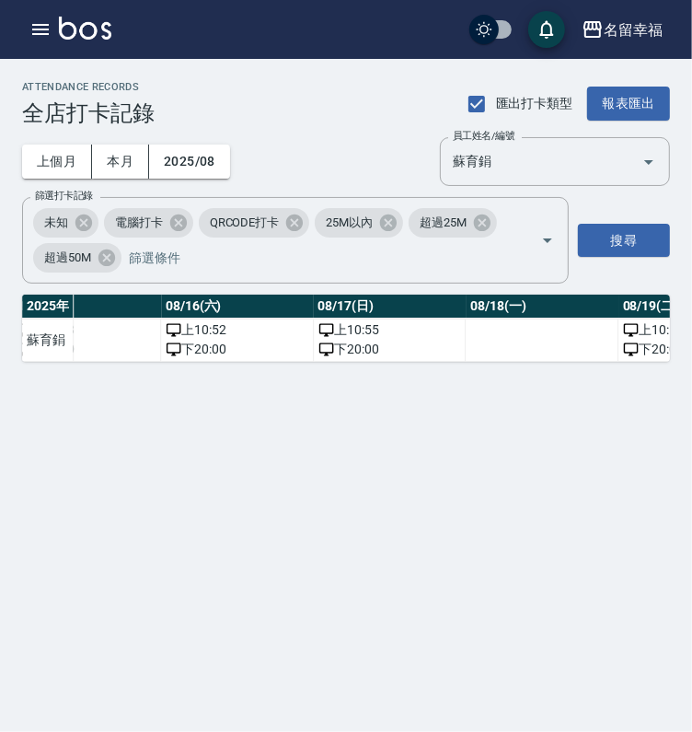
scroll to position [0, 2436]
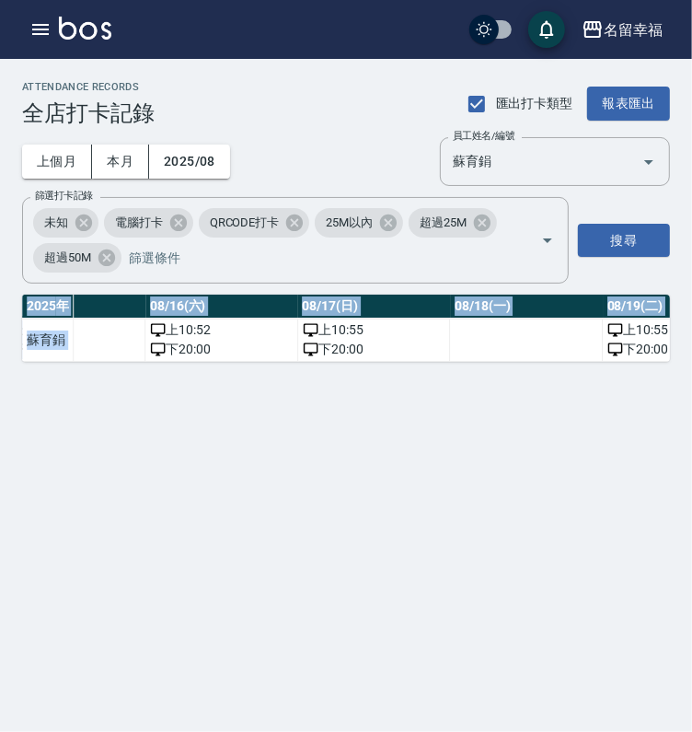
drag, startPoint x: 359, startPoint y: 366, endPoint x: 403, endPoint y: 379, distance: 46.0
click at [403, 362] on div "2025 年 總打卡天數 曠職天數 總遲到分鐘數 08/01(五) 08/02(六) 08/03(日) 08/04(一) 08/05(二) 08/06(三) …" at bounding box center [346, 328] width 648 height 67
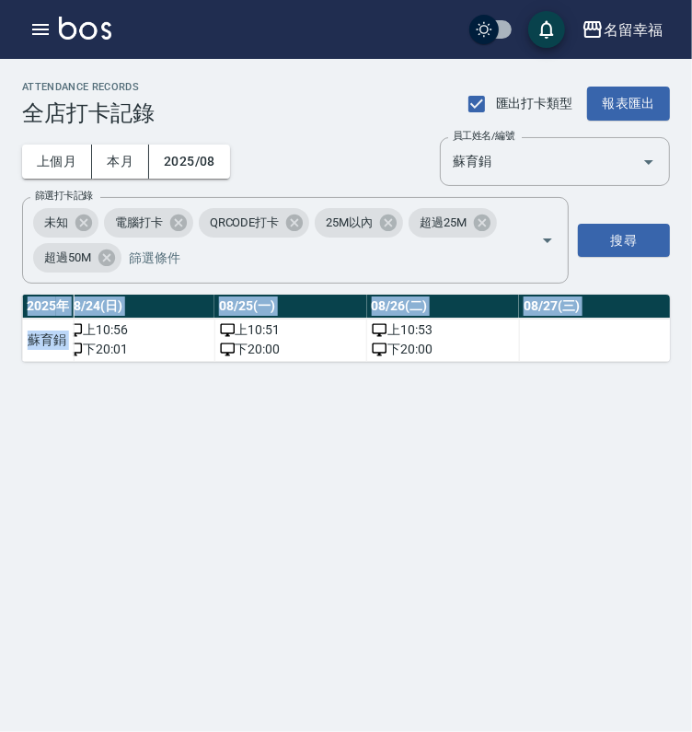
scroll to position [0, 3808]
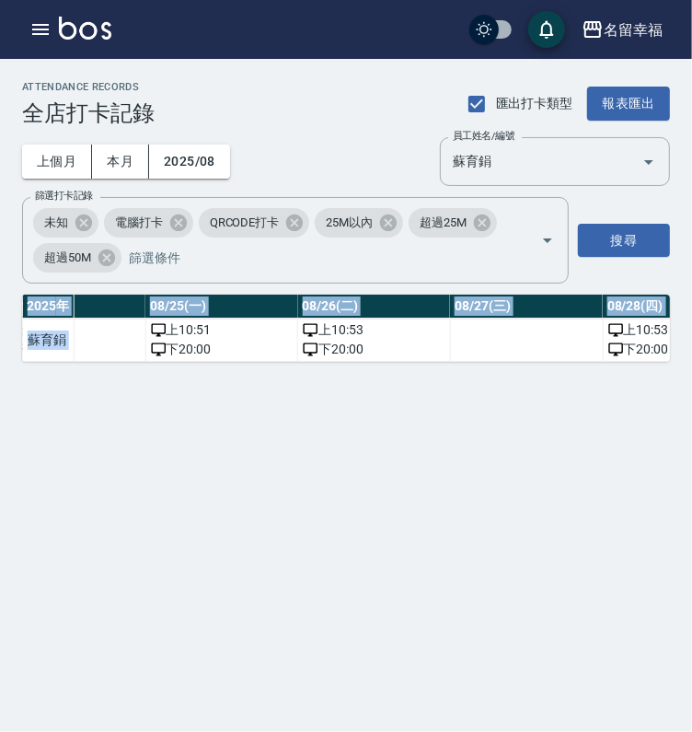
click at [602, 446] on div "ATTENDANCE RECORDS 全店打卡記錄 匯出打卡類型 報表匯出 上個月 本月 2025/08 員工姓名/編號 蘇育鋗 員工姓名/編號 篩選打卡記錄…" at bounding box center [346, 366] width 692 height 732
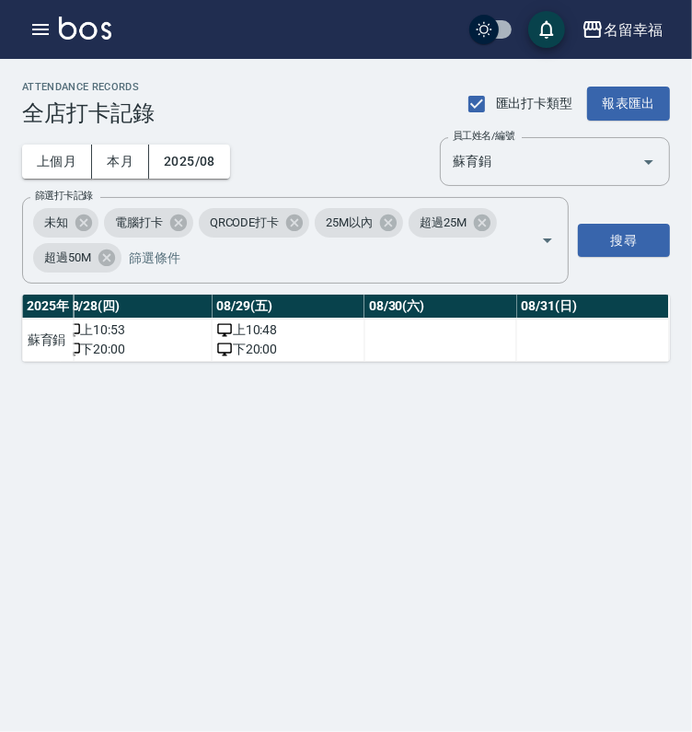
scroll to position [0, 4778]
click at [214, 170] on button "2025/08" at bounding box center [189, 162] width 81 height 34
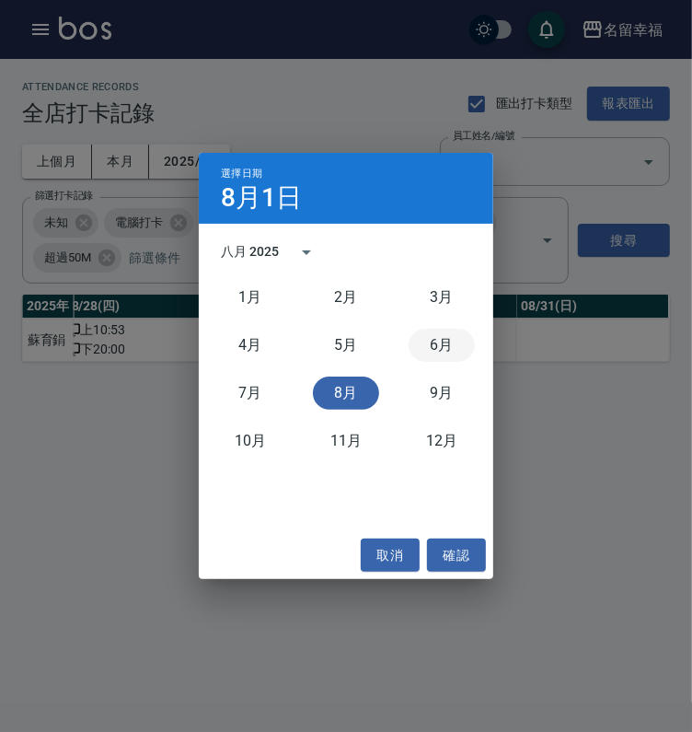
click at [455, 336] on button "6月" at bounding box center [442, 345] width 66 height 33
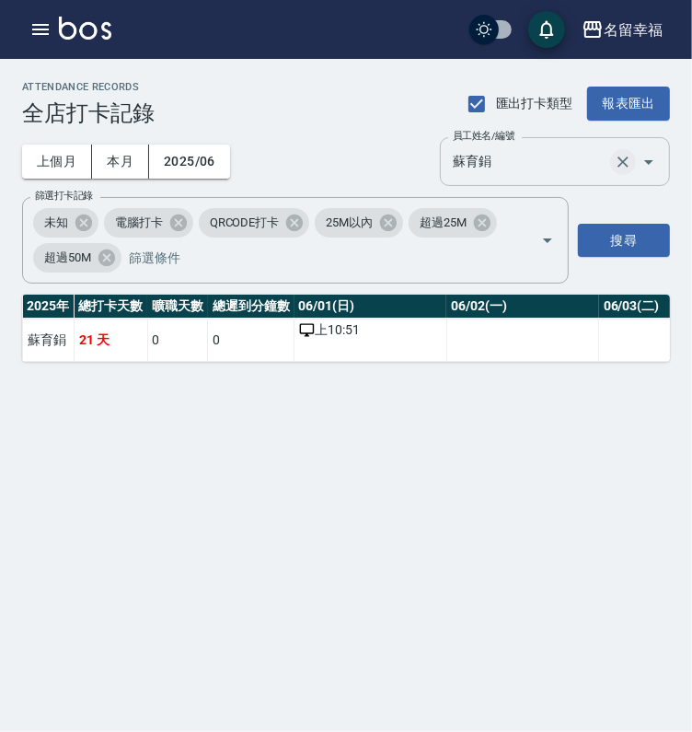
click at [614, 171] on icon "Clear" at bounding box center [623, 162] width 18 height 18
click at [649, 169] on icon "Open" at bounding box center [649, 162] width 22 height 22
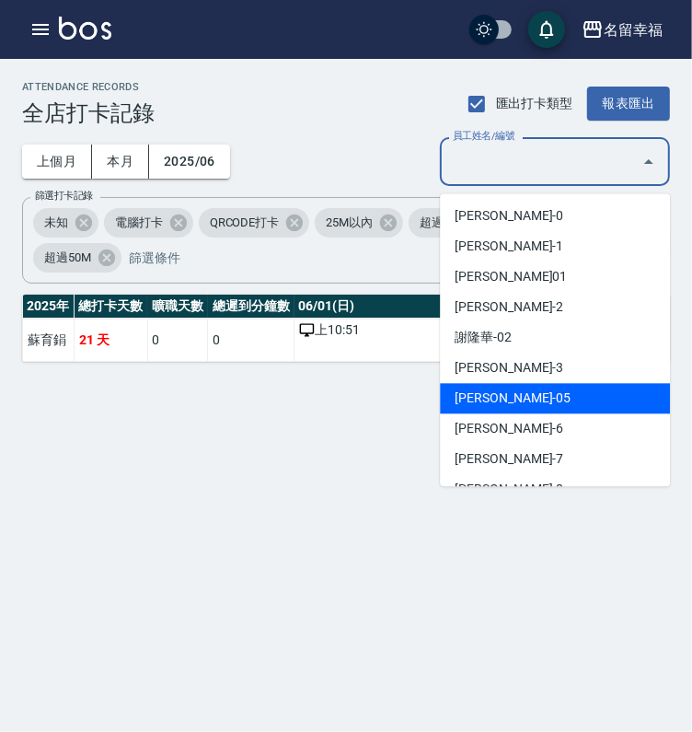
scroll to position [389, 0]
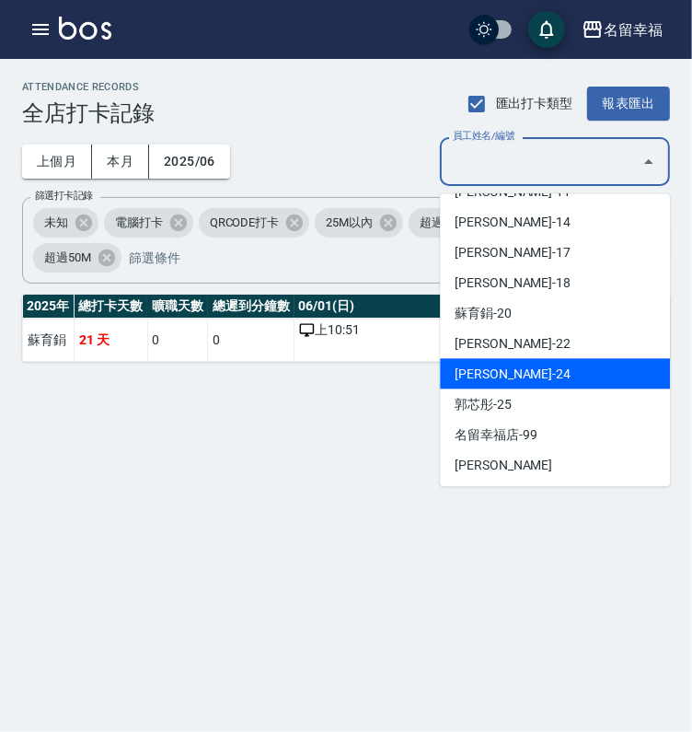
click at [544, 366] on li "張藝馨-24" at bounding box center [555, 373] width 230 height 30
type input "張藝馨"
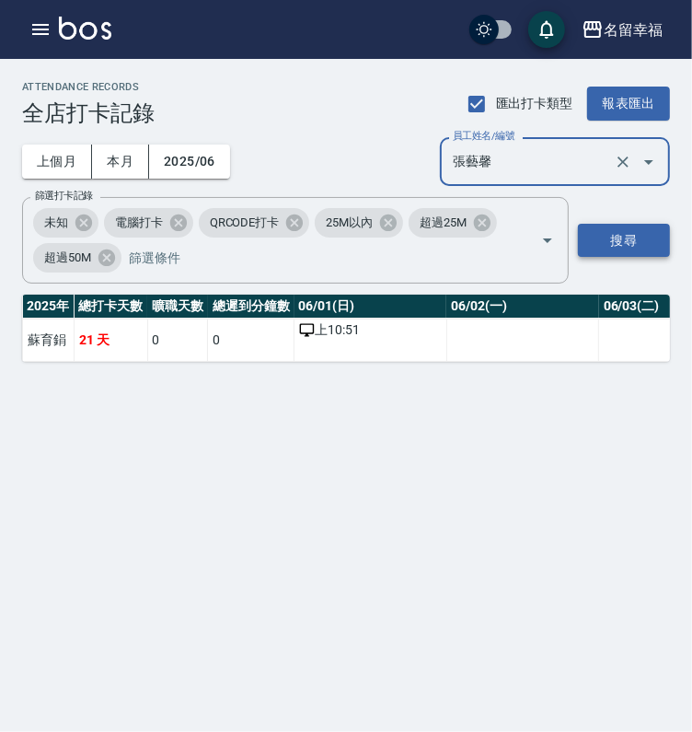
click at [615, 258] on button "搜尋" at bounding box center [624, 241] width 92 height 34
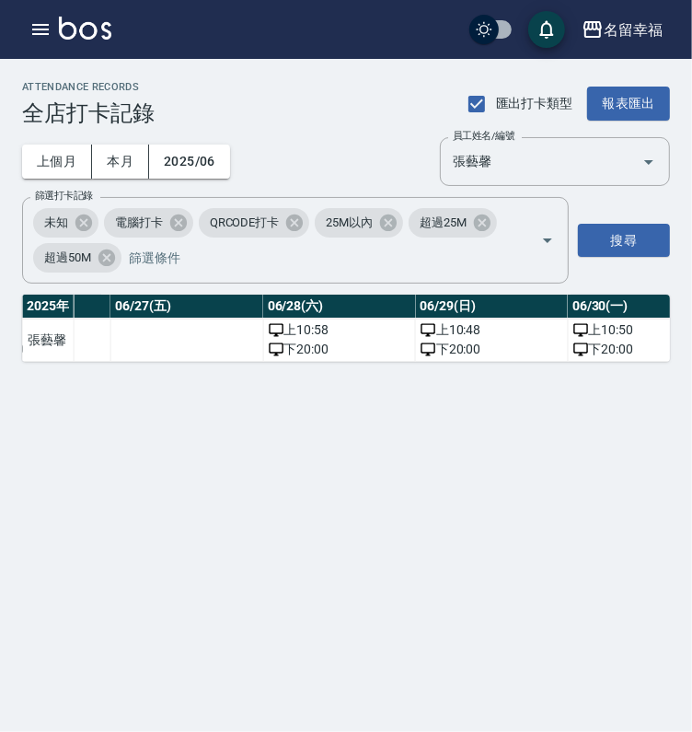
scroll to position [0, 4613]
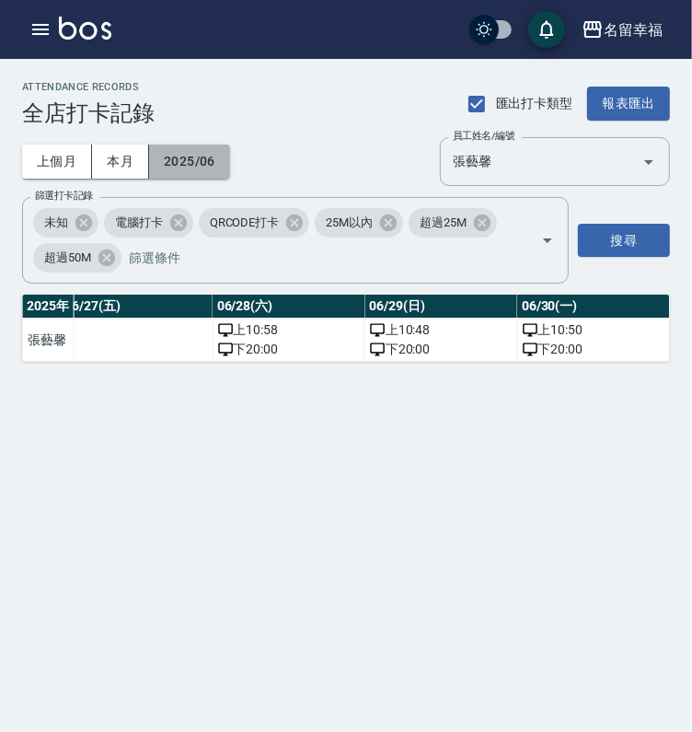
click at [217, 175] on button "2025/06" at bounding box center [189, 162] width 81 height 34
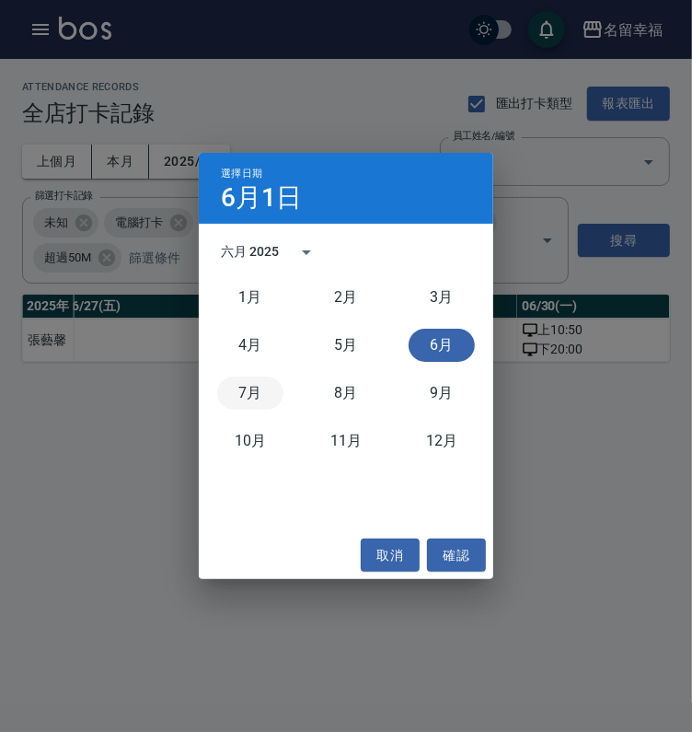
click at [254, 384] on button "7月" at bounding box center [250, 393] width 66 height 33
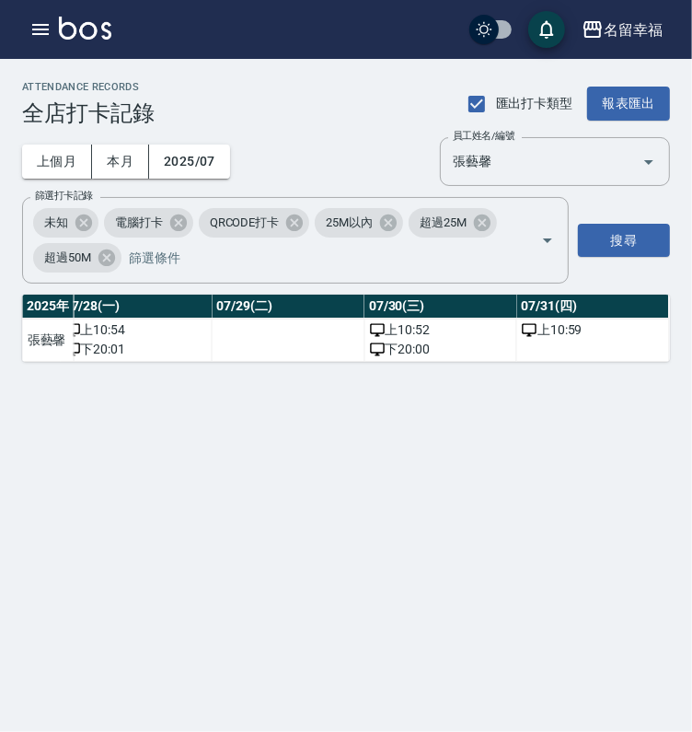
scroll to position [0, 4778]
click at [227, 186] on div "上個月 本月 2025/07 員工姓名/編號 張藝馨 員工姓名/編號" at bounding box center [346, 161] width 648 height 49
click at [227, 179] on button "2025/07" at bounding box center [189, 162] width 81 height 34
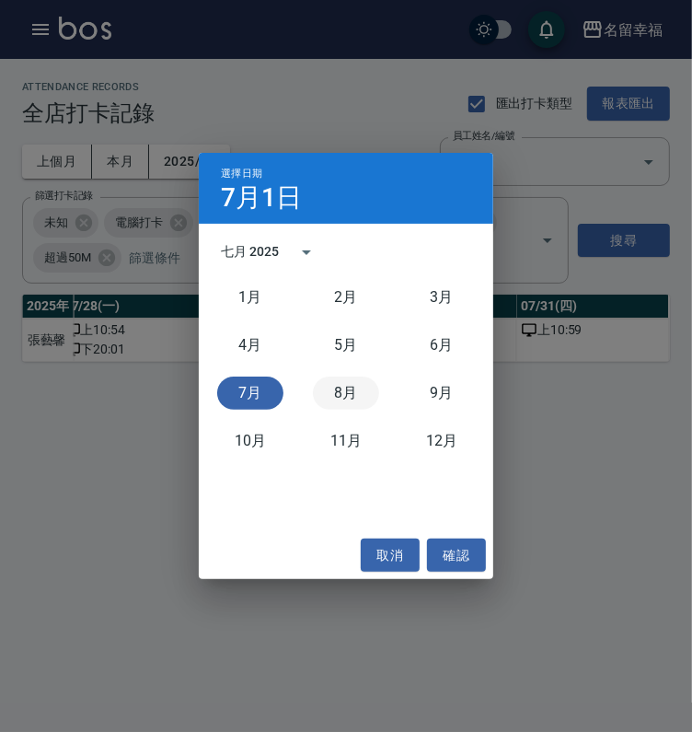
click at [364, 390] on button "8月" at bounding box center [346, 393] width 66 height 33
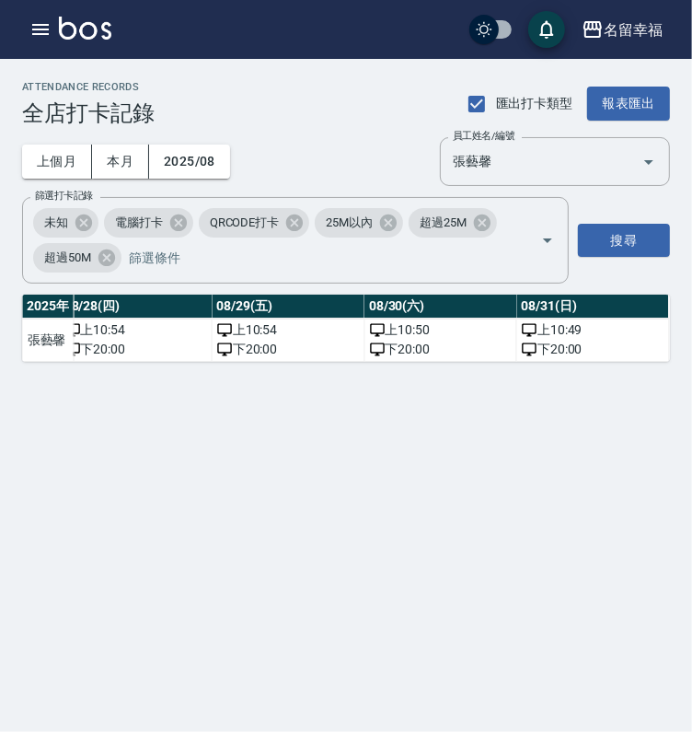
scroll to position [0, 4762]
